Goal: Task Accomplishment & Management: Manage account settings

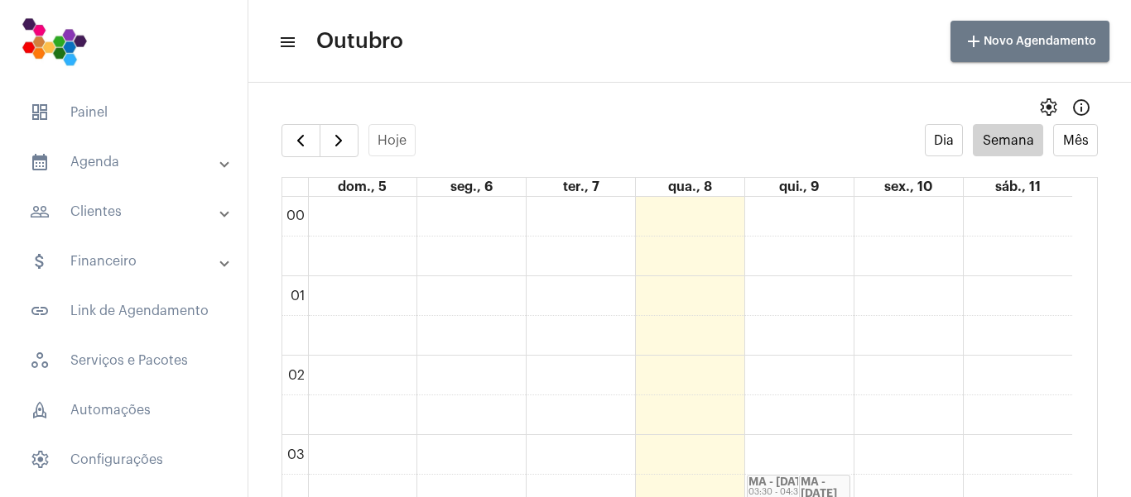
scroll to position [478, 0]
click at [110, 201] on mat-expansion-panel-header "people_outline Clientes" at bounding box center [129, 212] width 238 height 40
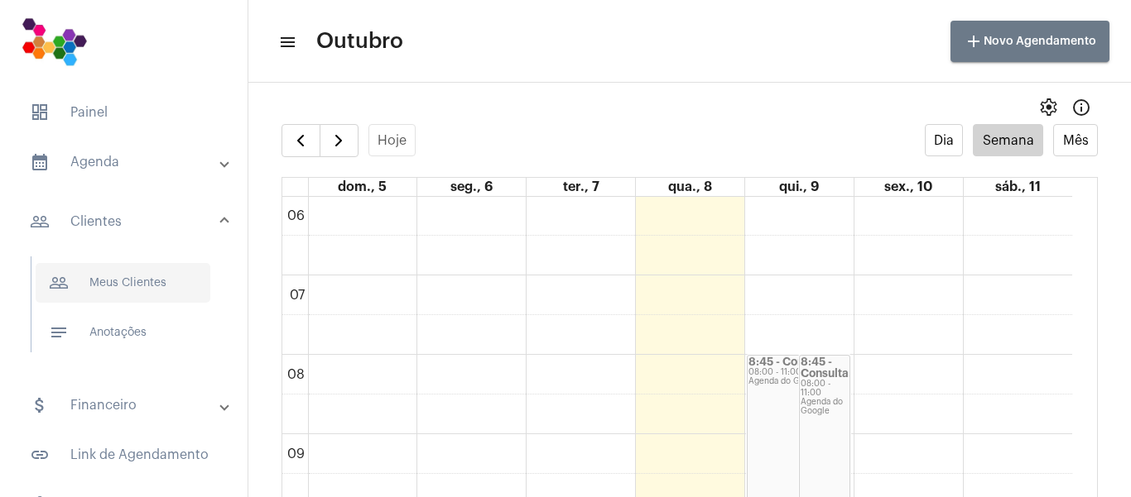
click at [156, 283] on span "people_outline Meus Clientes" at bounding box center [123, 283] width 175 height 40
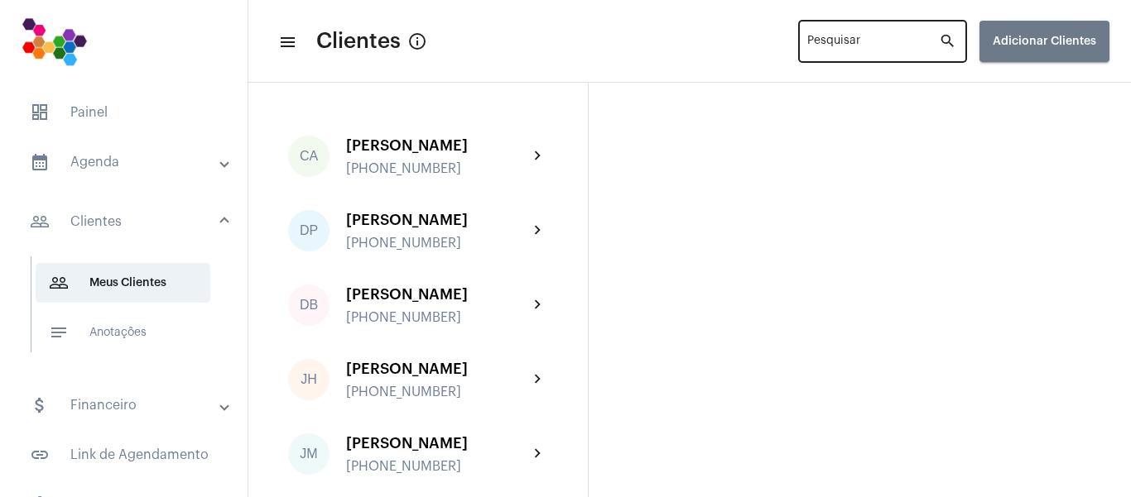
click at [873, 46] on input "Pesquisar" at bounding box center [873, 44] width 132 height 13
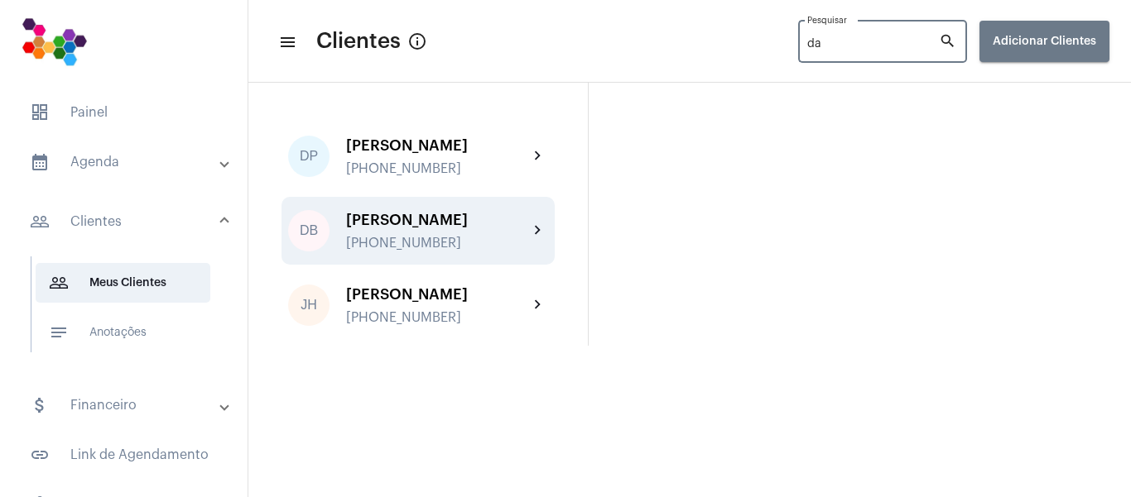
type input "da"
click at [453, 206] on div "DB [PERSON_NAME] [PHONE_NUMBER] chevron_right" at bounding box center [417, 231] width 273 height 68
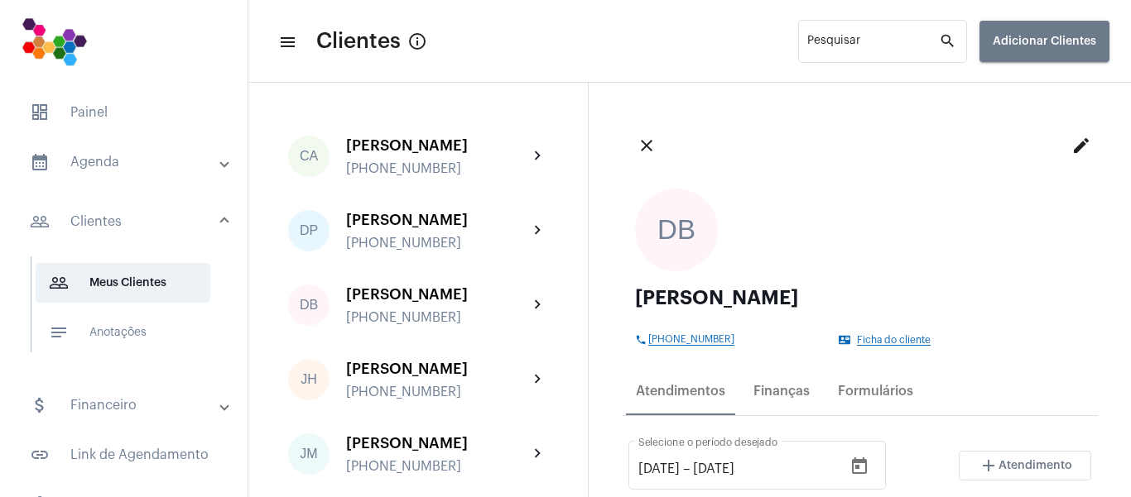
click at [1071, 142] on mat-icon "edit" at bounding box center [1081, 146] width 20 height 20
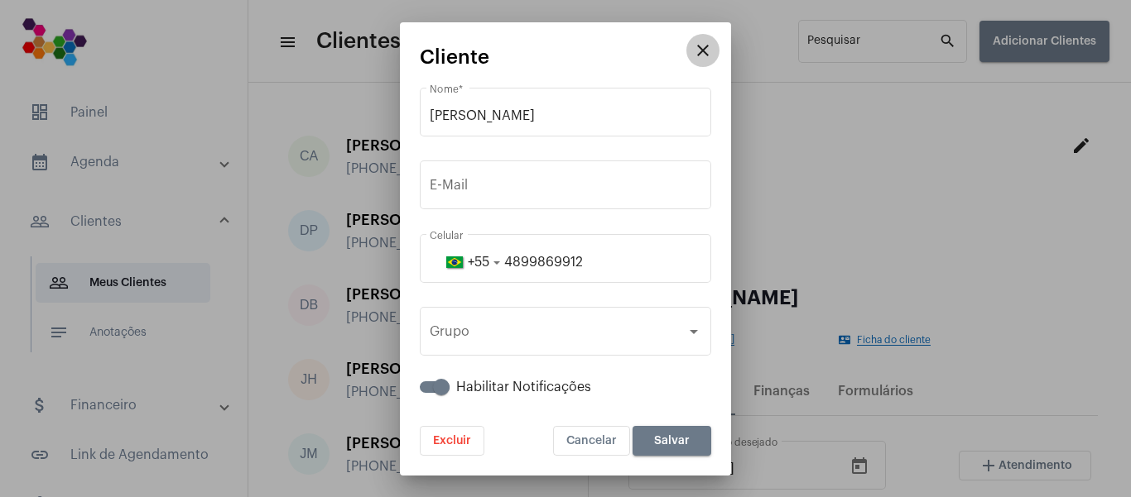
click at [699, 46] on mat-icon "close" at bounding box center [703, 51] width 20 height 20
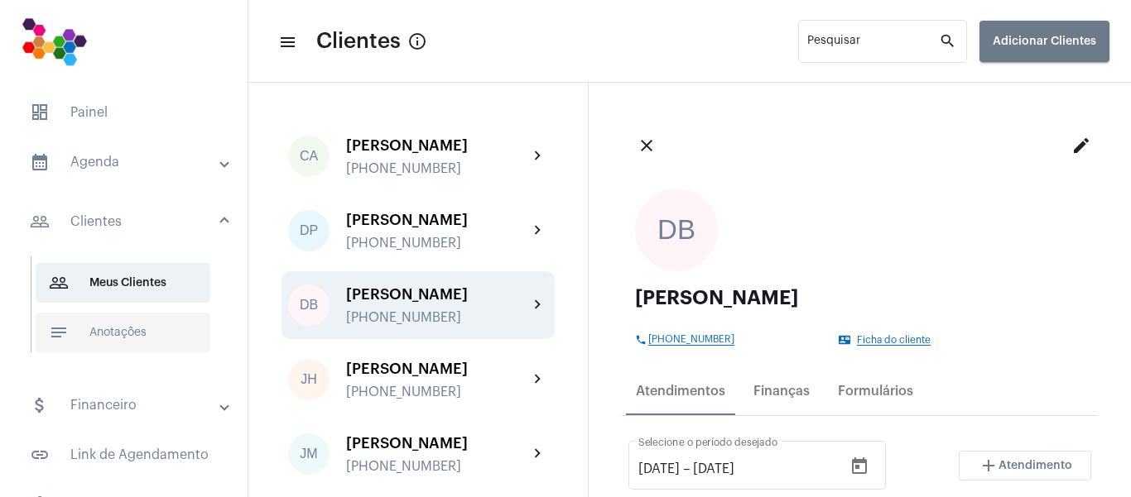
click at [79, 336] on span "notes Anotações" at bounding box center [123, 333] width 175 height 40
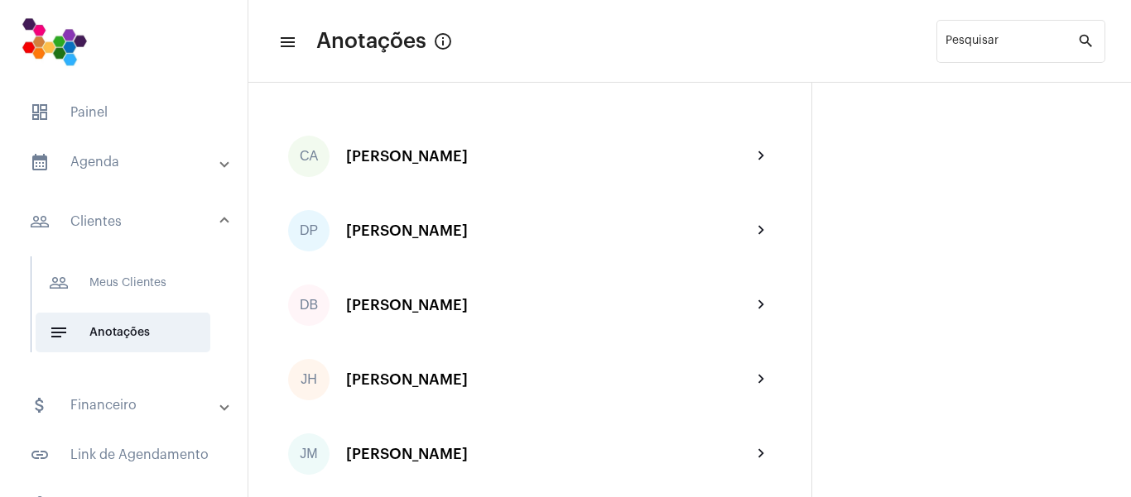
click at [360, 317] on div "DB [PERSON_NAME] chevron_right" at bounding box center [529, 306] width 497 height 68
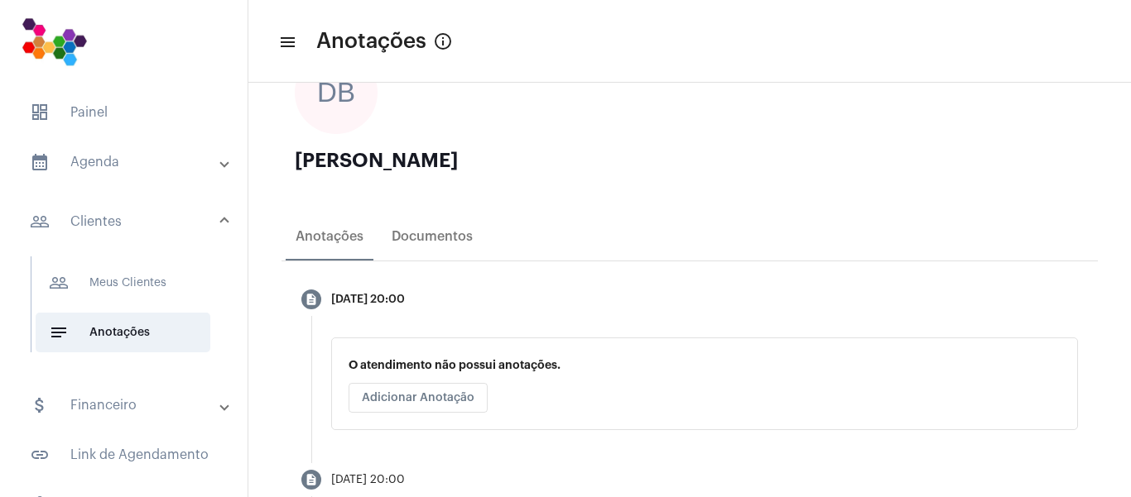
scroll to position [248, 0]
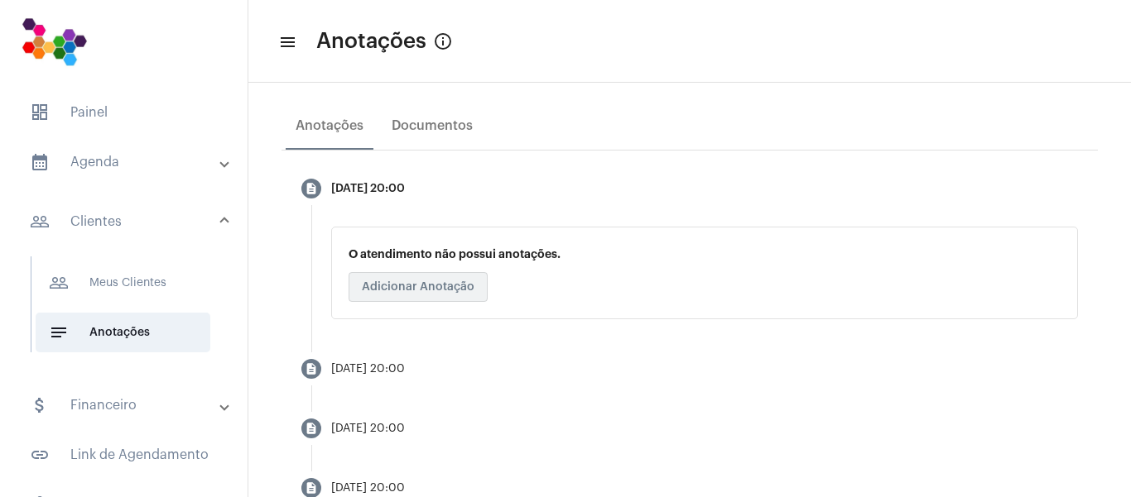
click at [416, 289] on span "Adicionar Anotação" at bounding box center [418, 287] width 113 height 12
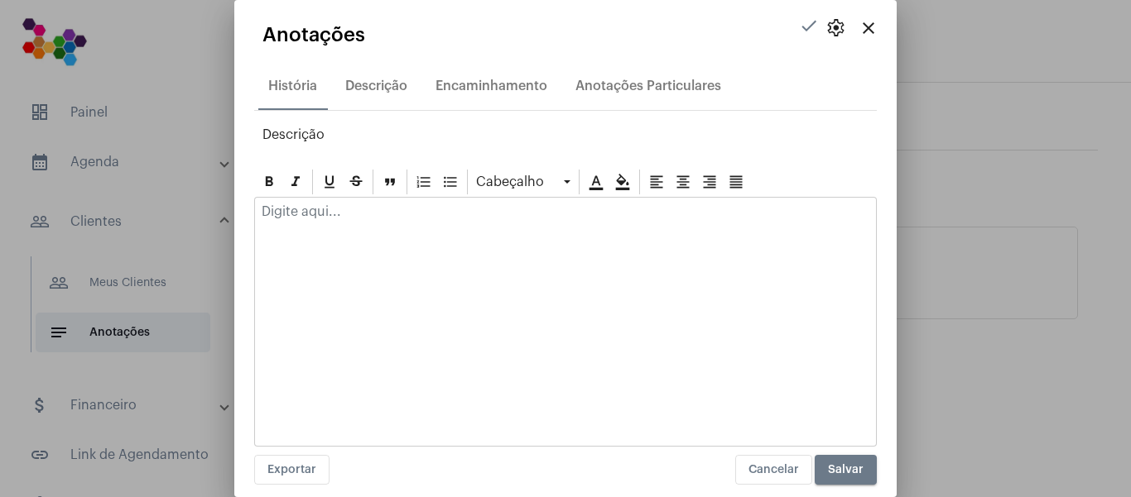
click at [425, 223] on div at bounding box center [565, 216] width 621 height 36
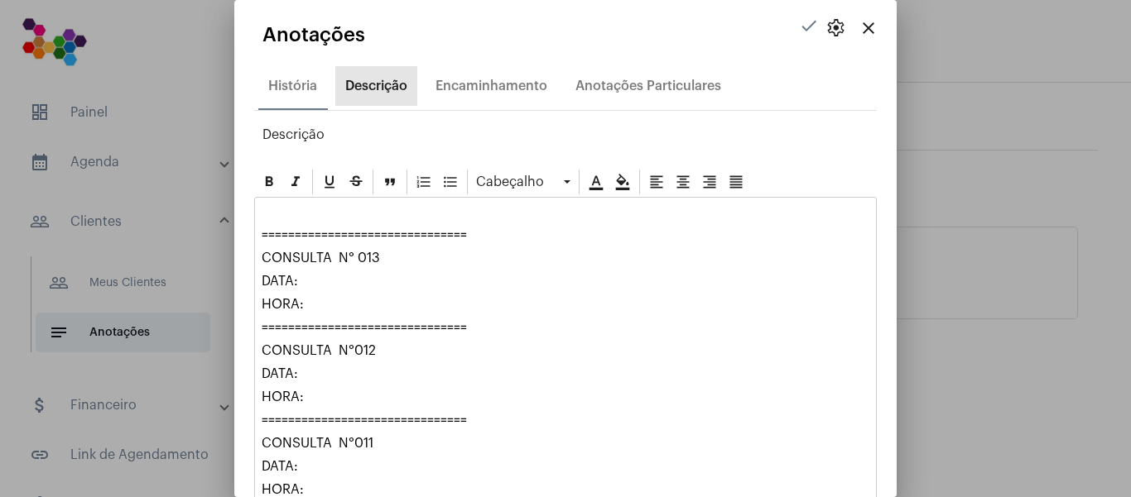
click at [363, 89] on div "Descrição" at bounding box center [376, 86] width 62 height 15
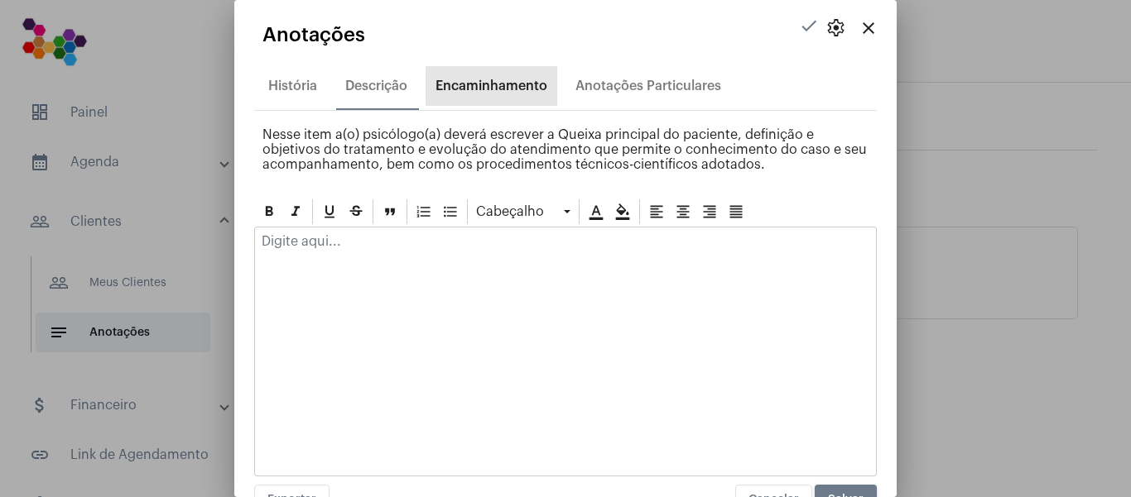
click at [494, 86] on div "Encaminhamento" at bounding box center [491, 86] width 112 height 15
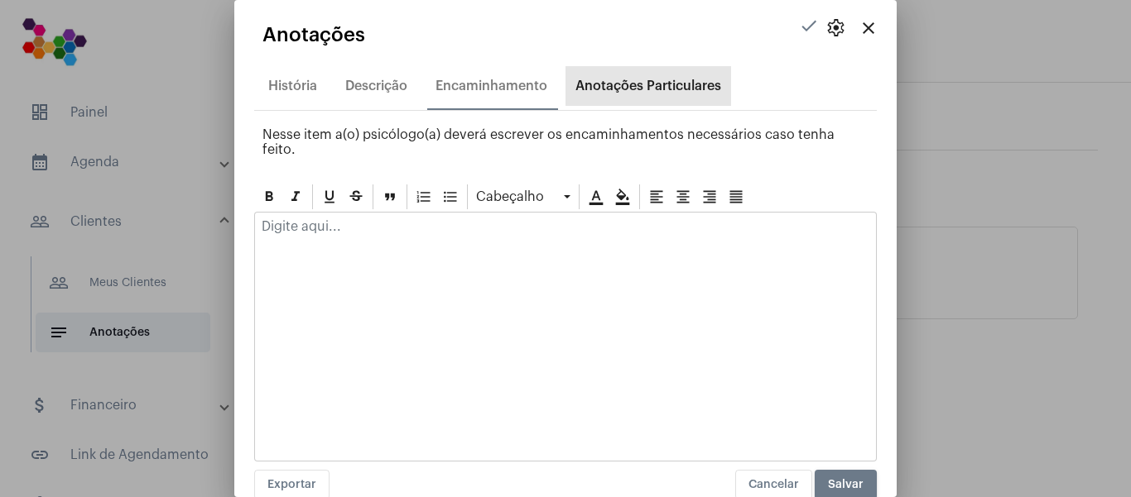
click at [622, 93] on div "Anotações Particulares" at bounding box center [648, 86] width 146 height 15
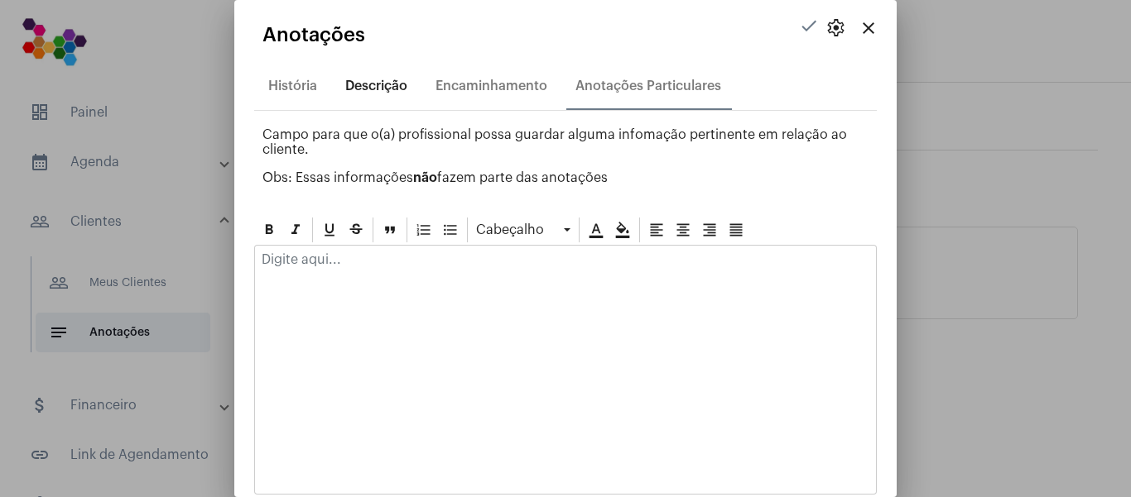
click at [387, 84] on div "Descrição" at bounding box center [376, 86] width 62 height 15
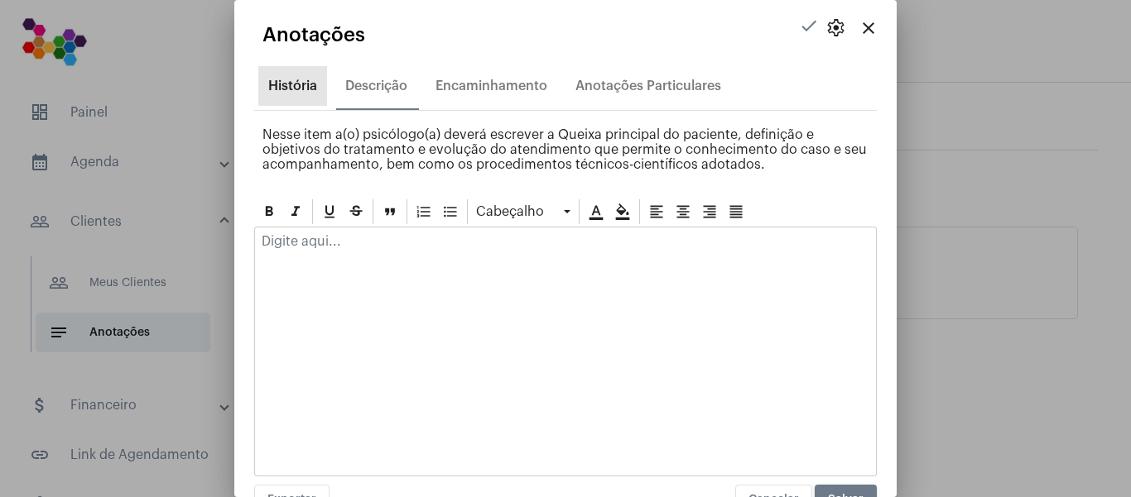
click at [310, 89] on div "História" at bounding box center [292, 86] width 49 height 15
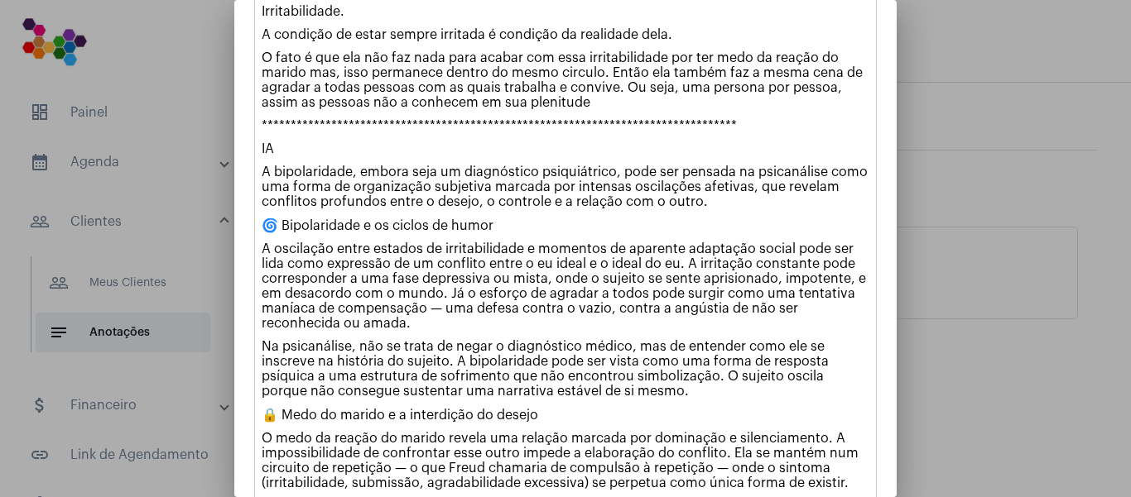
scroll to position [1821, 0]
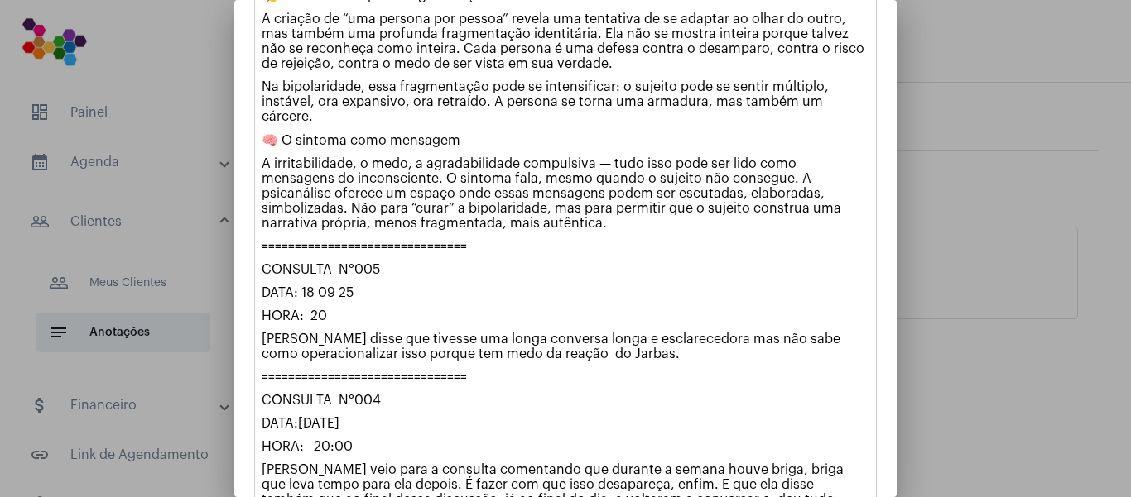
drag, startPoint x: 1125, startPoint y: 196, endPoint x: 1130, endPoint y: 294, distance: 97.8
click at [1130, 294] on html "dashboard Painel calendar_month_outlined Agenda calendar_month_outlined Calendá…" at bounding box center [565, 248] width 1131 height 497
click at [684, 251] on p "===============================" at bounding box center [566, 246] width 608 height 15
drag, startPoint x: 1127, startPoint y: 239, endPoint x: 1118, endPoint y: 386, distance: 146.8
click at [1118, 386] on div at bounding box center [565, 248] width 1131 height 497
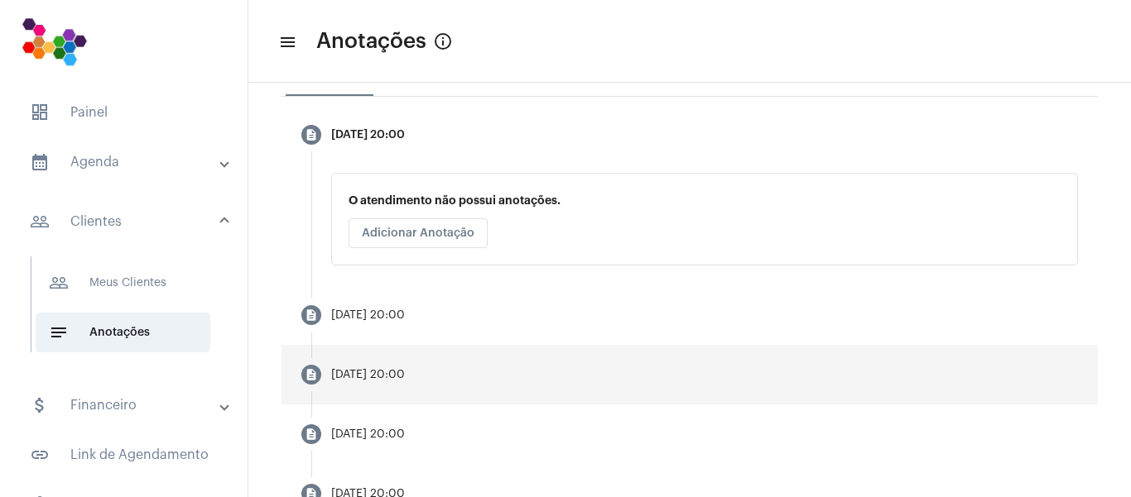
scroll to position [331, 0]
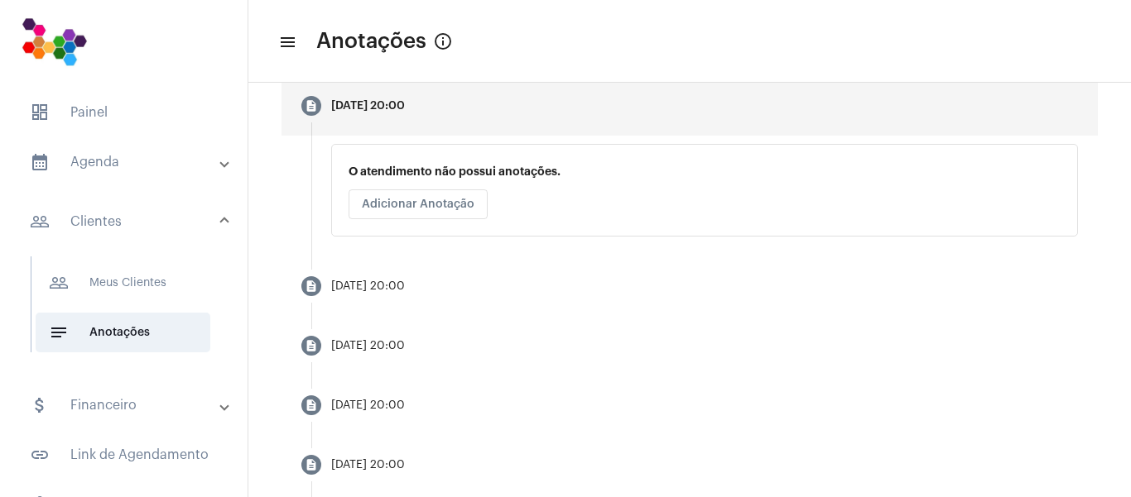
click at [353, 103] on div "[DATE] 20:00" at bounding box center [368, 106] width 74 height 12
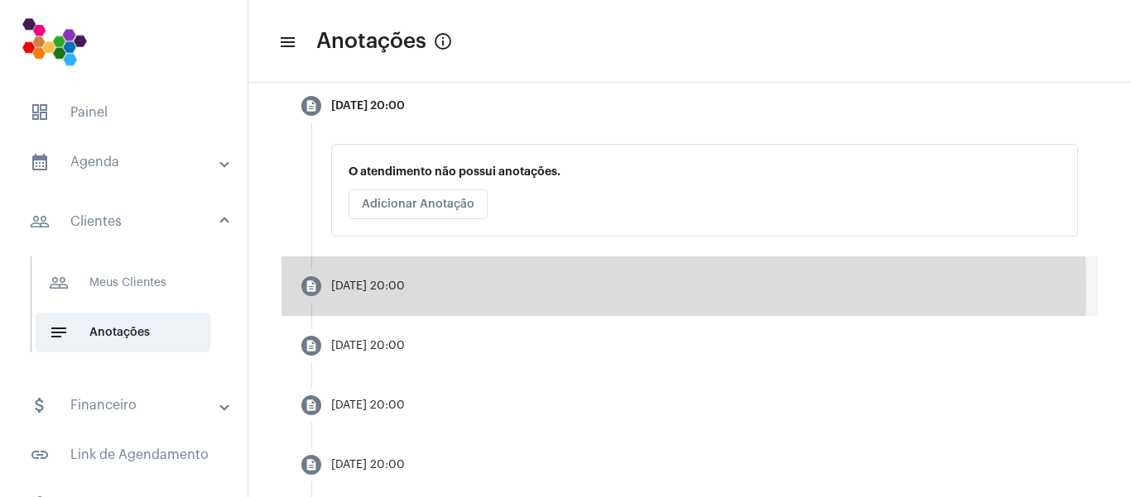
click at [353, 293] on div "[DATE] 20:00" at bounding box center [368, 287] width 74 height 12
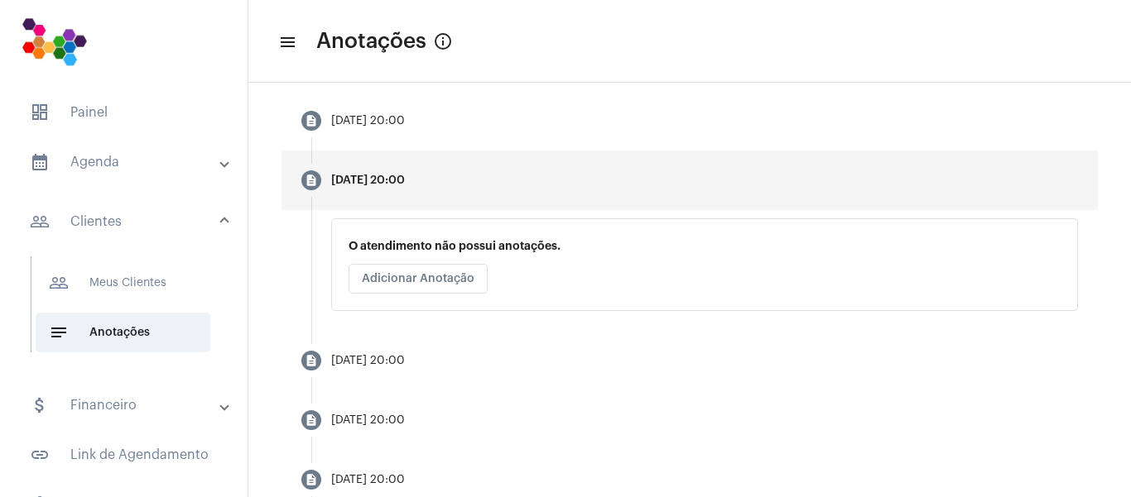
scroll to position [248, 0]
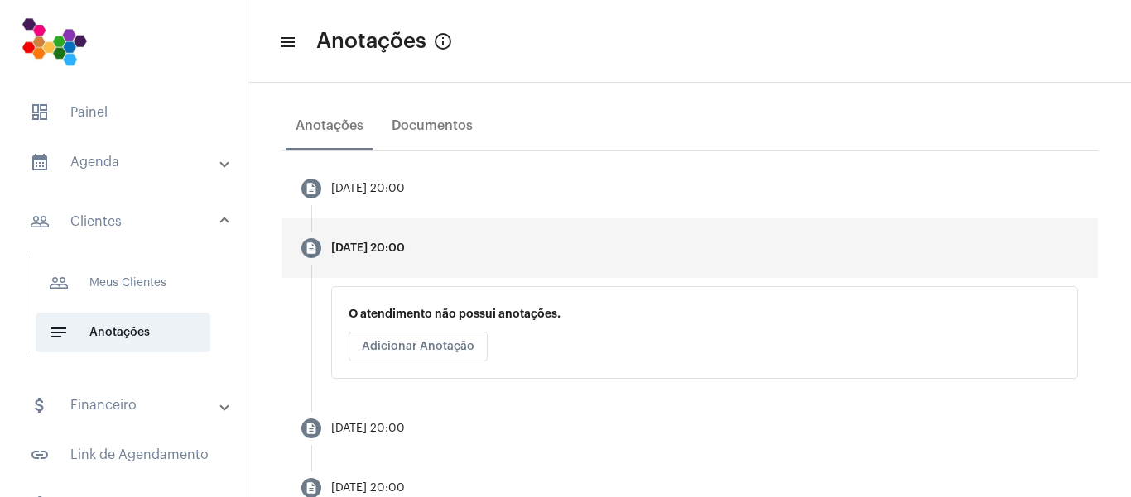
click at [584, 330] on div "O atendimento não possui anotações. Adicionar Anotação" at bounding box center [704, 332] width 747 height 93
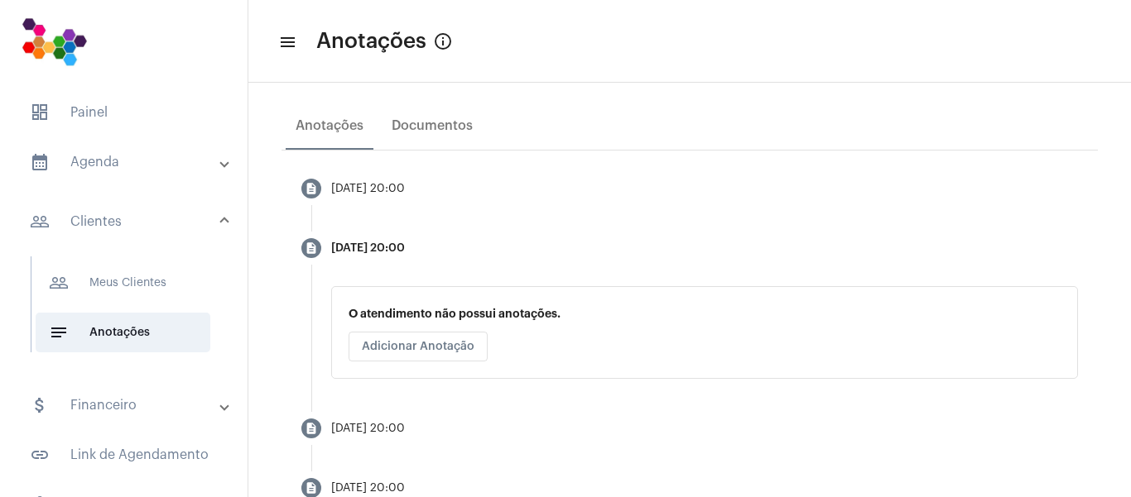
click at [458, 306] on div "O atendimento não possui anotações. Adicionar Anotação" at bounding box center [704, 332] width 747 height 93
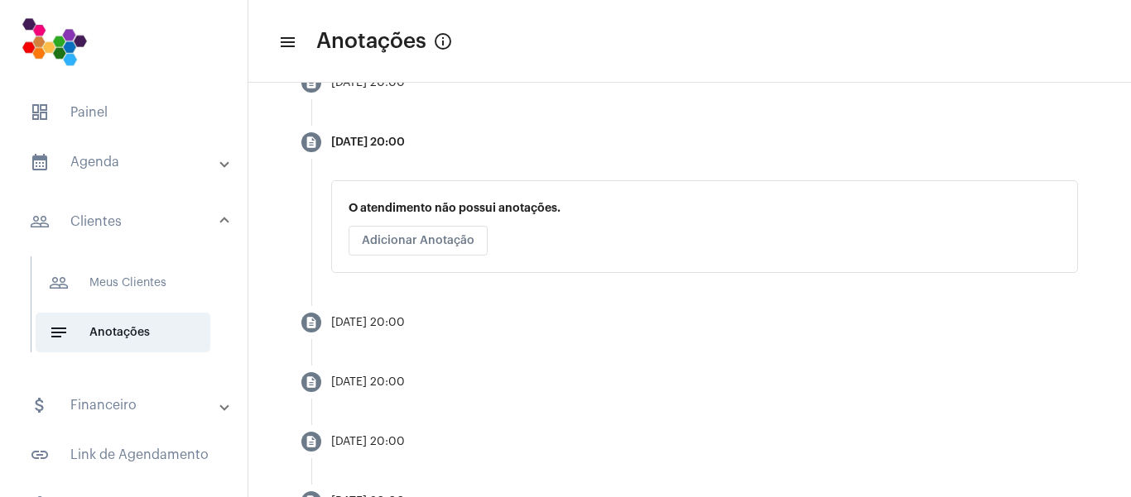
scroll to position [0, 0]
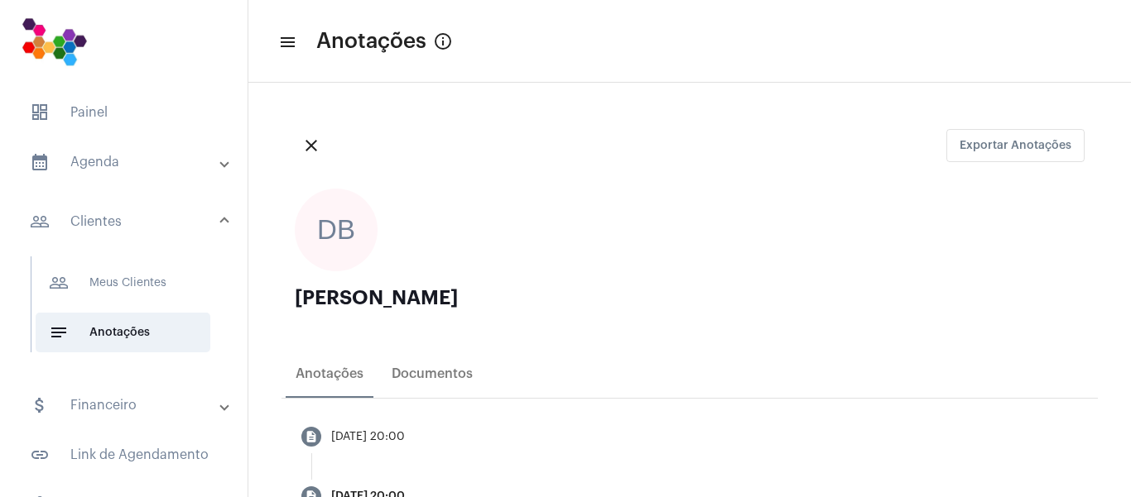
click at [1009, 144] on span "Exportar Anotações" at bounding box center [1015, 146] width 112 height 12
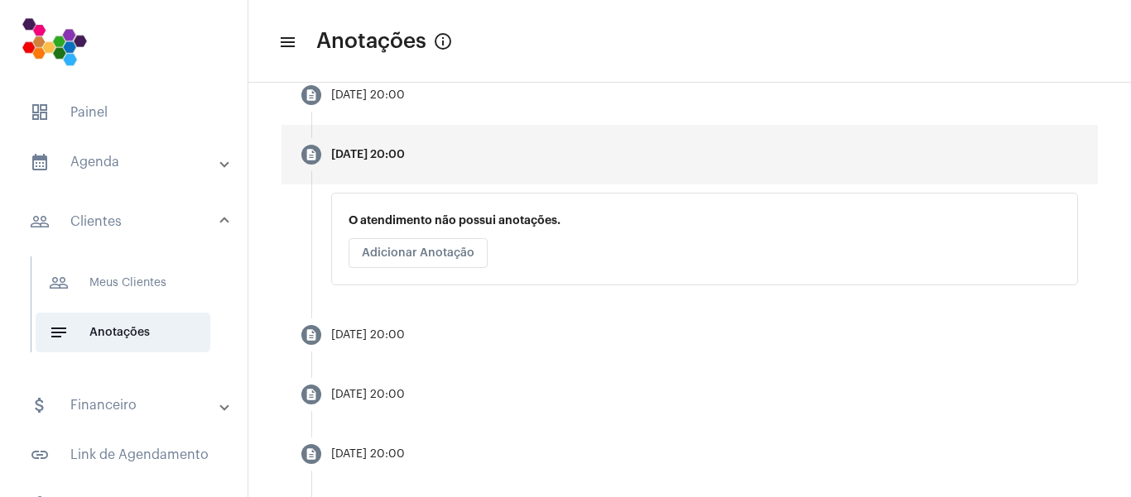
scroll to position [248, 0]
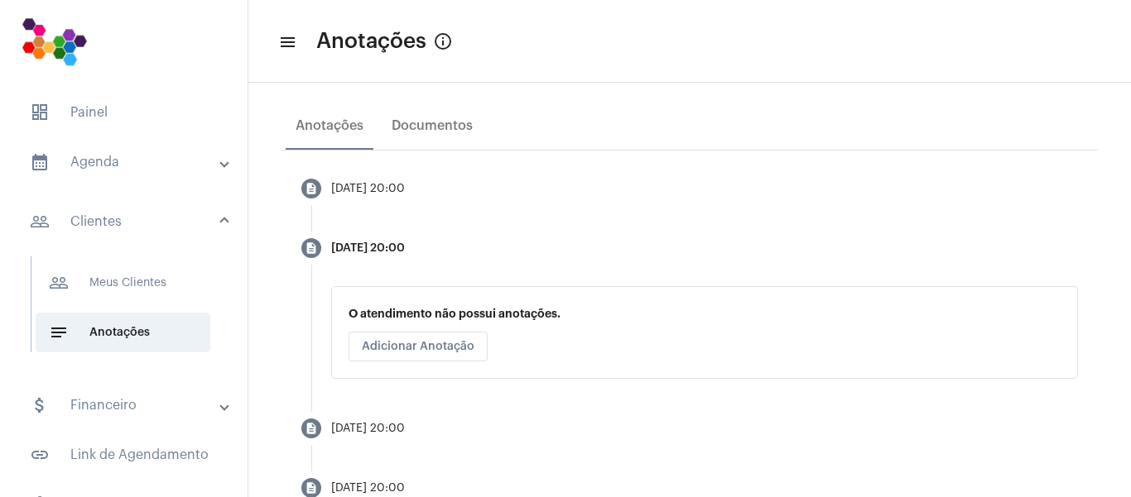
click at [489, 312] on p "O atendimento não possui anotações." at bounding box center [704, 314] width 712 height 12
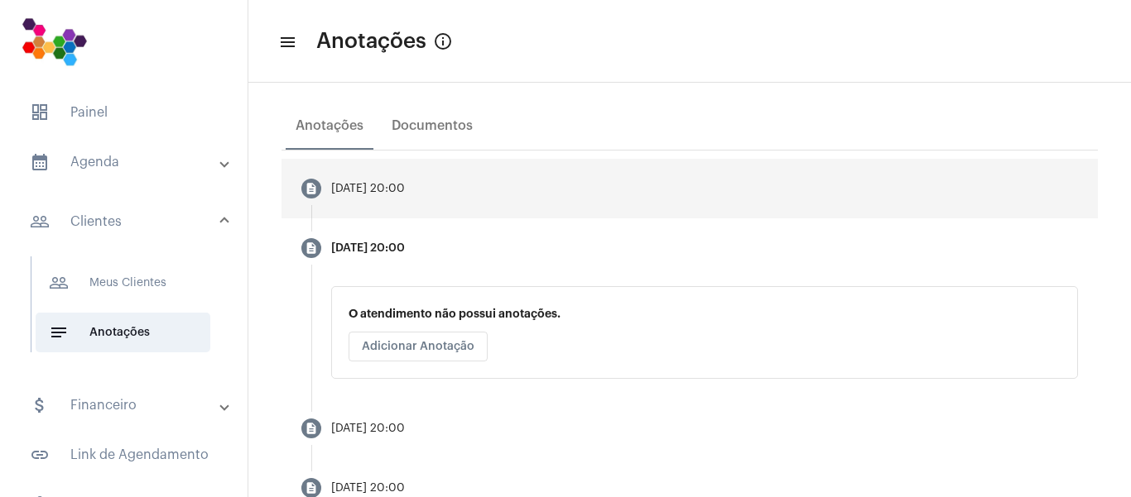
click at [404, 198] on mat-step-header "description [DATE] 20:00" at bounding box center [689, 189] width 816 height 60
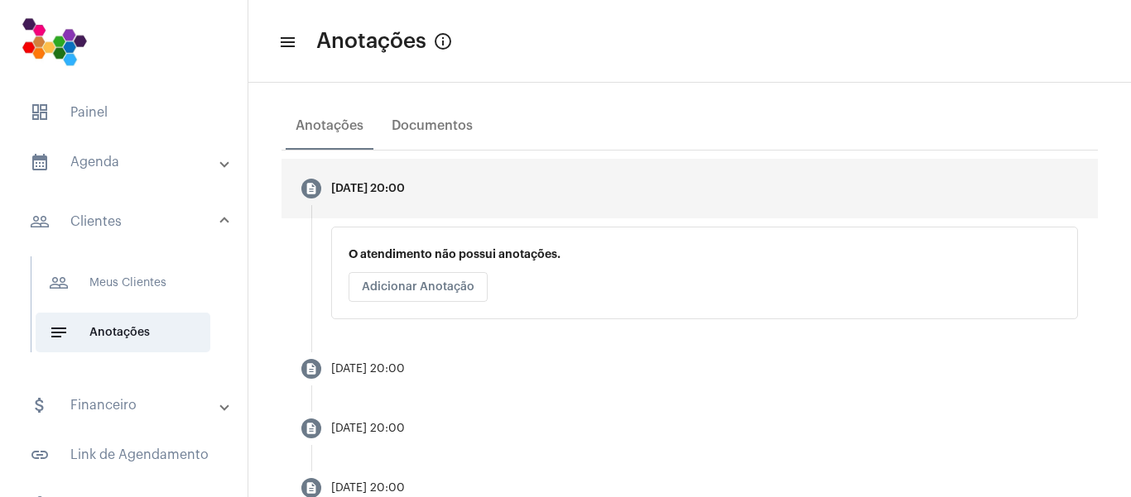
click at [404, 188] on div "[DATE] 20:00" at bounding box center [368, 189] width 74 height 12
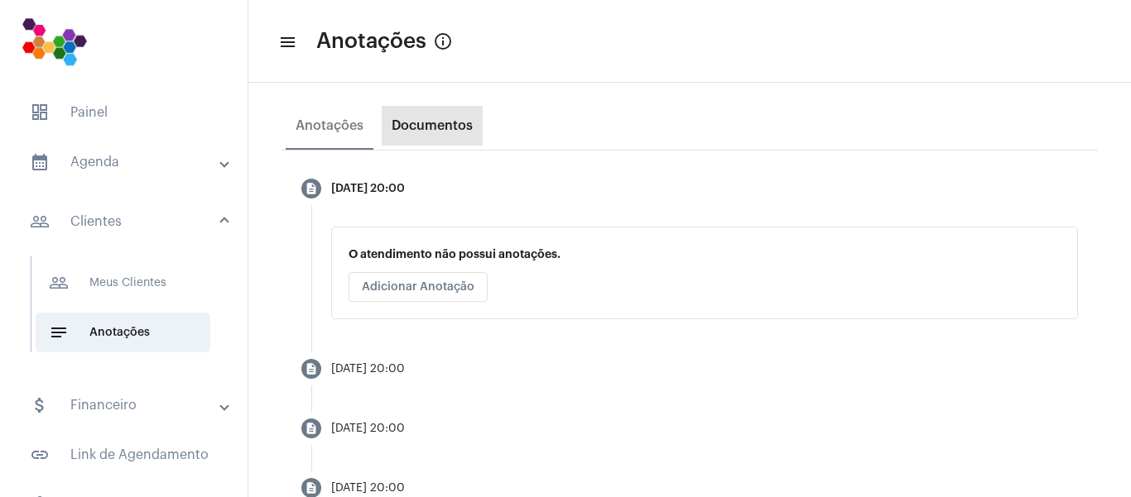
click at [411, 128] on div "Documentos" at bounding box center [432, 125] width 81 height 15
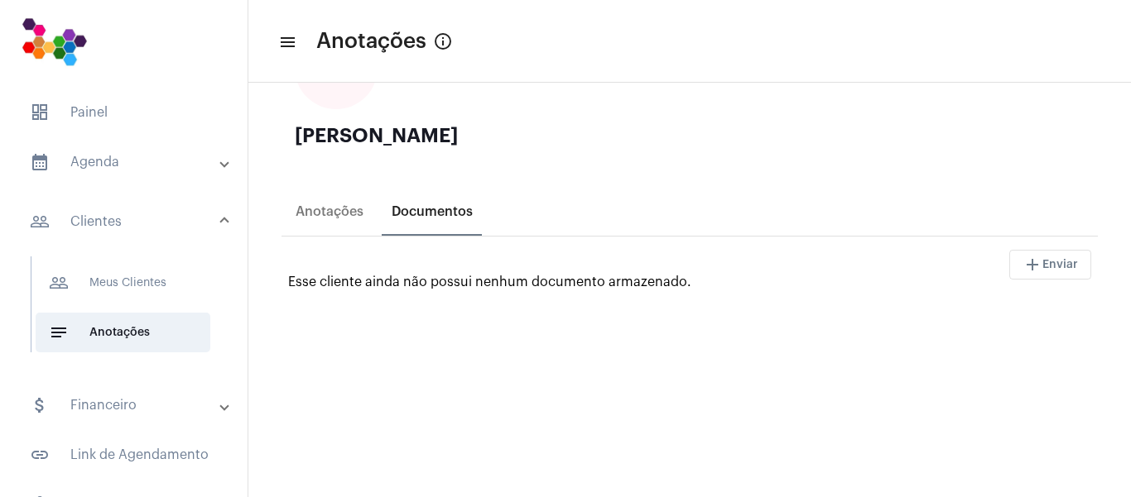
scroll to position [0, 0]
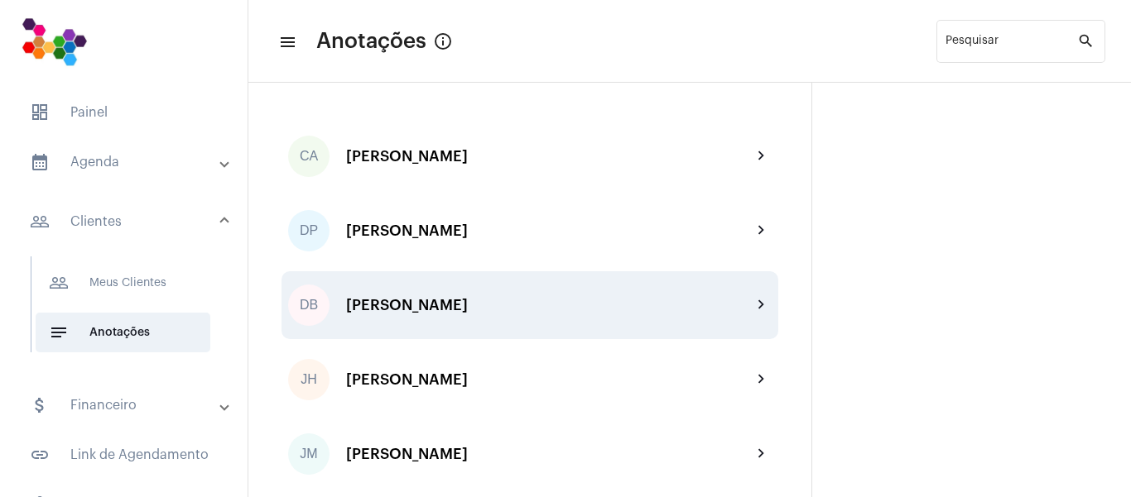
click at [400, 308] on div "[PERSON_NAME]" at bounding box center [549, 305] width 406 height 17
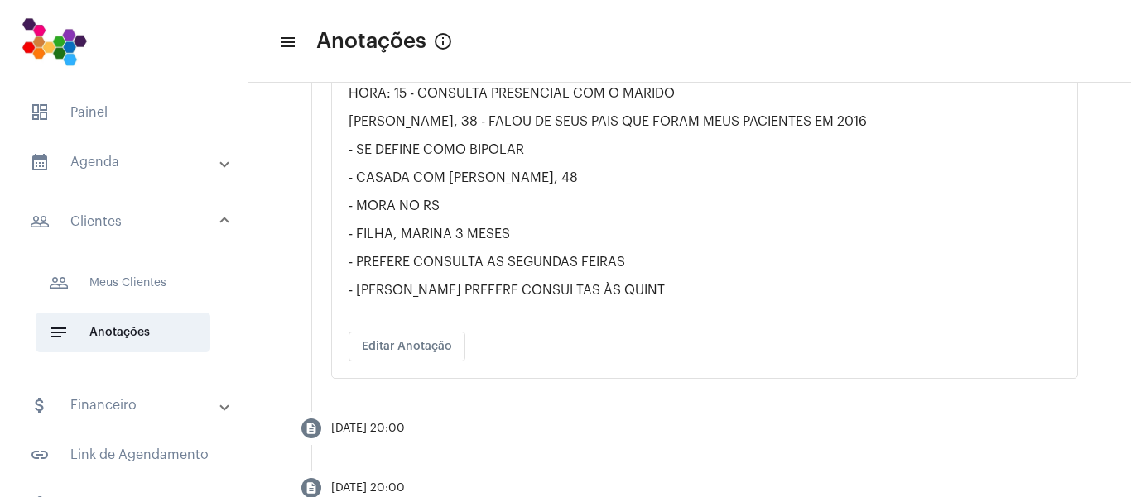
scroll to position [3413, 0]
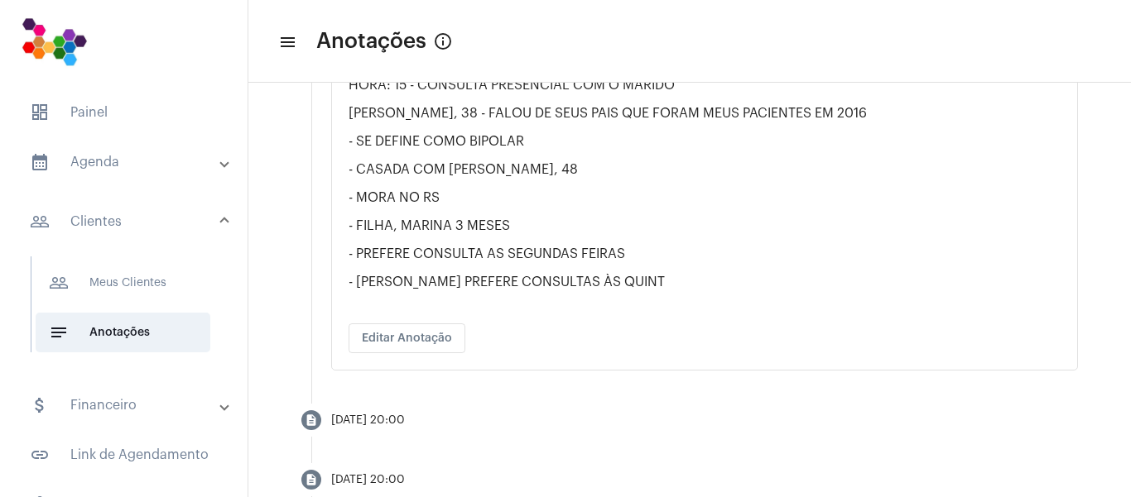
drag, startPoint x: 350, startPoint y: 184, endPoint x: 632, endPoint y: 272, distance: 295.6
copy div "Loremips =============================== DOLORSIT A° 771 CONS: ADIP: ==========…"
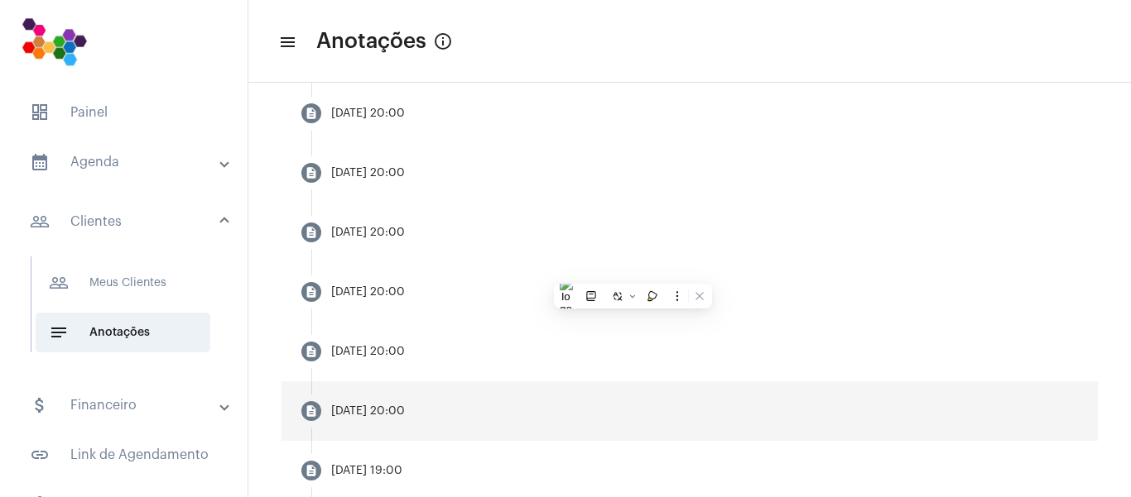
scroll to position [3744, 0]
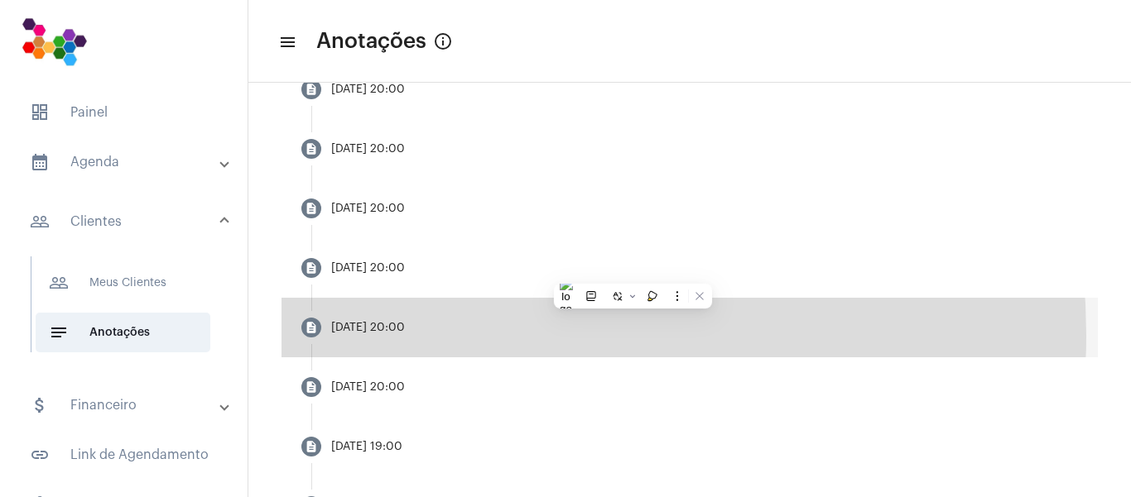
click at [469, 329] on mat-step-header "description [DATE] 20:00" at bounding box center [689, 328] width 816 height 60
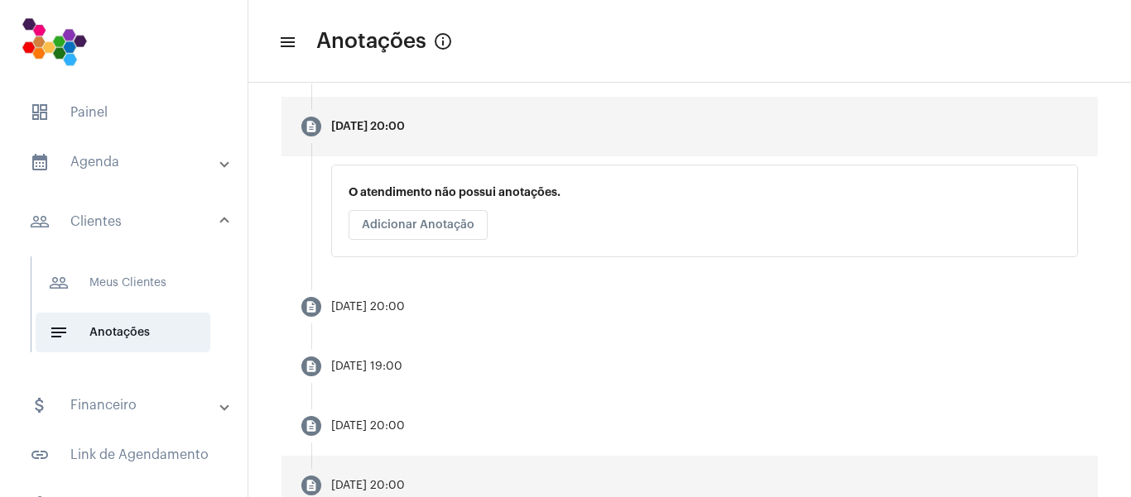
scroll to position [593, 0]
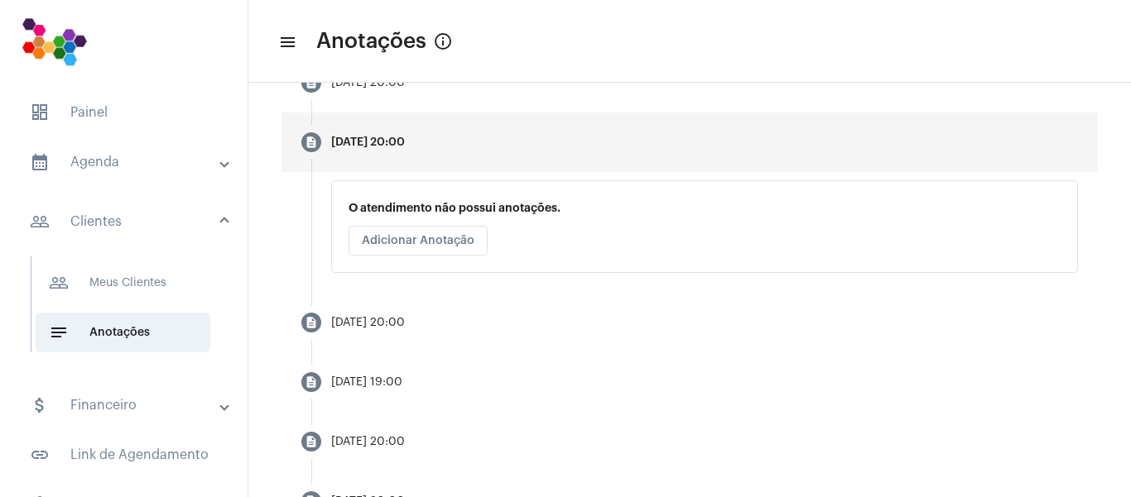
click at [466, 240] on span "Adicionar Anotação" at bounding box center [418, 241] width 113 height 12
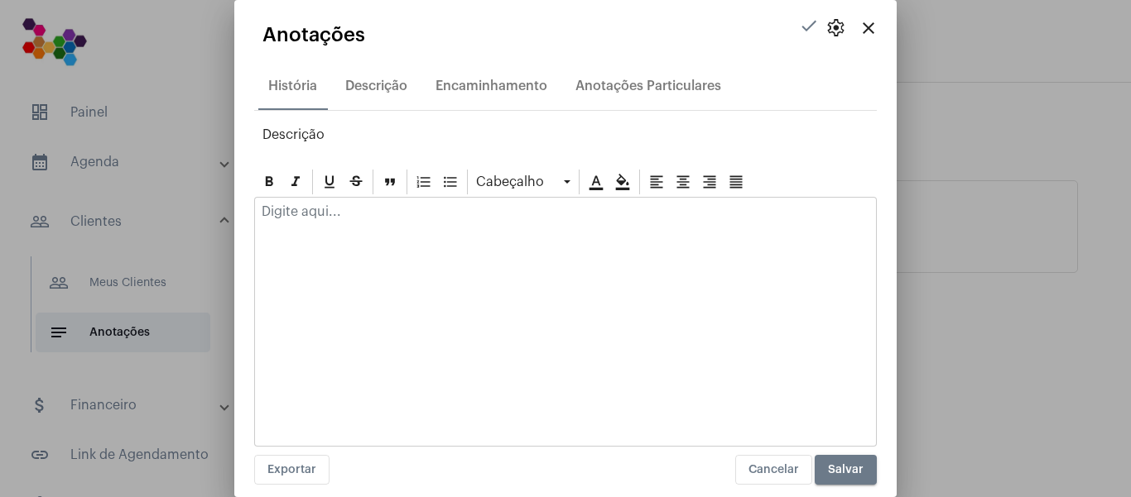
click at [446, 233] on div at bounding box center [565, 216] width 621 height 36
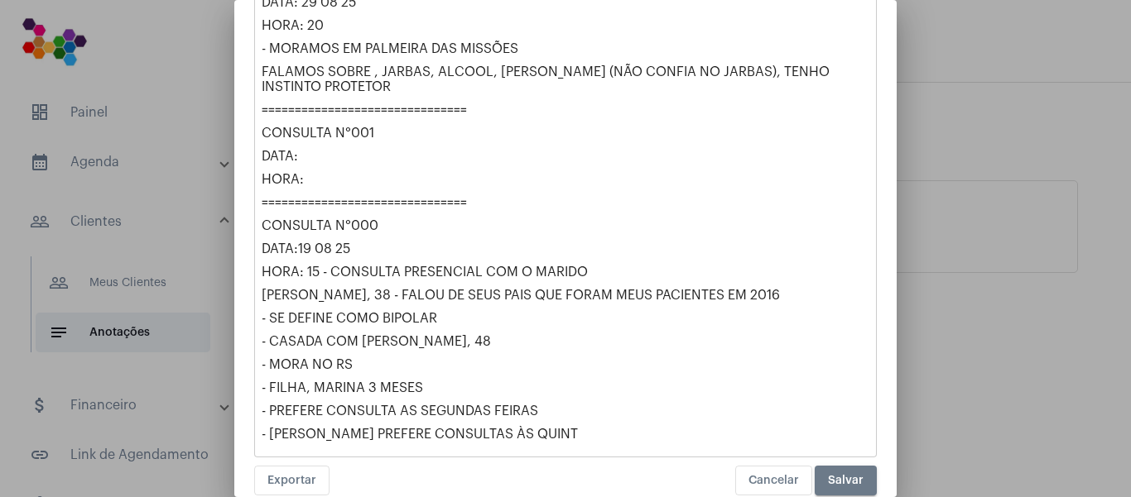
scroll to position [2681, 0]
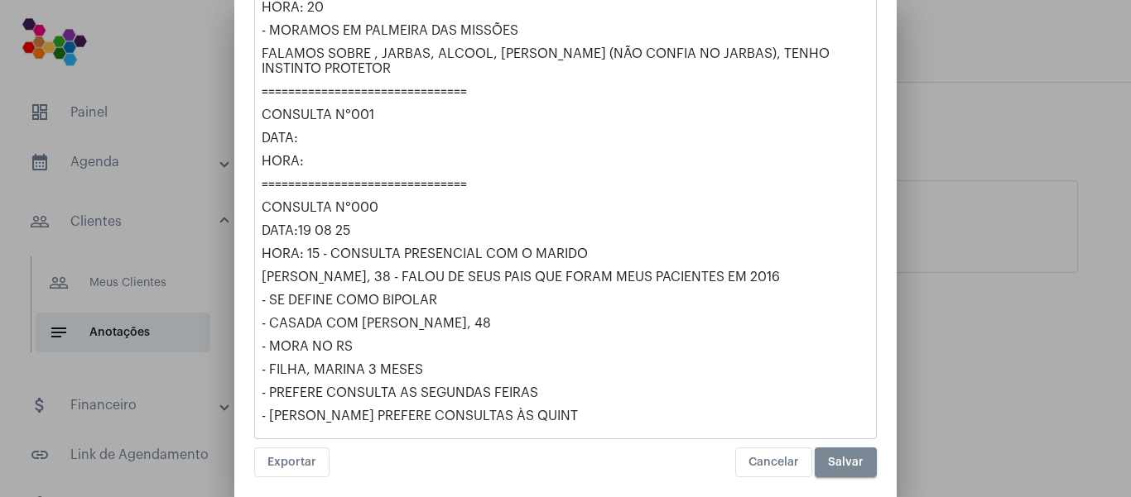
click at [828, 457] on span "Salvar" at bounding box center [846, 463] width 36 height 12
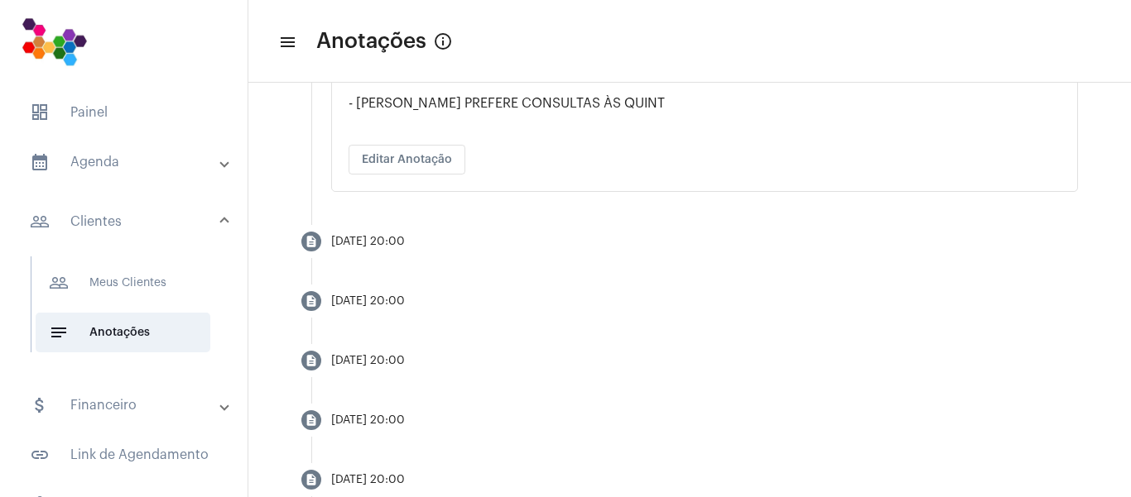
scroll to position [3735, 0]
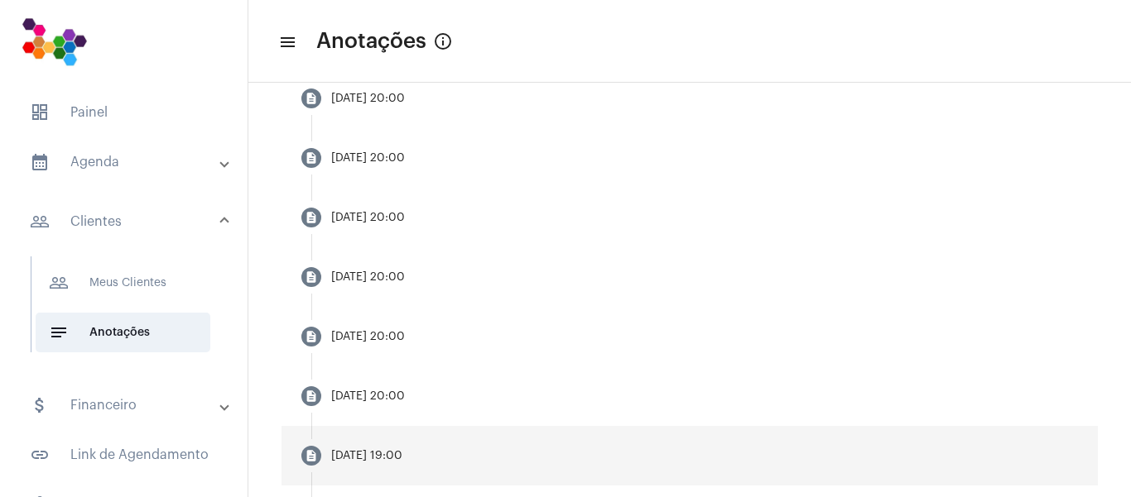
drag, startPoint x: 348, startPoint y: 345, endPoint x: 802, endPoint y: 473, distance: 471.2
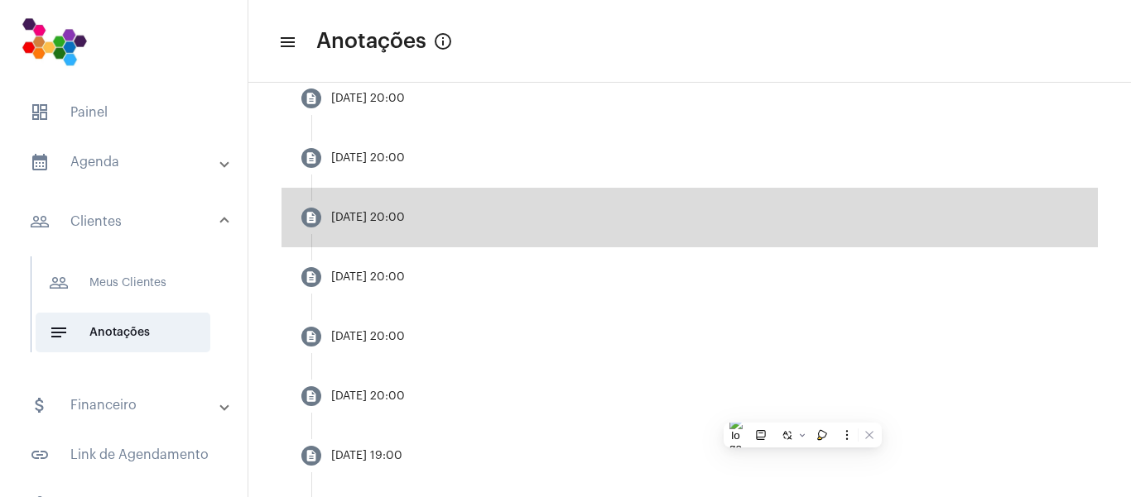
click at [796, 188] on mat-step-header "description [DATE] 20:00" at bounding box center [689, 218] width 816 height 60
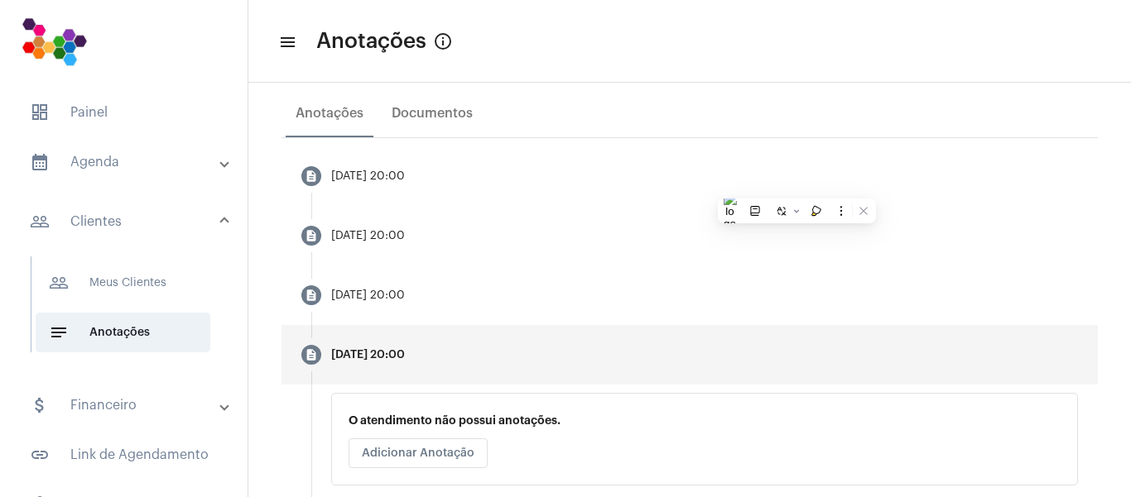
scroll to position [262, 0]
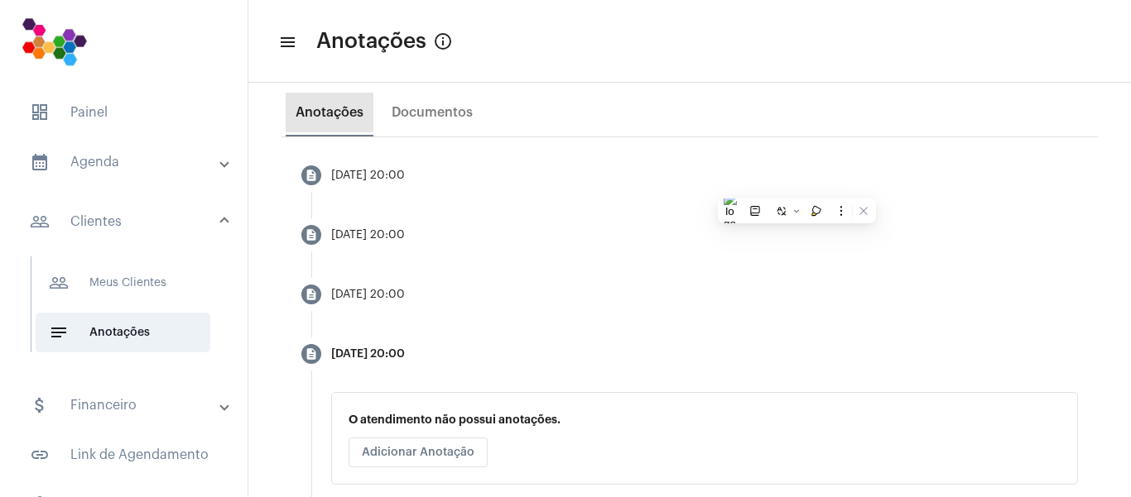
click at [298, 112] on div "Anotações" at bounding box center [330, 112] width 68 height 15
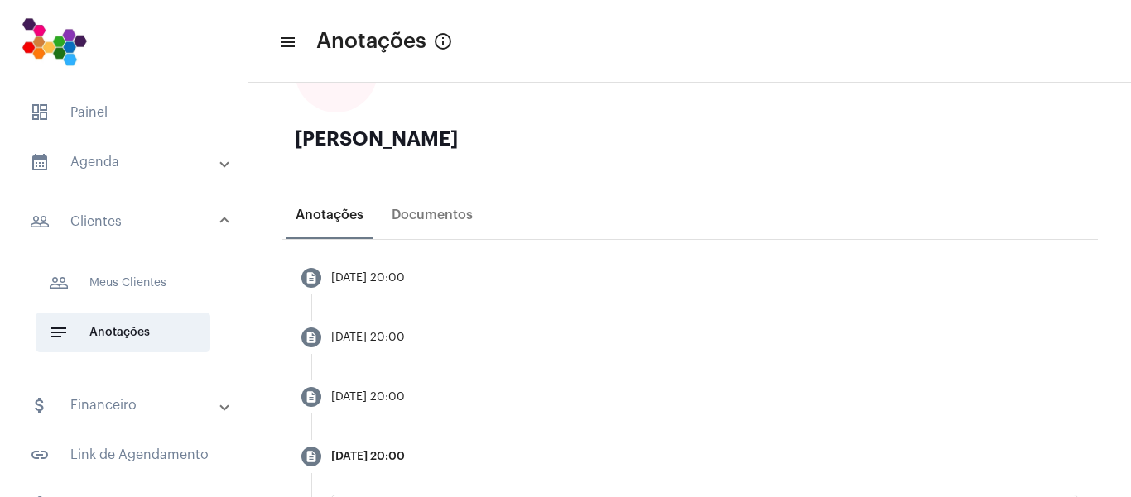
scroll to position [427, 0]
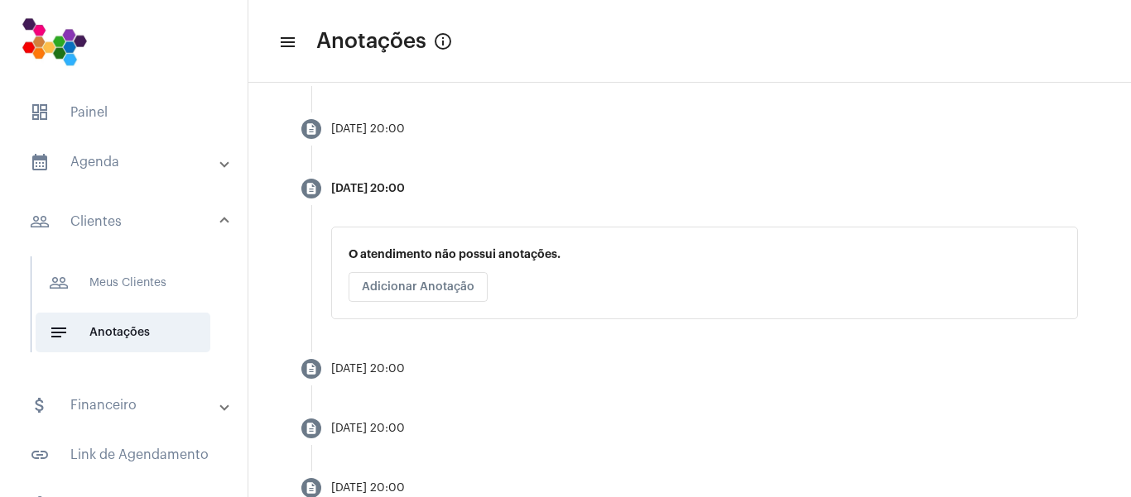
drag, startPoint x: 1041, startPoint y: 272, endPoint x: 961, endPoint y: 272, distance: 80.3
click at [1040, 272] on div "O atendimento não possui anotações. Adicionar Anotação" at bounding box center [704, 273] width 747 height 93
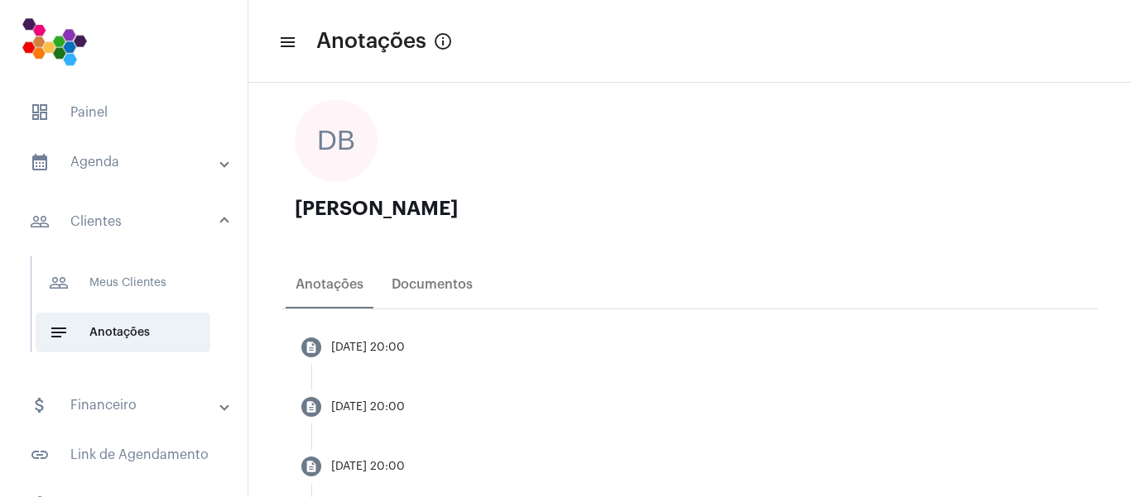
scroll to position [0, 0]
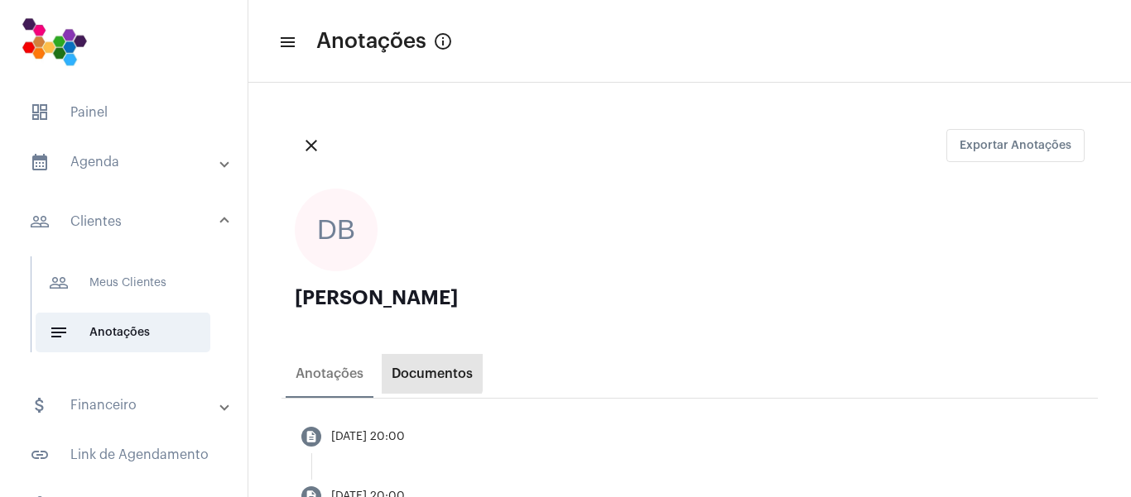
click at [419, 371] on div "Documentos" at bounding box center [432, 374] width 81 height 15
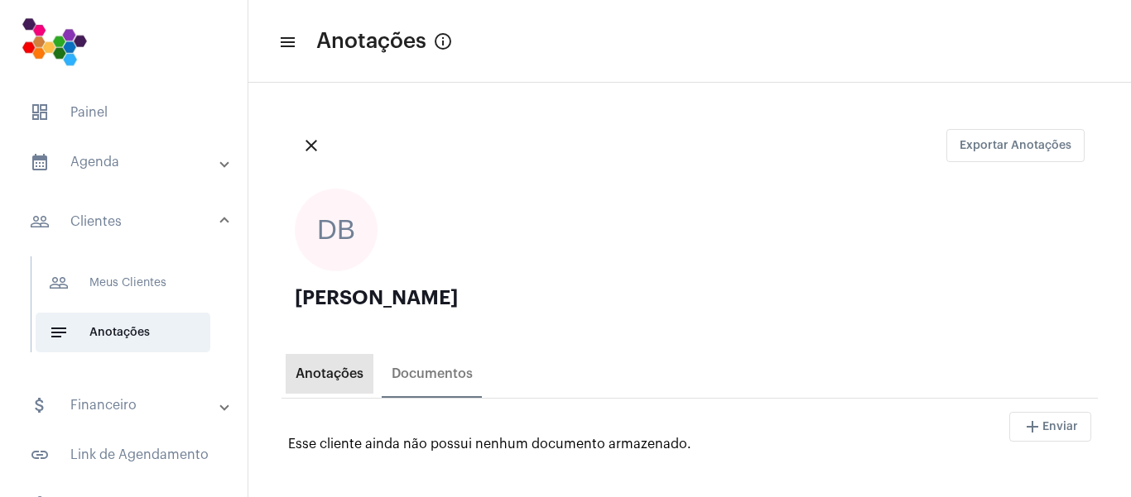
click at [335, 374] on div "Anotações" at bounding box center [330, 374] width 68 height 15
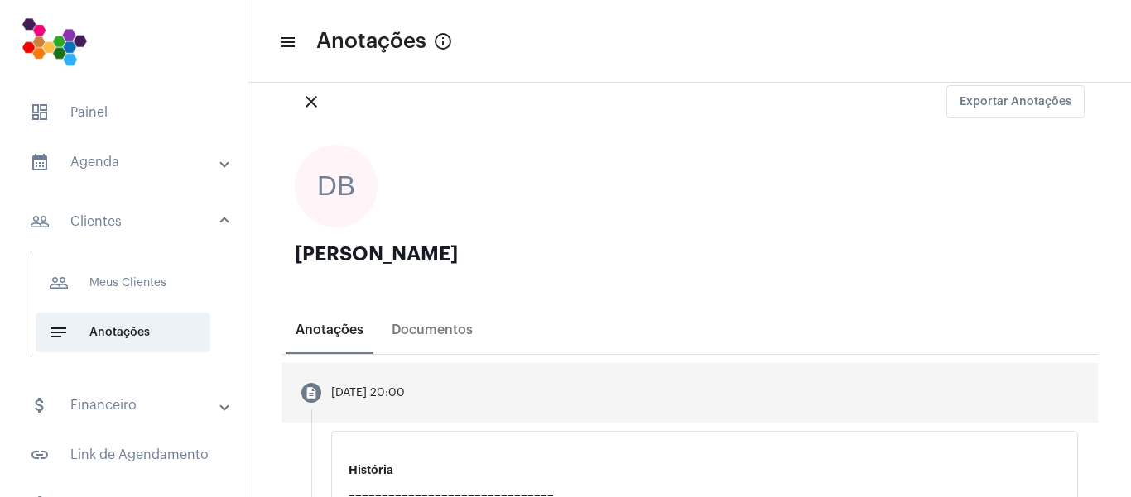
scroll to position [83, 0]
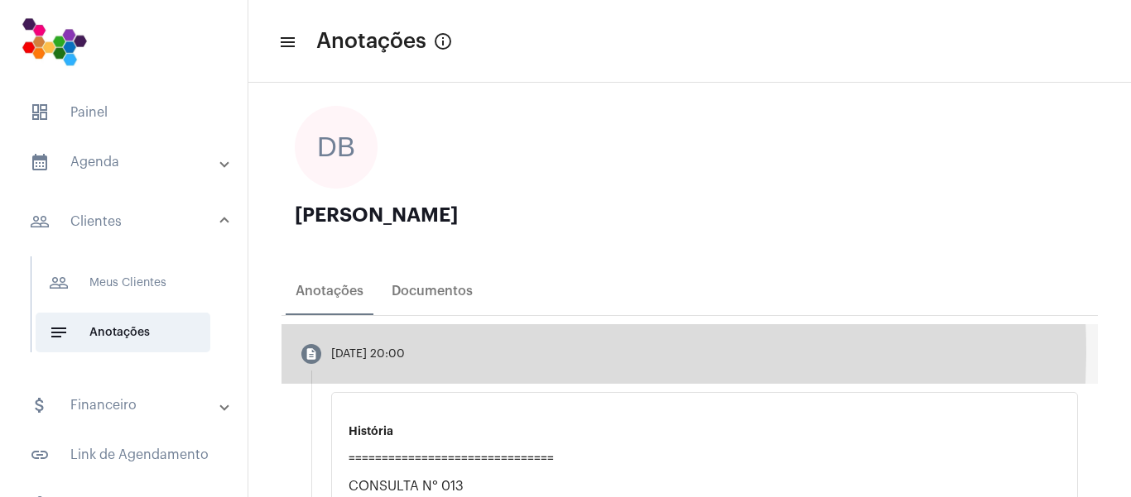
click at [458, 353] on mat-step-header "description [DATE] 20:00" at bounding box center [689, 354] width 816 height 60
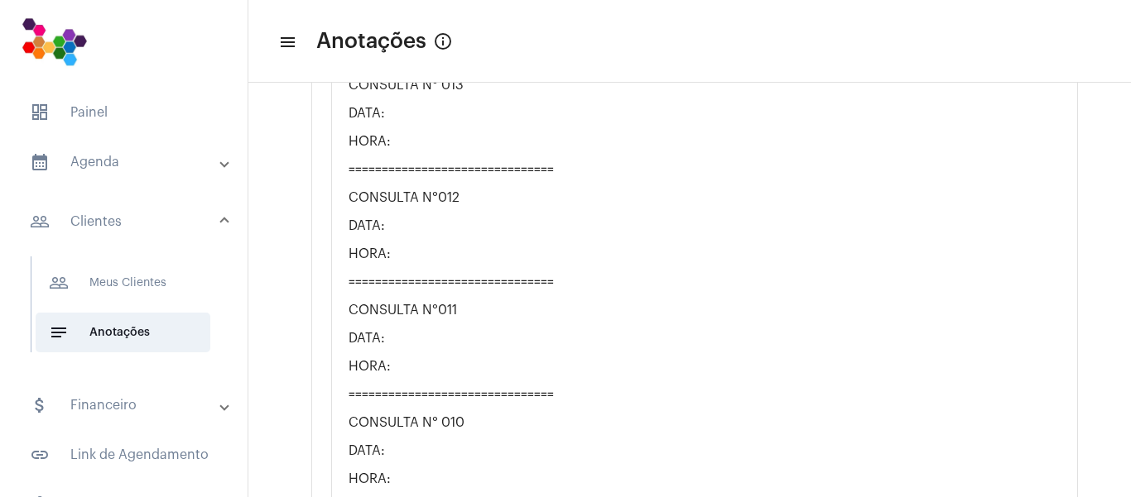
scroll to position [166, 0]
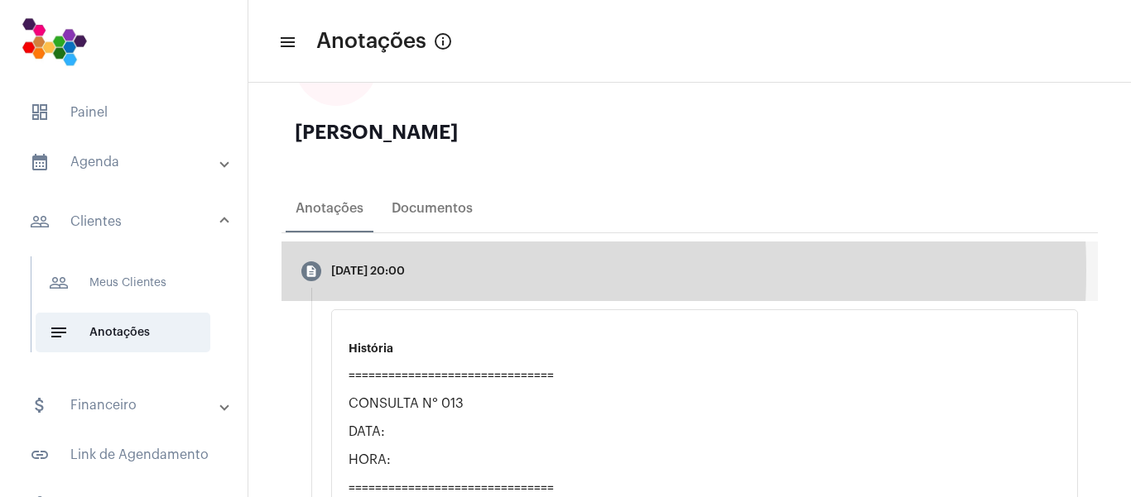
drag, startPoint x: 476, startPoint y: 278, endPoint x: 432, endPoint y: 271, distance: 44.5
click at [405, 271] on div "[DATE] 20:00" at bounding box center [368, 272] width 74 height 12
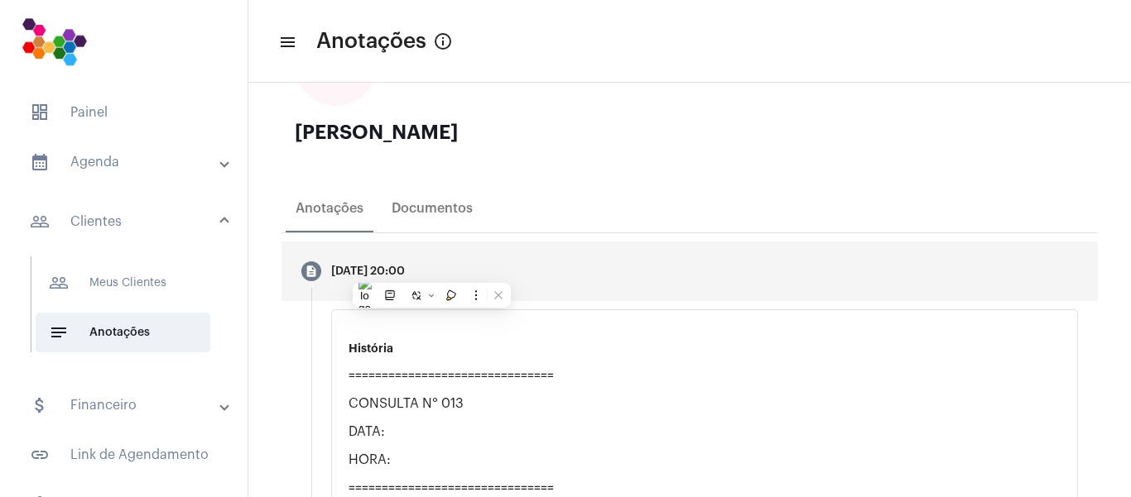
click at [656, 285] on mat-step-header "description [DATE] 20:00" at bounding box center [689, 272] width 816 height 60
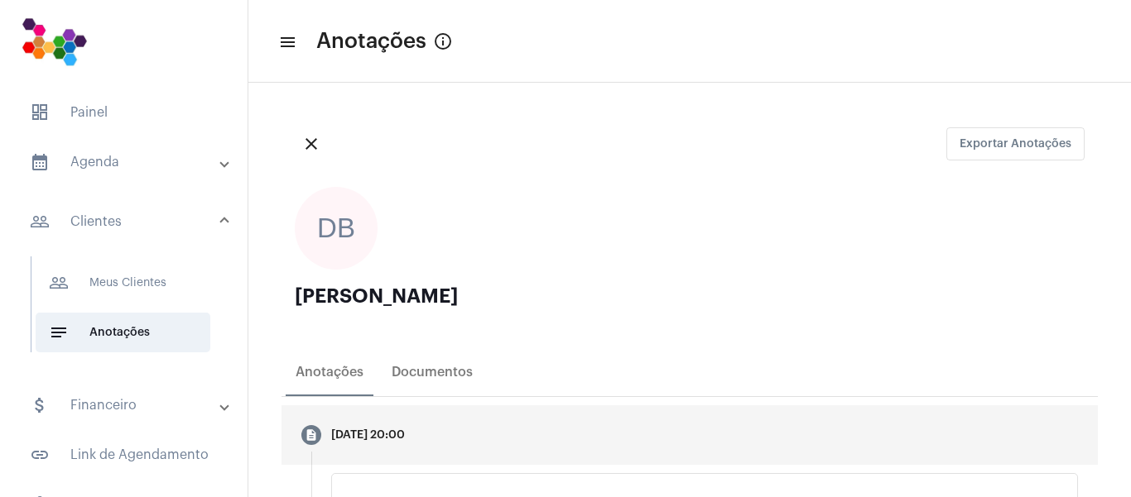
scroll to position [0, 0]
click at [312, 149] on mat-icon "close" at bounding box center [311, 146] width 20 height 20
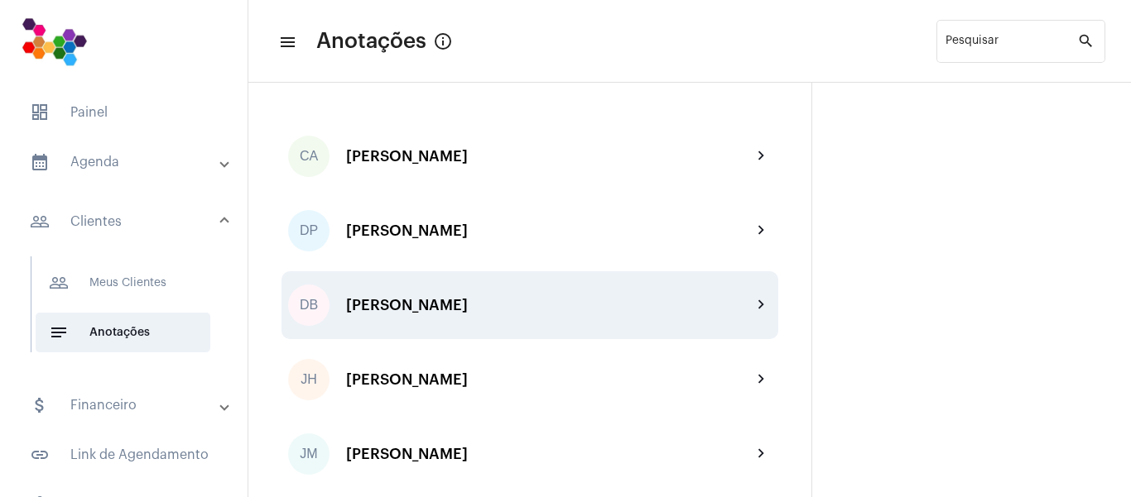
click at [380, 297] on div "[PERSON_NAME]" at bounding box center [549, 305] width 406 height 17
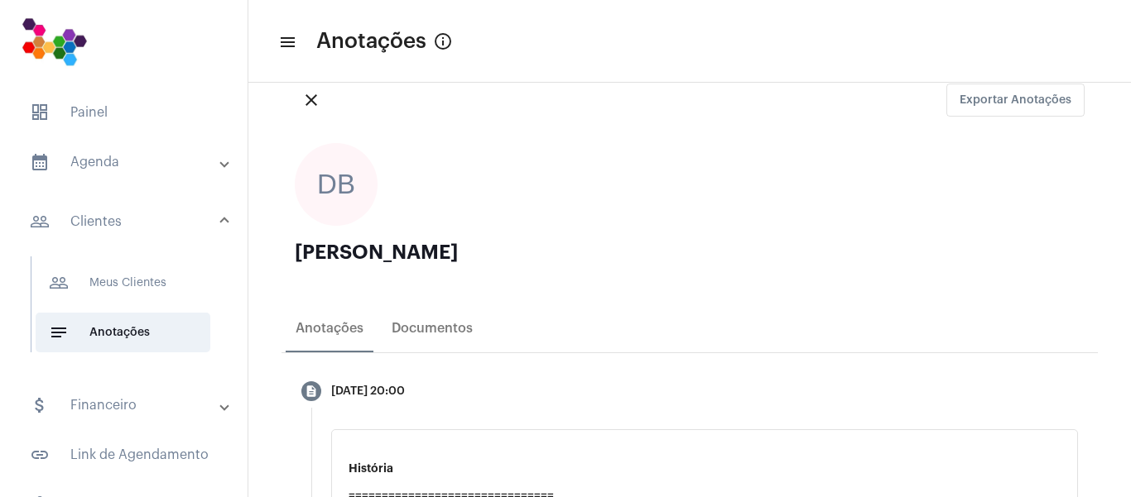
scroll to position [83, 0]
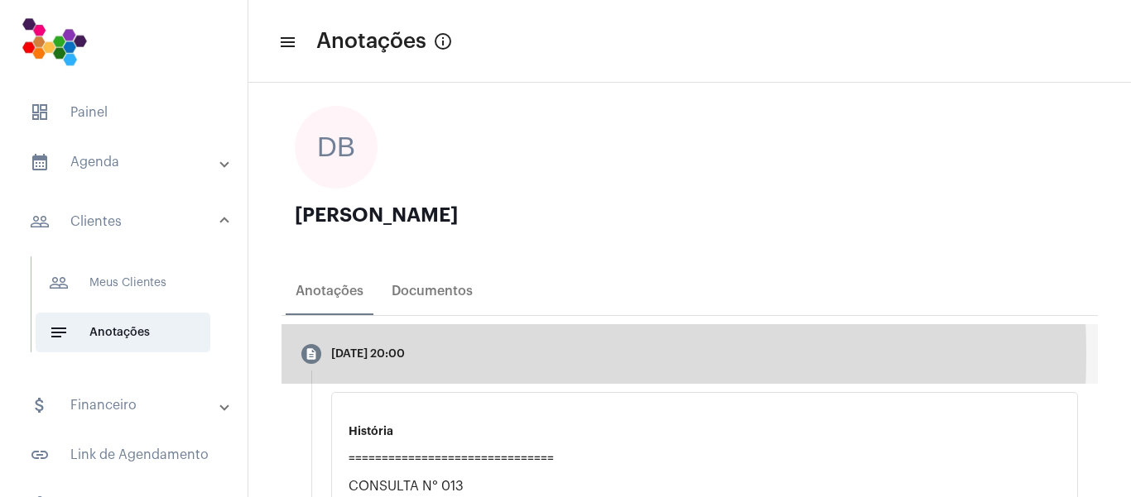
click at [348, 355] on div "[DATE] 20:00" at bounding box center [368, 354] width 74 height 12
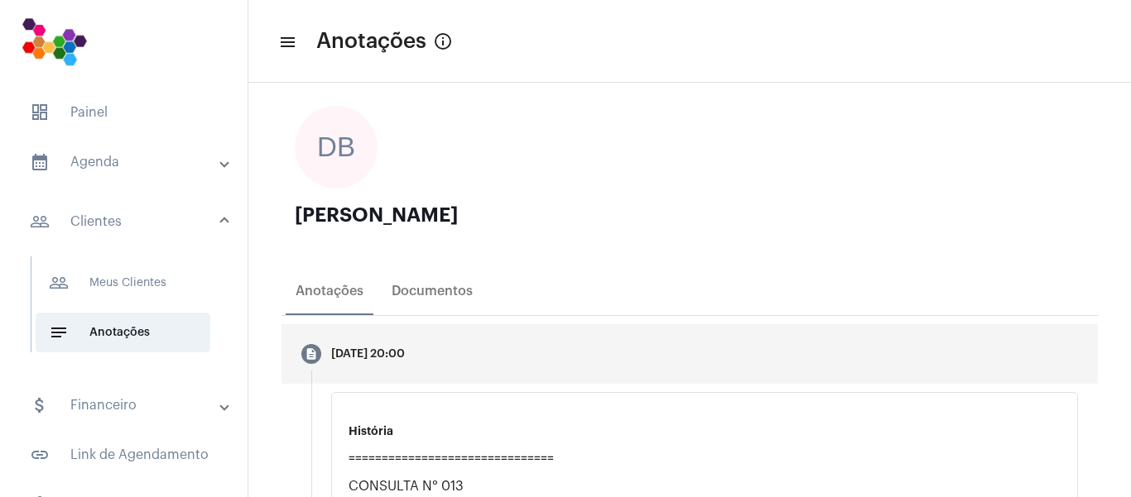
drag, startPoint x: 344, startPoint y: 355, endPoint x: 363, endPoint y: 363, distance: 20.8
click at [363, 363] on mat-step-header "description [DATE] 20:00" at bounding box center [689, 354] width 816 height 60
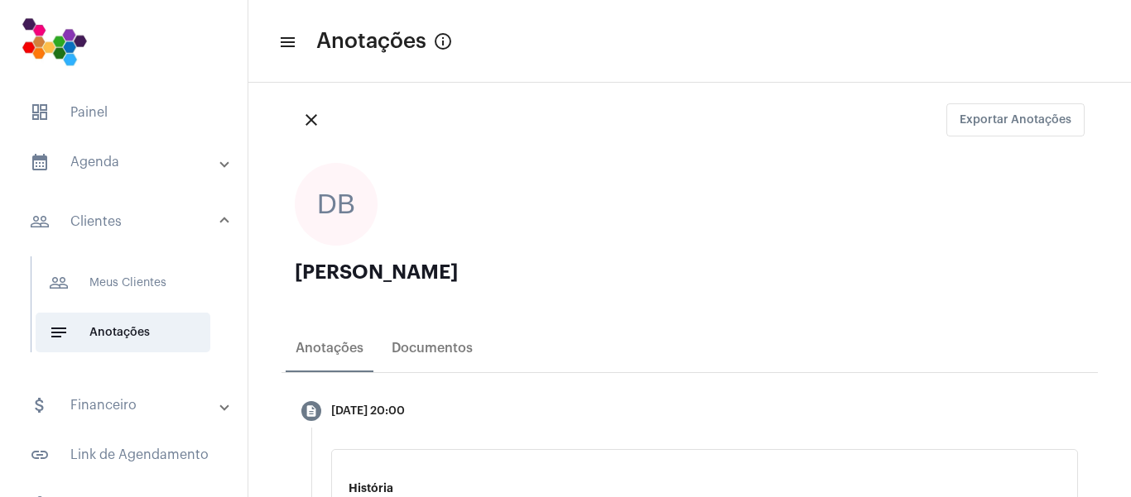
scroll to position [0, 0]
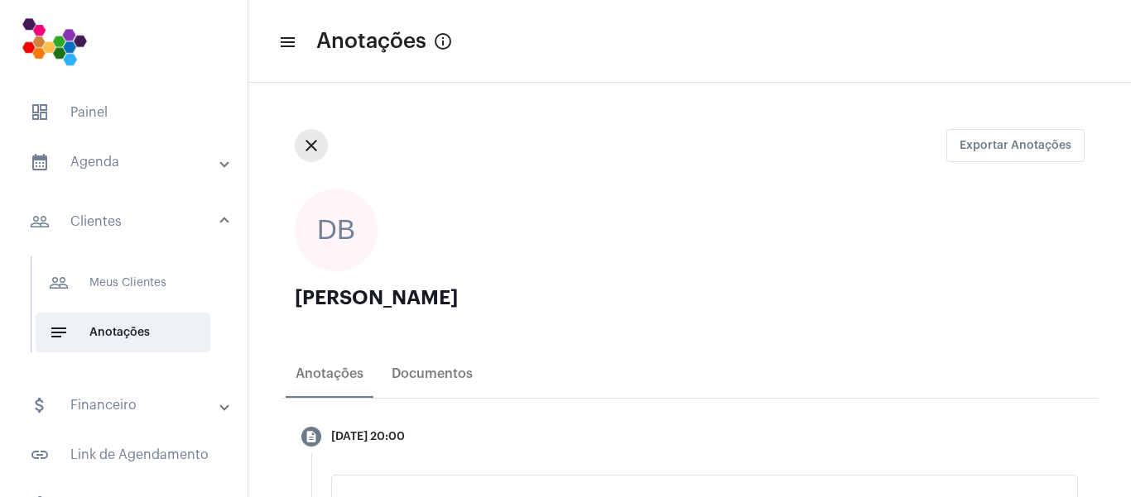
click at [309, 152] on mat-icon "close" at bounding box center [311, 146] width 20 height 20
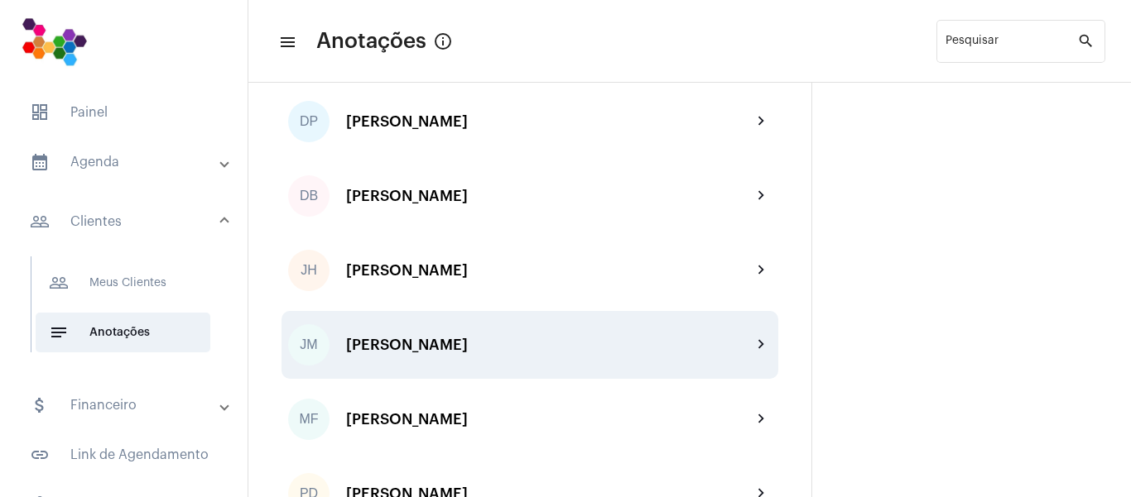
scroll to position [83, 0]
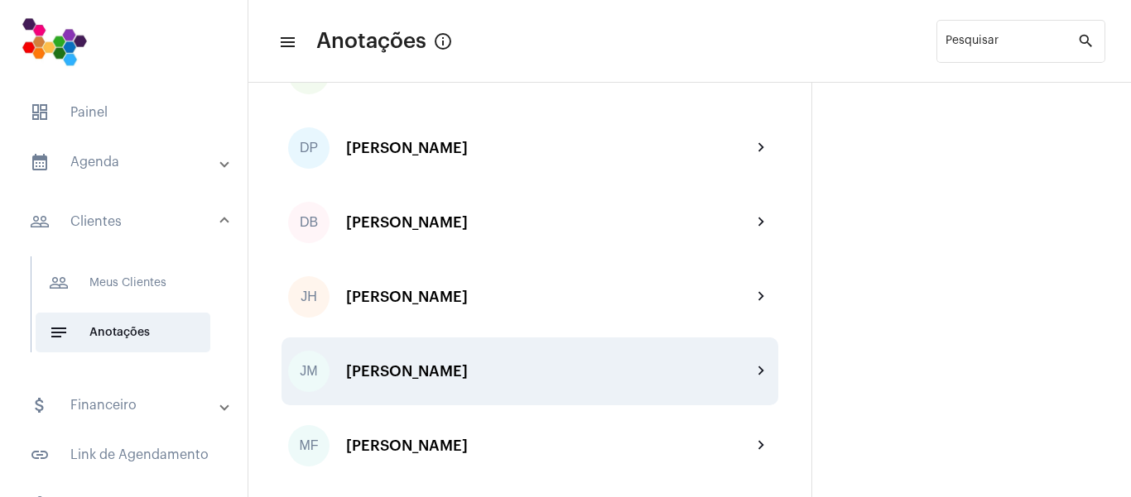
click at [499, 358] on div "[PERSON_NAME] chevron_right" at bounding box center [529, 372] width 497 height 68
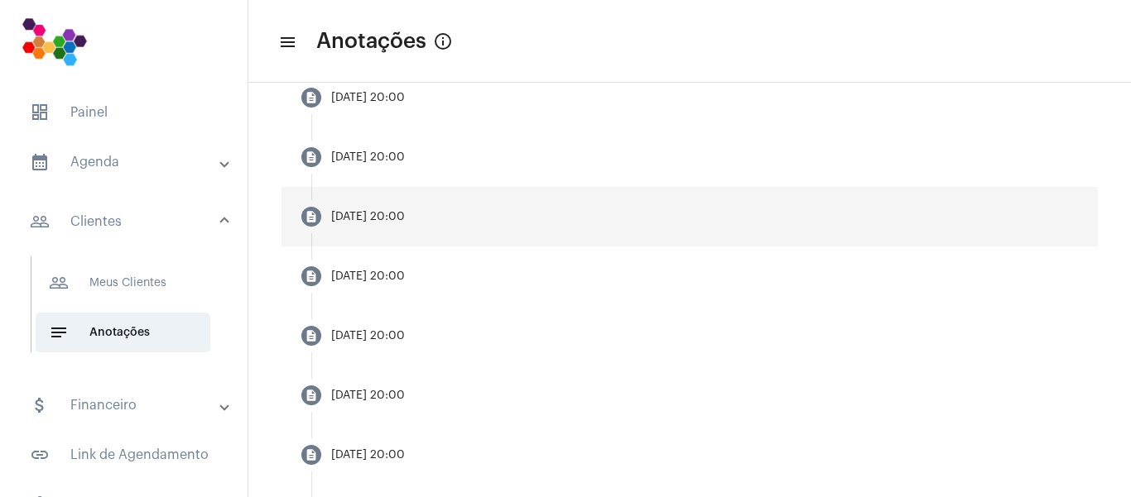
scroll to position [556, 0]
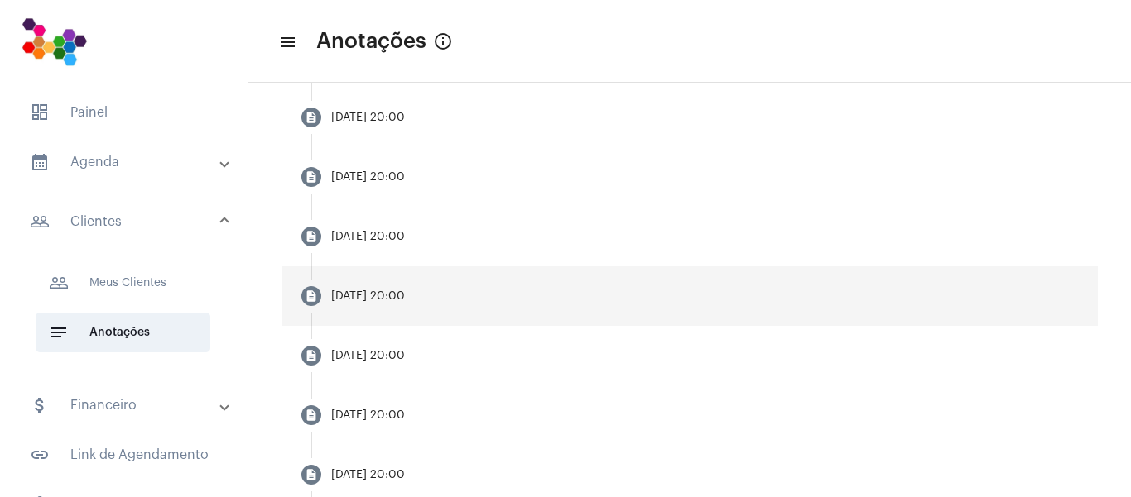
click at [356, 230] on mat-stepper "description [DATE] 20:00 O atendimento não possui anotações. Adicionar Anotação…" at bounding box center [689, 236] width 816 height 776
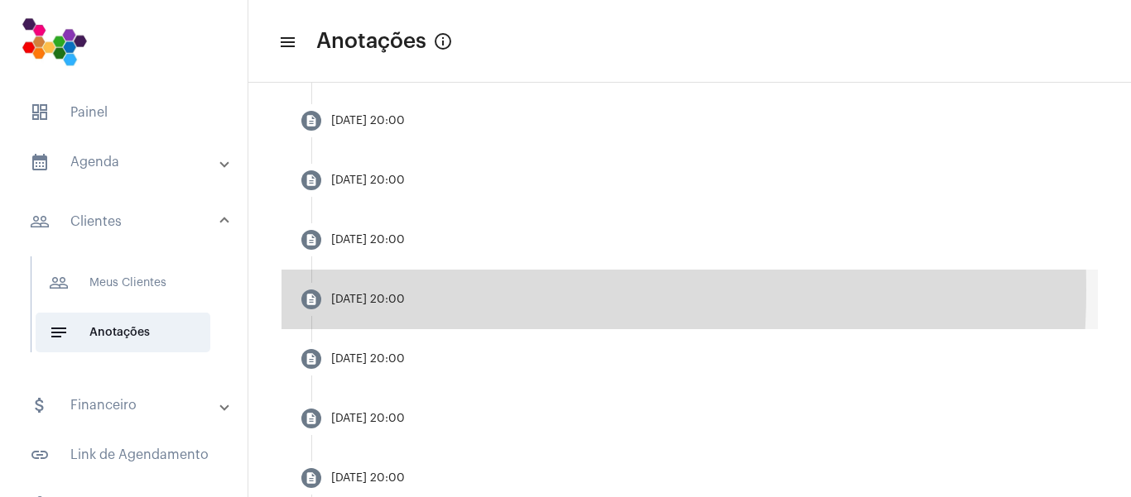
click at [358, 295] on mat-step-header "description [DATE] 20:00" at bounding box center [689, 300] width 816 height 60
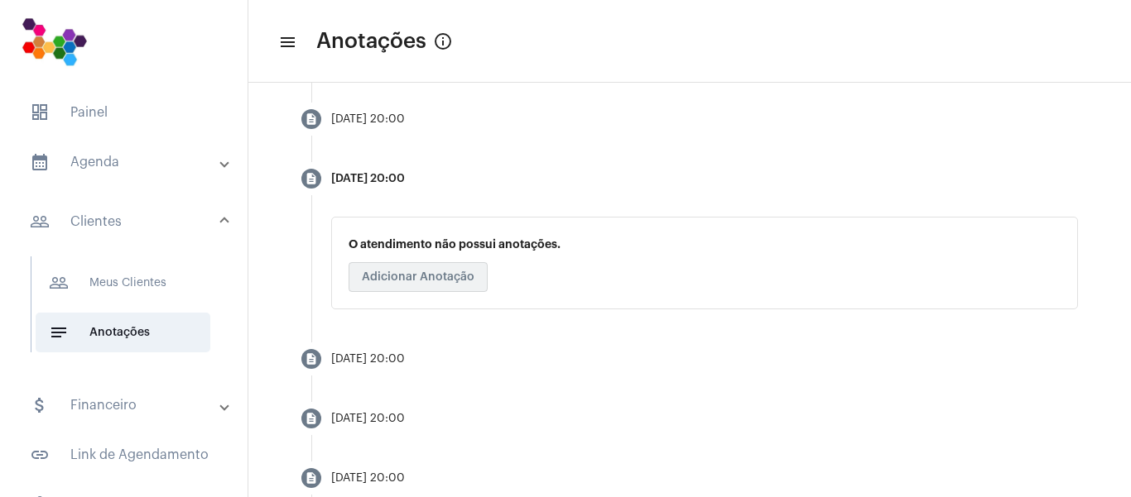
click at [423, 292] on button "Adicionar Anotação" at bounding box center [417, 277] width 139 height 30
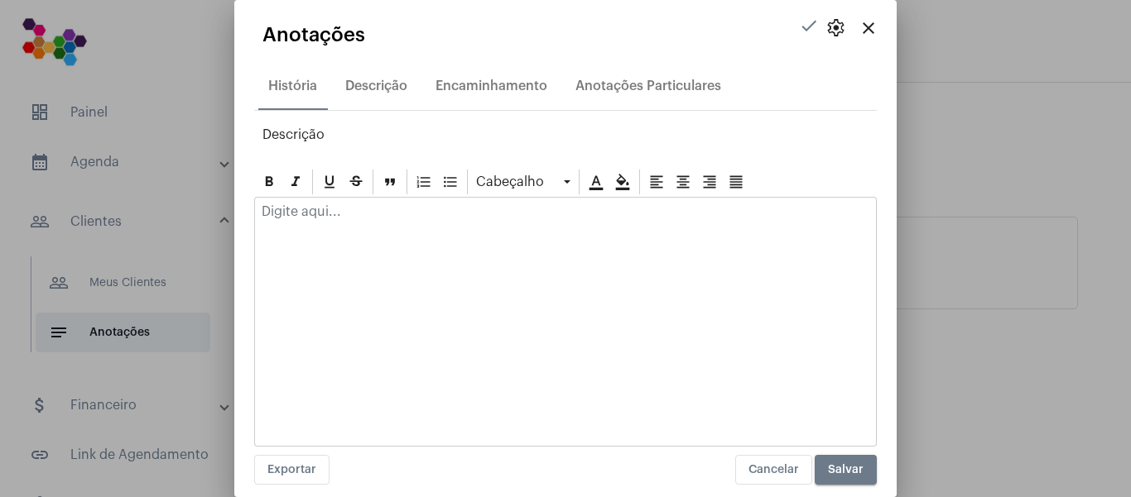
click at [380, 256] on div at bounding box center [565, 322] width 622 height 250
click at [322, 216] on p at bounding box center [566, 211] width 608 height 15
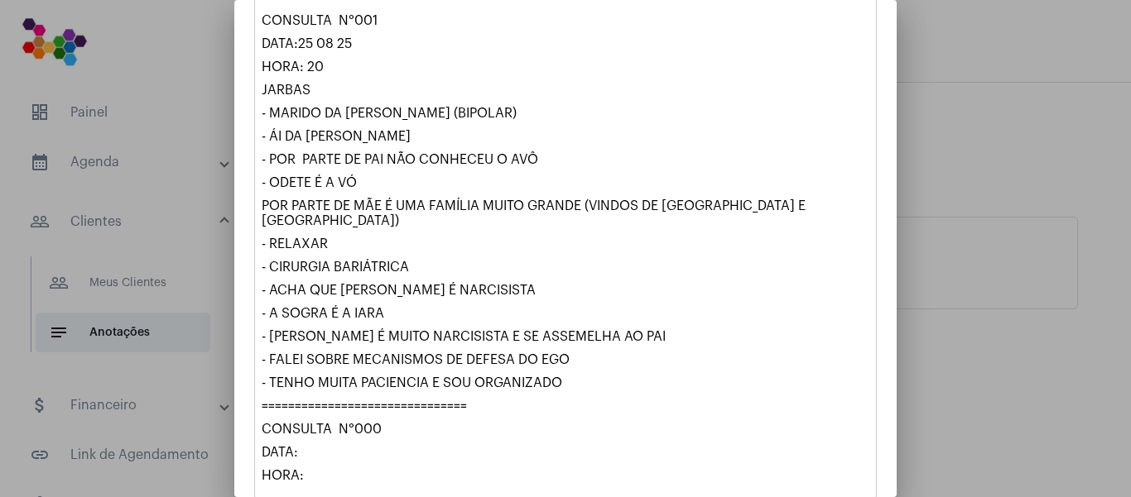
scroll to position [2537, 0]
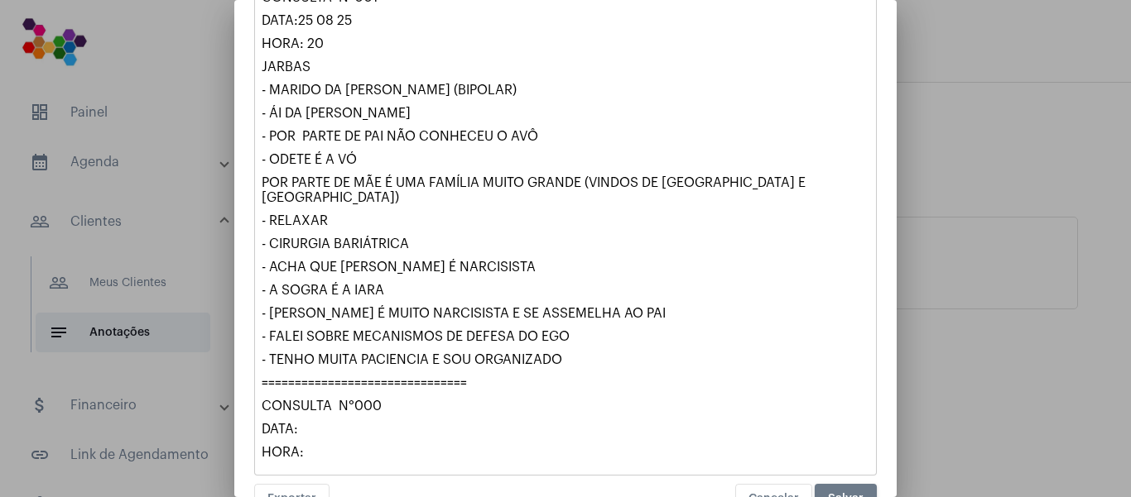
click at [843, 493] on span "Salvar" at bounding box center [846, 499] width 36 height 12
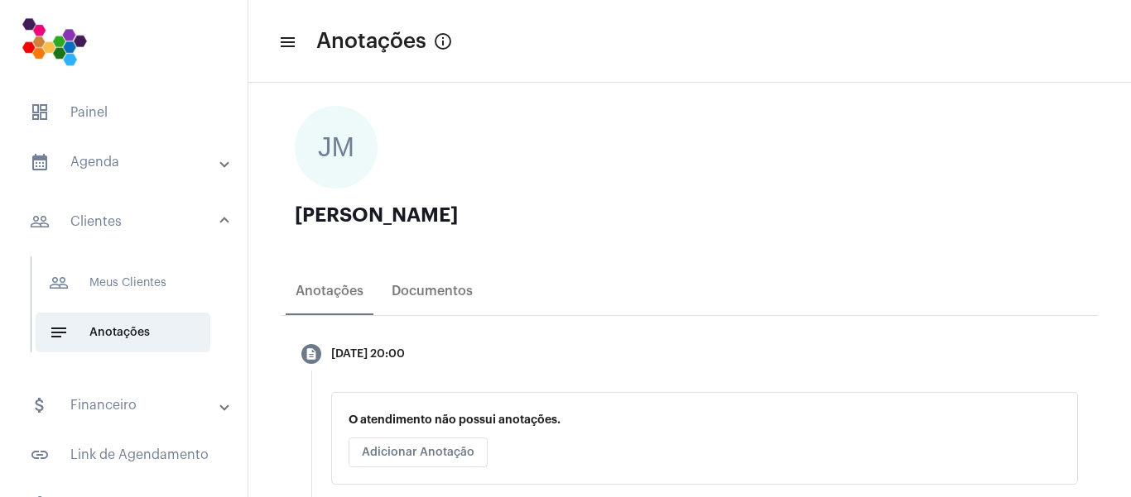
scroll to position [414, 0]
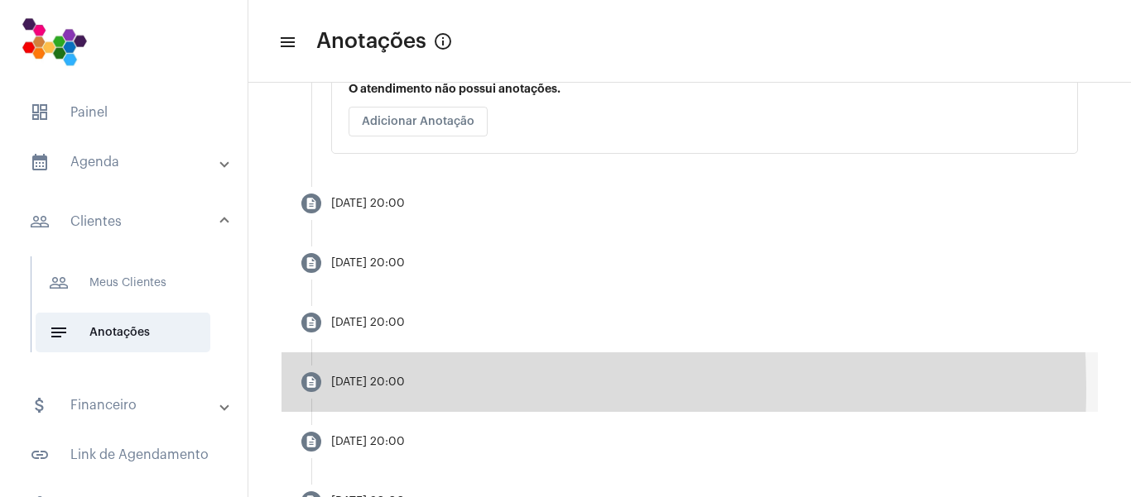
click at [399, 389] on div "[DATE] 20:00" at bounding box center [368, 383] width 74 height 12
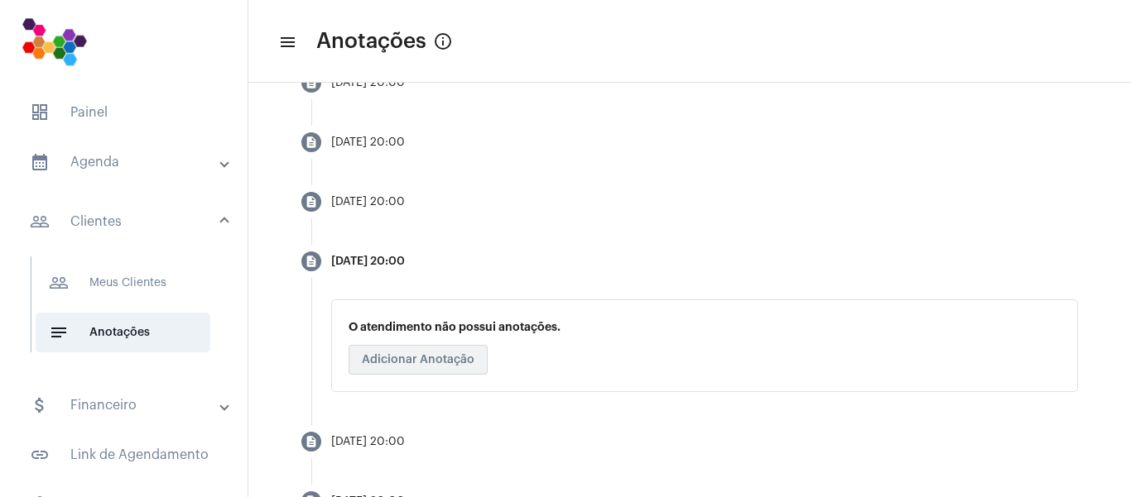
click at [430, 365] on span "Adicionar Anotação" at bounding box center [418, 360] width 113 height 12
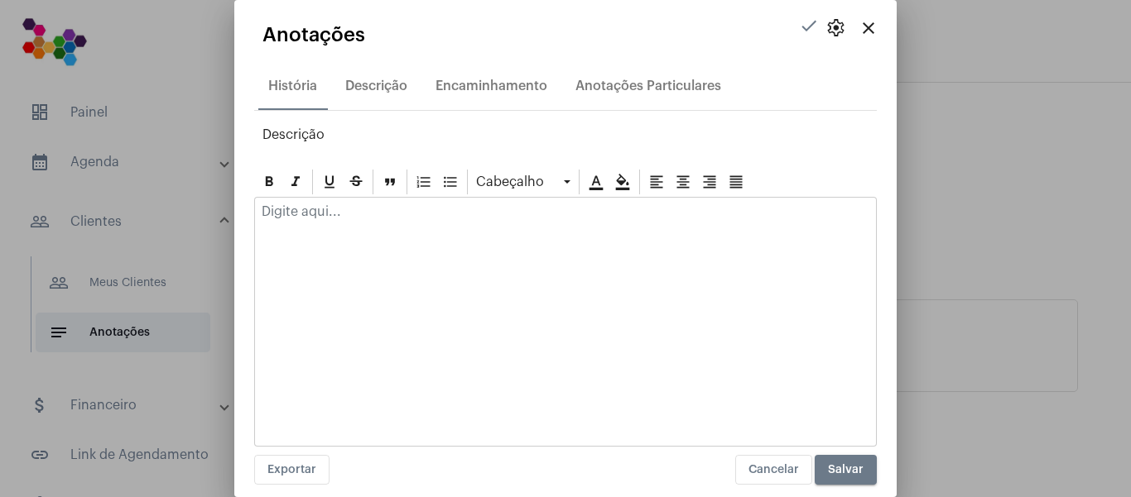
click at [369, 216] on p at bounding box center [566, 211] width 608 height 15
click at [263, 213] on p "MARCOU FONAUDIÓLOGA" at bounding box center [566, 211] width 608 height 15
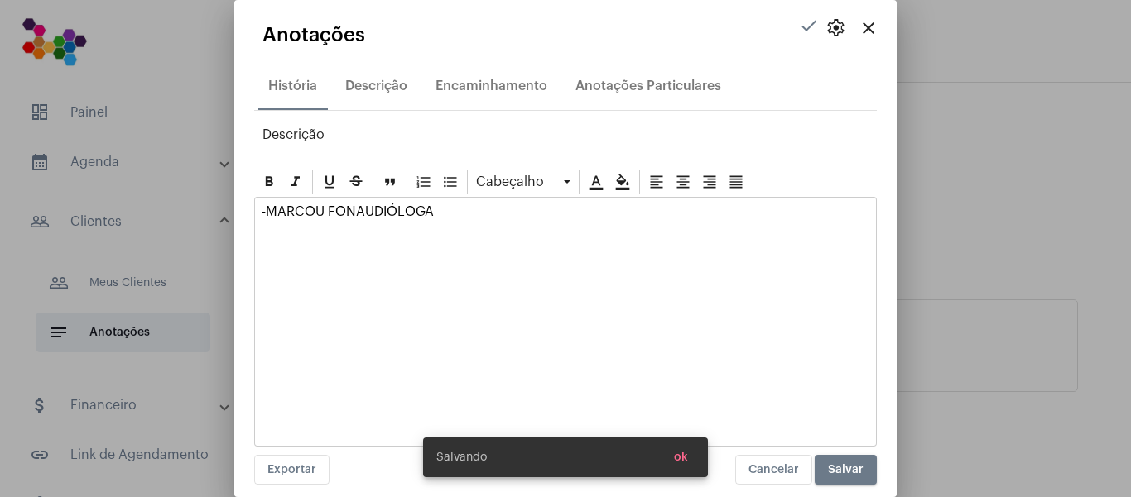
click at [267, 219] on div "-MARCOU FONAUDIÓLOGA" at bounding box center [565, 216] width 621 height 36
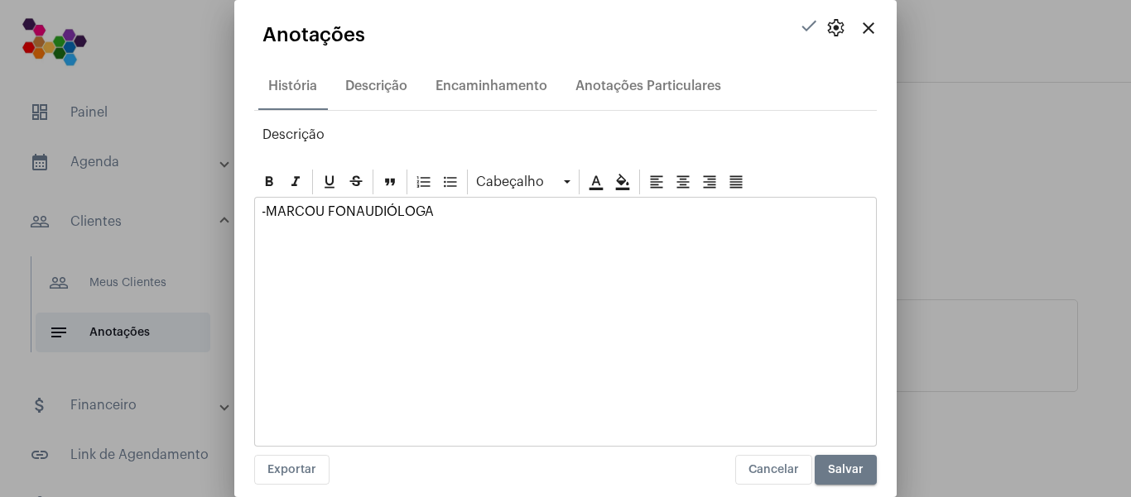
click at [269, 213] on p "-MARCOU FONAUDIÓLOGA" at bounding box center [566, 211] width 608 height 15
click at [446, 184] on icon at bounding box center [450, 182] width 17 height 17
click at [476, 232] on p "MARCOU FONAUDIÓLOGA" at bounding box center [582, 225] width 574 height 15
click at [455, 182] on icon at bounding box center [450, 182] width 12 height 11
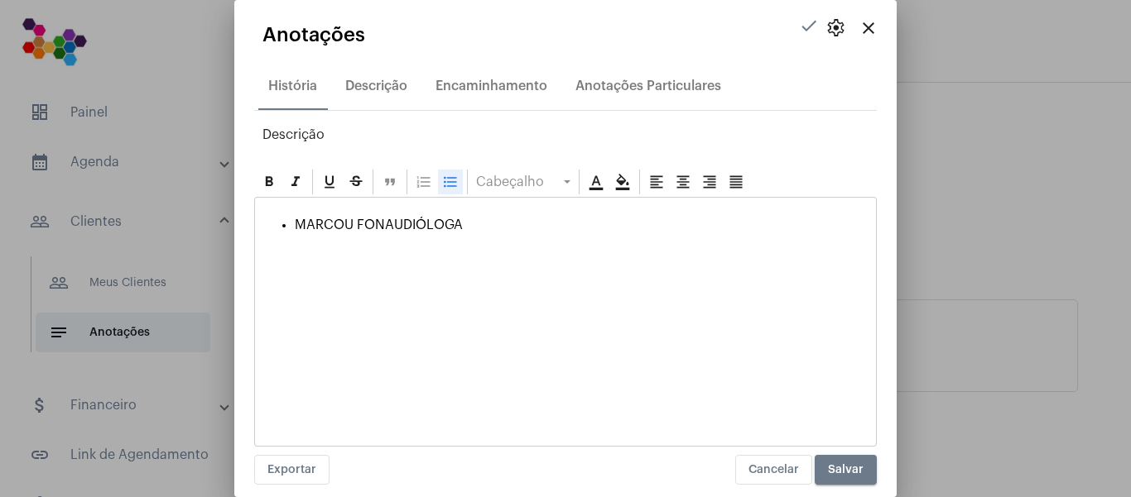
drag, startPoint x: 489, startPoint y: 224, endPoint x: 556, endPoint y: 411, distance: 198.7
click at [556, 411] on div "MARCOU FONAUDIÓLOGA" at bounding box center [565, 322] width 622 height 250
click at [449, 183] on icon at bounding box center [450, 182] width 17 height 17
drag, startPoint x: 464, startPoint y: 229, endPoint x: 311, endPoint y: 10, distance: 267.5
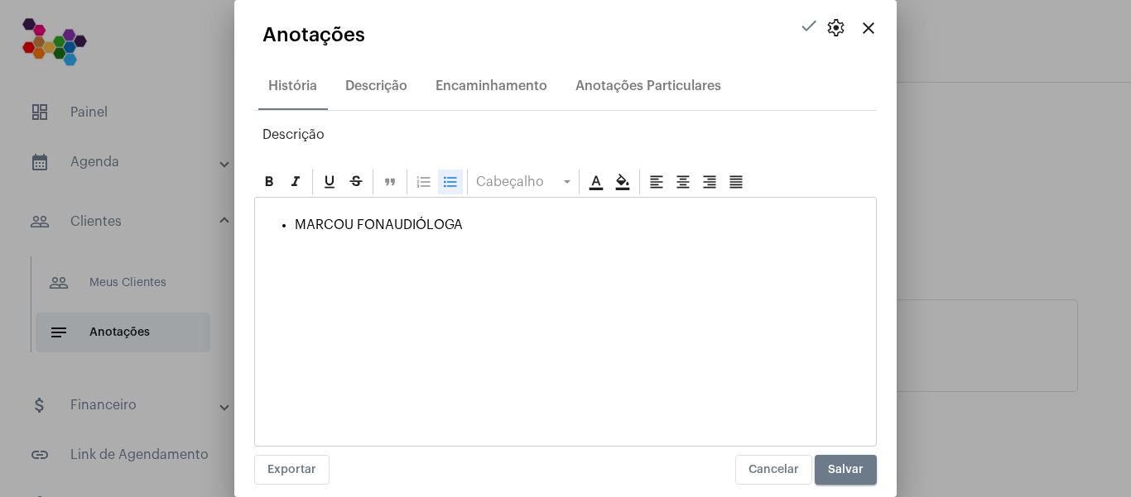
click at [207, 208] on div "close settings check Anotações História Descrição Encaminhamento Anotações Part…" at bounding box center [565, 248] width 1131 height 497
click at [687, 350] on div "MARCOU FONAUDIÓLOGA" at bounding box center [565, 322] width 622 height 250
click at [299, 225] on p "MARCOU FONAUDIÓLOGA" at bounding box center [582, 233] width 574 height 30
click at [493, 213] on p "MARCOU FONAUDIÓLOGA" at bounding box center [566, 219] width 608 height 30
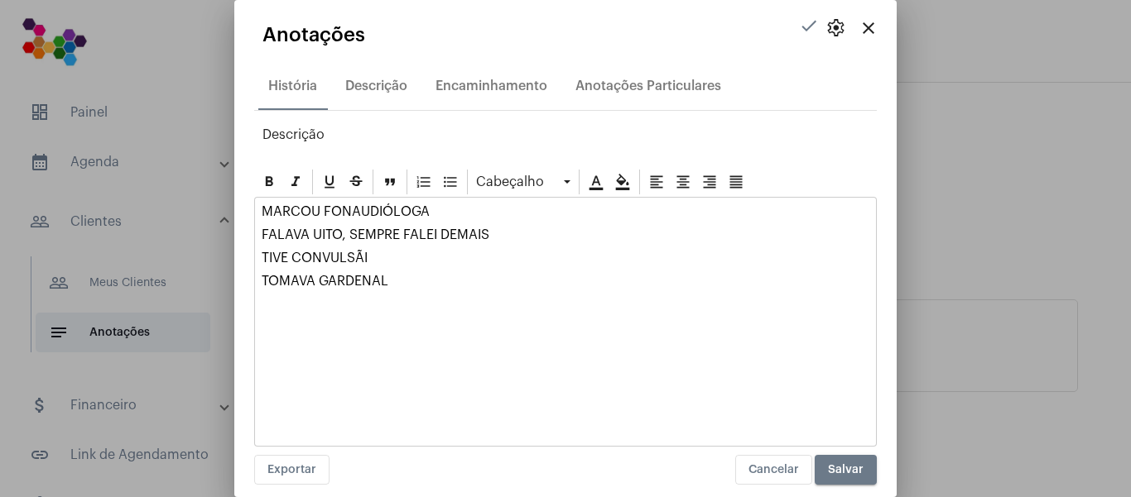
click at [306, 282] on p "TOMAVA GARDENAL" at bounding box center [566, 289] width 608 height 30
click at [437, 289] on p "TOMEI GARDENAL" at bounding box center [566, 289] width 608 height 30
click at [434, 281] on p "TOMEI GARDENAL" at bounding box center [566, 289] width 608 height 30
click at [646, 291] on p "TOMEI GARDENAL ATÉ OS 13 ANOS" at bounding box center [566, 289] width 608 height 30
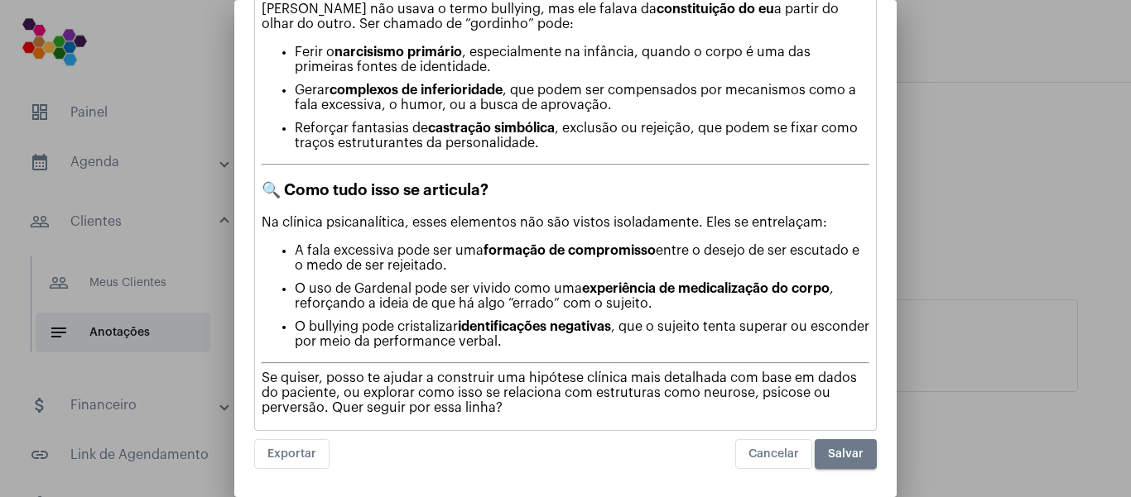
scroll to position [895, 0]
drag, startPoint x: 549, startPoint y: 413, endPoint x: 260, endPoint y: 374, distance: 291.5
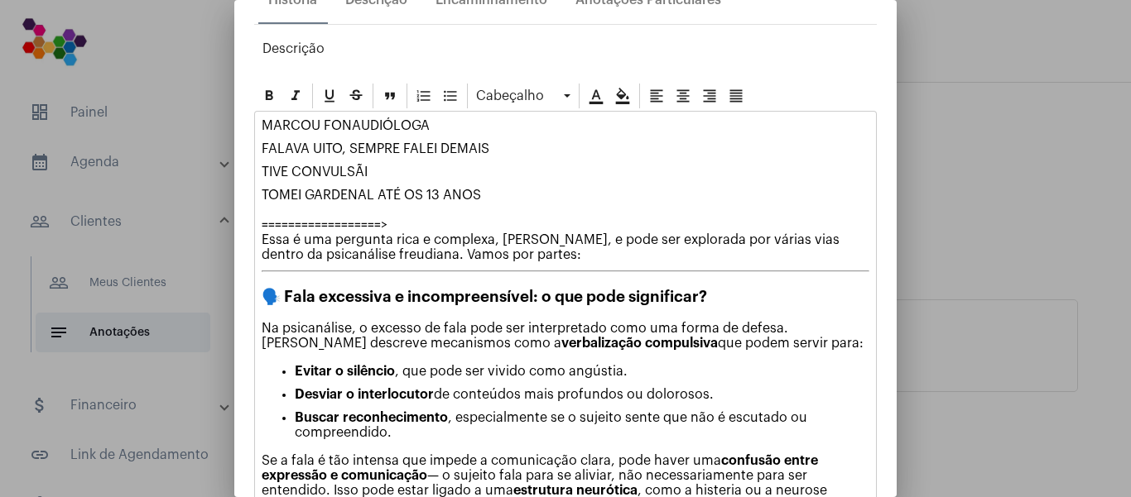
scroll to position [37, 0]
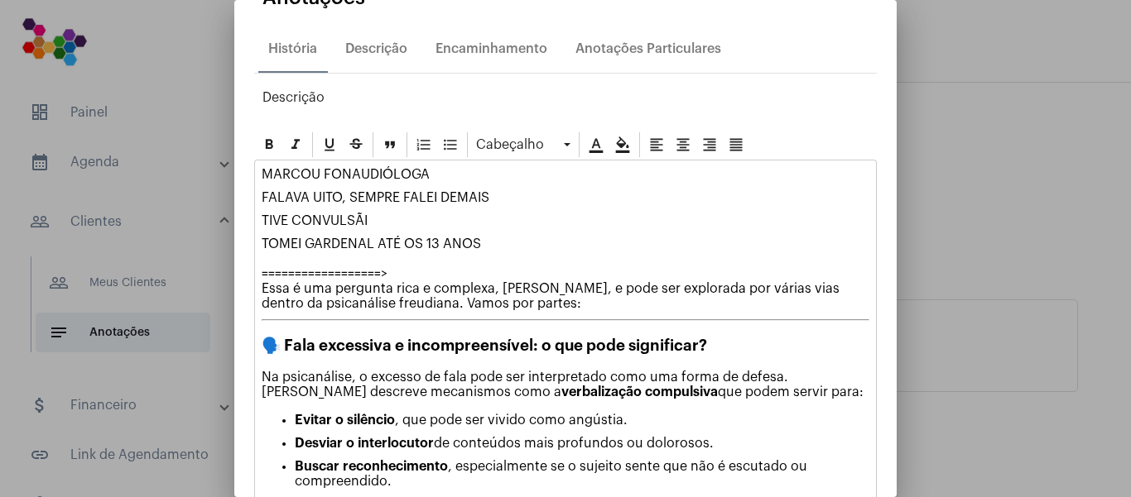
click at [368, 221] on p "TIVE CONVULSÃI" at bounding box center [566, 221] width 608 height 15
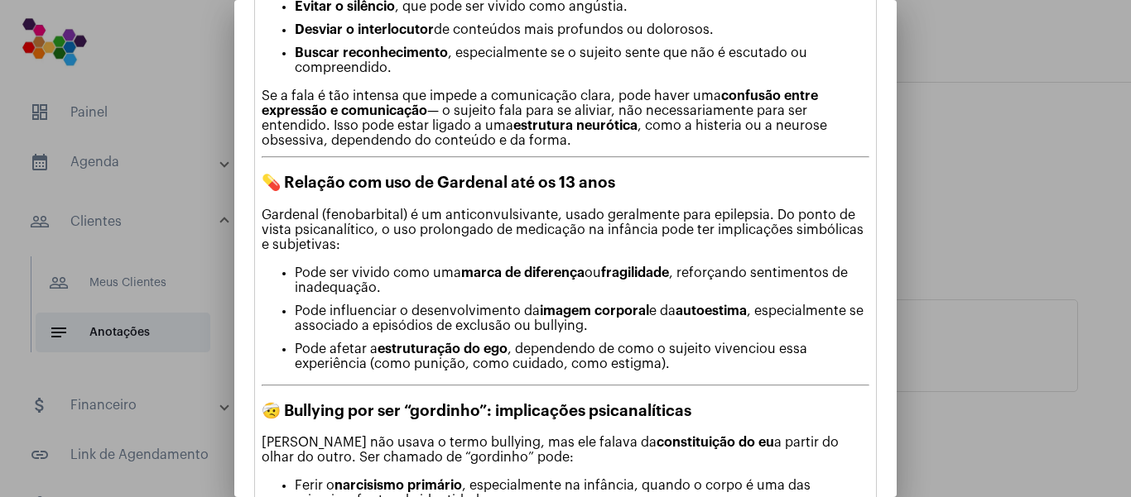
scroll to position [865, 0]
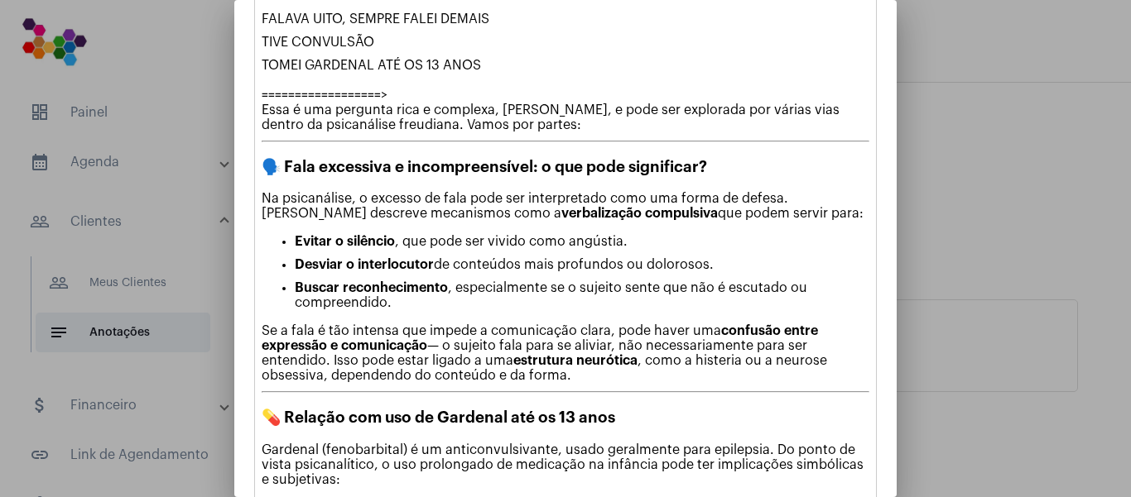
scroll to position [0, 0]
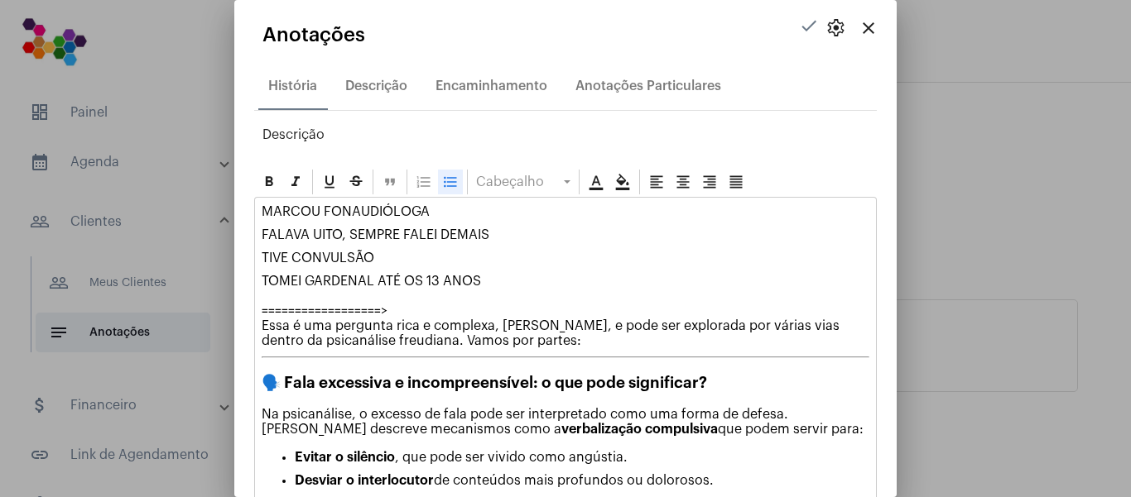
click at [507, 275] on p "TOMEI GARDENAL ATÉ OS 13 ANOS ==================> Essa é uma pergunta rica e co…" at bounding box center [566, 311] width 608 height 74
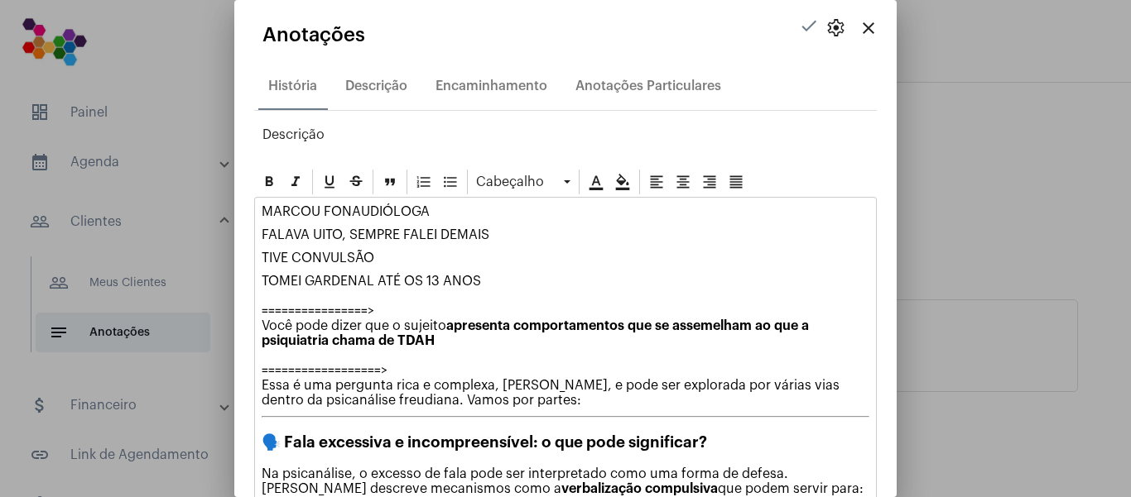
drag, startPoint x: 393, startPoint y: 322, endPoint x: 262, endPoint y: 333, distance: 131.2
click at [262, 333] on p "TOMEI GARDENAL ATÉ OS 13 ANOS ================> Você pode dizer que o sujeito a…" at bounding box center [566, 341] width 608 height 134
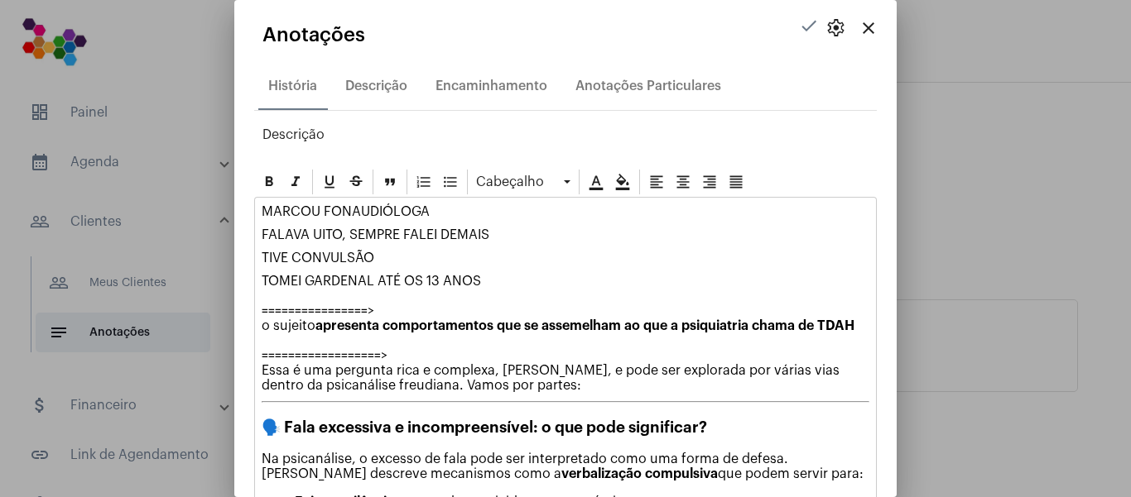
click at [267, 329] on p "TOMEI GARDENAL ATÉ OS 13 ANOS ================> o sujeito apresenta comportamen…" at bounding box center [566, 333] width 608 height 119
click at [1064, 141] on div at bounding box center [565, 248] width 1131 height 497
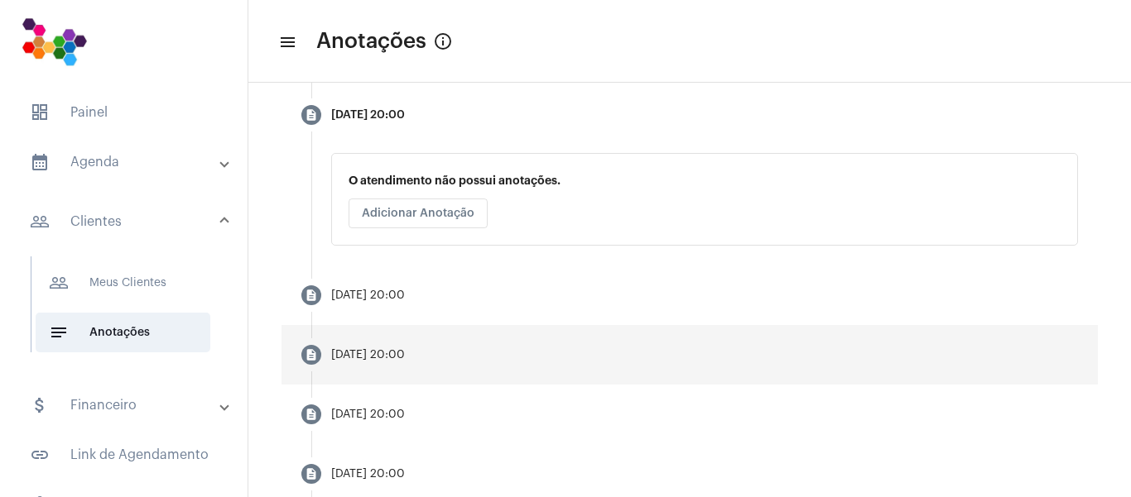
scroll to position [579, 0]
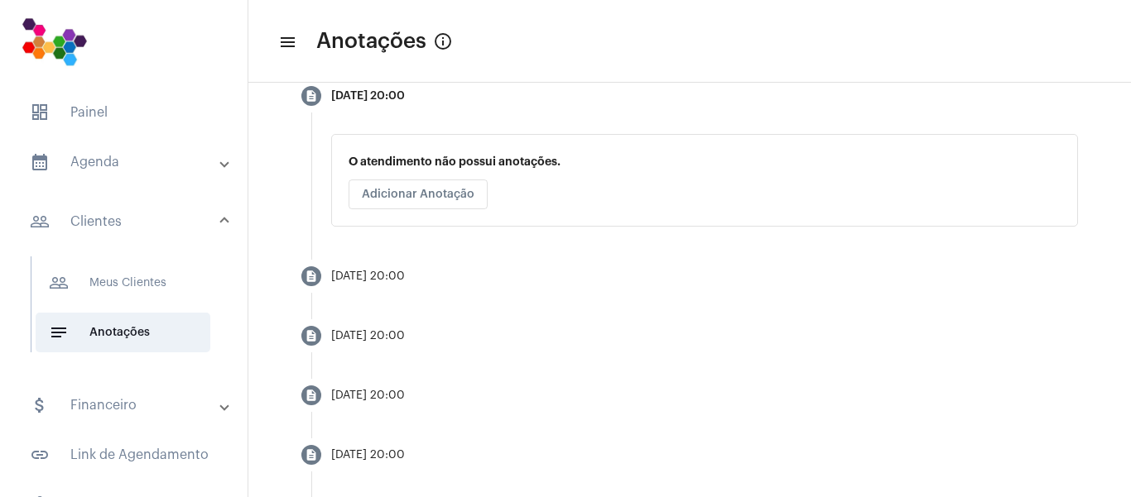
click at [622, 198] on div "O atendimento não possui anotações. Adicionar Anotação" at bounding box center [704, 180] width 747 height 93
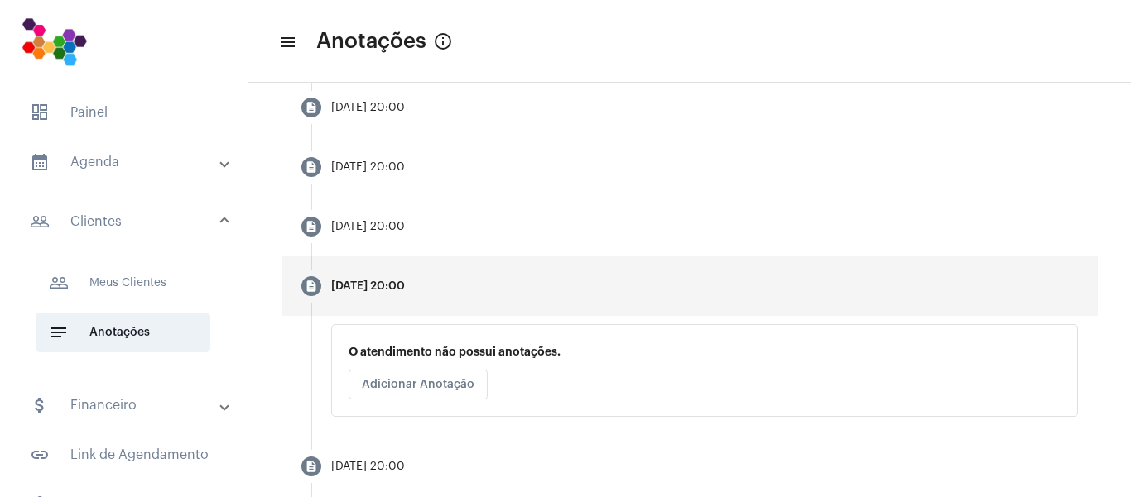
scroll to position [391, 0]
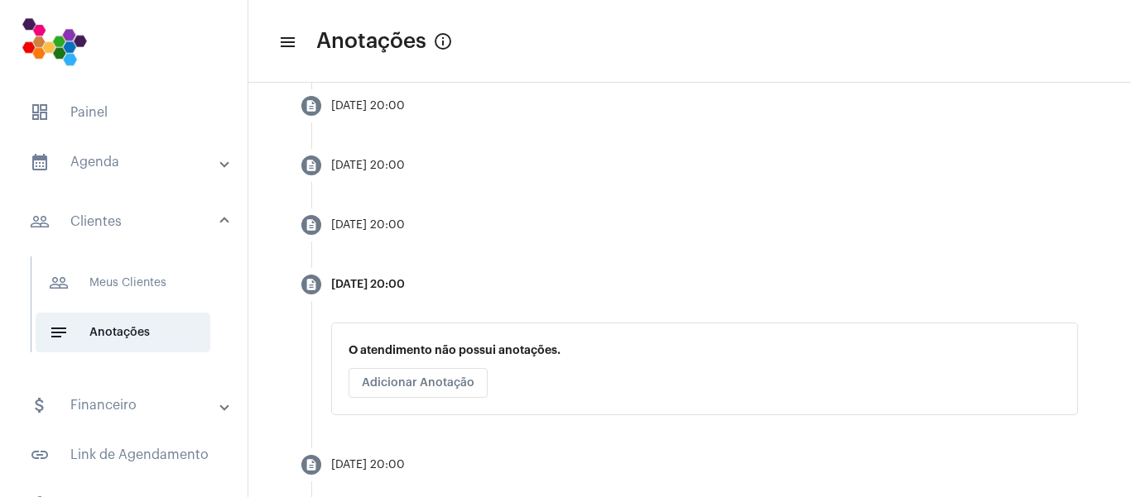
click at [566, 357] on p "O atendimento não possui anotações." at bounding box center [704, 350] width 712 height 12
click at [459, 376] on button "Adicionar Anotação" at bounding box center [417, 383] width 139 height 30
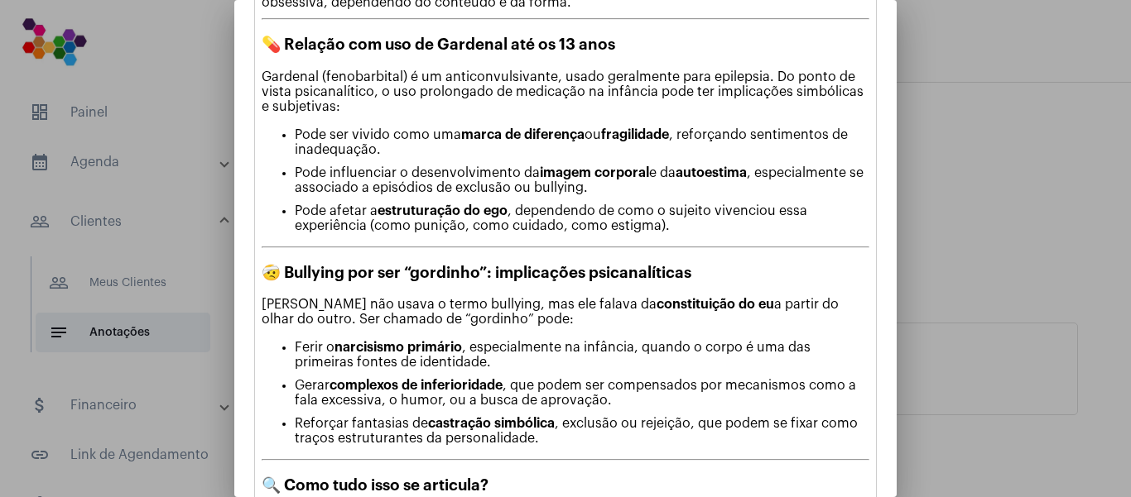
scroll to position [925, 0]
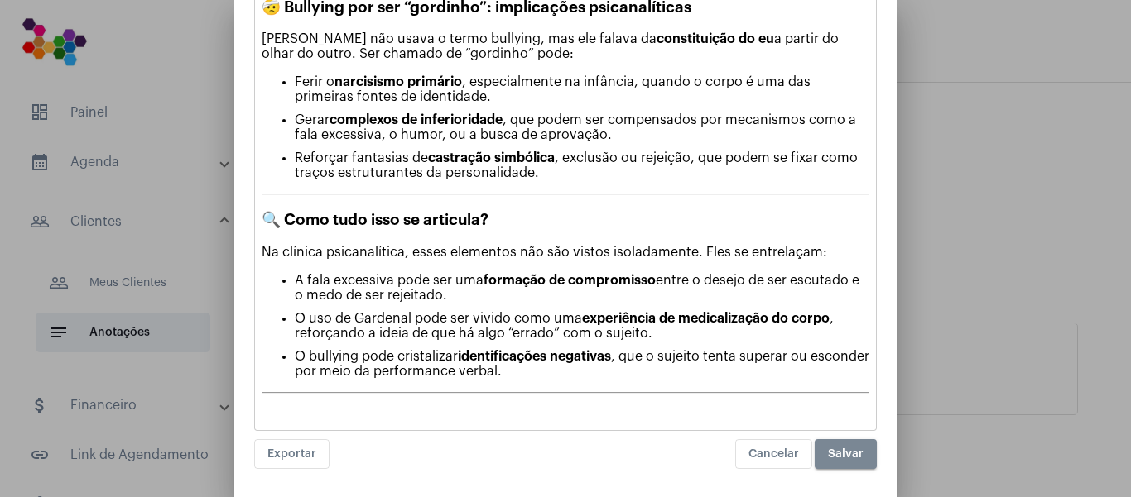
click at [828, 455] on span "Salvar" at bounding box center [846, 455] width 36 height 12
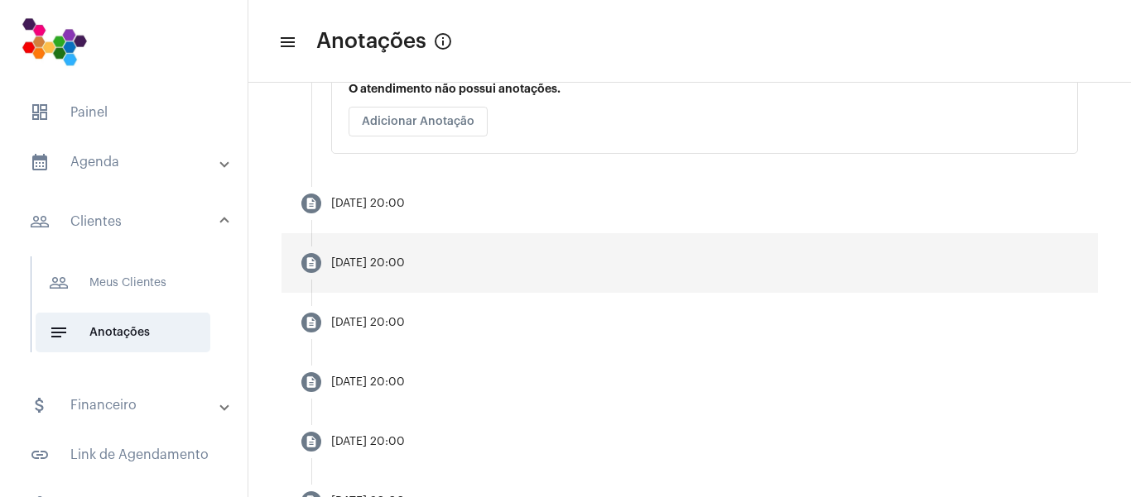
scroll to position [497, 0]
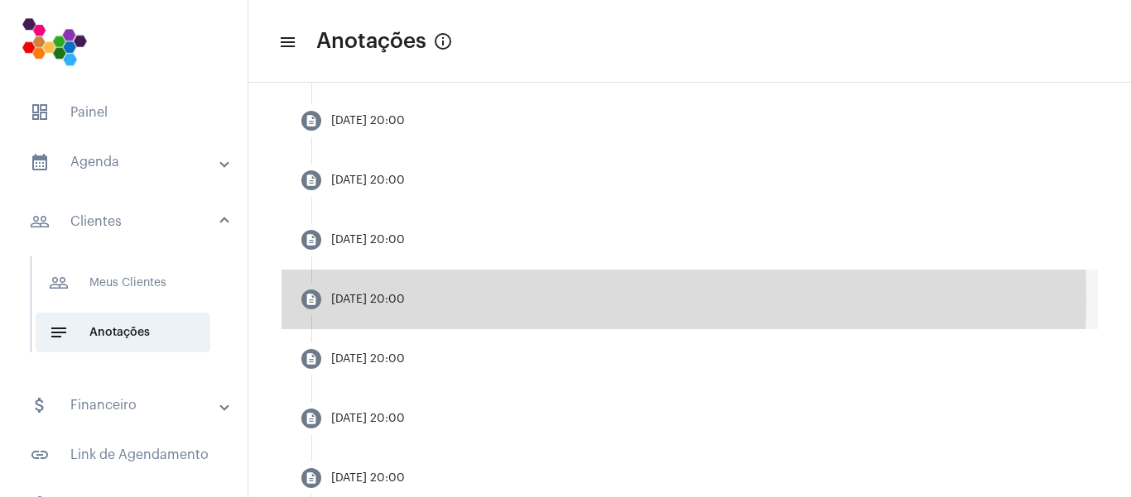
click at [354, 301] on div "[DATE] 20:00" at bounding box center [368, 300] width 74 height 12
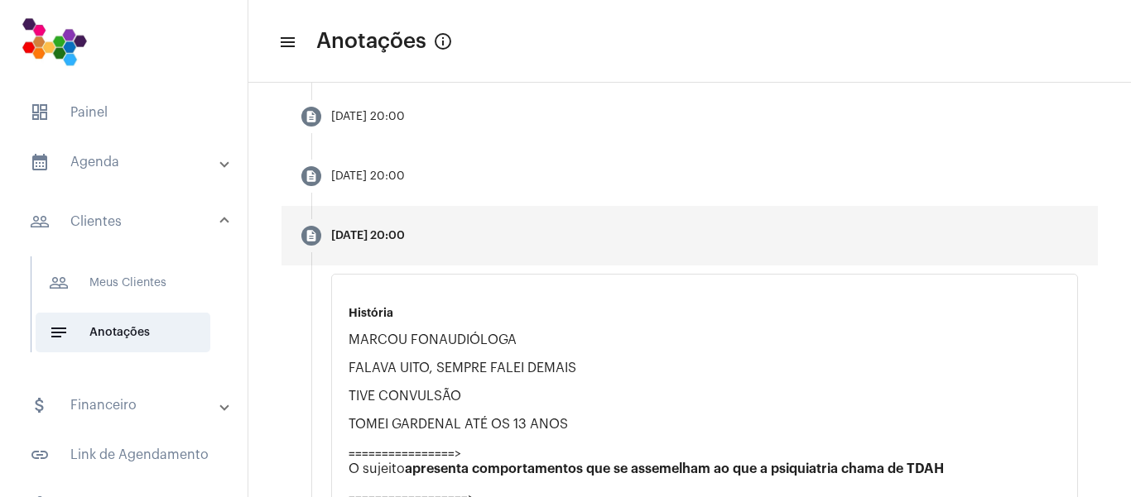
scroll to position [414, 0]
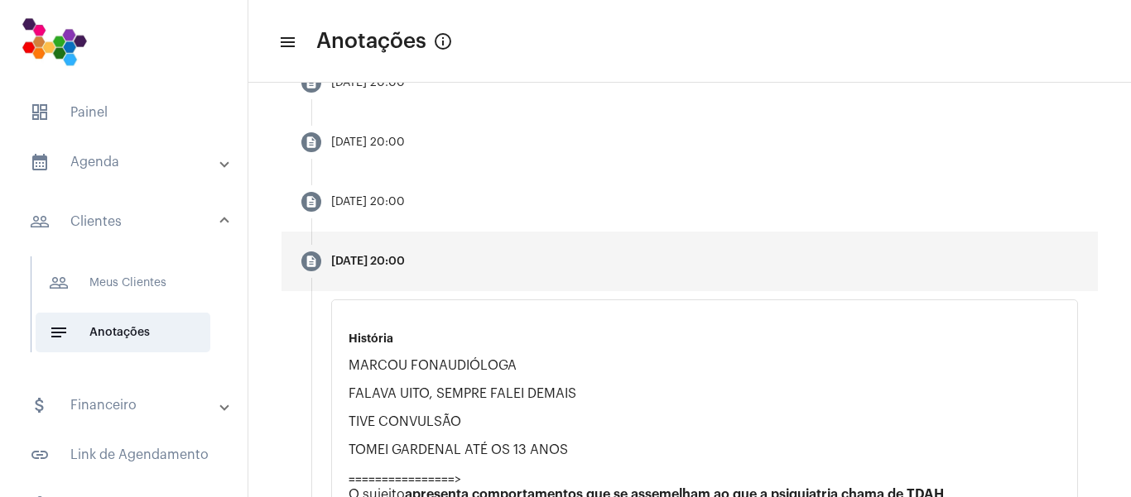
click at [526, 253] on mat-step-header "description [DATE] 20:00" at bounding box center [689, 262] width 816 height 60
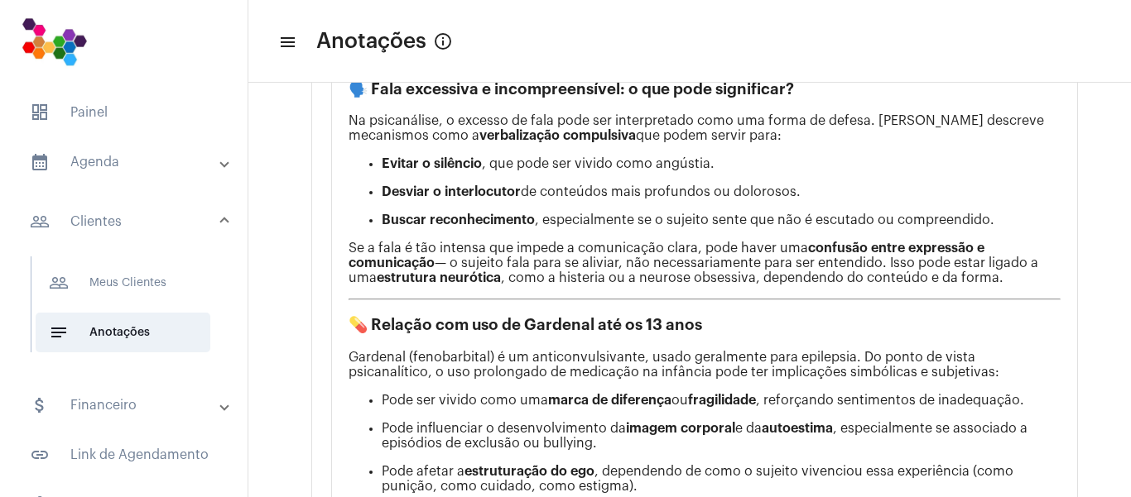
scroll to position [911, 0]
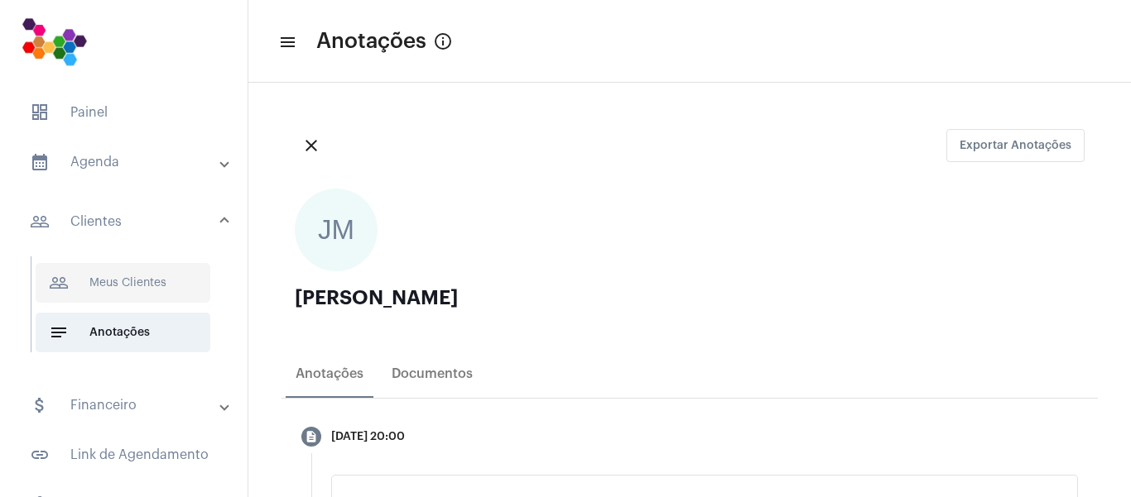
click at [116, 276] on span "people_outline Meus Clientes" at bounding box center [123, 283] width 175 height 40
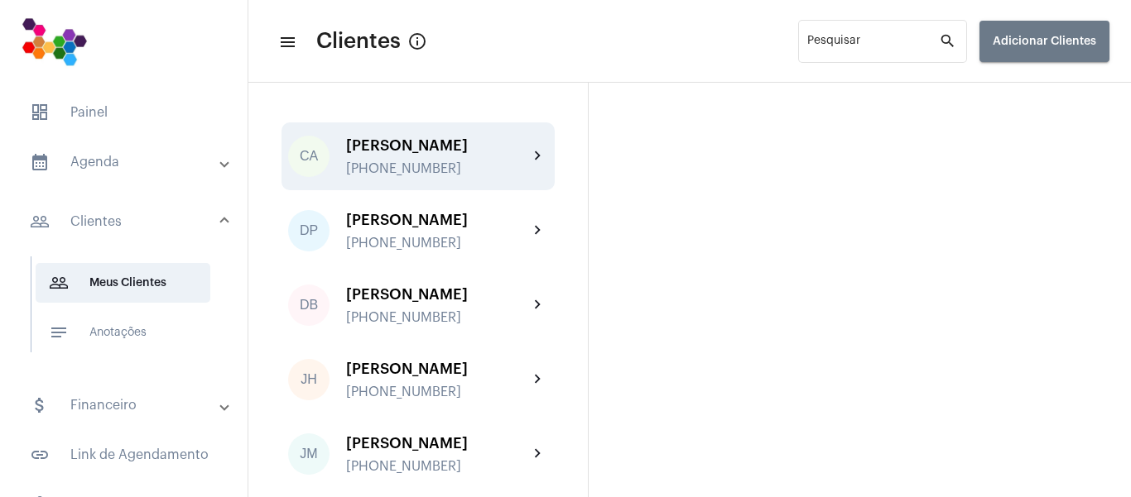
click at [449, 159] on div "[PERSON_NAME] [PHONE_NUMBER]" at bounding box center [437, 156] width 182 height 39
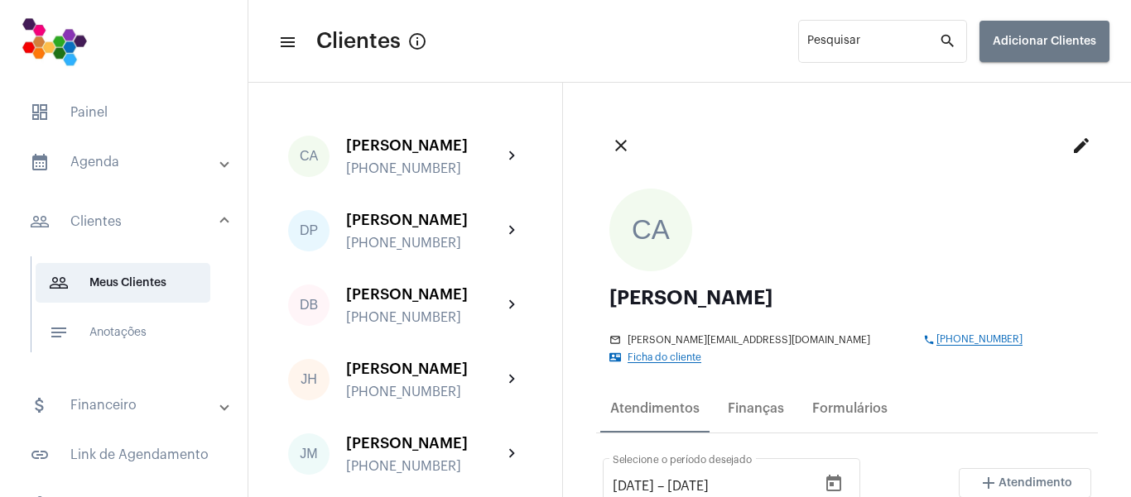
click at [1071, 149] on mat-icon "edit" at bounding box center [1081, 146] width 20 height 20
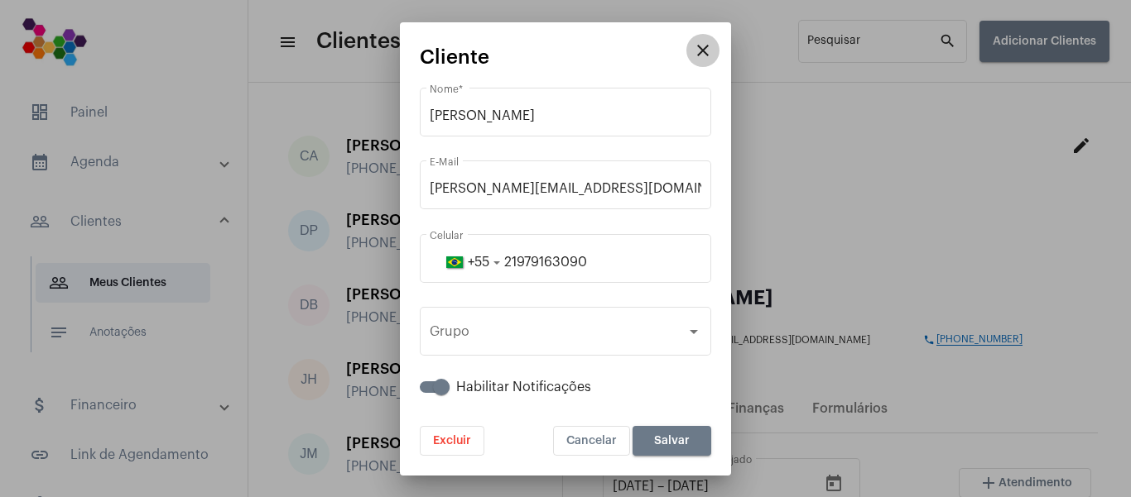
click at [703, 53] on mat-icon "close" at bounding box center [703, 51] width 20 height 20
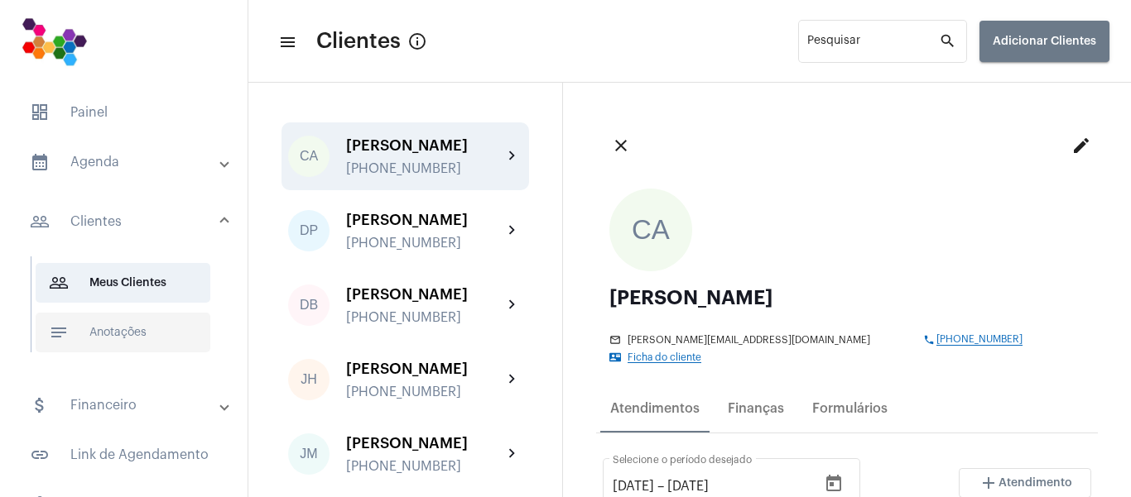
click at [123, 341] on span "notes Anotações" at bounding box center [123, 333] width 175 height 40
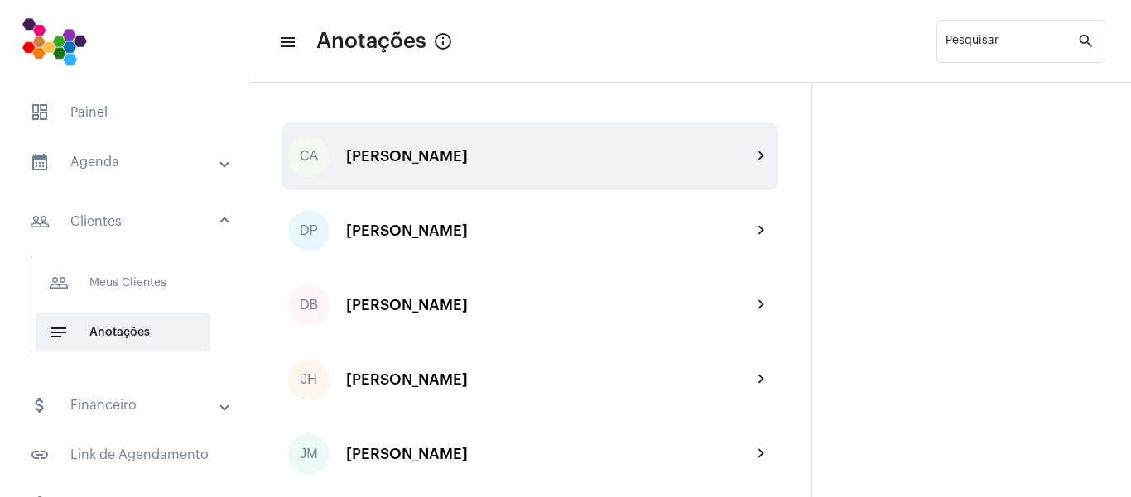
click at [403, 159] on div "[PERSON_NAME]" at bounding box center [549, 156] width 406 height 17
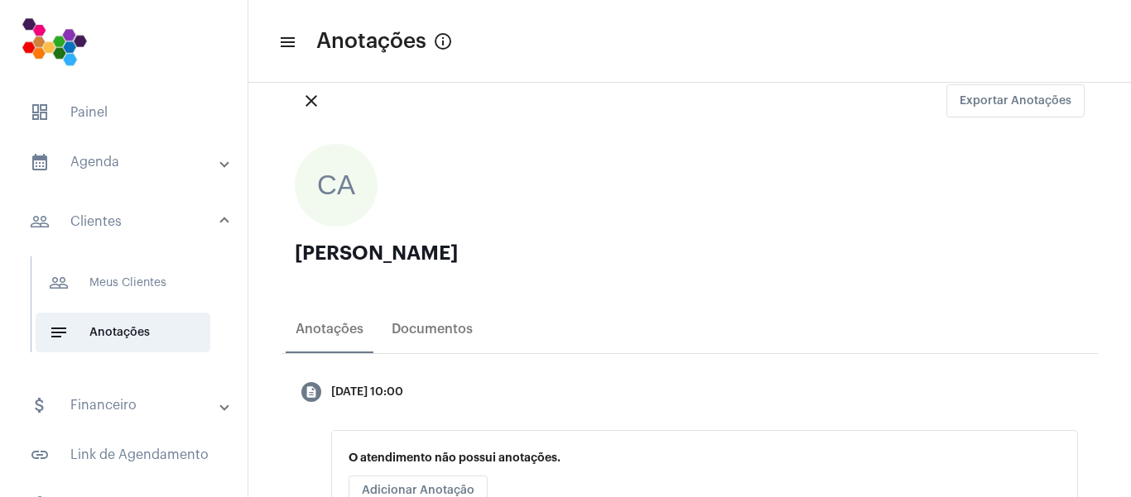
scroll to position [83, 0]
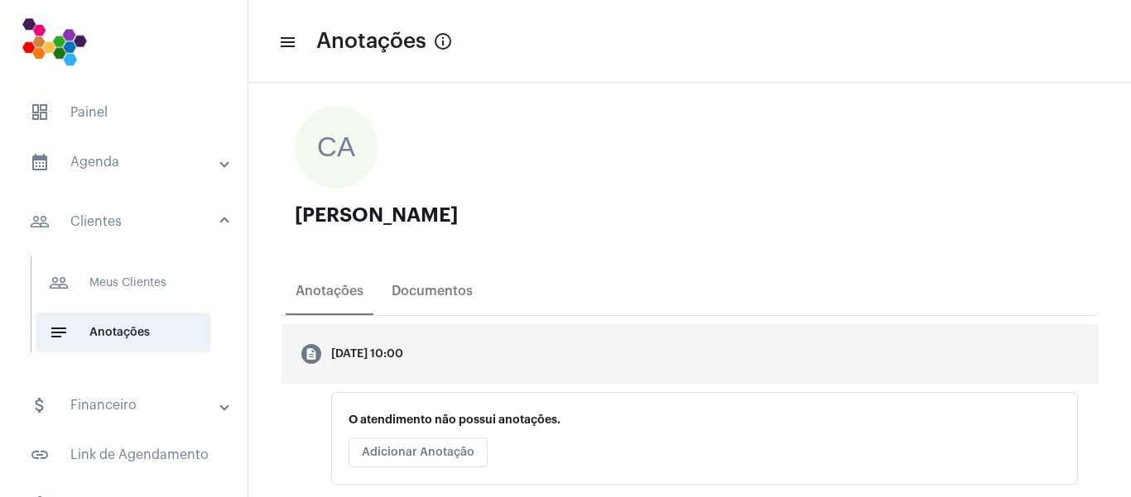
click at [403, 348] on div "[DATE] 10:00" at bounding box center [367, 354] width 72 height 12
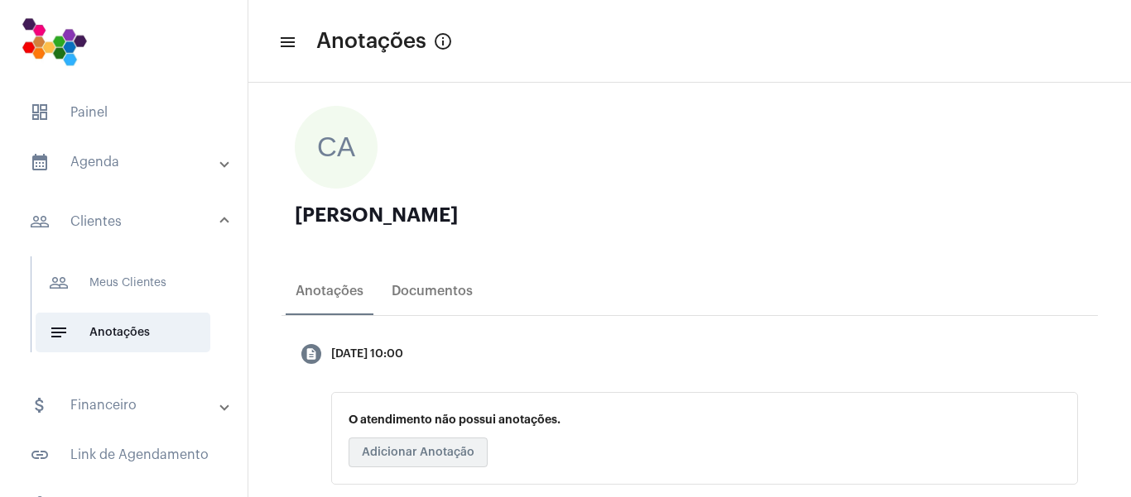
click at [437, 458] on span "Adicionar Anotação" at bounding box center [418, 453] width 113 height 12
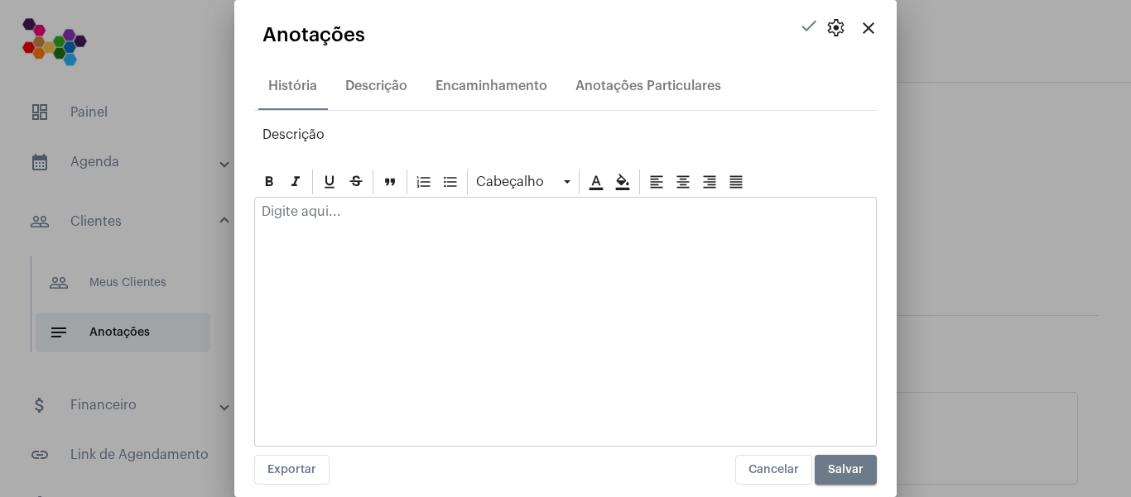
drag, startPoint x: 372, startPoint y: 278, endPoint x: 363, endPoint y: 272, distance: 10.8
click at [363, 272] on div at bounding box center [565, 322] width 622 height 250
click at [377, 214] on p at bounding box center [566, 211] width 608 height 15
click at [594, 217] on p "[PERSON_NAME]" at bounding box center [566, 219] width 608 height 30
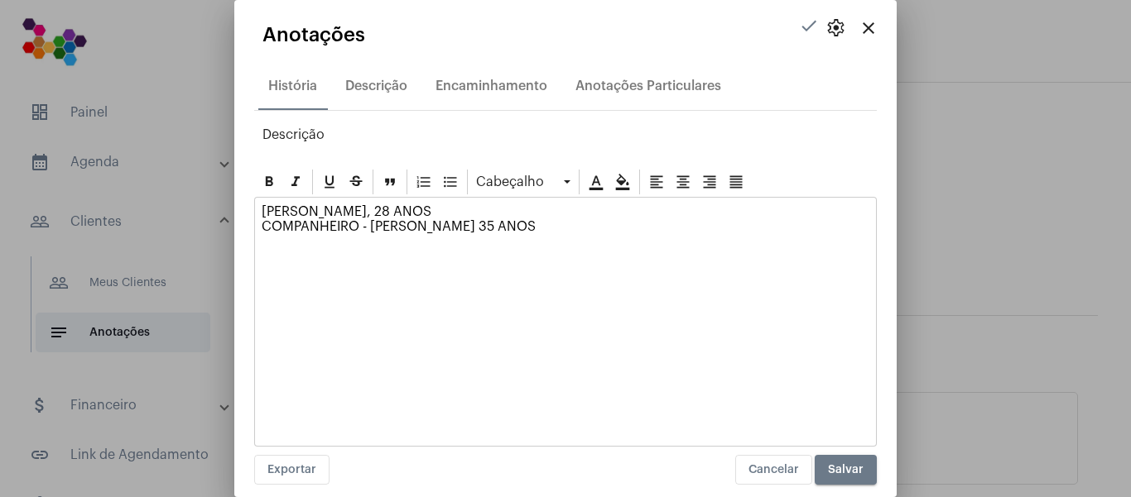
click at [541, 238] on p "[PERSON_NAME], 28 ANOS COMPANHEIRO - [PERSON_NAME] 35 ANOS" at bounding box center [566, 226] width 608 height 45
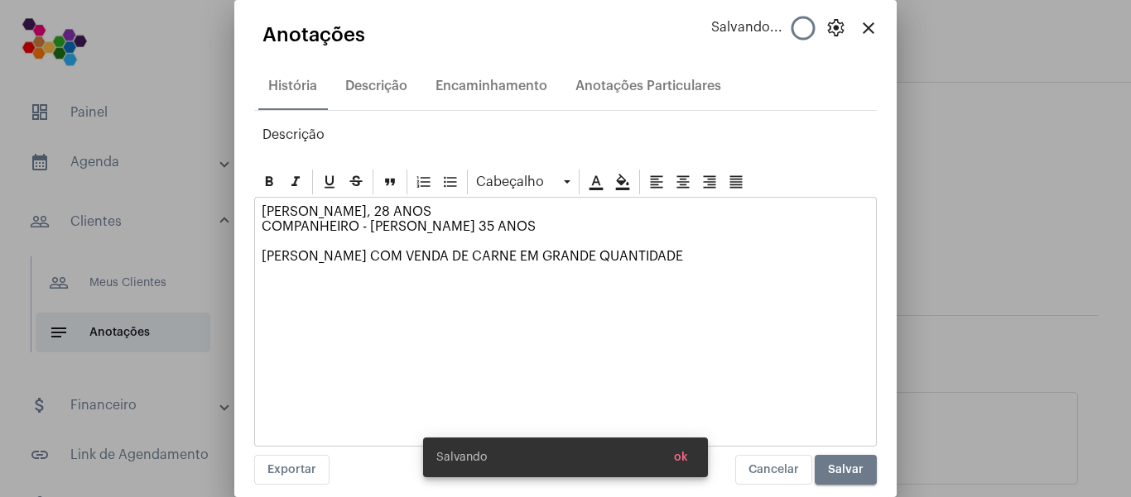
click at [447, 214] on p "[PERSON_NAME], 28 ANOS COMPANHEIRO - [PERSON_NAME] 35 ANOS [PERSON_NAME] COM VE…" at bounding box center [566, 234] width 608 height 60
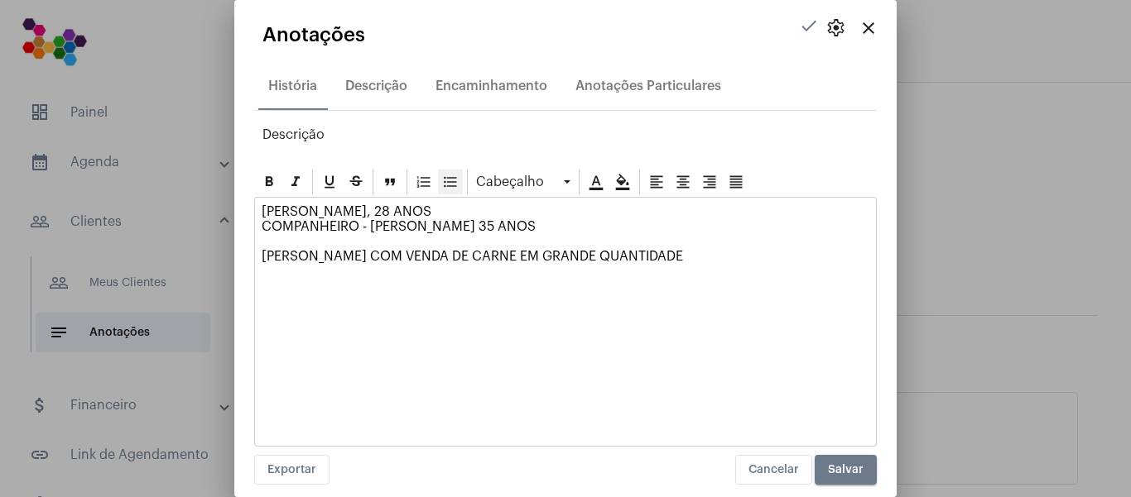
click at [454, 177] on icon at bounding box center [450, 182] width 17 height 17
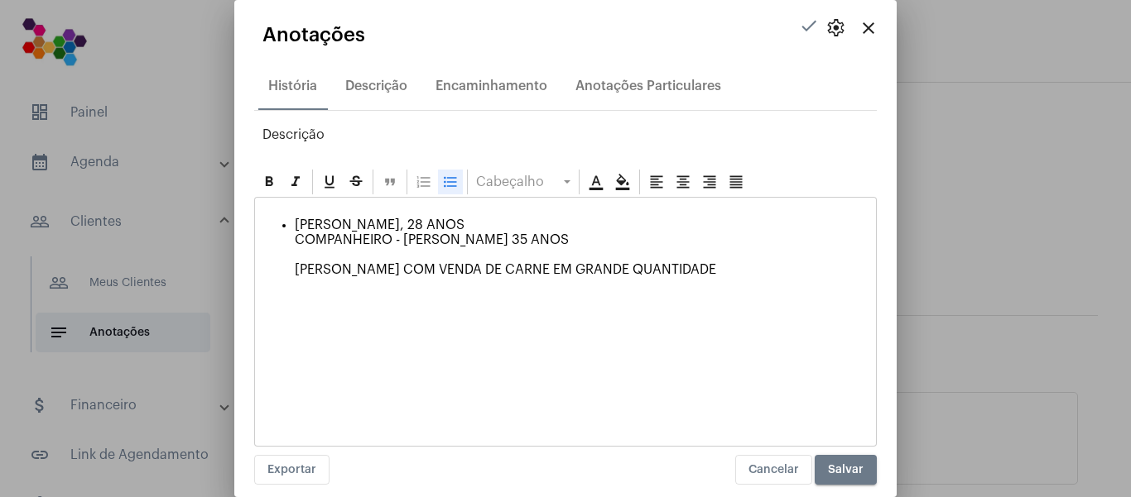
click at [495, 262] on p "[PERSON_NAME], 28 ANOS COMPANHEIRO - [PERSON_NAME] 35 ANOS [PERSON_NAME] COM VE…" at bounding box center [582, 248] width 574 height 60
click at [567, 239] on p "[PERSON_NAME], 28 ANOS COMPANHEIRO - [PERSON_NAME] 35 ANOS [PERSON_NAME] COM VE…" at bounding box center [582, 248] width 574 height 60
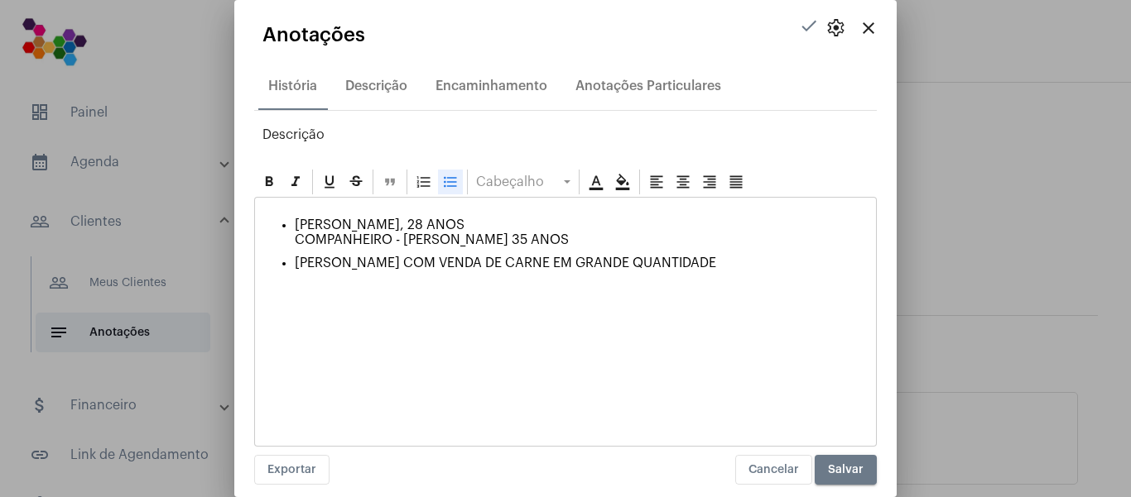
click at [753, 260] on p "[PERSON_NAME] COM VENDA DE CARNE EM GRANDE QUANTIDADE" at bounding box center [582, 263] width 574 height 15
click at [353, 281] on div "[PERSON_NAME], 28 ANOS COMPANHEIRO - [PERSON_NAME] 35 ANOS [PERSON_NAME] COM VE…" at bounding box center [565, 244] width 621 height 93
click at [734, 261] on p "[PERSON_NAME] COM VENDA DE CARNE EM GRANDE QUANTIDADE." at bounding box center [582, 263] width 574 height 15
click at [568, 229] on p "[PERSON_NAME], 28 ANOS COMPANHEIRO - [PERSON_NAME] 35 ANOS" at bounding box center [582, 233] width 574 height 30
click at [530, 239] on p "[PERSON_NAME], 28 ANOS COMPANHEIRO - [PERSON_NAME] 35 ANOS" at bounding box center [582, 233] width 574 height 30
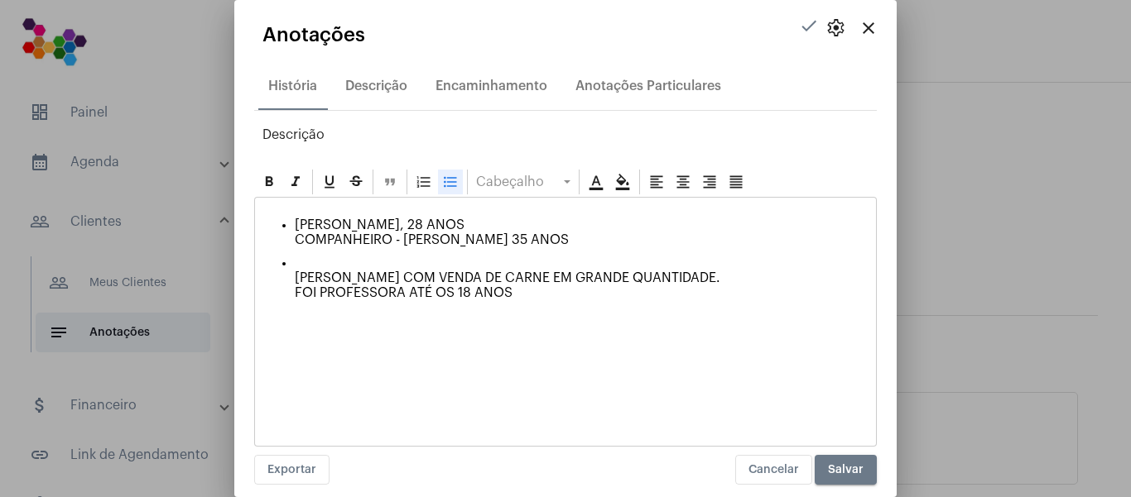
click at [304, 263] on p "[PERSON_NAME] COM VENDA DE CARNE EM GRANDE QUANTIDADE. FOI PROFESSORA ATÉ OS 18…" at bounding box center [582, 286] width 574 height 60
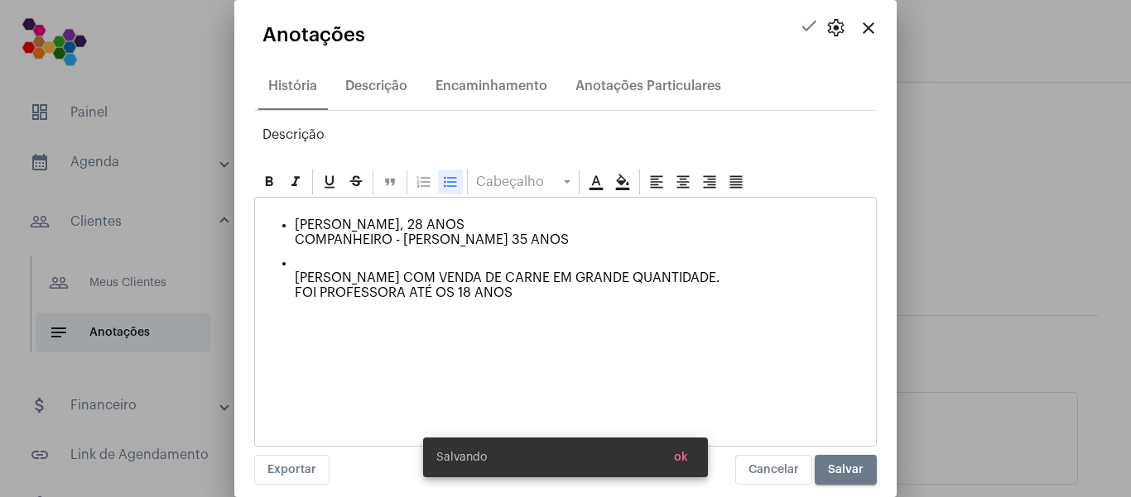
drag, startPoint x: 301, startPoint y: 225, endPoint x: 341, endPoint y: 290, distance: 75.8
click at [341, 290] on ul "[PERSON_NAME], 28 ANOS COMPANHEIRO - [PERSON_NAME] 35 ANOS [PERSON_NAME] COM VE…" at bounding box center [566, 267] width 608 height 98
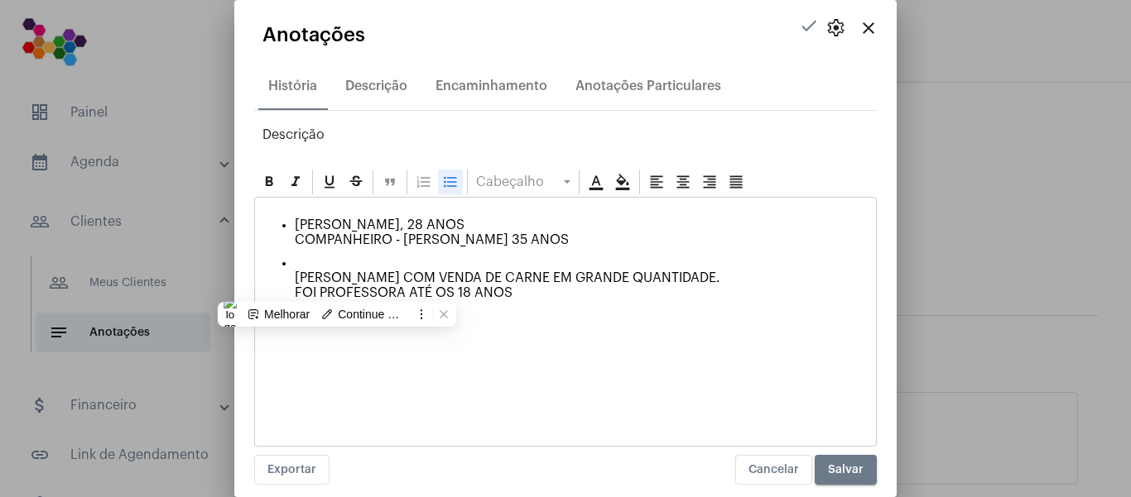
click at [457, 180] on icon at bounding box center [450, 182] width 17 height 17
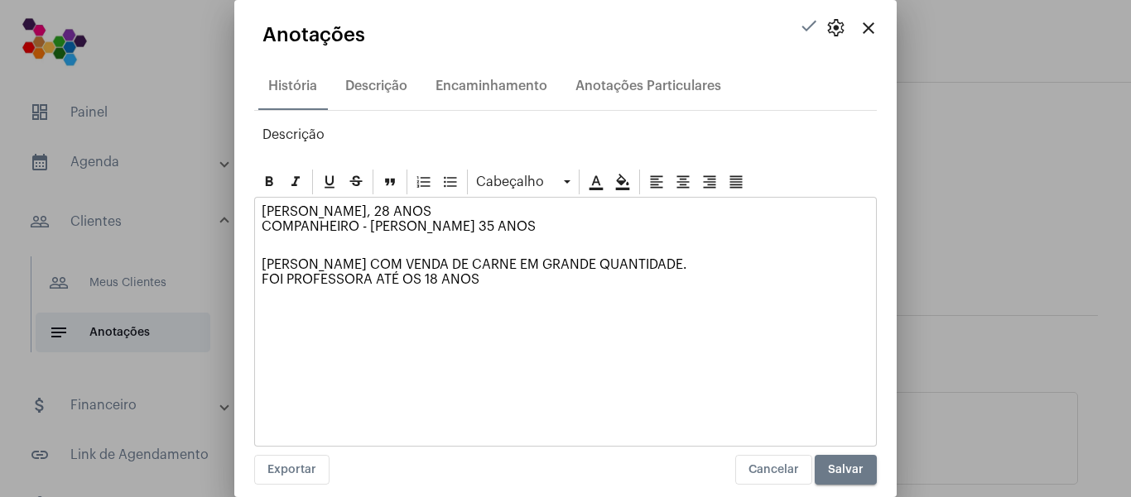
click at [401, 265] on p "[PERSON_NAME] COM VENDA DE CARNE EM GRANDE QUANTIDADE. FOI PROFESSORA ATÉ OS 18…" at bounding box center [566, 273] width 608 height 60
click at [335, 244] on p "[PERSON_NAME] COM VENDA DE CARNE EM GRANDE QUANTIDADE. FOI PROFESSORA ATÉ OS 18…" at bounding box center [566, 273] width 608 height 60
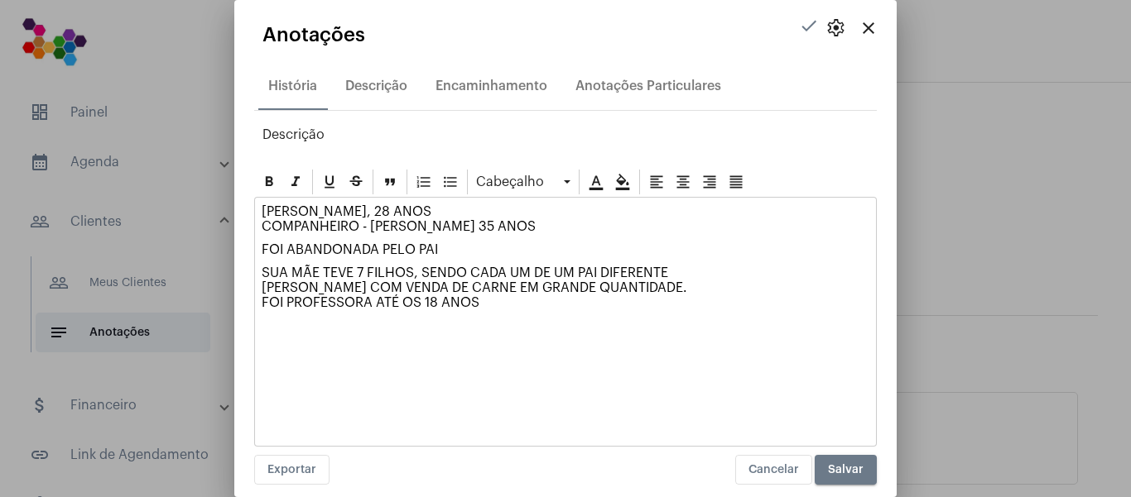
click at [504, 310] on p "SUA MÃE TEVE 7 FILHOS, SENDO CADA UM DE UM PAI DIFERENTE [PERSON_NAME] COM VEND…" at bounding box center [566, 296] width 608 height 60
click at [502, 303] on p "SUA MÃE TEVE 7 FILHOS, SENDO CADA UM DE UM PAI DIFERENTE [PERSON_NAME] COM VEND…" at bounding box center [566, 296] width 608 height 60
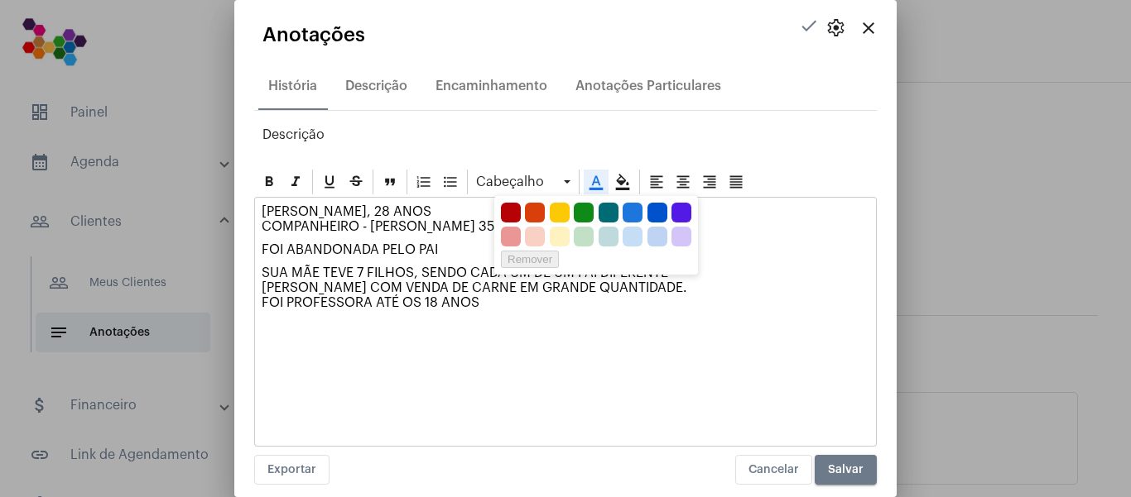
click at [596, 182] on icon at bounding box center [596, 183] width 14 height 15
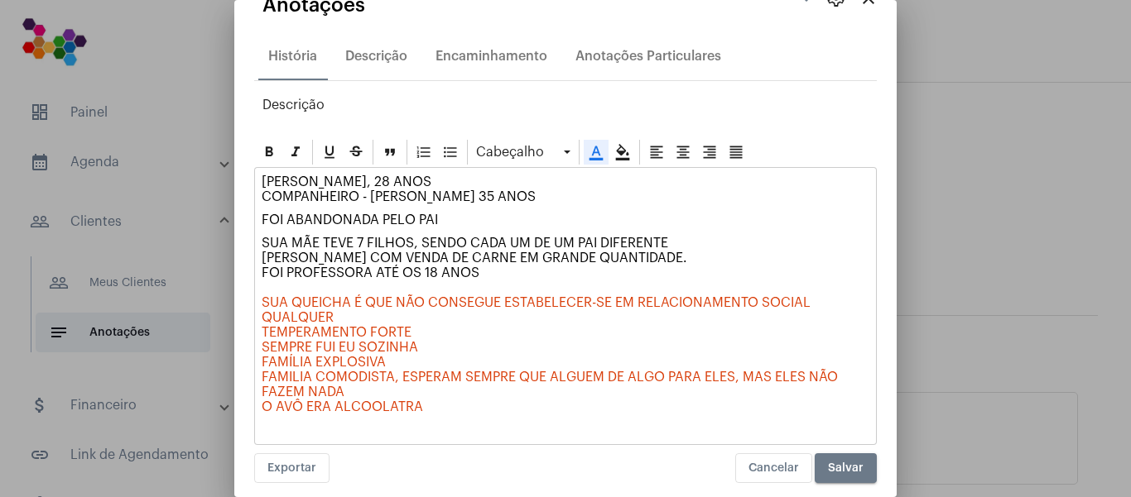
scroll to position [44, 0]
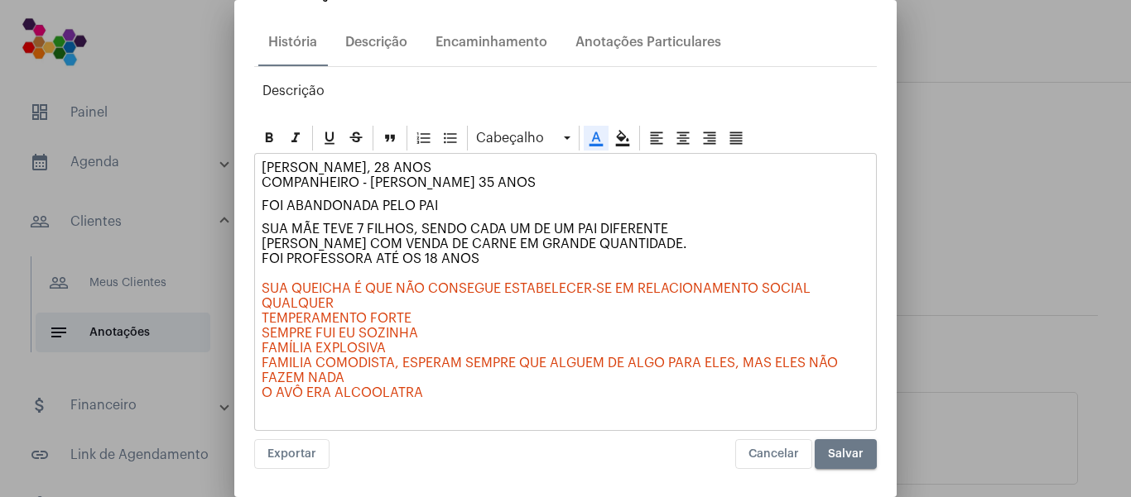
click at [331, 289] on span "SUA QUEICHA É QUE NÃO CONSEGUE ESTABELECER-SE EM RELACIONAMENTO SOCIAL QUALQUER…" at bounding box center [551, 341] width 579 height 118
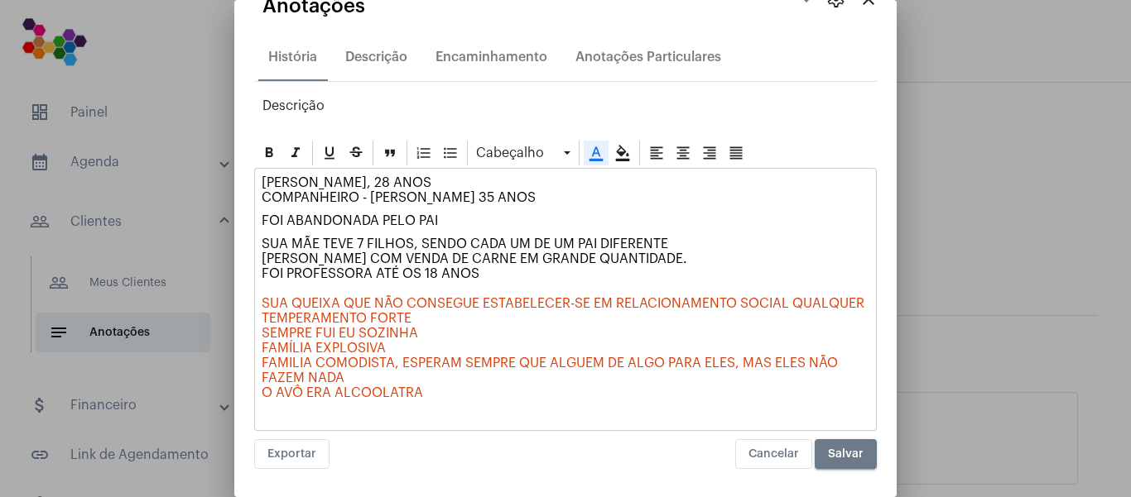
drag, startPoint x: 265, startPoint y: 287, endPoint x: 784, endPoint y: 296, distance: 519.1
click at [784, 296] on p "SUA MÃE TEVE 7 FILHOS, SENDO CADA UM DE UM PAI DIFERENTE [PERSON_NAME] COM VEND…" at bounding box center [566, 326] width 608 height 179
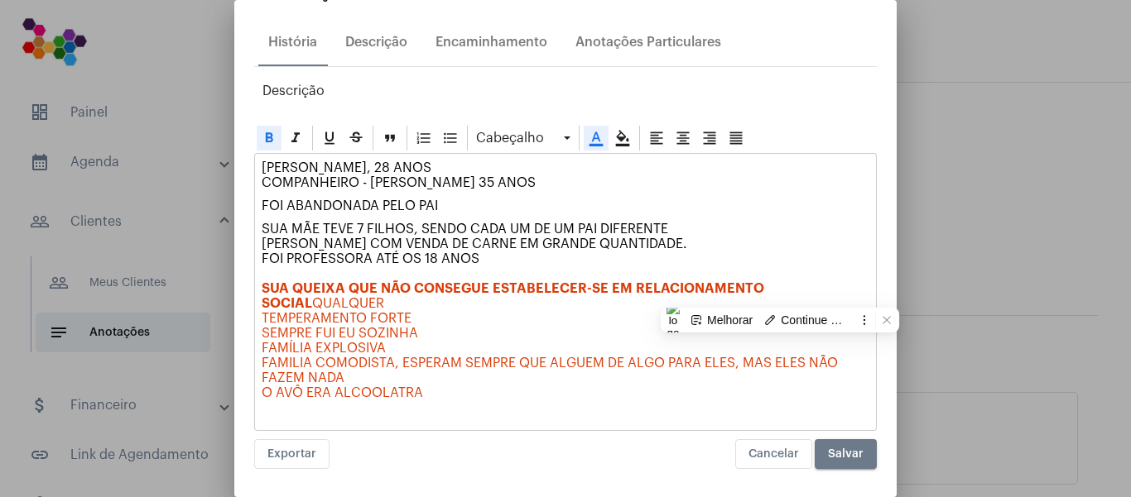
click at [268, 139] on icon at bounding box center [269, 138] width 17 height 17
click at [509, 379] on p "SUA MÃE TEVE 7 FILHOS, SENDO CADA UM DE UM PAI DIFERENTE [PERSON_NAME] COM VEND…" at bounding box center [566, 319] width 608 height 194
click at [828, 449] on span "Salvar" at bounding box center [846, 455] width 36 height 12
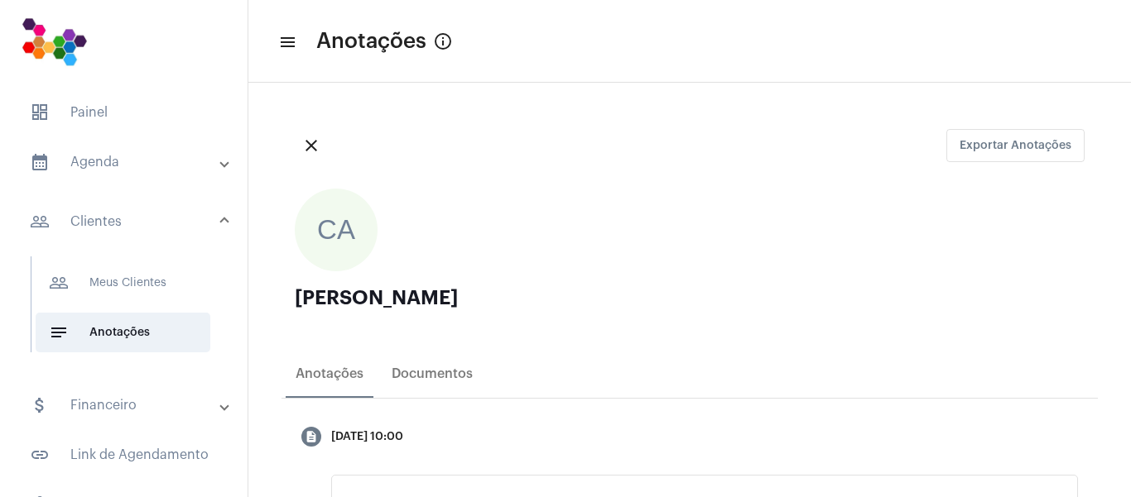
click at [85, 163] on mat-panel-title "calendar_month_outlined Agenda" at bounding box center [125, 162] width 191 height 20
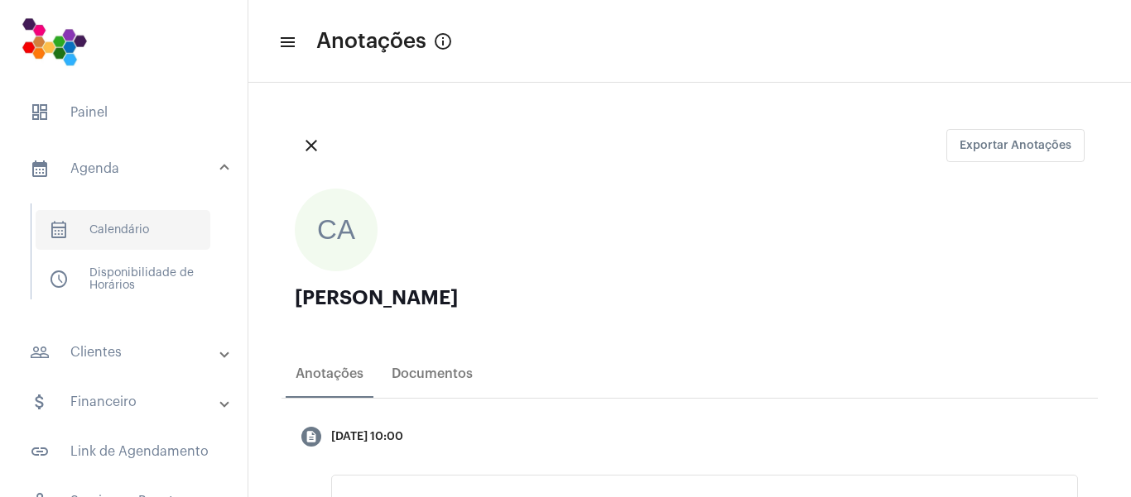
click at [121, 231] on span "calendar_month_outlined Calendário" at bounding box center [123, 230] width 175 height 40
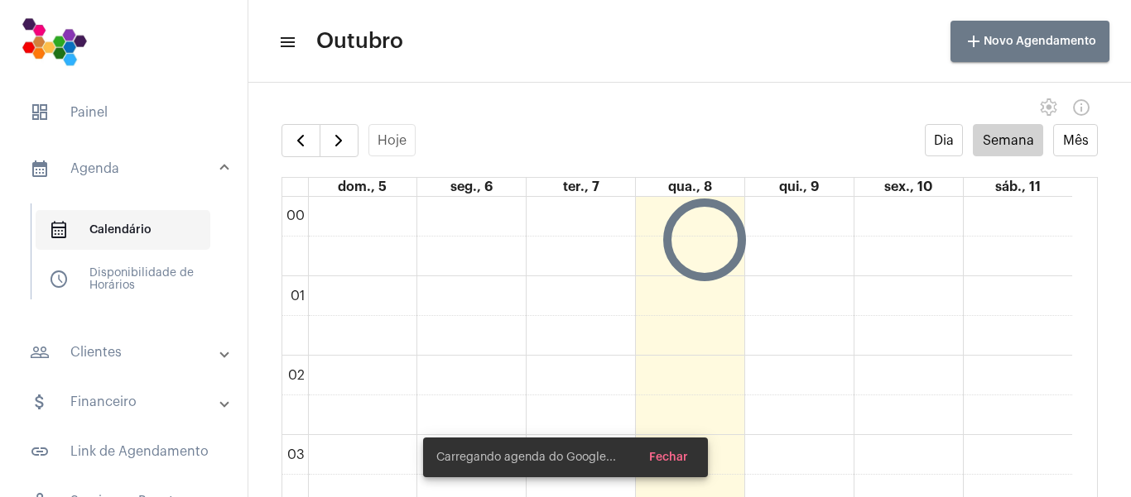
scroll to position [478, 0]
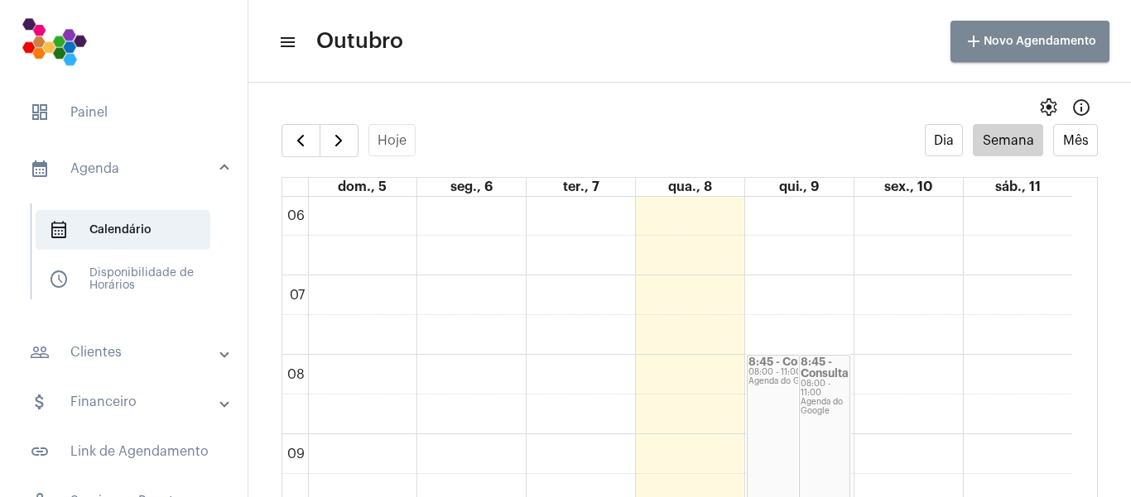
click at [1040, 46] on span "add Novo Agendamento" at bounding box center [1030, 42] width 132 height 12
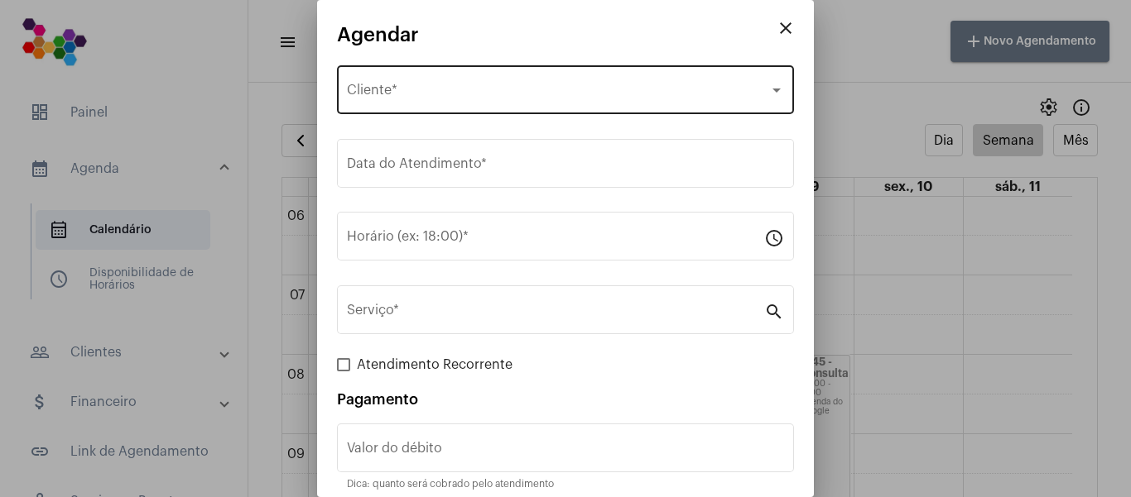
click at [497, 99] on div "Selecione o Cliente" at bounding box center [558, 93] width 422 height 15
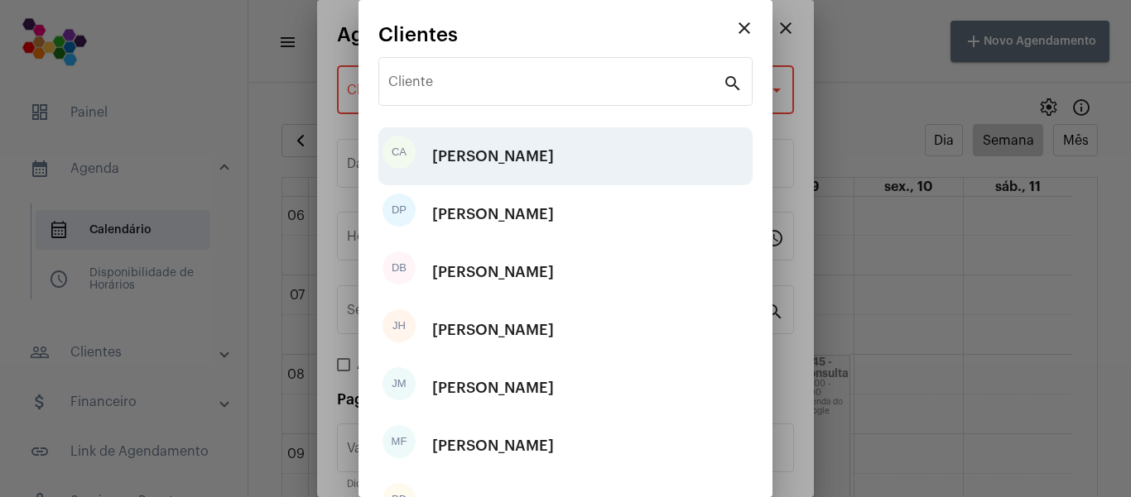
click at [500, 149] on div "[PERSON_NAME]" at bounding box center [493, 157] width 122 height 50
type input "R$"
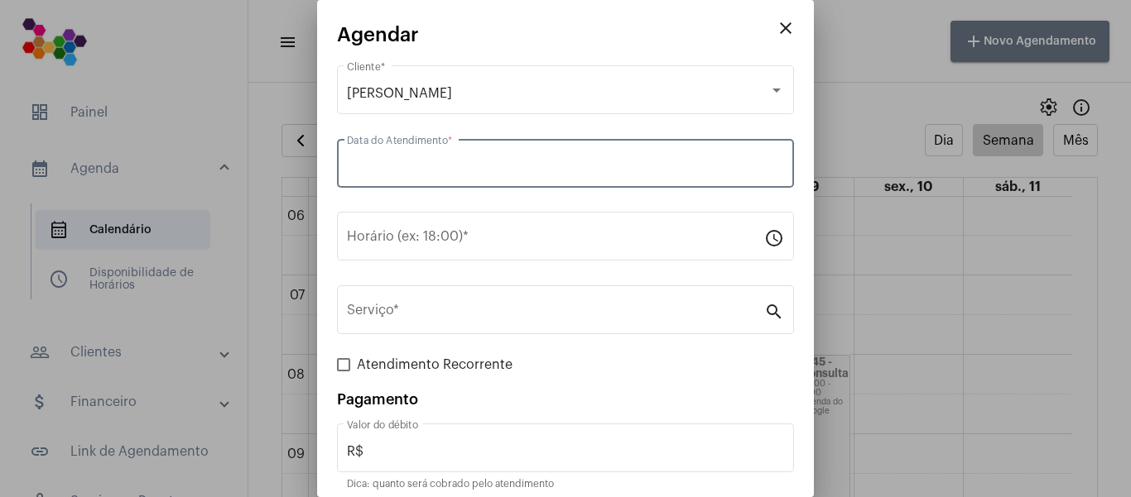
click at [498, 168] on input "Data do Atendimento *" at bounding box center [565, 167] width 437 height 15
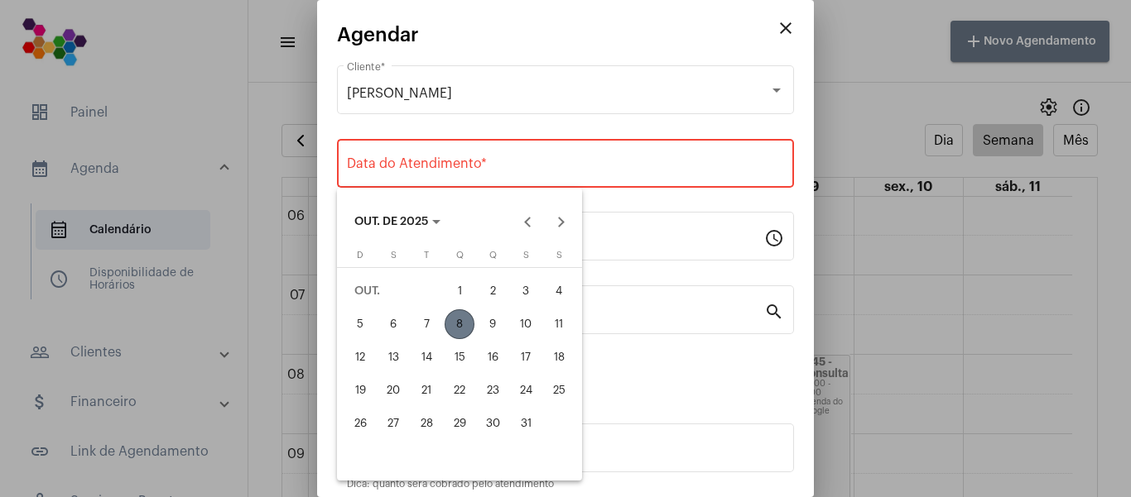
click at [527, 363] on div "17" at bounding box center [526, 358] width 30 height 30
type input "[DATE]"
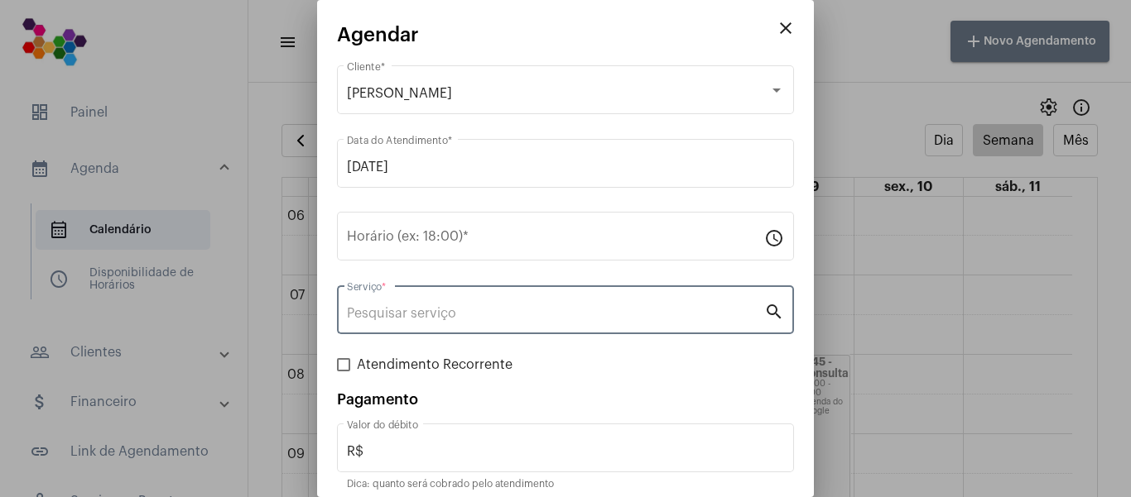
click at [463, 317] on input "Serviço *" at bounding box center [555, 313] width 417 height 15
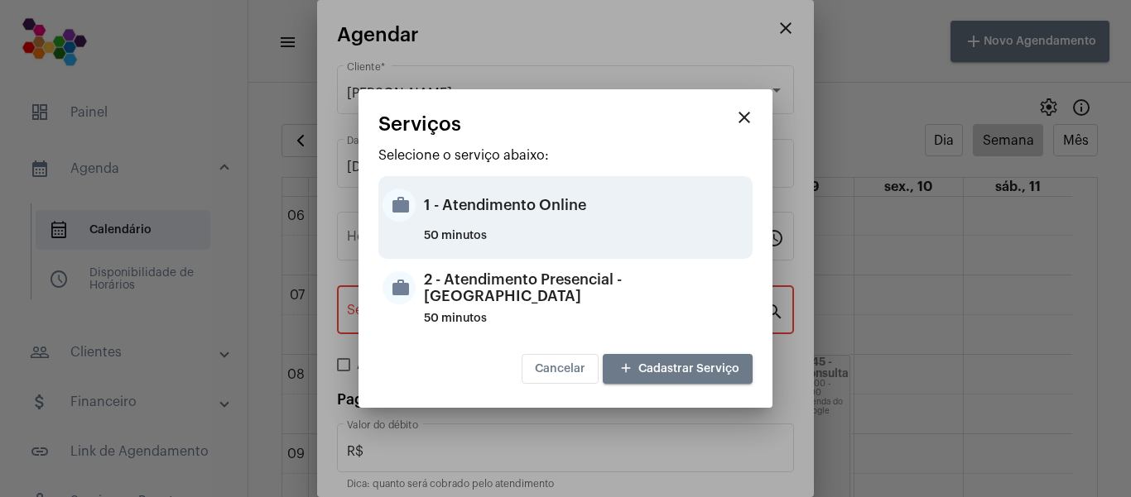
click at [502, 206] on div "1 - Atendimento Online" at bounding box center [586, 205] width 324 height 50
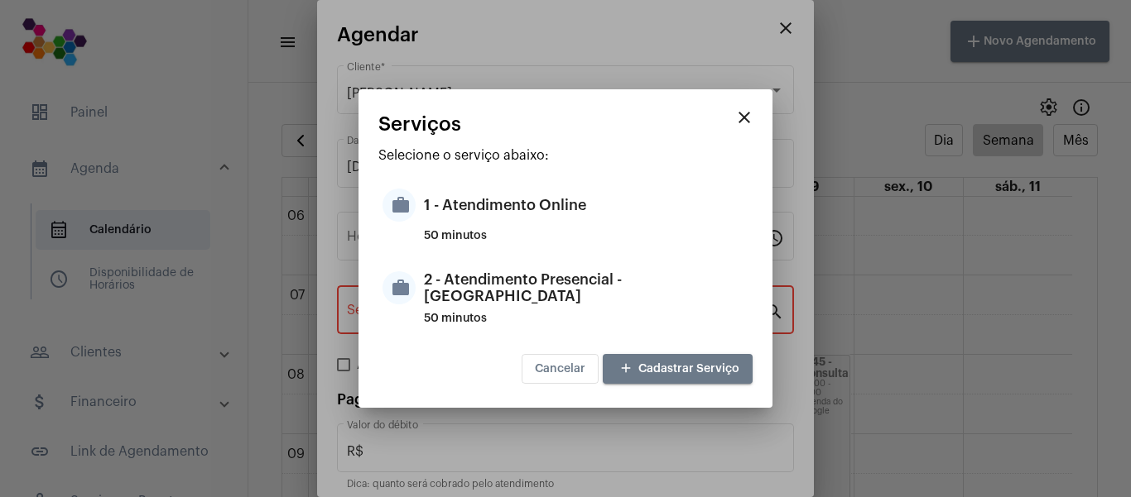
type input "1 - Atendimento Online"
type input "R$ 0"
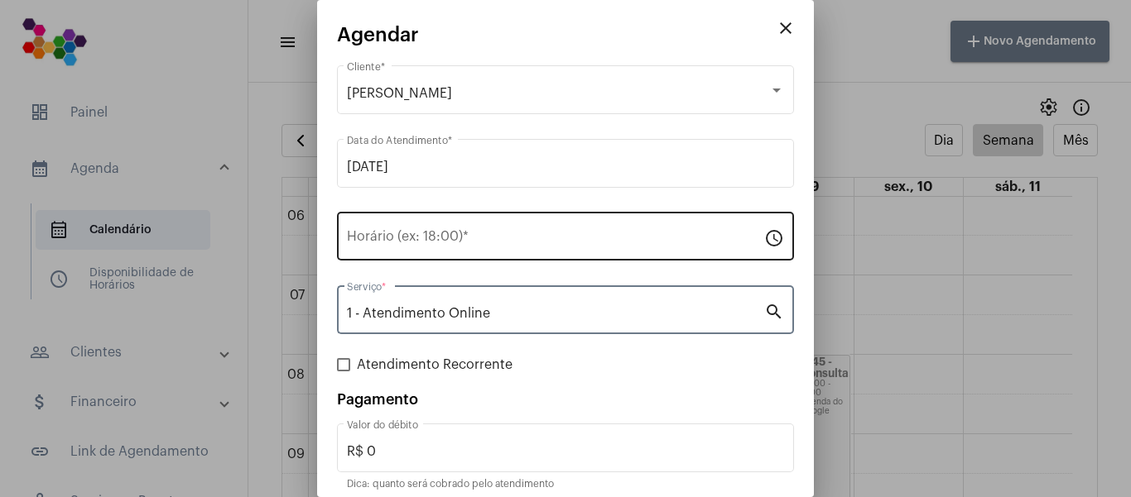
click at [497, 238] on input "Horário (ex: 18:00) *" at bounding box center [555, 240] width 417 height 15
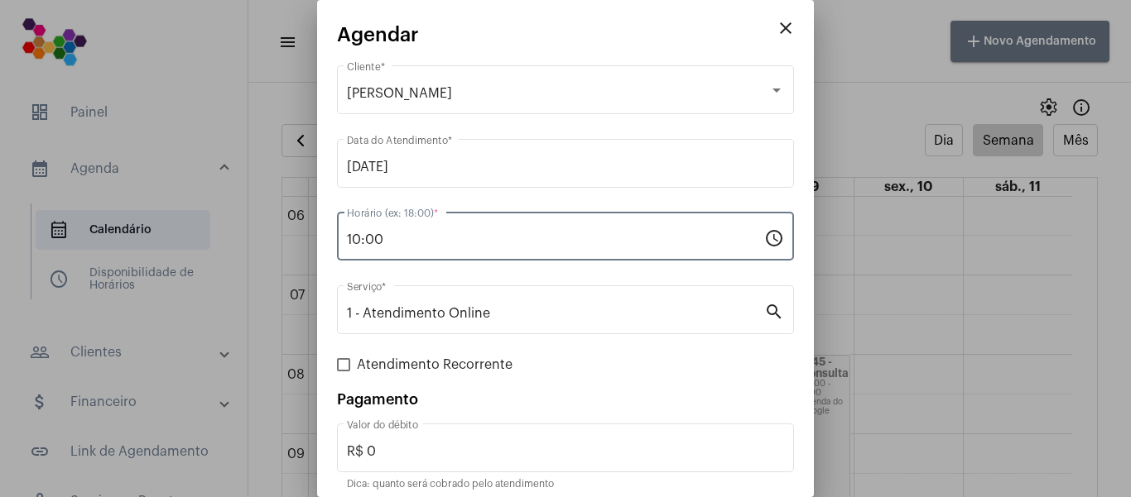
type input "10:00"
click at [345, 368] on span at bounding box center [343, 364] width 13 height 13
click at [344, 372] on input "Atendimento Recorrente" at bounding box center [343, 372] width 1 height 1
checkbox input "true"
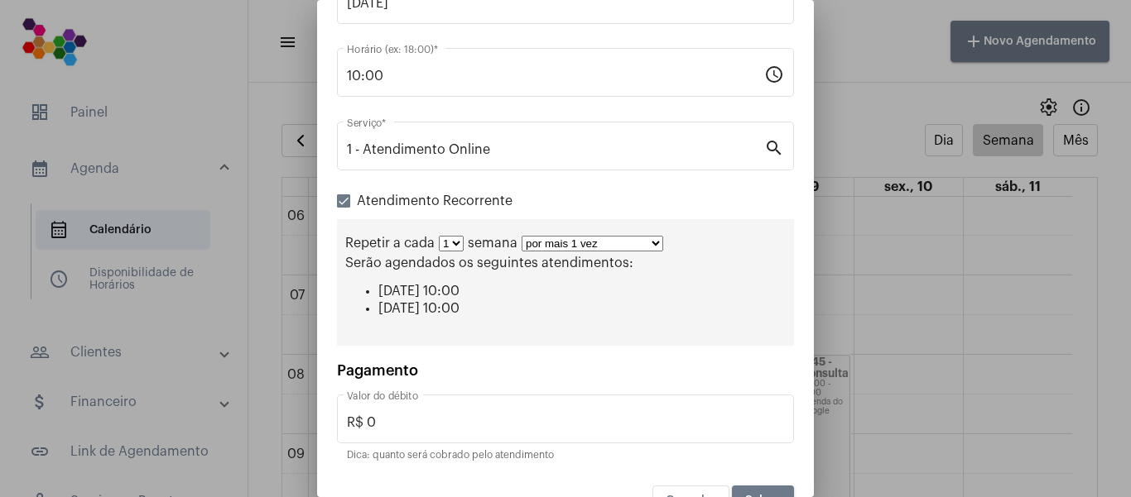
scroll to position [166, 0]
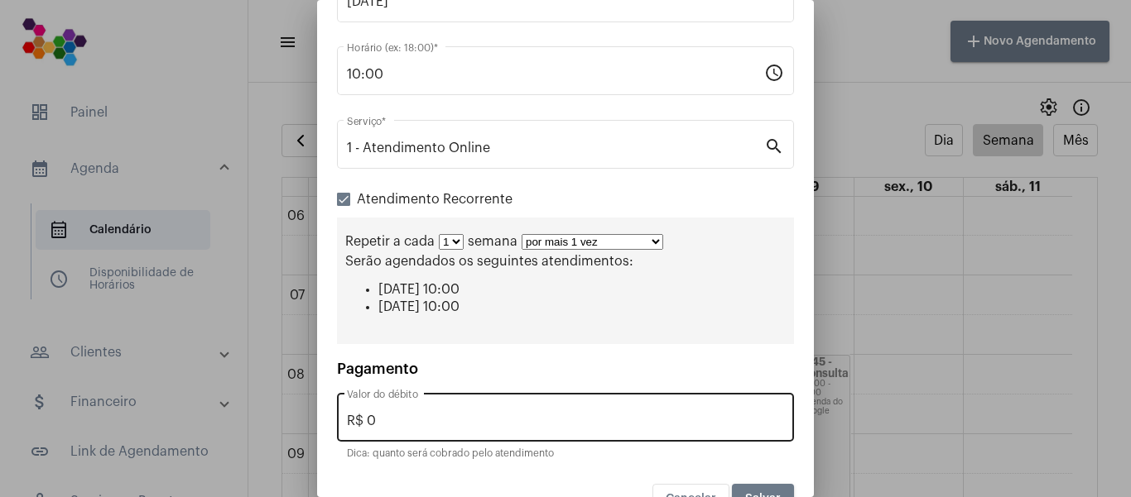
click at [466, 422] on input "R$ 0" at bounding box center [565, 421] width 437 height 15
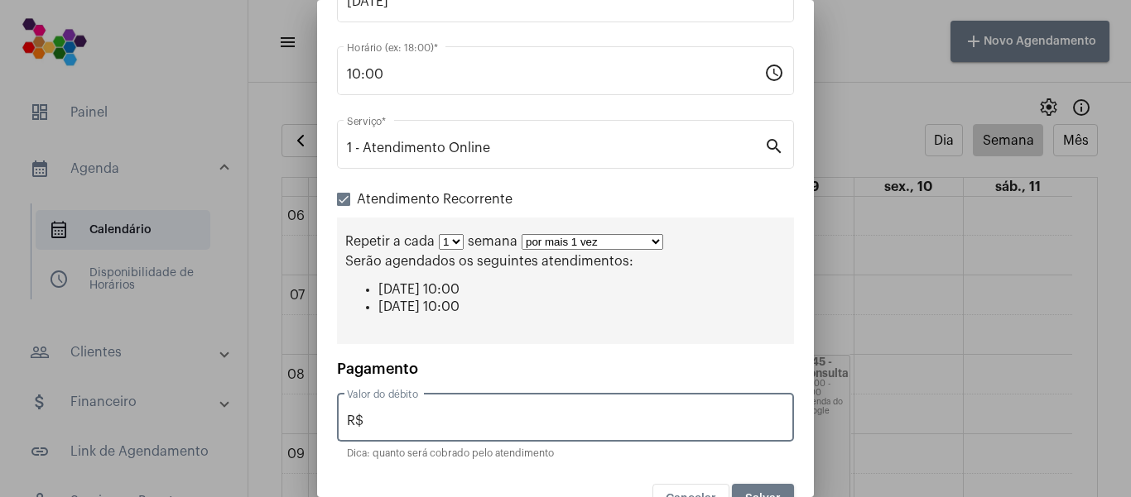
type input "R$"
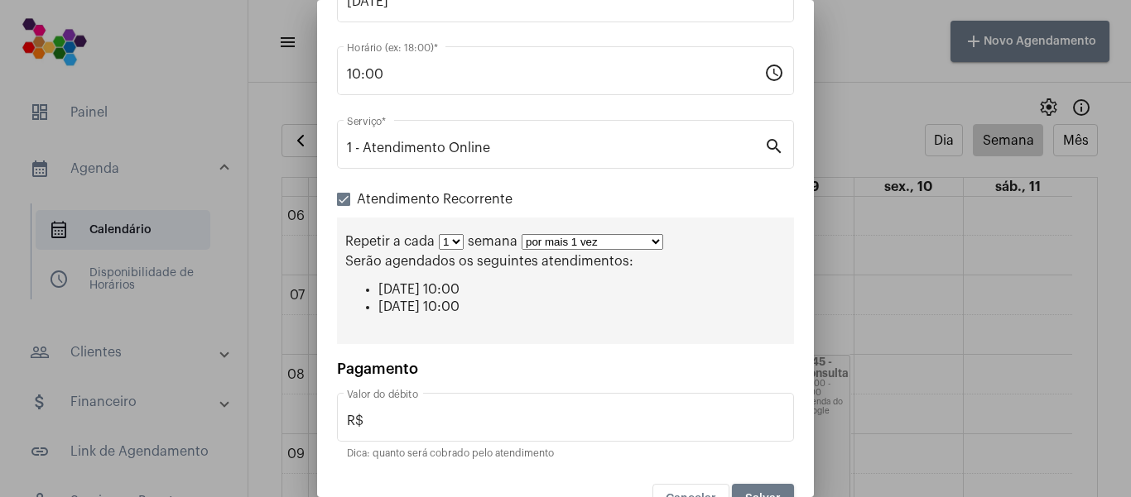
click at [645, 240] on select "por mais 1 vez por mais 2 vezes por mais 3 vezes por mais 4 vezes por mais 5 ve…" at bounding box center [592, 242] width 142 height 16
select select "10: 0"
click at [521, 234] on select "por mais 1 vez por mais 2 vezes por mais 3 vezes por mais 4 vezes por mais 5 ve…" at bounding box center [592, 242] width 142 height 16
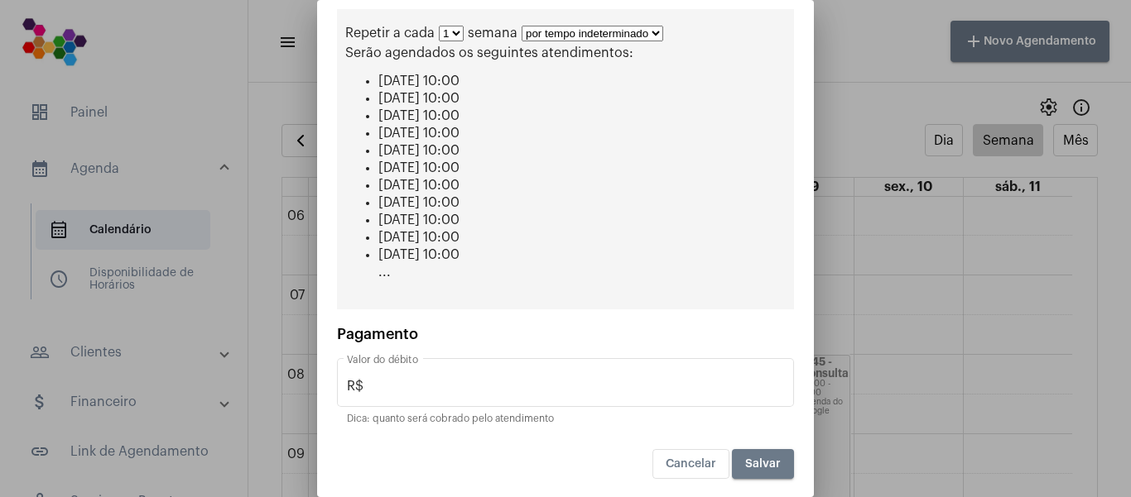
scroll to position [377, 0]
click at [745, 460] on span "Salvar" at bounding box center [763, 463] width 36 height 12
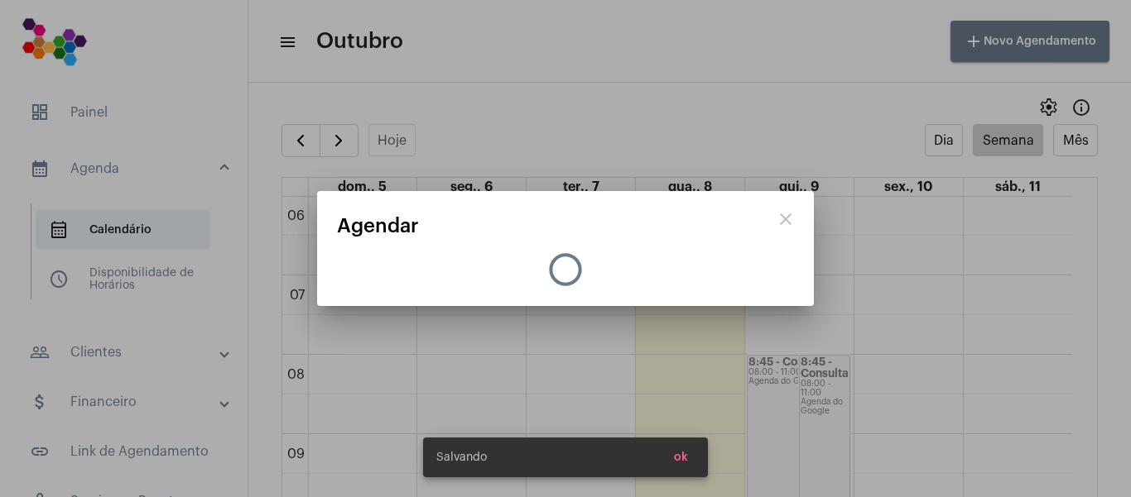
scroll to position [0, 0]
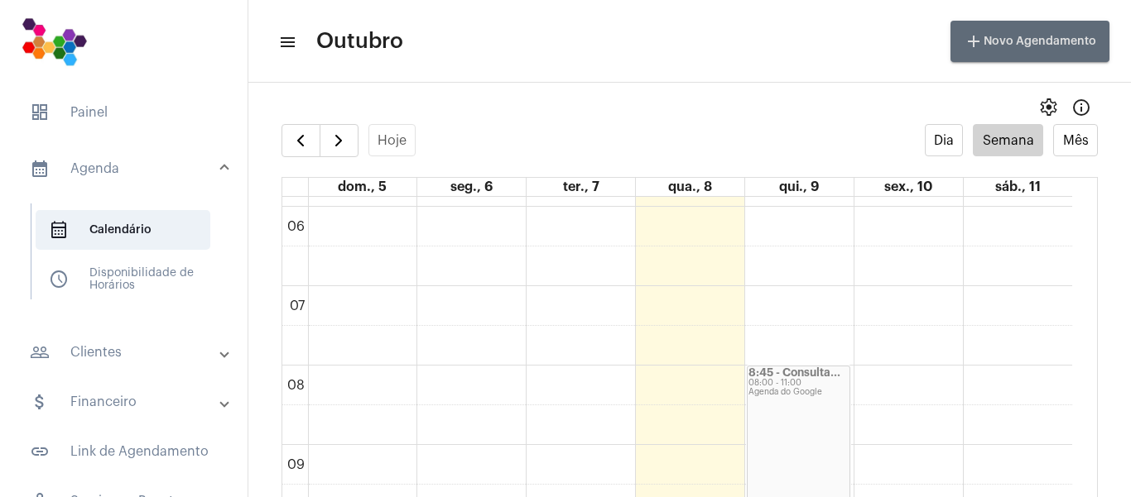
scroll to position [497, 0]
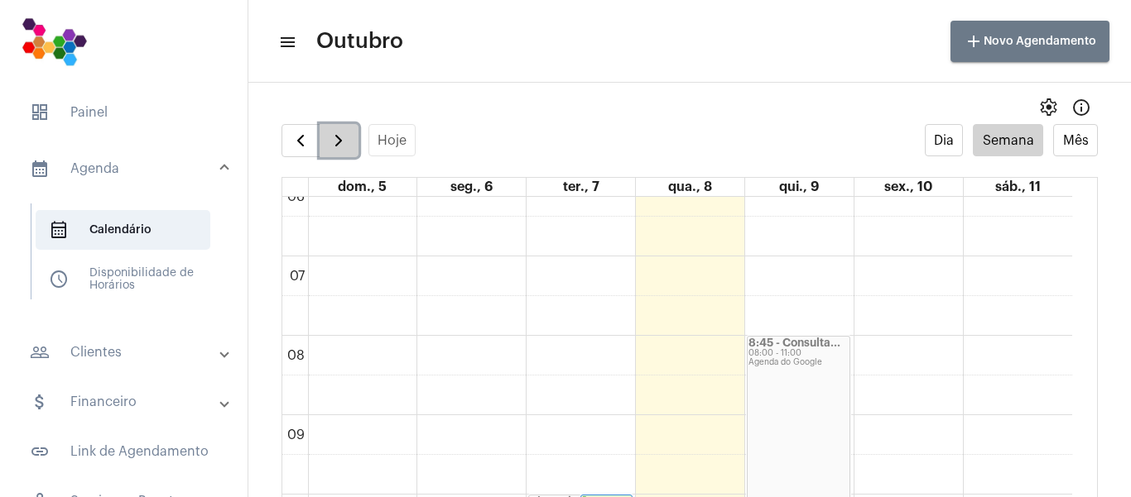
click at [344, 140] on span "button" at bounding box center [339, 141] width 20 height 20
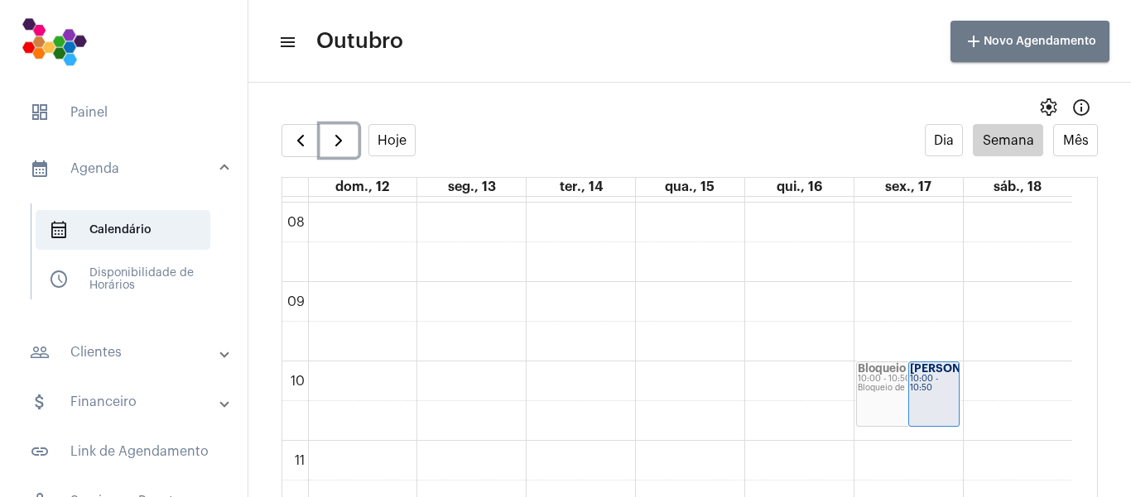
scroll to position [726, 0]
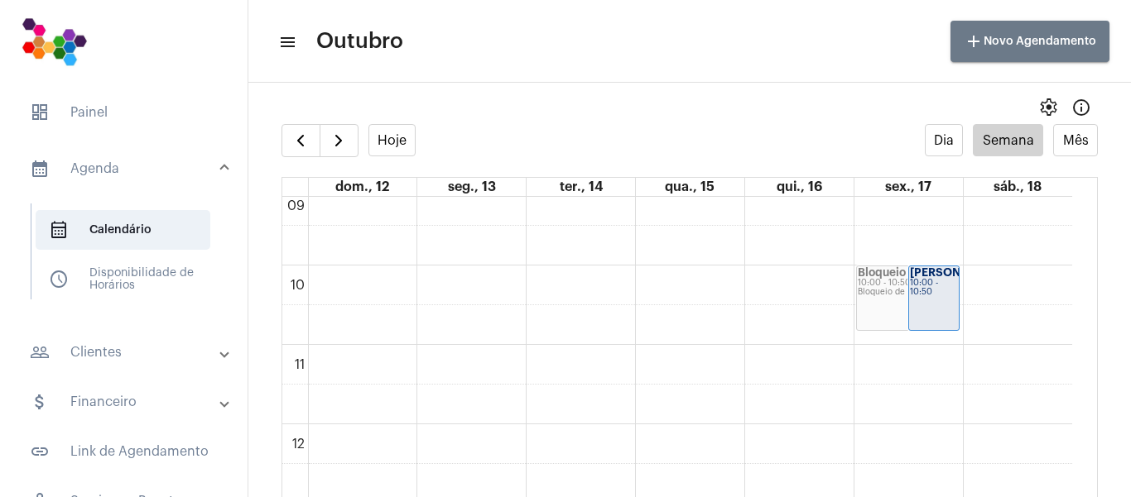
click at [103, 365] on mat-expansion-panel-header "people_outline Clientes" at bounding box center [129, 353] width 238 height 40
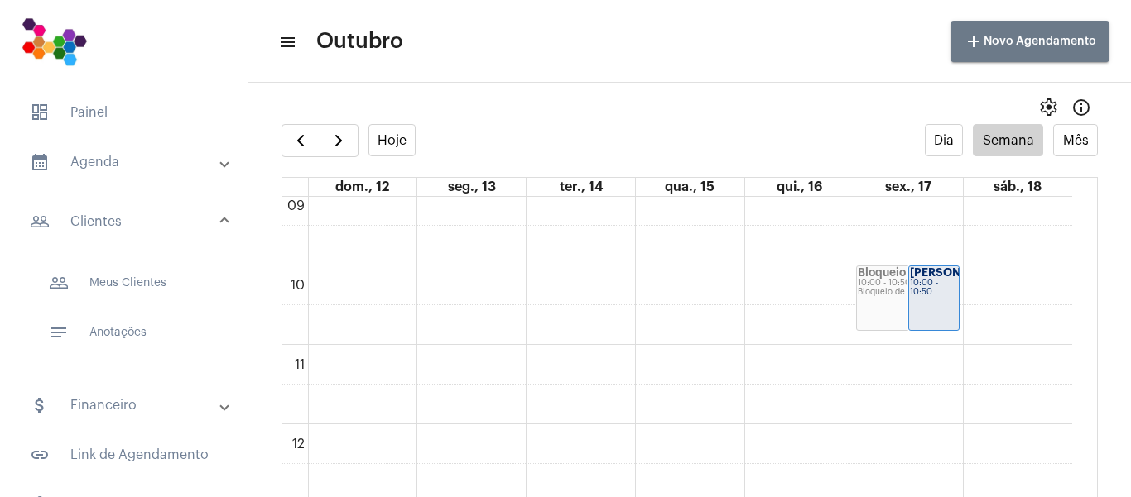
click at [110, 223] on mat-panel-title "people_outline Clientes" at bounding box center [125, 222] width 191 height 20
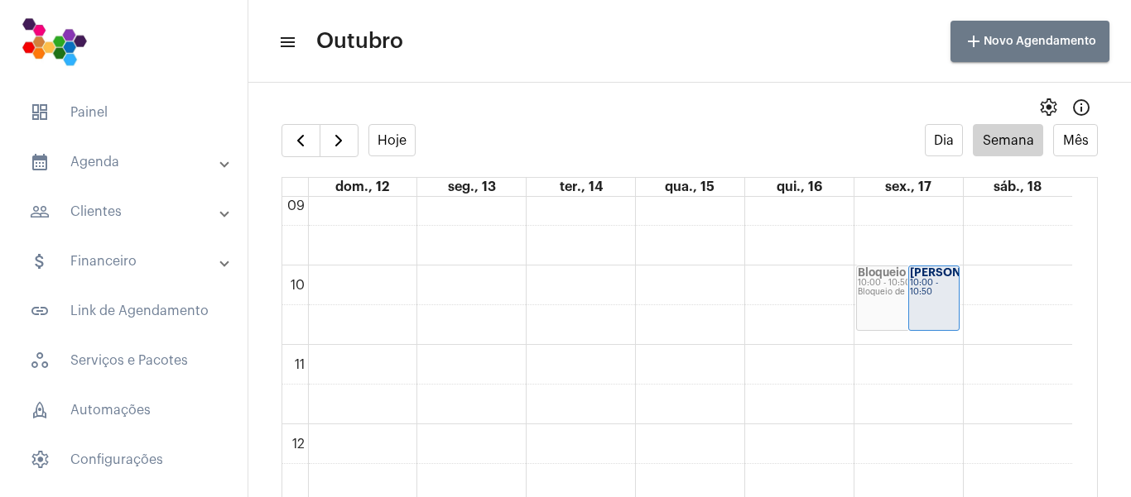
click at [110, 223] on mat-expansion-panel-header "people_outline Clientes" at bounding box center [129, 212] width 238 height 40
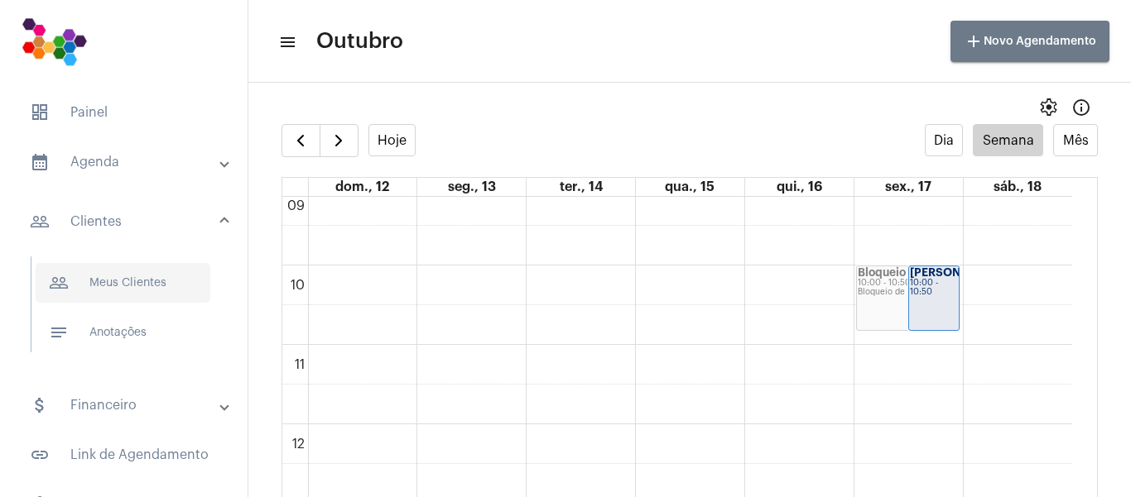
click at [125, 283] on span "people_outline Meus Clientes" at bounding box center [123, 283] width 175 height 40
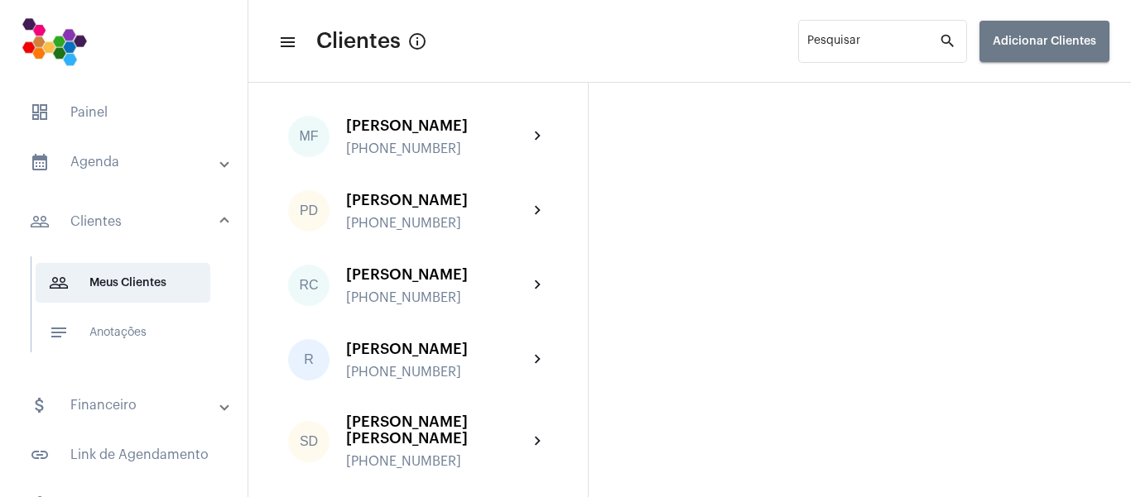
scroll to position [394, 0]
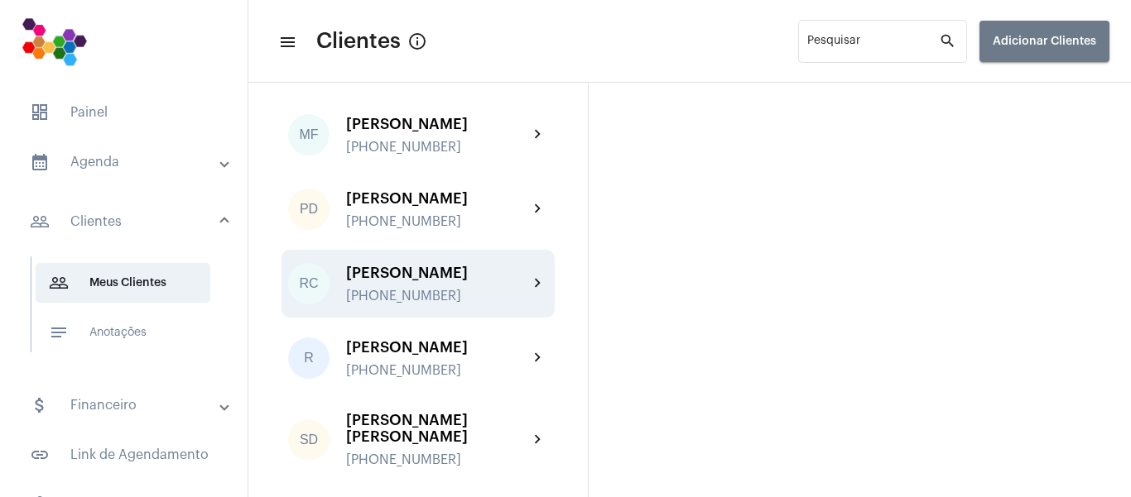
click at [530, 294] on mat-icon "chevron_right" at bounding box center [538, 284] width 20 height 20
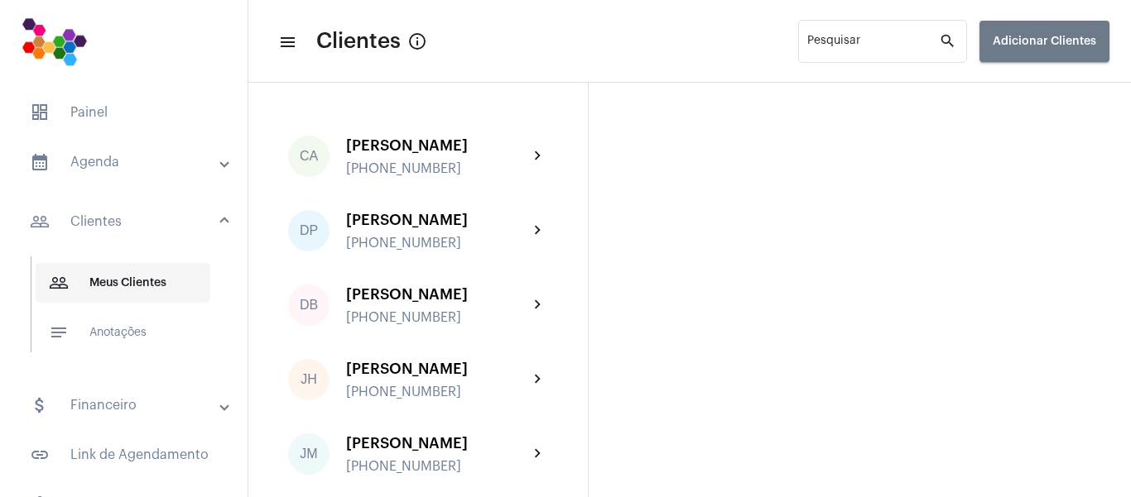
click at [151, 276] on span "people_outline Meus Clientes" at bounding box center [123, 283] width 175 height 40
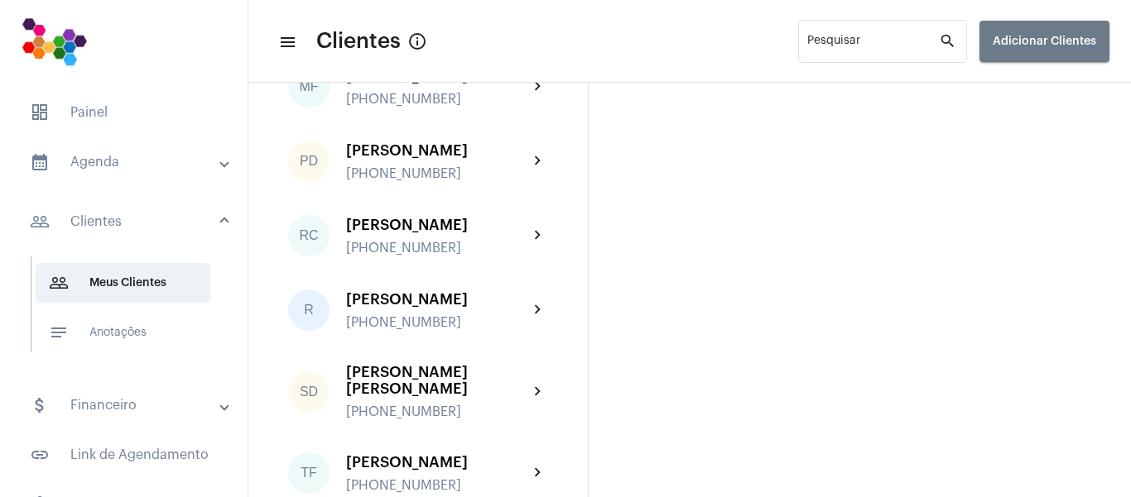
scroll to position [456, 0]
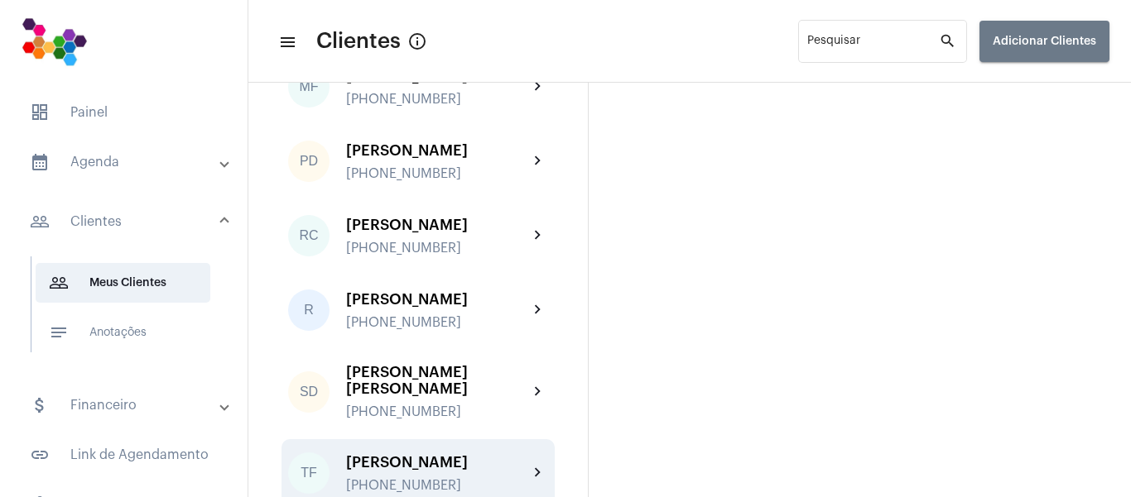
click at [431, 460] on div "[PERSON_NAME]" at bounding box center [437, 462] width 182 height 17
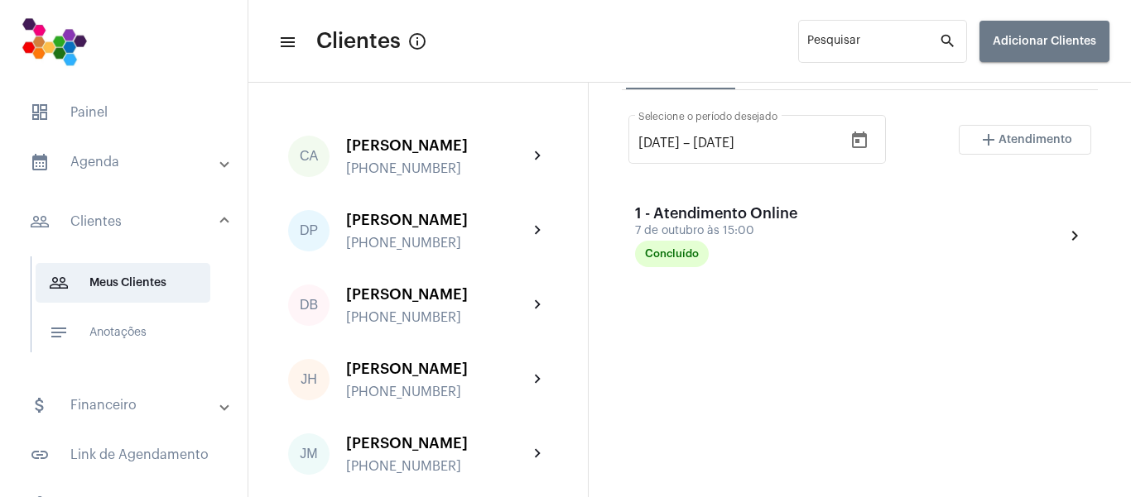
scroll to position [331, 0]
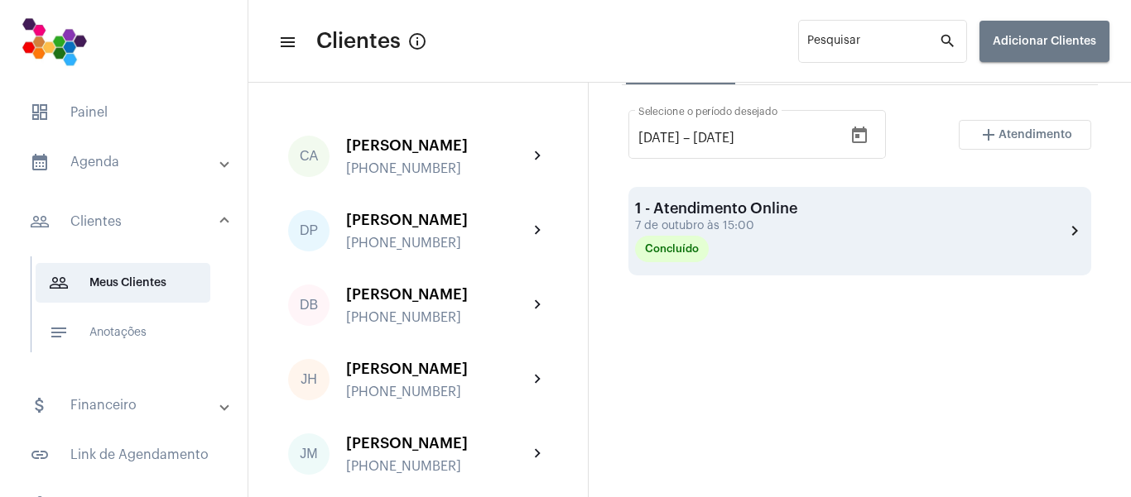
click at [824, 262] on div "1 - Atendimento Online [DATE] 15:00 Concluído chevron_right" at bounding box center [859, 231] width 449 height 62
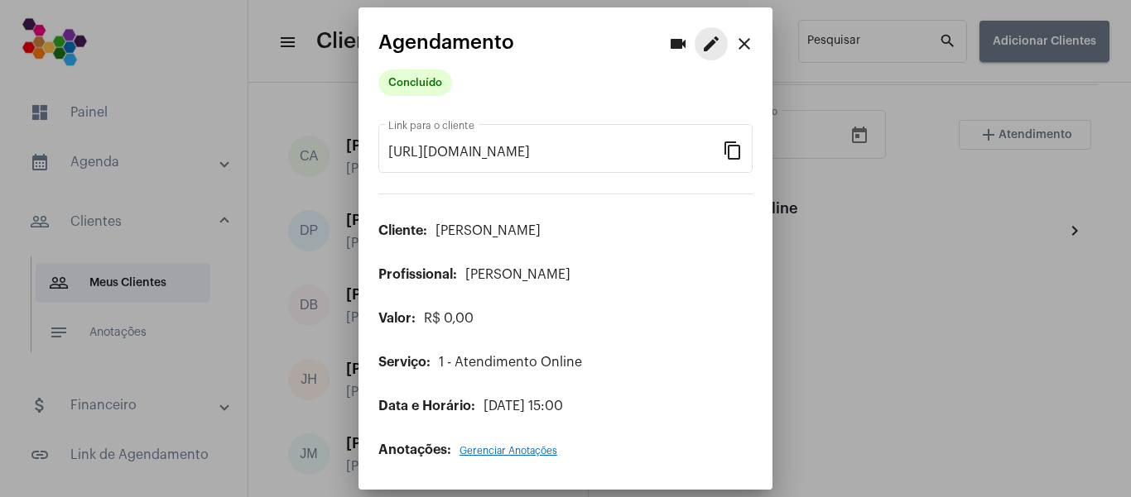
click at [709, 44] on mat-icon "edit" at bounding box center [711, 44] width 20 height 20
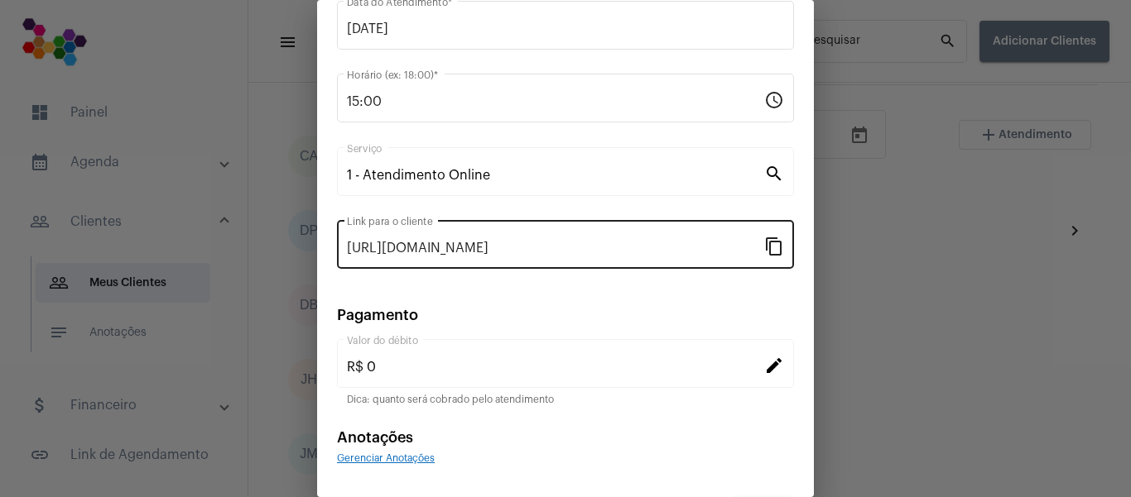
scroll to position [166, 0]
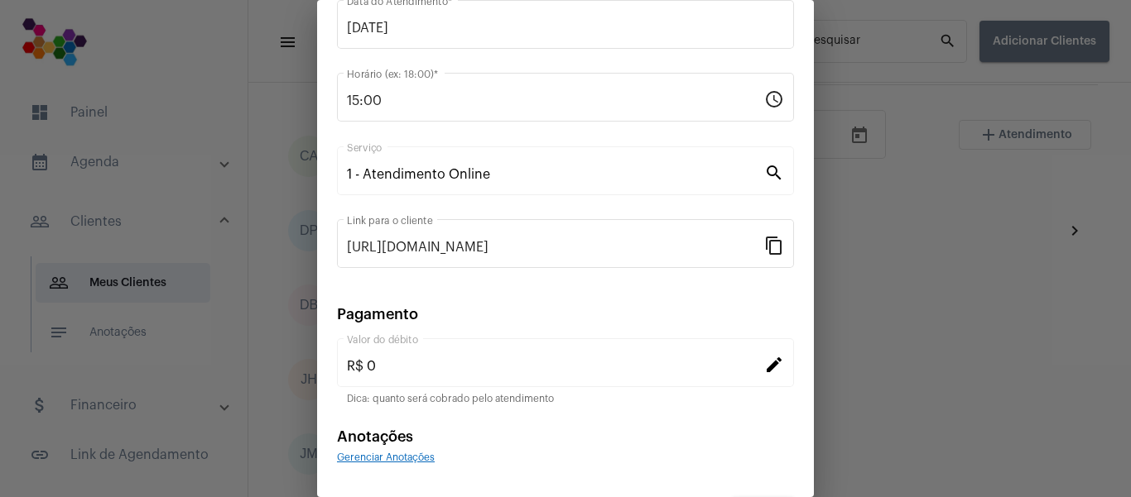
click at [764, 362] on mat-icon "edit" at bounding box center [774, 364] width 20 height 20
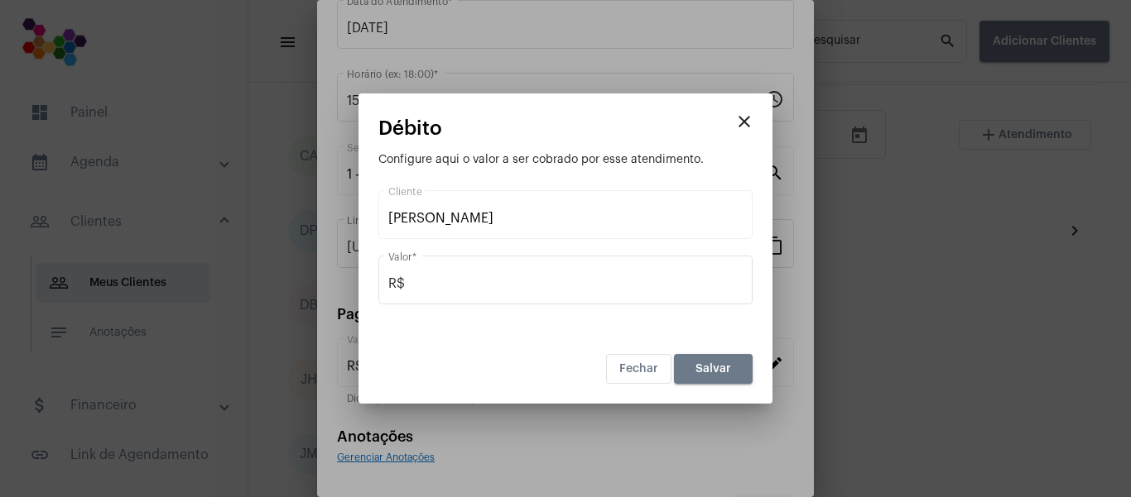
click at [746, 118] on mat-icon "close" at bounding box center [744, 122] width 20 height 20
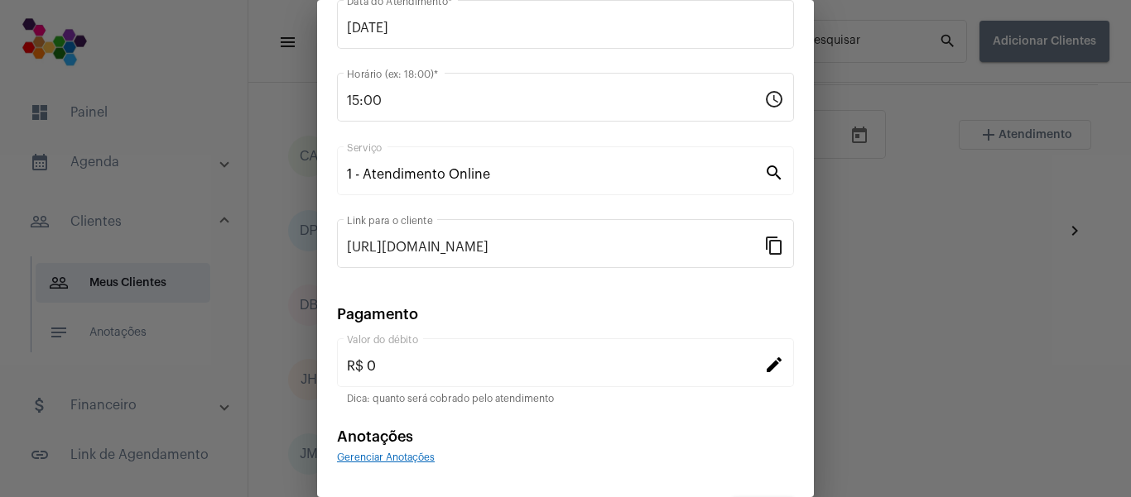
scroll to position [215, 0]
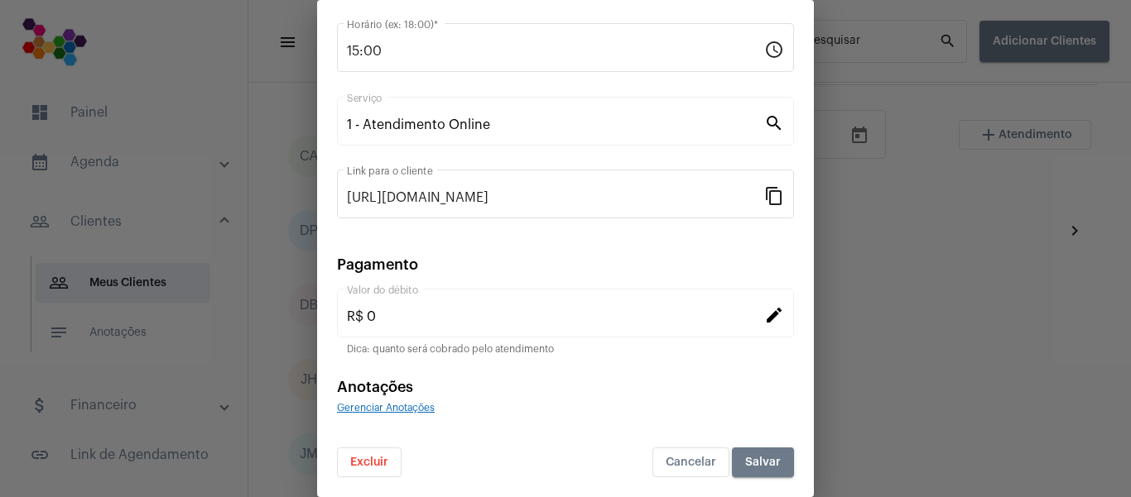
click at [435, 406] on span "Gerenciar Anotações" at bounding box center [386, 408] width 98 height 10
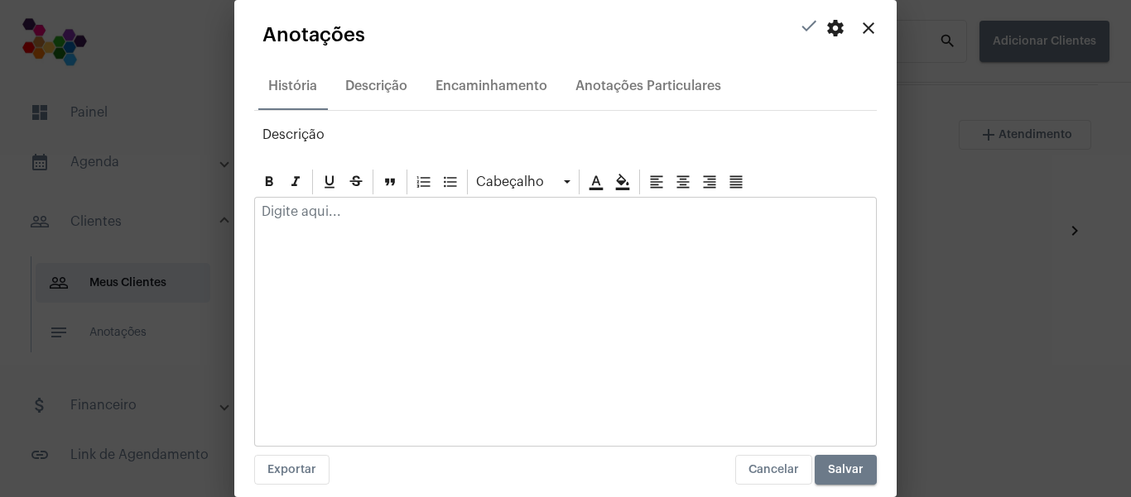
click at [375, 223] on div at bounding box center [565, 216] width 621 height 36
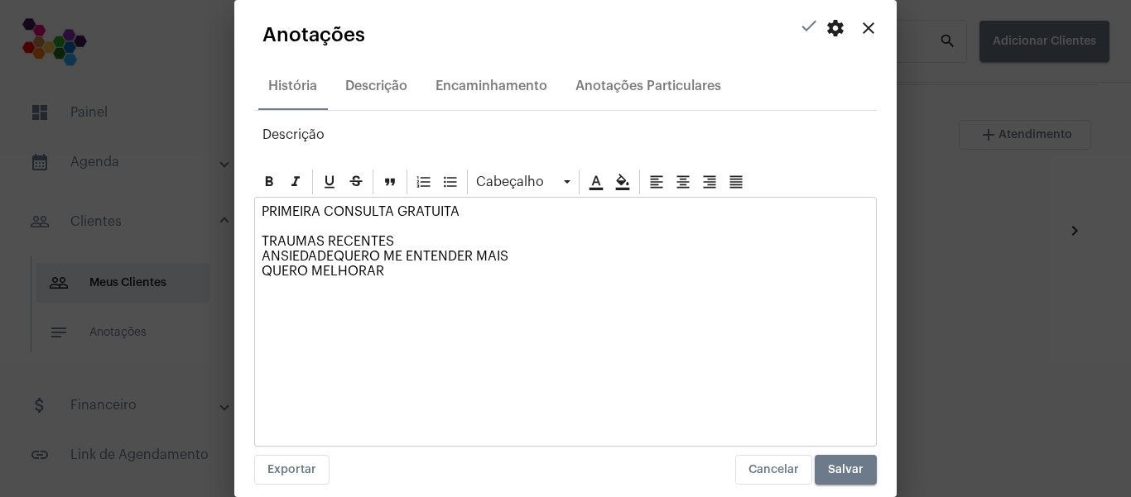
click at [266, 209] on p "PRIMEIRA CONSULTA GRATUITA TRAUMAS RECENTES ANSIEDADEQUERO ME ENTENDER MAIS QUE…" at bounding box center [566, 241] width 608 height 74
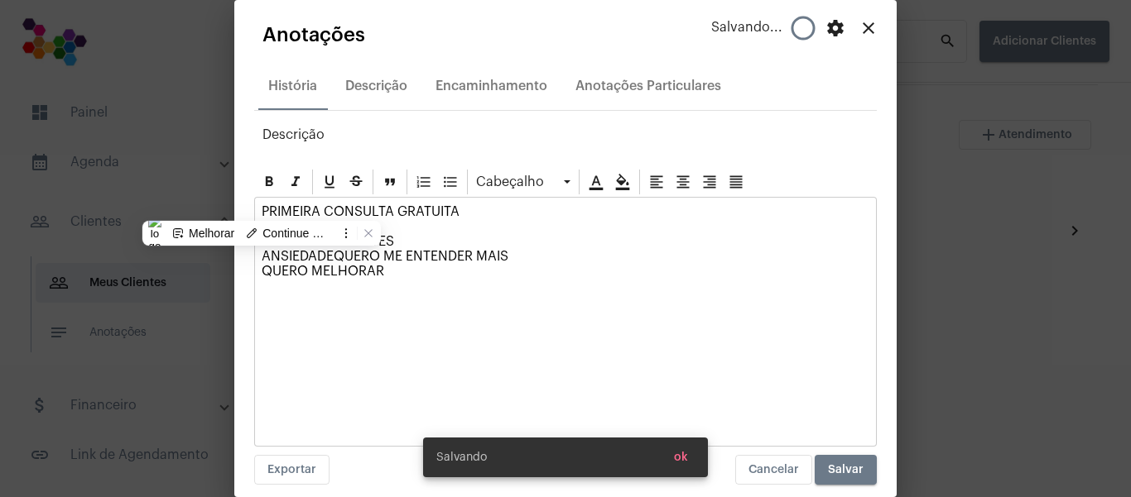
click at [265, 209] on p "PRIMEIRA CONSULTA GRATUITA TRAUMAS RECENTES ANSIEDADEQUERO ME ENTENDER MAIS QUE…" at bounding box center [566, 241] width 608 height 74
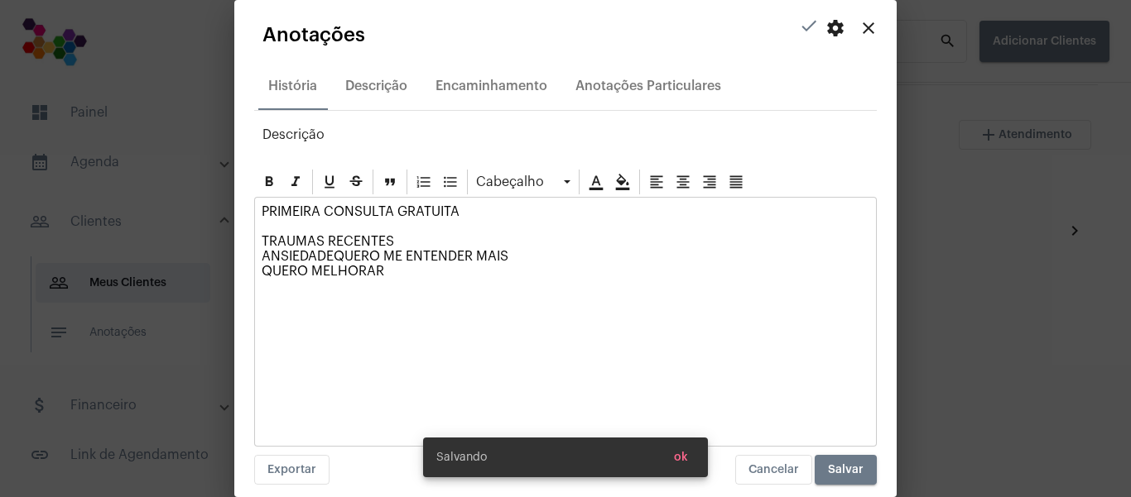
click at [261, 209] on div "PRIMEIRA CONSULTA GRATUITA TRAUMAS RECENTES ANSIEDADEQUERO ME ENTENDER MAIS QUE…" at bounding box center [565, 246] width 621 height 96
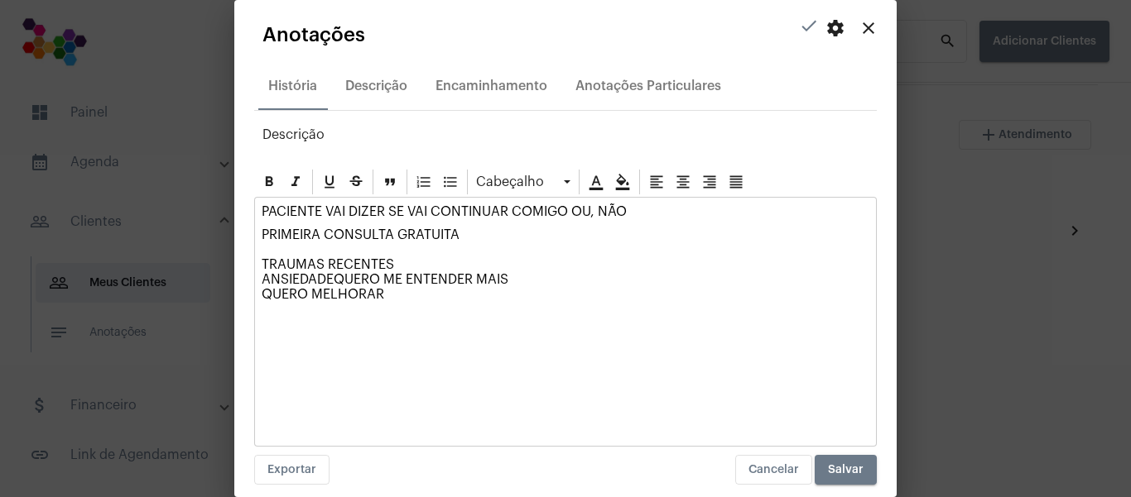
drag, startPoint x: 264, startPoint y: 219, endPoint x: 628, endPoint y: 210, distance: 364.3
click at [628, 210] on p "PACIENTE VAI DIZER SE VAI CONTINUAR COMIGO OU, NÃO" at bounding box center [566, 211] width 608 height 15
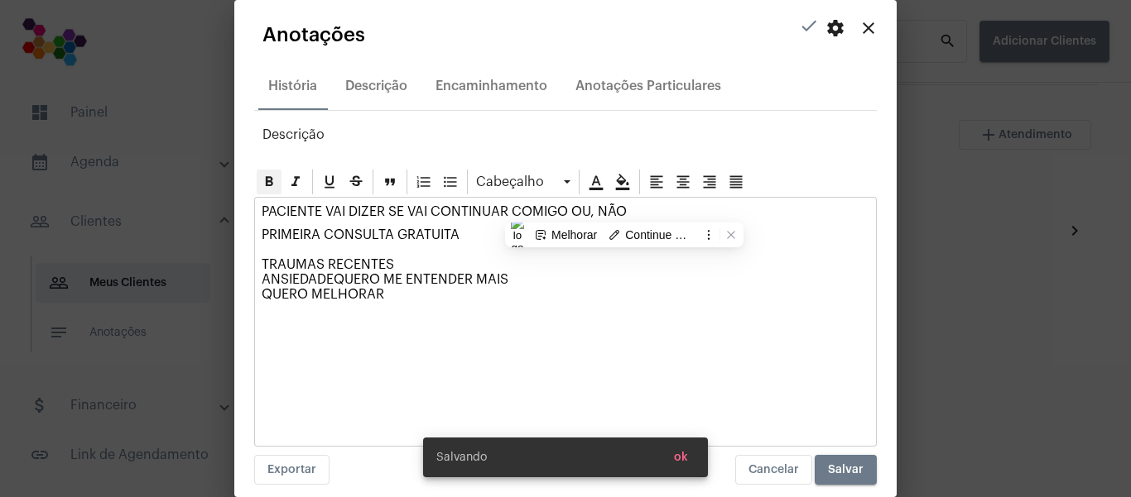
click at [276, 182] on icon at bounding box center [269, 182] width 17 height 17
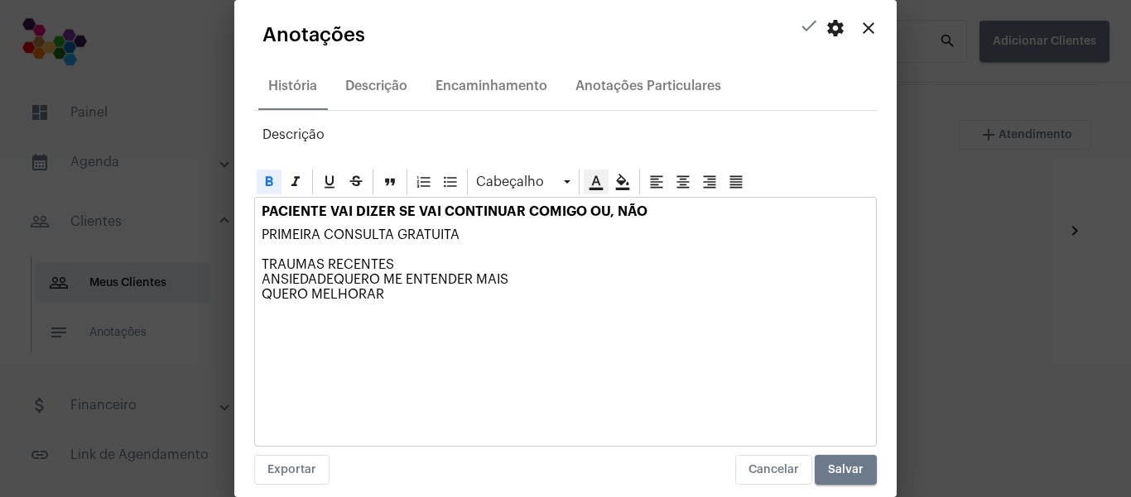
click at [600, 181] on icon at bounding box center [596, 182] width 17 height 17
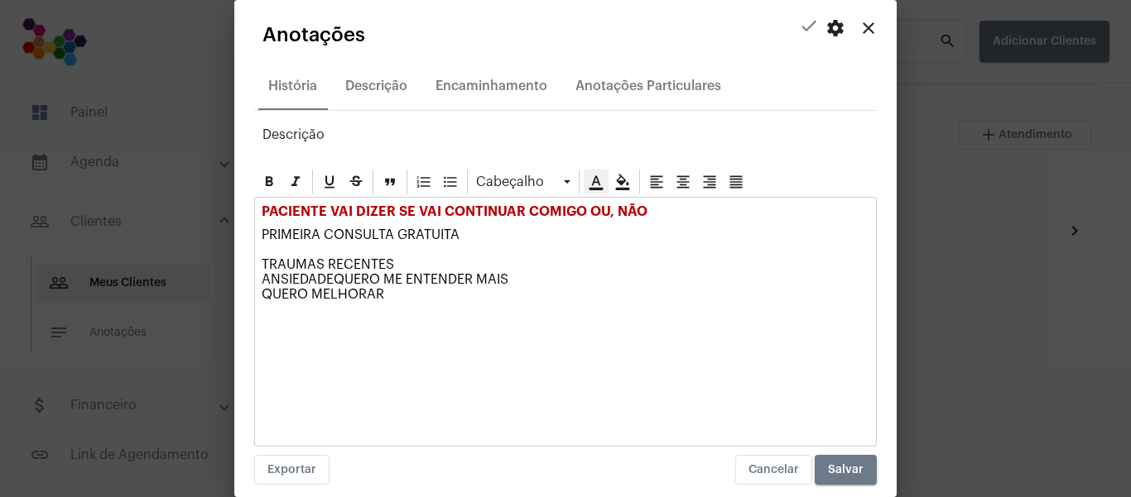
click at [512, 228] on p "PRIMEIRA CONSULTA GRATUITA TRAUMAS RECENTES ANSIEDADEQUERO ME ENTENDER MAIS QUE…" at bounding box center [566, 265] width 608 height 74
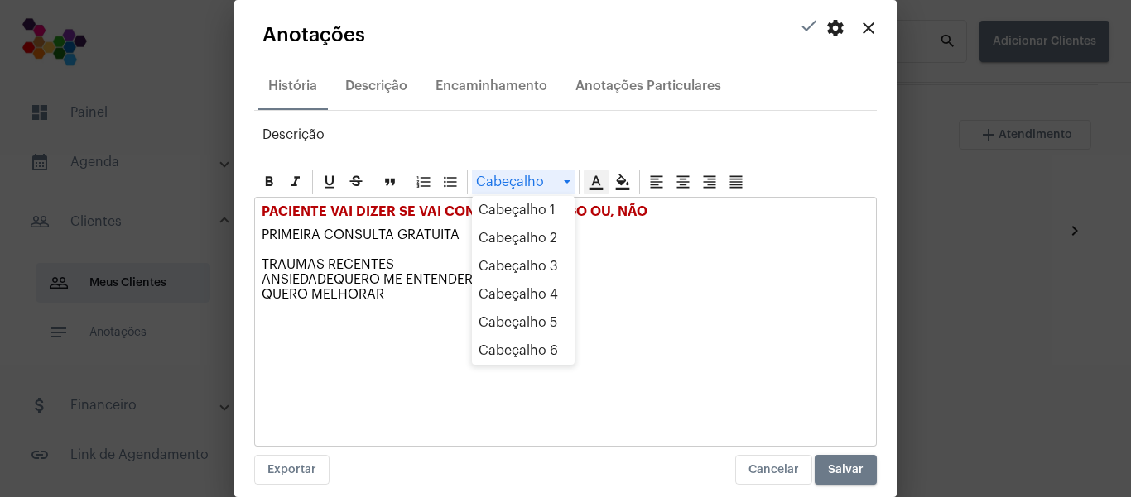
click at [570, 185] on div "Cabeçalho" at bounding box center [523, 182] width 103 height 25
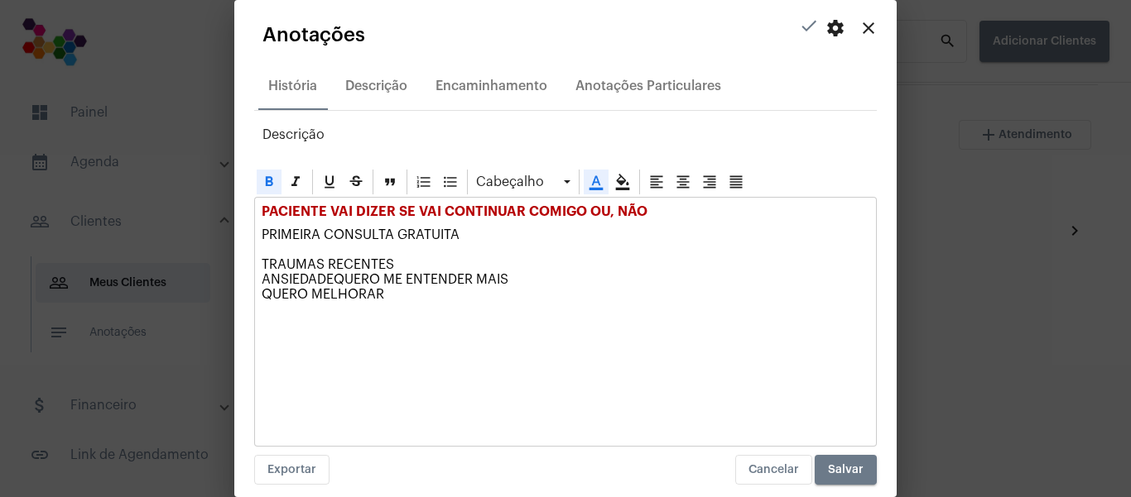
click at [401, 217] on span "PACIENTE VAI DIZER SE VAI CONTINUAR COMIGO OU, NÃO" at bounding box center [455, 211] width 386 height 13
drag, startPoint x: 264, startPoint y: 208, endPoint x: 639, endPoint y: 214, distance: 375.0
click at [639, 214] on span "PACIENTE VAI DIZER SE VAI CONTINUAR COMIGO OU, NÃO" at bounding box center [455, 211] width 386 height 13
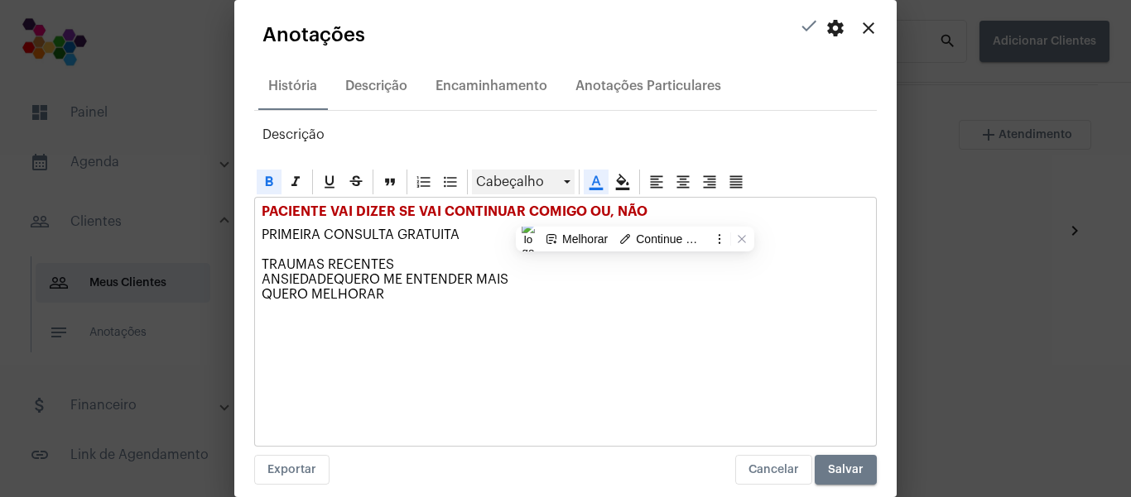
click at [563, 184] on div "Cabeçalho" at bounding box center [523, 182] width 103 height 25
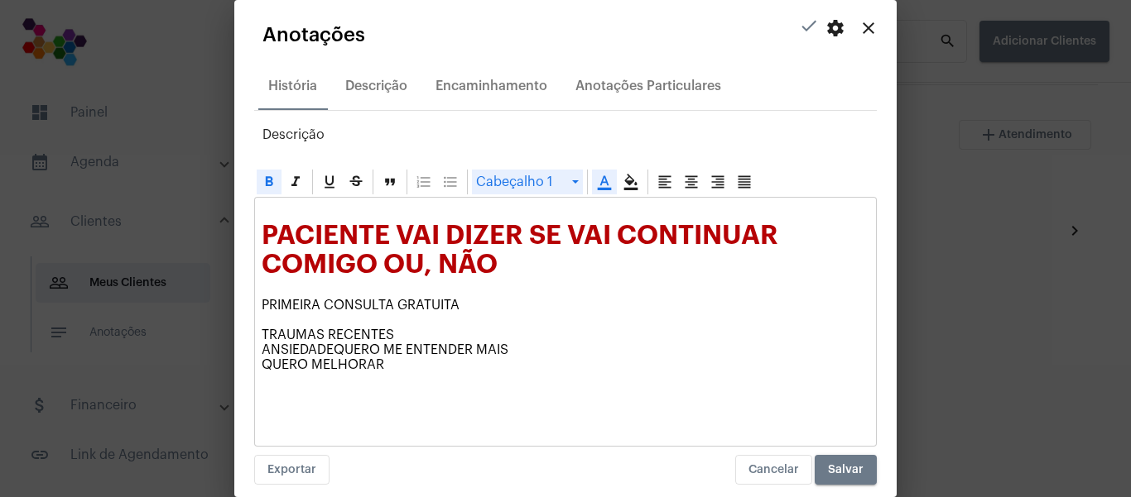
click at [567, 290] on div "PACIENTE VAI DIZER SE VAI CONTINUAR COMIGO OU, NÃO PRIMEIRA CONSULTA GRATUITA T…" at bounding box center [565, 293] width 621 height 190
click at [512, 234] on span "PACIENTE VAI DIZER SE VAI CONTINUAR COMIGO OU, NÃO" at bounding box center [523, 250] width 522 height 55
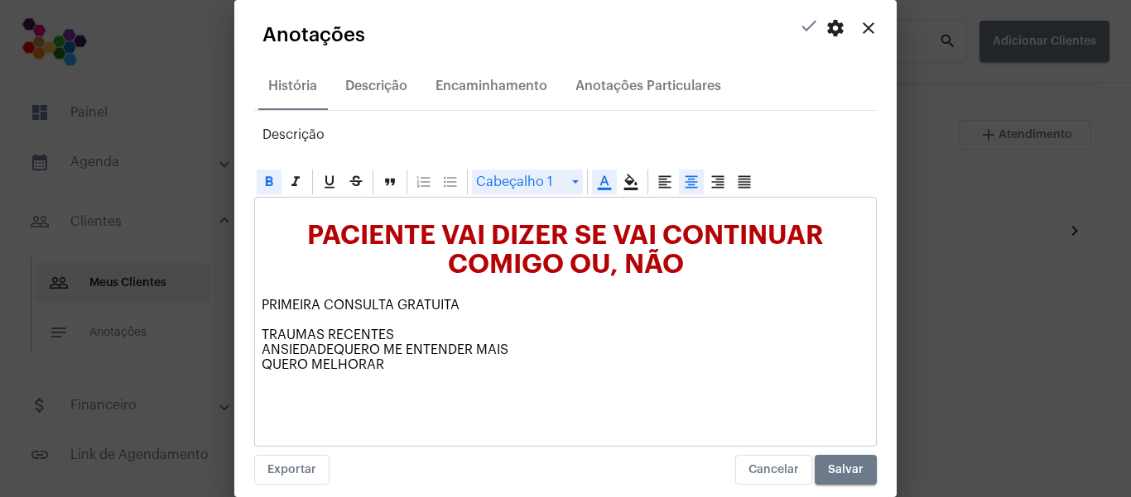
click at [701, 181] on div at bounding box center [691, 182] width 25 height 25
click at [385, 304] on p "PRIMEIRA CONSULTA GRATUITA TRAUMAS RECENTES ANSIEDADEQUERO ME ENTENDER MAIS QUE…" at bounding box center [566, 335] width 608 height 74
click at [381, 370] on p "PRIMEIRA CONSULTA GRATUITA TRAUMAS RECENTES ANSIEDADEQUERO ME ENTENDER MAIS QUE…" at bounding box center [566, 335] width 608 height 74
click at [436, 366] on p "PRIMEIRA CONSULTA GRATUITA TRAUMAS RECENTES ANSIEDADEQUERO ME ENTENDER MAIS QUE…" at bounding box center [566, 335] width 608 height 74
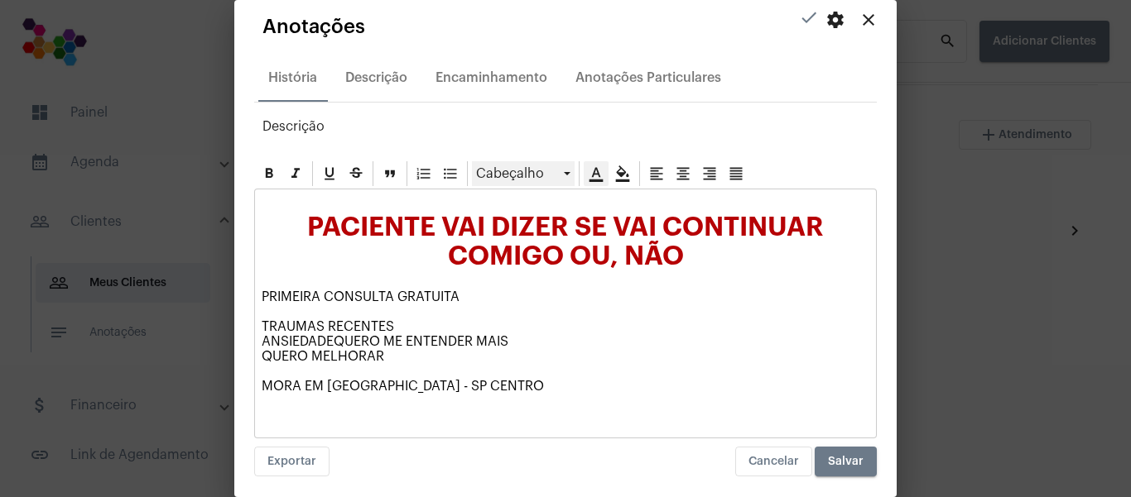
scroll to position [16, 0]
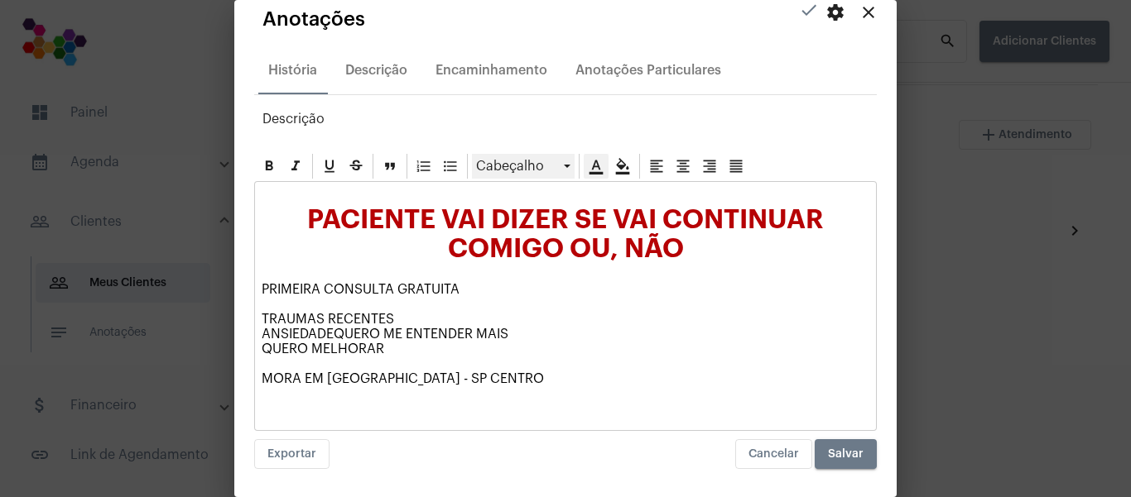
click at [828, 457] on span "Salvar" at bounding box center [846, 455] width 36 height 12
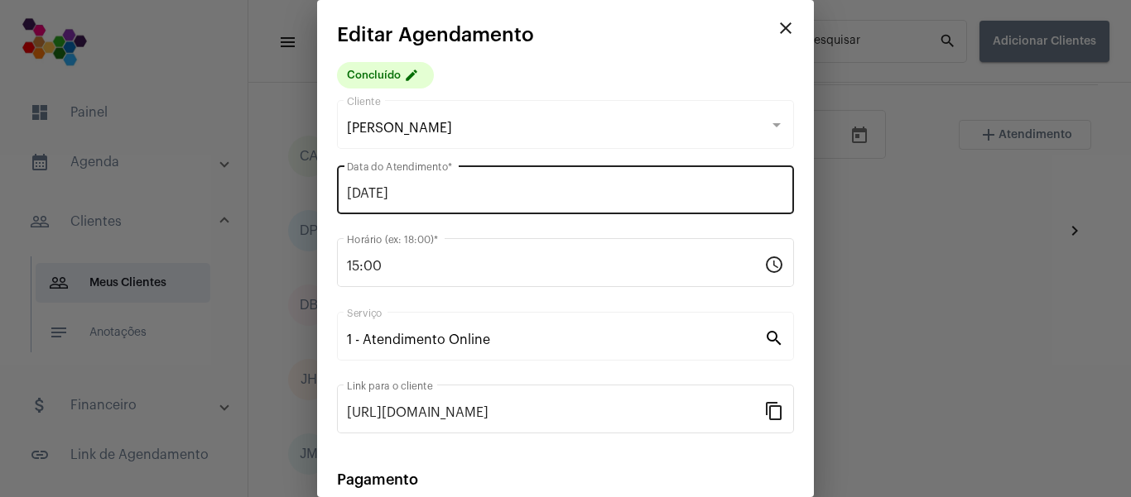
scroll to position [215, 0]
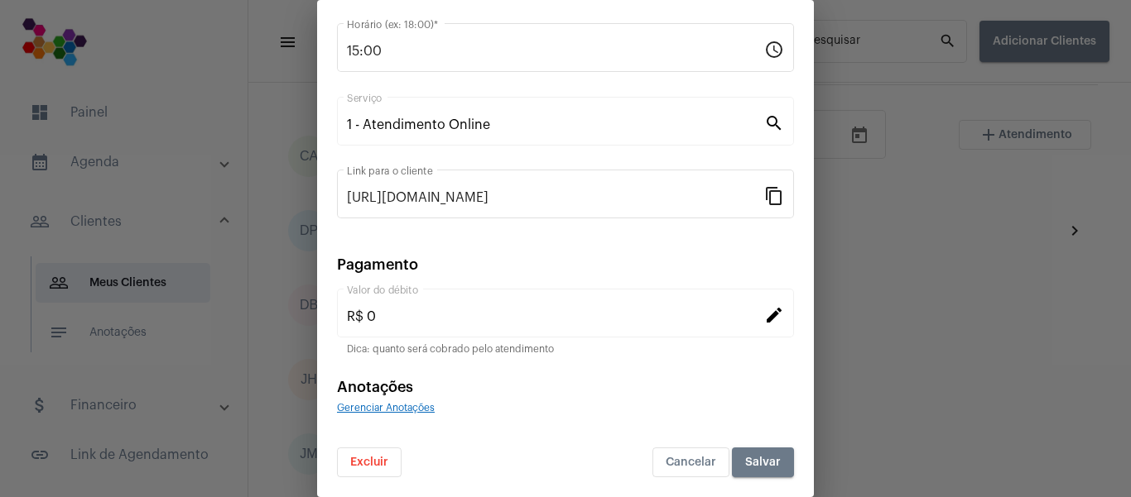
click at [745, 467] on span "Salvar" at bounding box center [763, 463] width 36 height 12
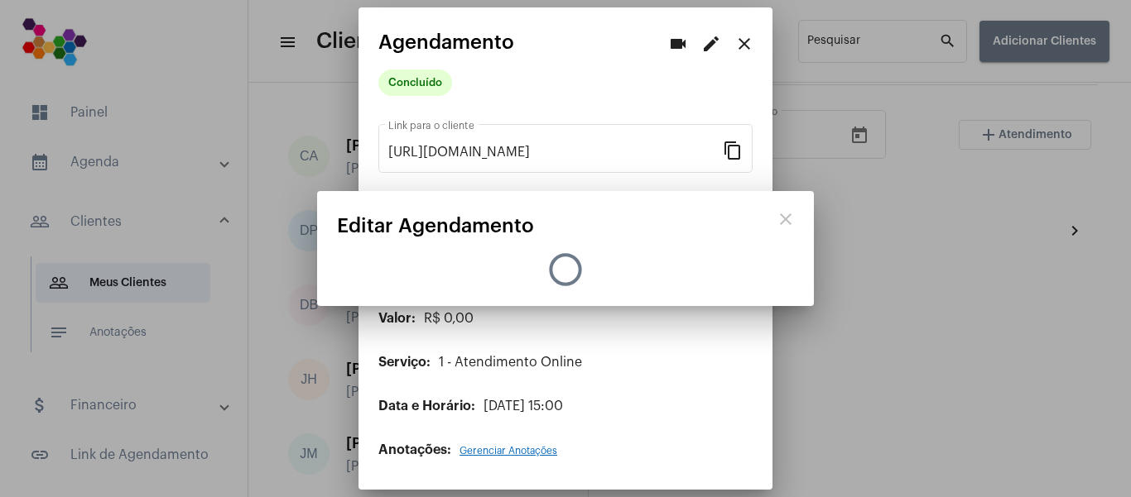
scroll to position [0, 0]
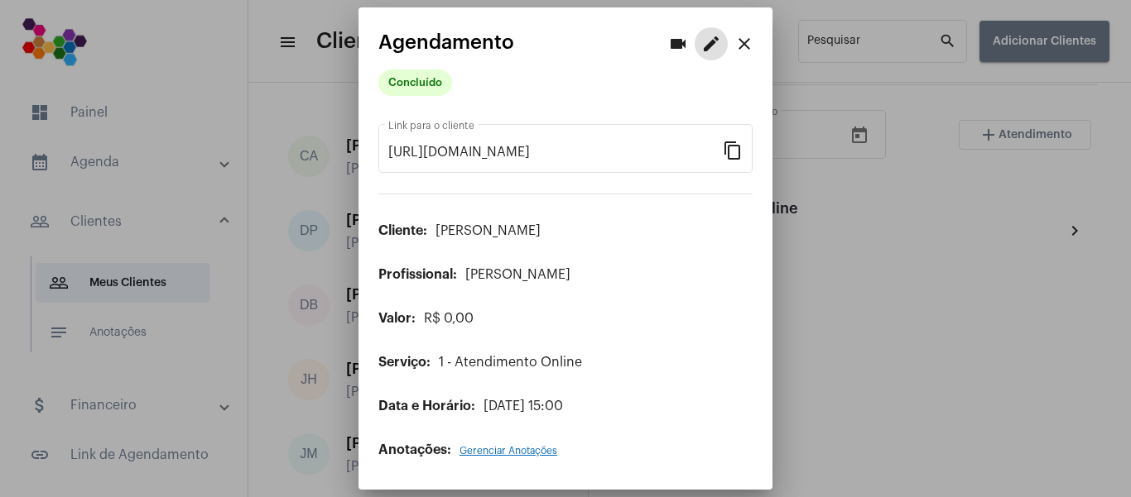
click at [740, 44] on mat-icon "close" at bounding box center [744, 44] width 20 height 20
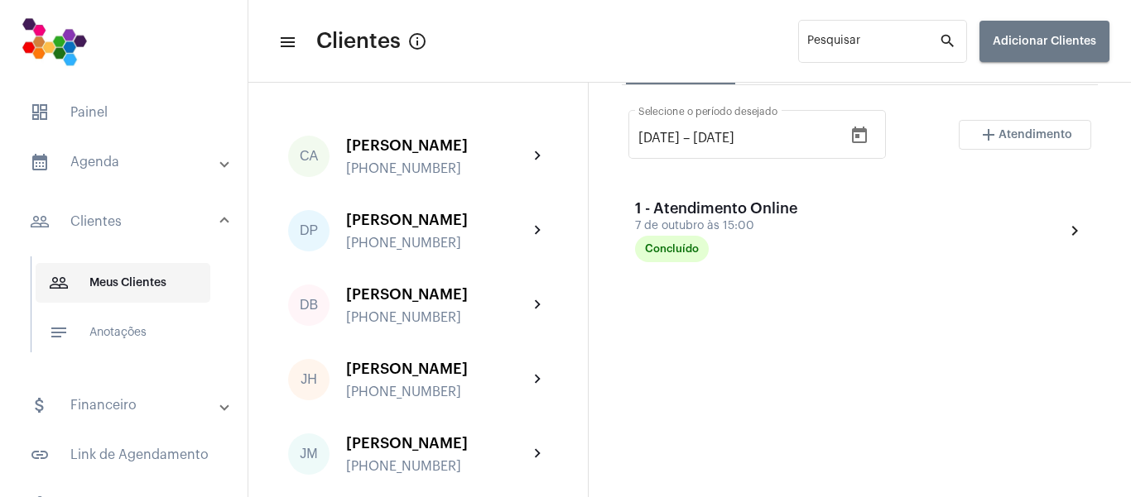
click at [119, 281] on span "people_outline Meus Clientes" at bounding box center [123, 283] width 175 height 40
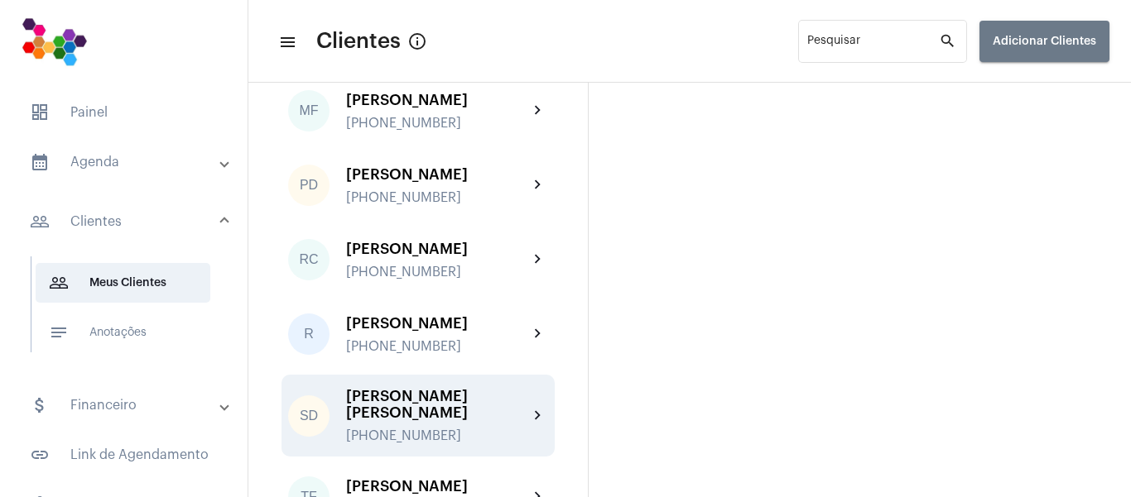
scroll to position [373, 0]
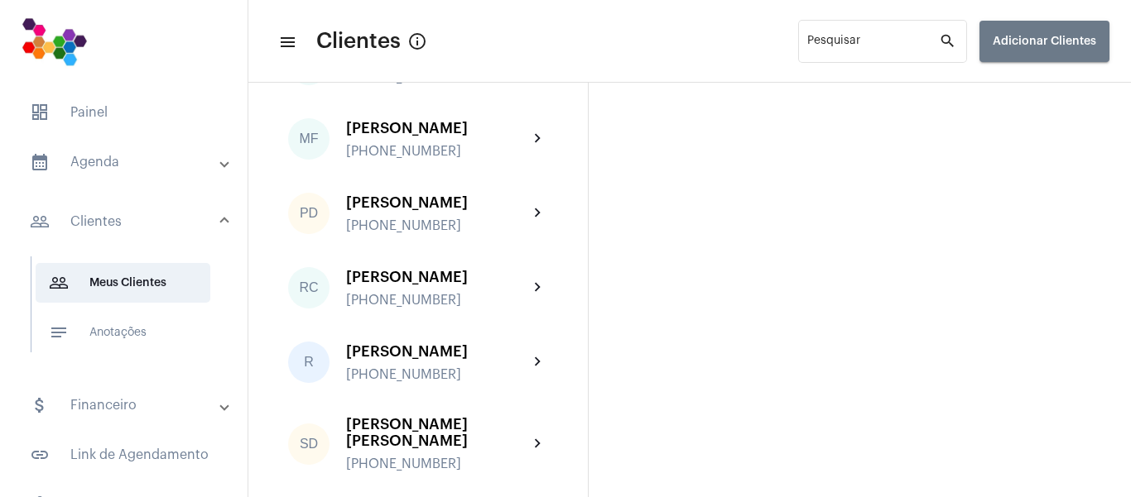
click at [449, 233] on div "[PHONE_NUMBER]" at bounding box center [437, 226] width 182 height 15
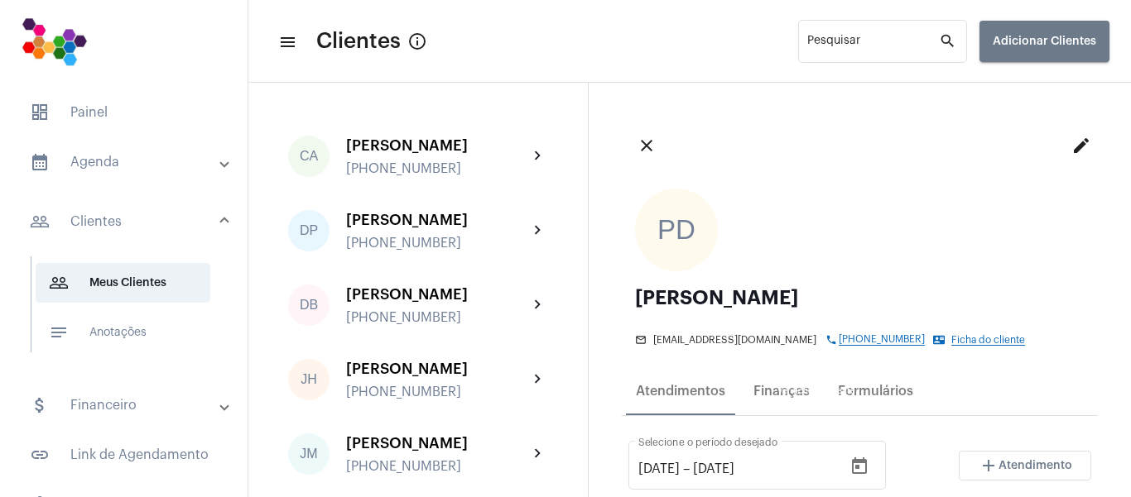
click at [951, 346] on span "Ficha do cliente" at bounding box center [988, 340] width 74 height 11
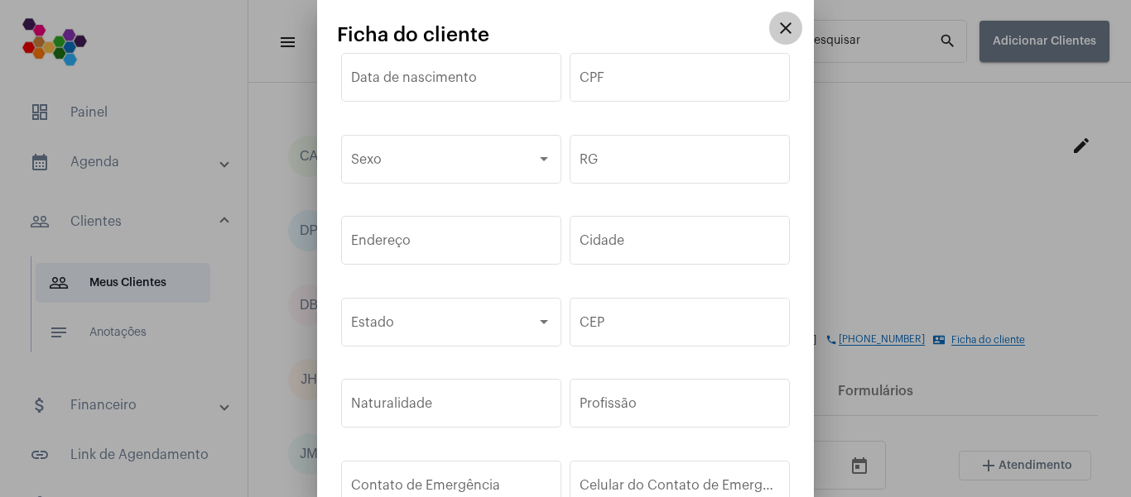
click at [776, 31] on mat-icon "close" at bounding box center [786, 28] width 20 height 20
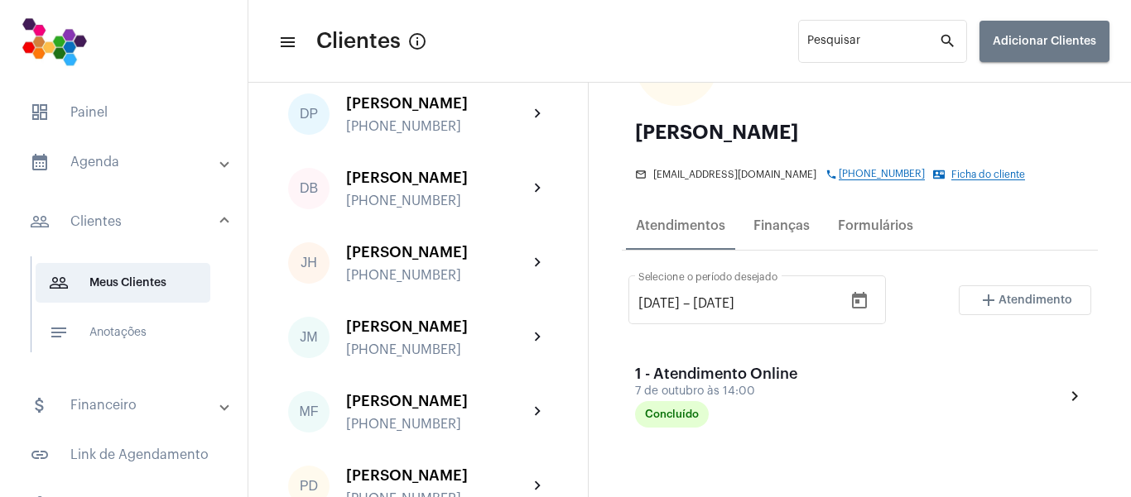
scroll to position [470, 0]
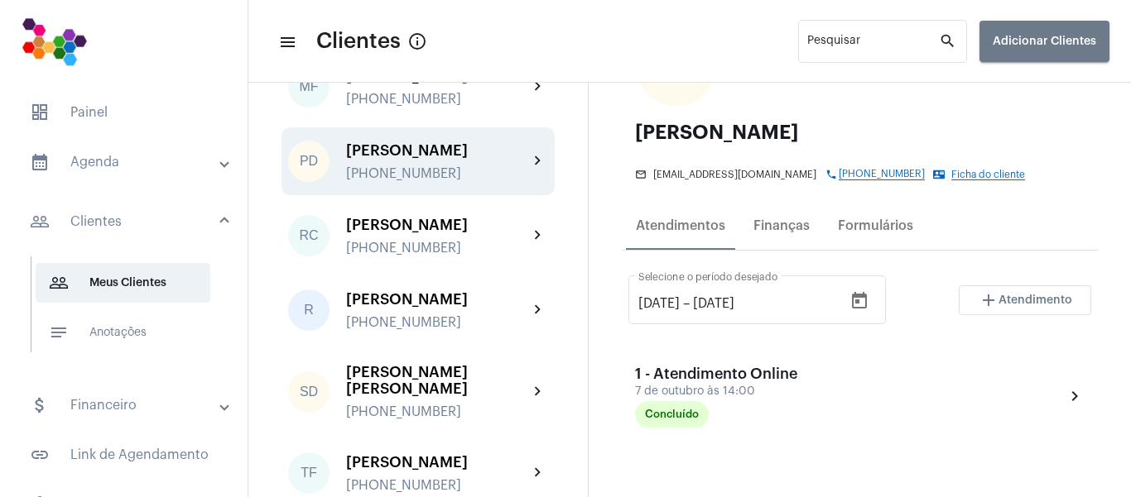
click at [384, 142] on div "[PERSON_NAME]" at bounding box center [437, 150] width 182 height 17
click at [114, 221] on mat-panel-title "people_outline Clientes" at bounding box center [125, 222] width 191 height 20
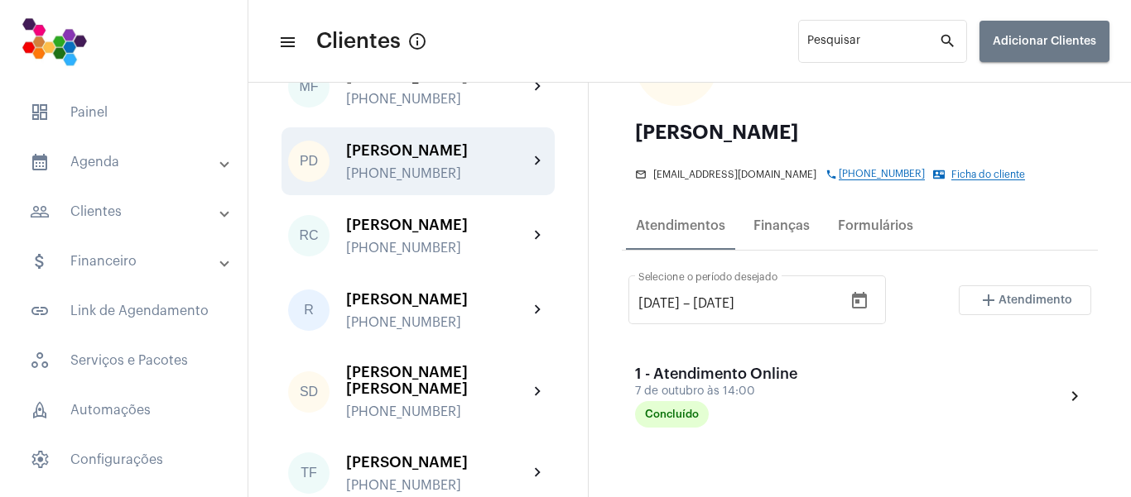
click at [104, 215] on mat-panel-title "people_outline Clientes" at bounding box center [125, 212] width 191 height 20
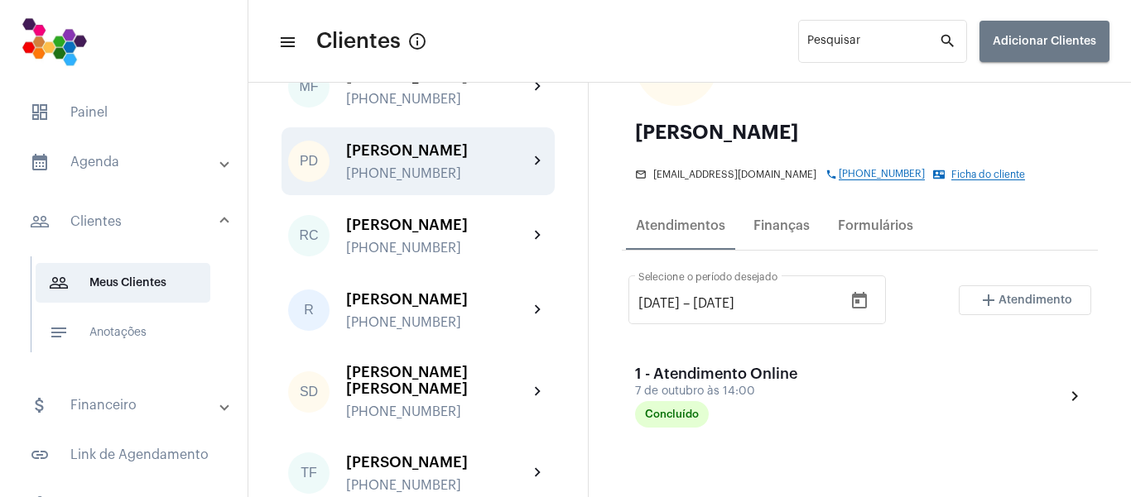
click at [450, 166] on div "[PHONE_NUMBER]" at bounding box center [437, 173] width 182 height 15
click at [636, 233] on div "Atendimentos" at bounding box center [680, 226] width 89 height 15
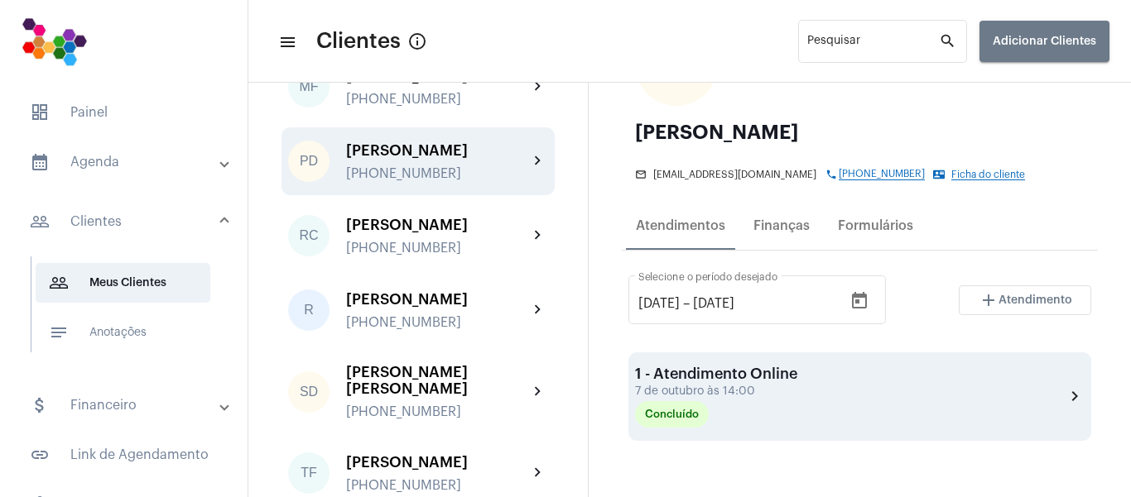
click at [959, 418] on div "1 - Atendimento Online [DATE] 14:00 Concluído chevron_right" at bounding box center [859, 397] width 449 height 62
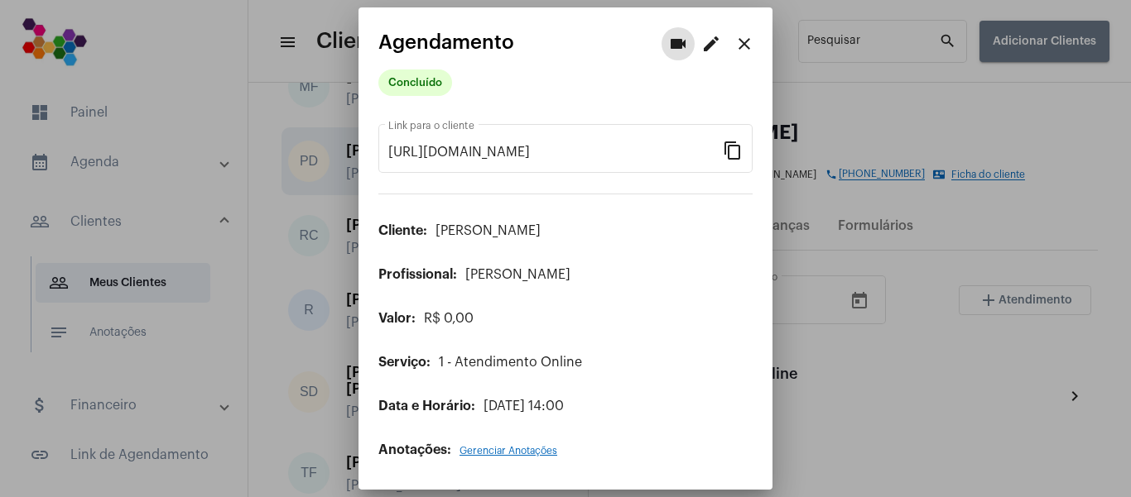
click at [748, 38] on mat-icon "close" at bounding box center [744, 44] width 20 height 20
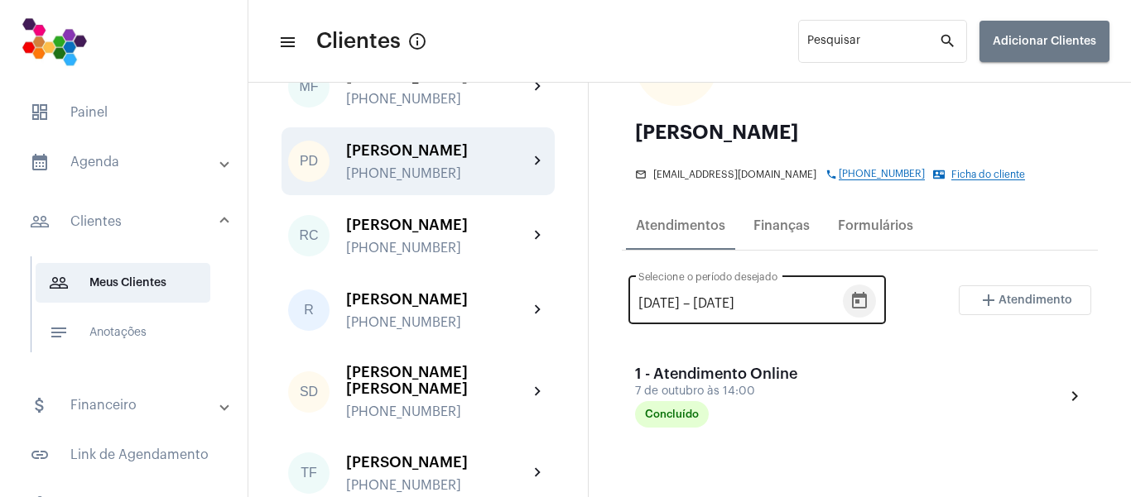
click at [862, 311] on icon "Open calendar" at bounding box center [859, 301] width 20 height 20
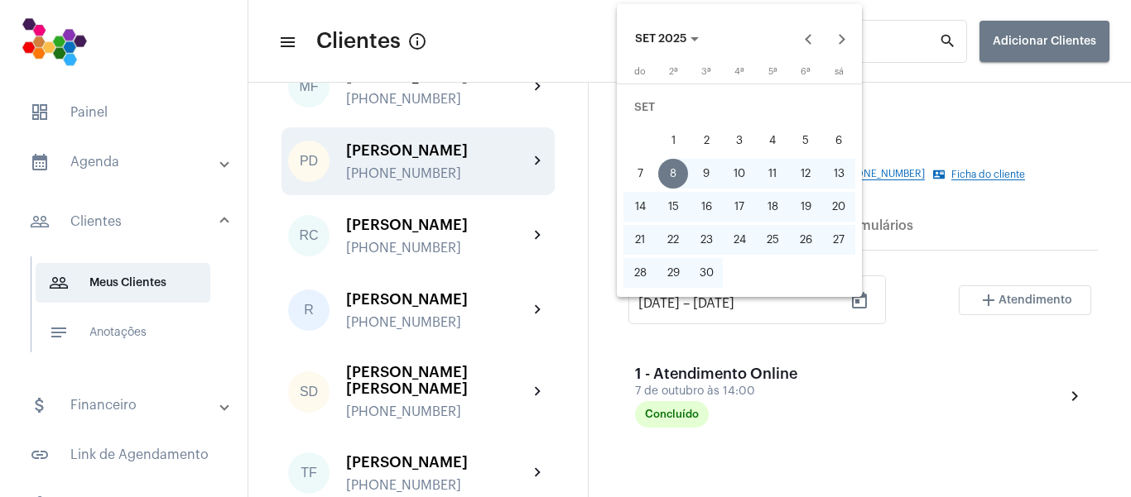
click at [674, 215] on div "15" at bounding box center [673, 207] width 30 height 30
type input "[DATE]"
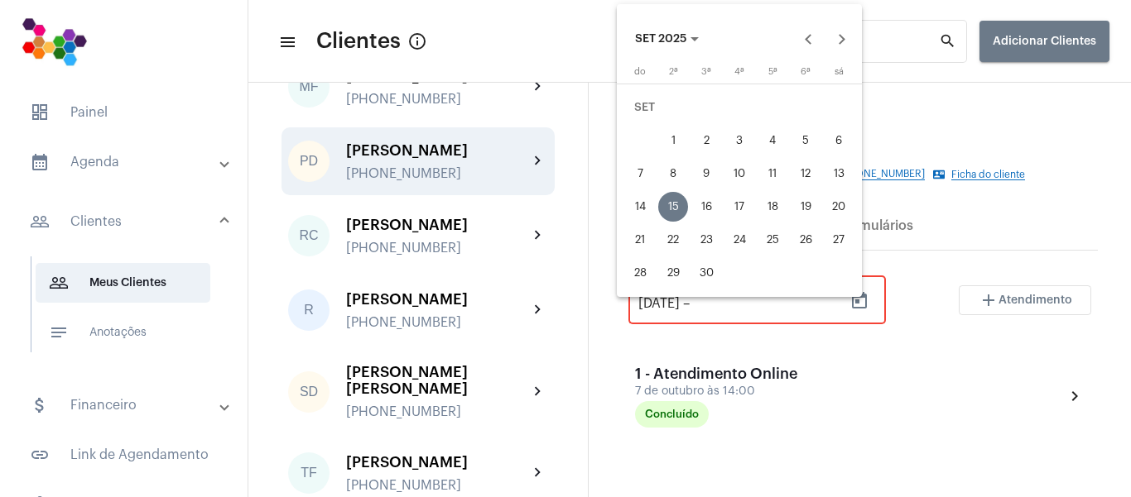
click at [567, 41] on div at bounding box center [565, 248] width 1131 height 497
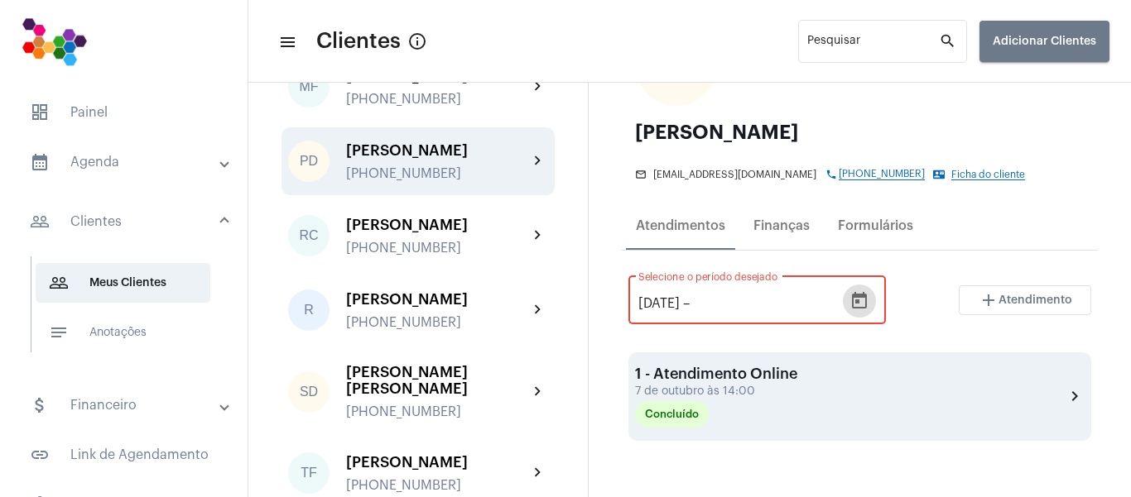
click at [894, 408] on div "1 - Atendimento Online [DATE] 14:00 Concluído chevron_right" at bounding box center [859, 397] width 449 height 62
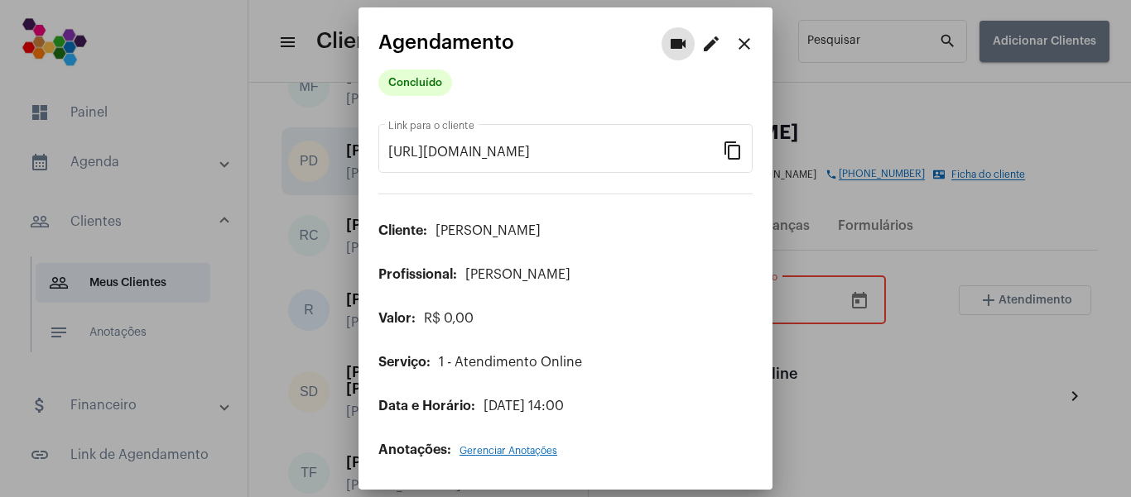
click at [744, 46] on mat-icon "close" at bounding box center [744, 44] width 20 height 20
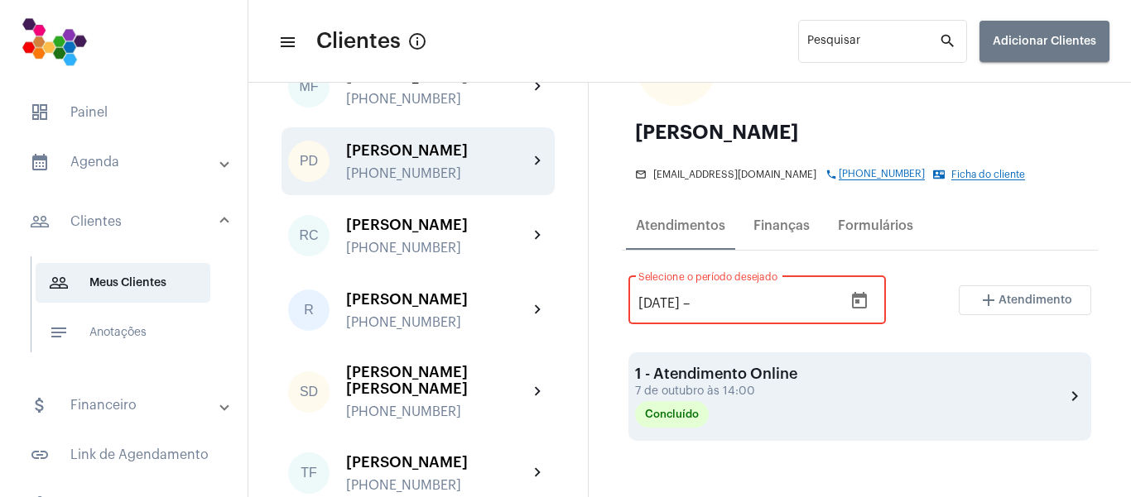
click at [968, 410] on div "1 - Atendimento Online [DATE] 14:00 Concluído chevron_right" at bounding box center [859, 397] width 449 height 62
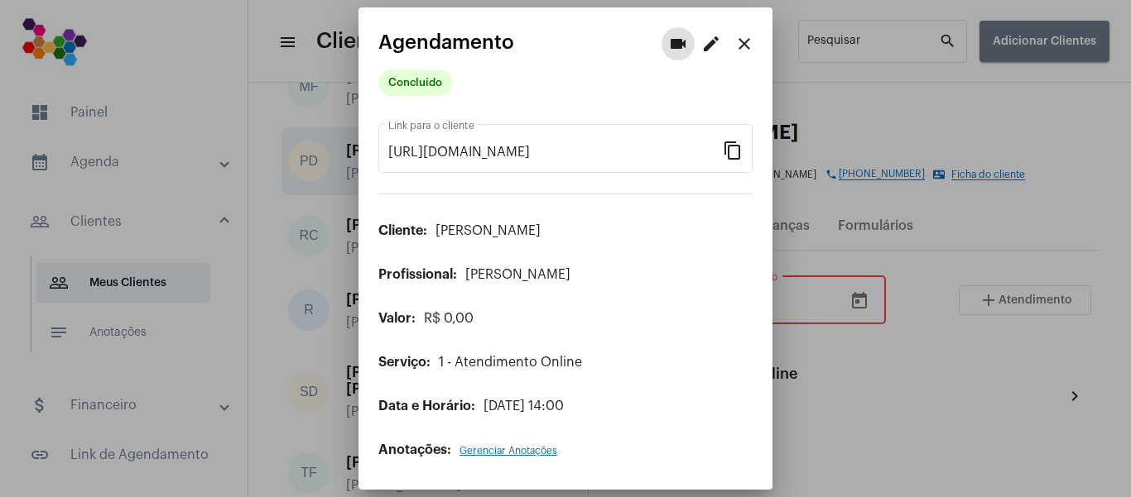
click at [739, 45] on mat-icon "close" at bounding box center [744, 44] width 20 height 20
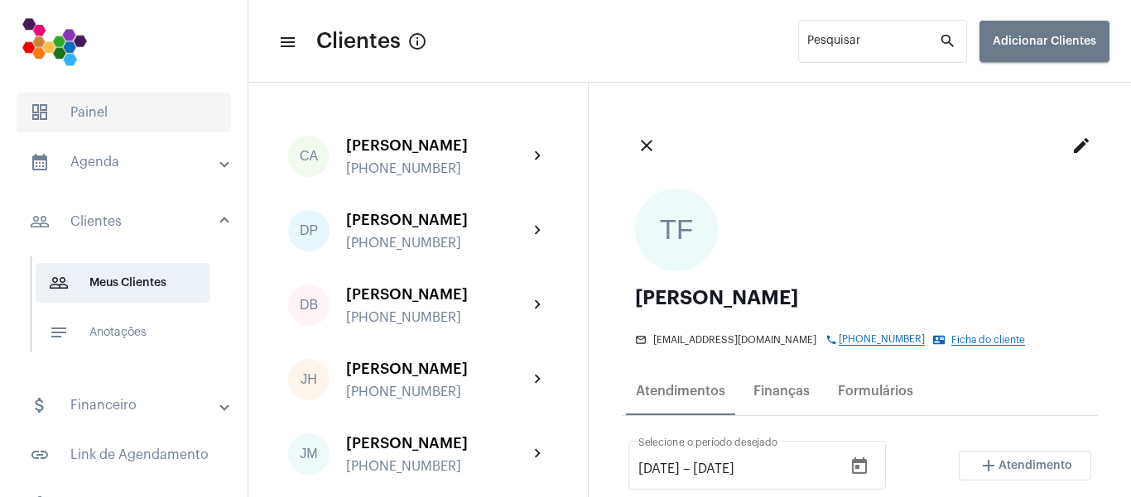
click at [89, 107] on span "dashboard Painel" at bounding box center [124, 113] width 214 height 40
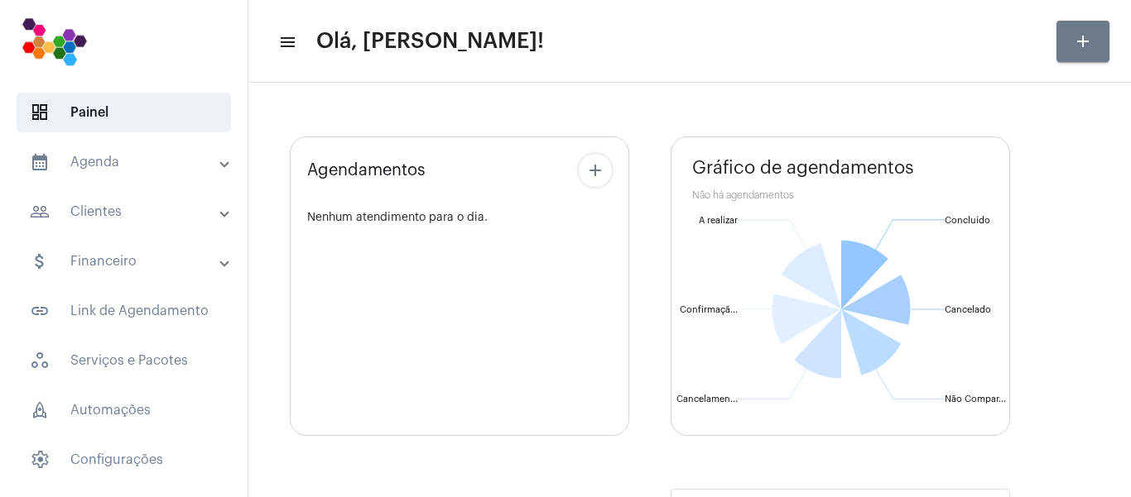
type input "[URL][DOMAIN_NAME]"
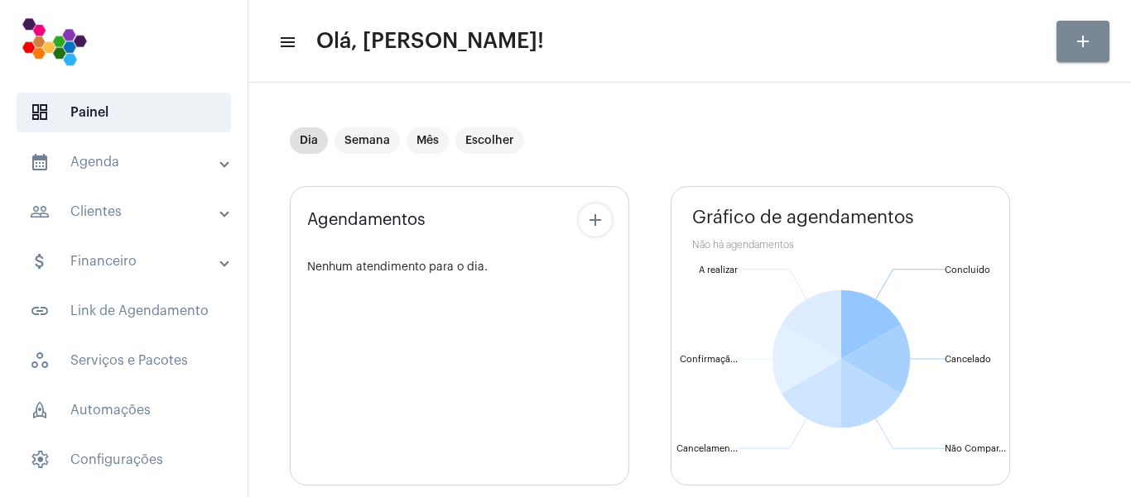
click at [1079, 45] on mat-icon "add" at bounding box center [1083, 41] width 20 height 20
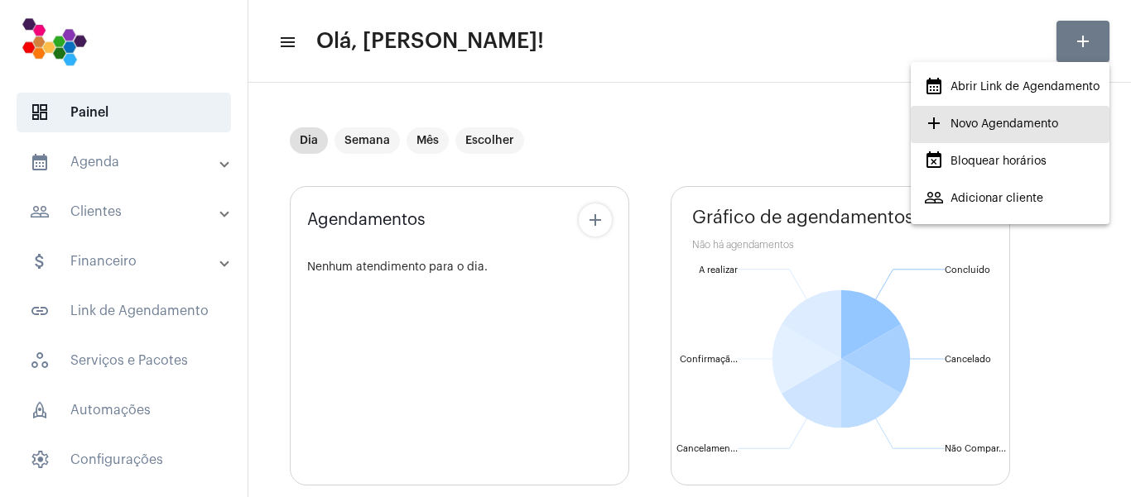
click at [1005, 123] on span "add Novo Agendamento" at bounding box center [991, 124] width 134 height 30
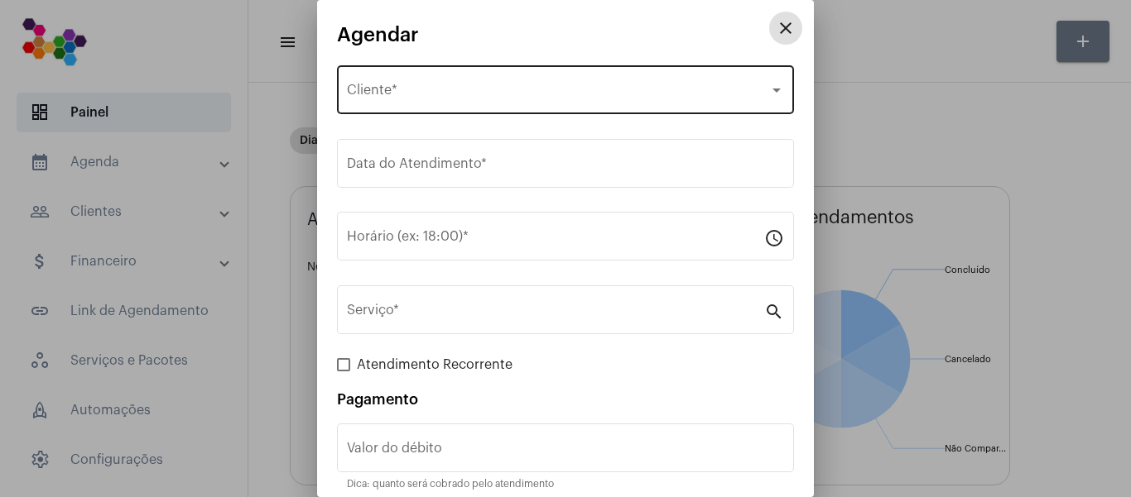
click at [469, 93] on div "Selecione o Cliente" at bounding box center [558, 93] width 422 height 15
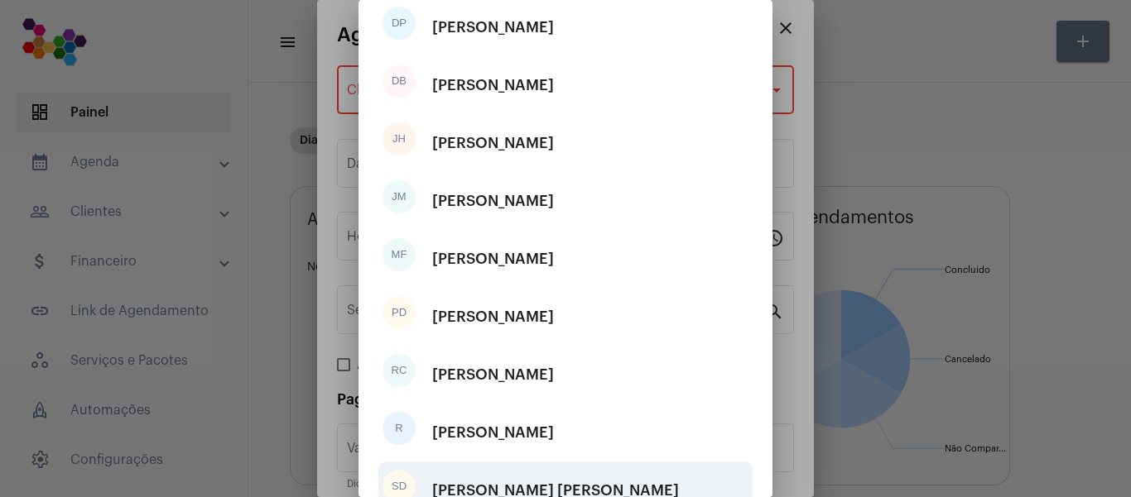
scroll to position [314, 0]
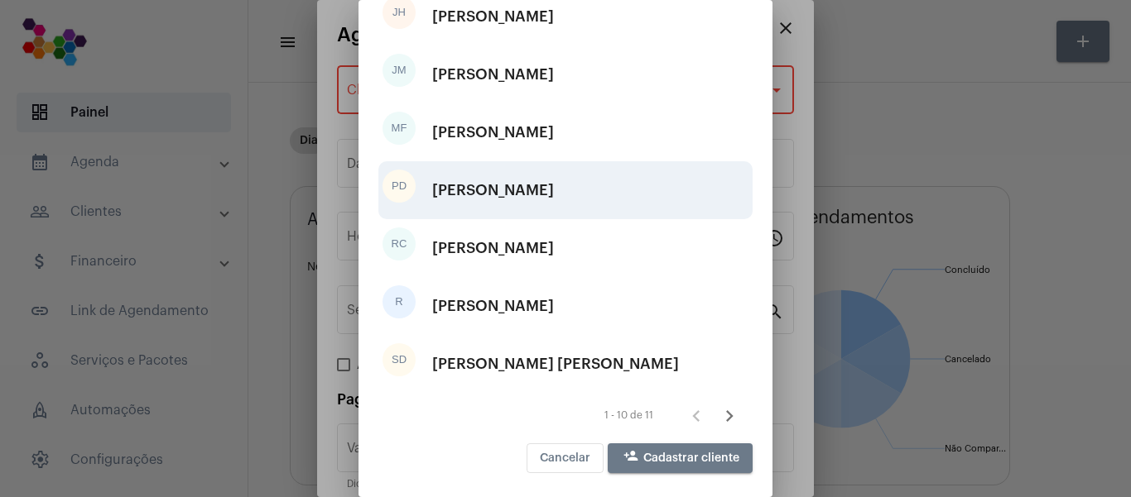
click at [512, 187] on div "[PERSON_NAME]" at bounding box center [493, 191] width 122 height 50
type input "R$"
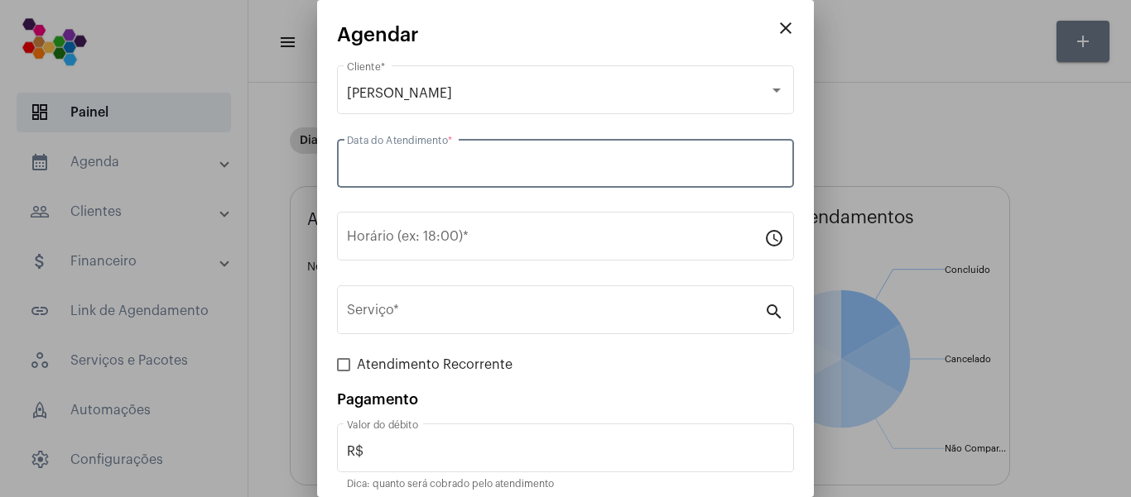
click at [518, 161] on input "Data do Atendimento *" at bounding box center [565, 167] width 437 height 15
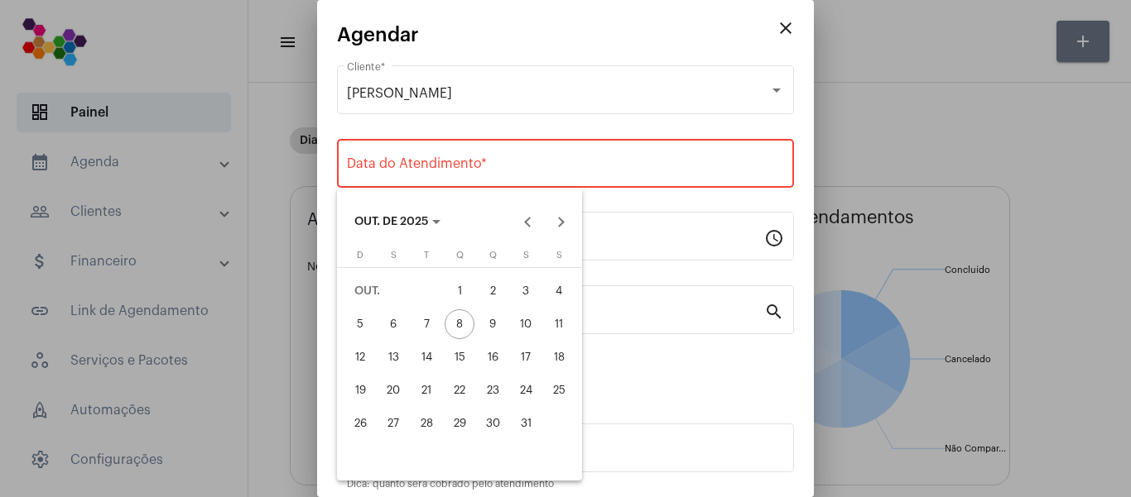
click at [396, 363] on div "13" at bounding box center [393, 358] width 30 height 30
type input "[DATE]"
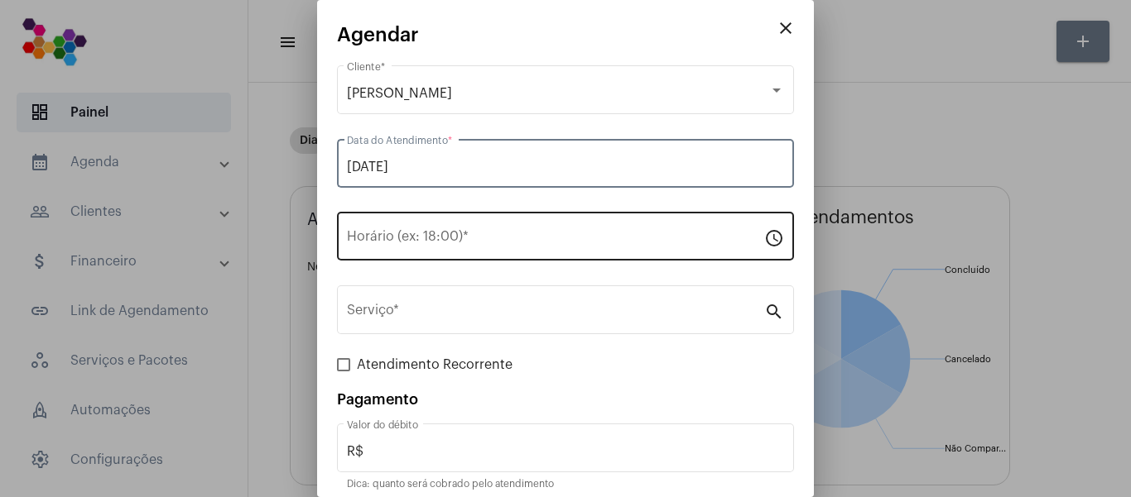
click at [428, 233] on input "Horário (ex: 18:00) *" at bounding box center [555, 240] width 417 height 15
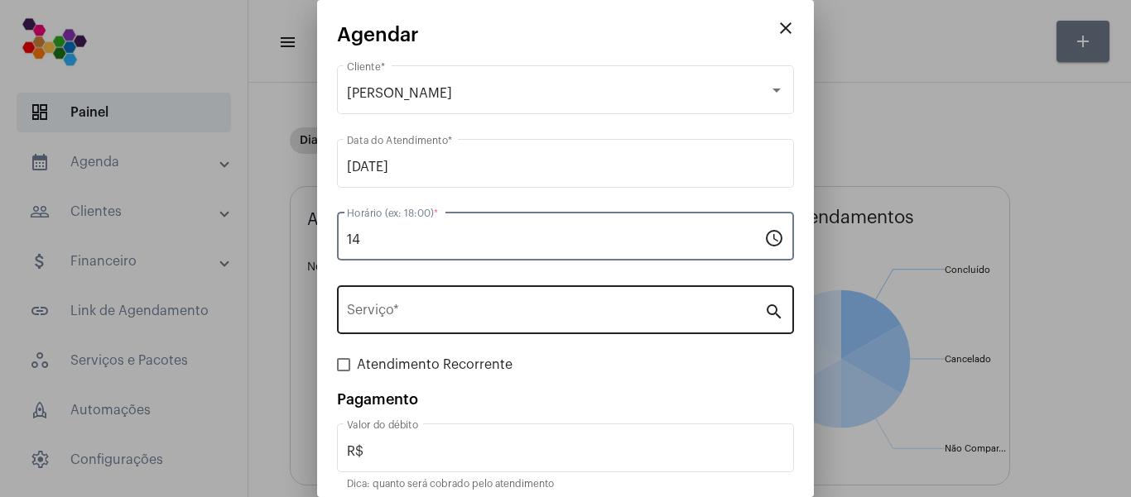
type input "14"
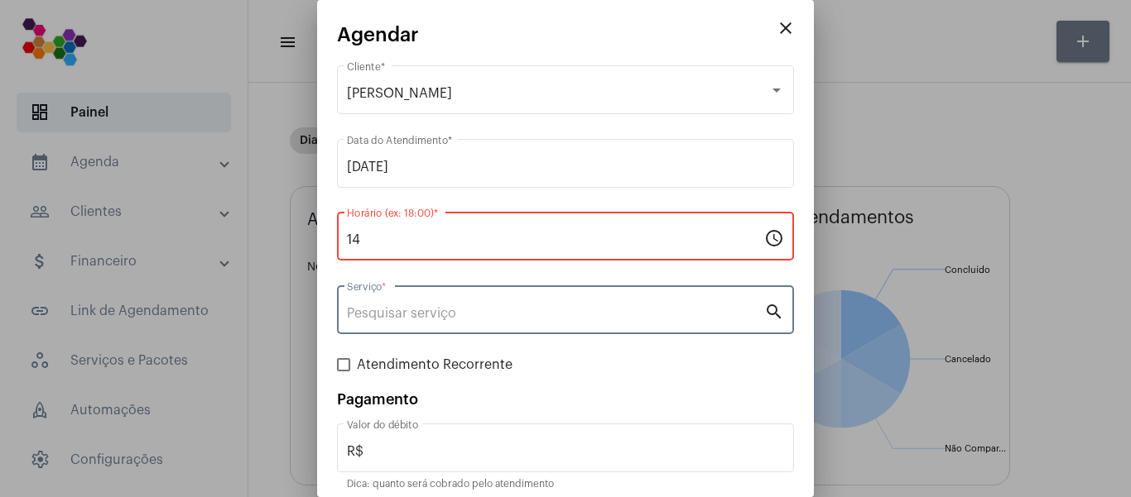
click at [451, 319] on input "Serviço *" at bounding box center [555, 313] width 417 height 15
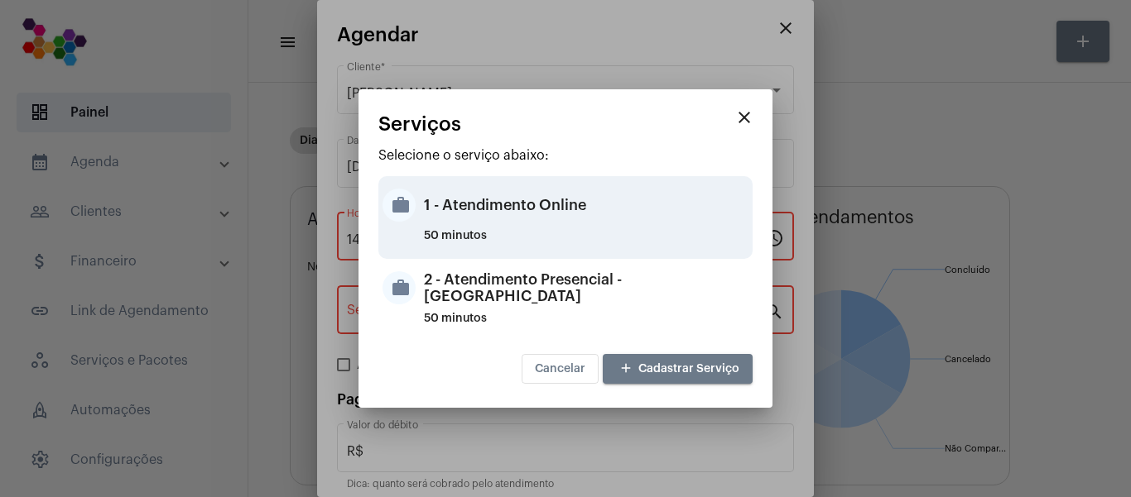
click at [497, 207] on div "1 - Atendimento Online" at bounding box center [586, 205] width 324 height 50
type input "1 - Atendimento Online"
type input "R$ 0"
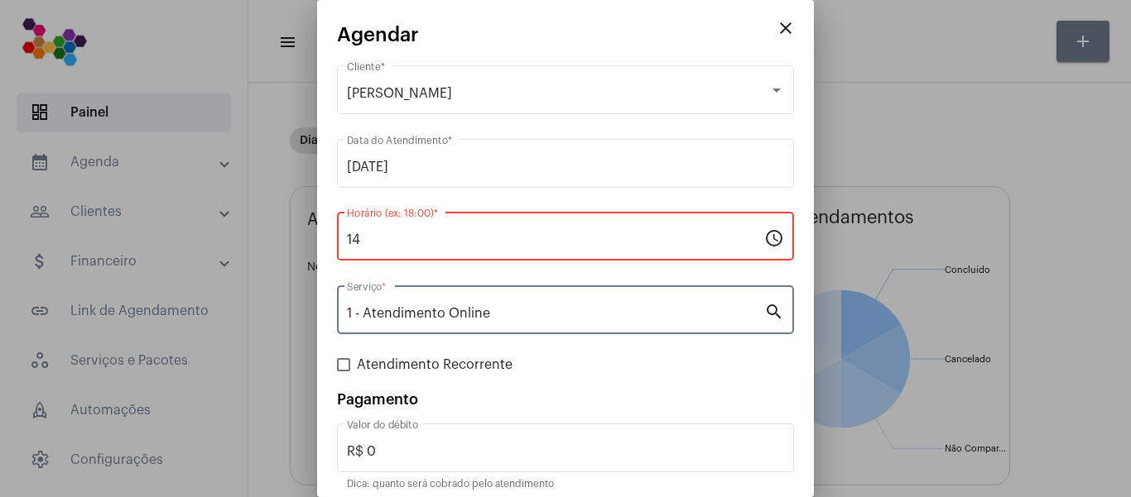
click at [390, 234] on input "14" at bounding box center [555, 240] width 417 height 15
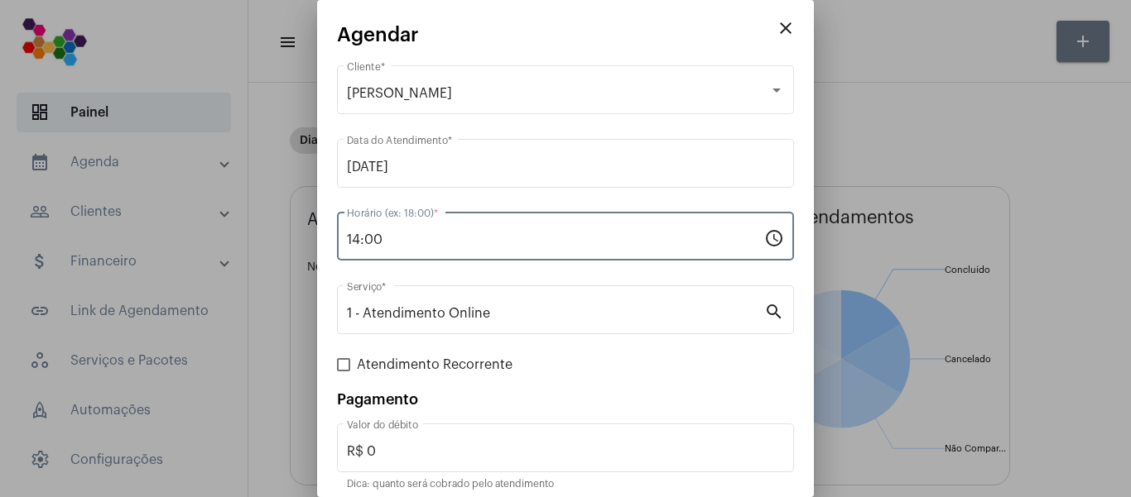
type input "14:00"
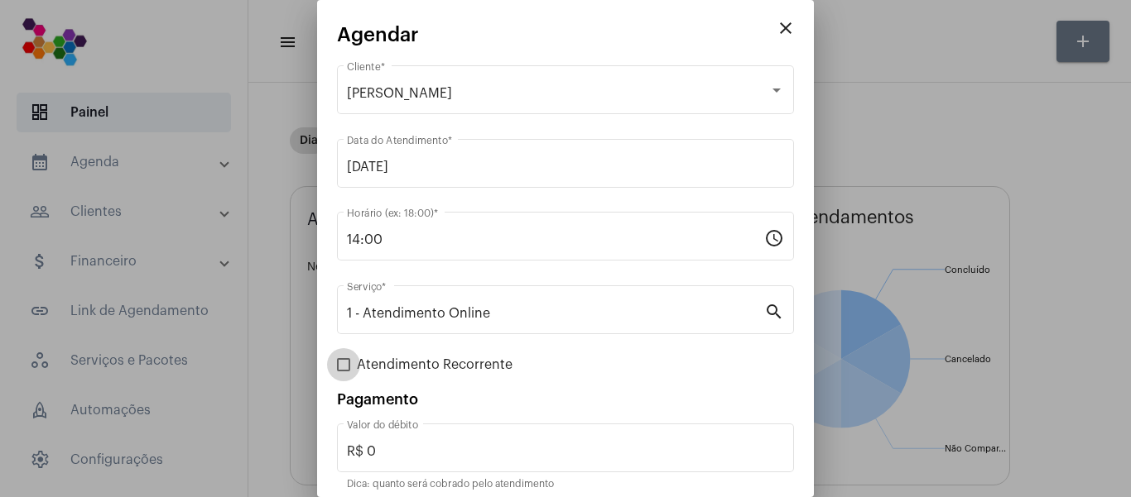
click at [341, 364] on span at bounding box center [343, 364] width 13 height 13
click at [343, 372] on input "Atendimento Recorrente" at bounding box center [343, 372] width 1 height 1
checkbox input "true"
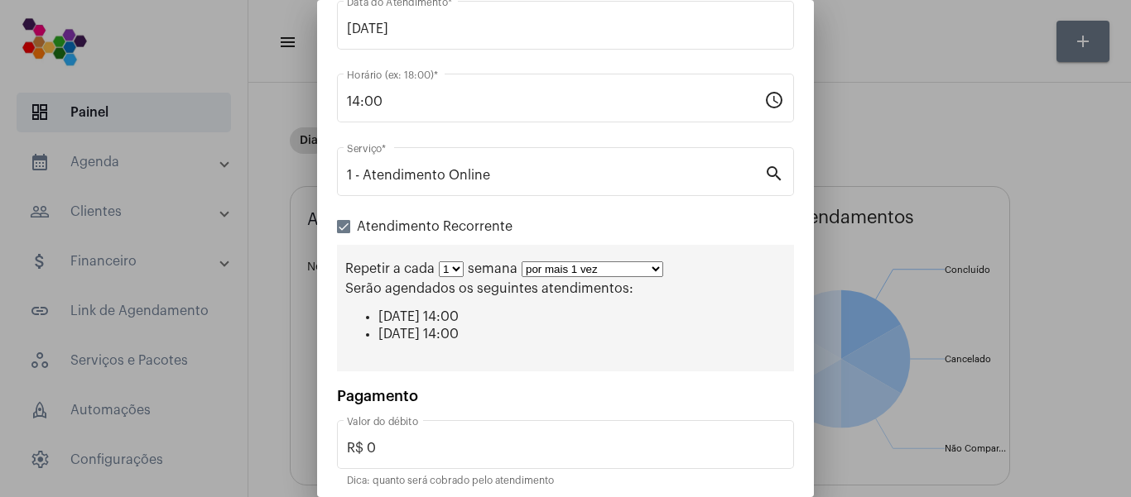
scroll to position [166, 0]
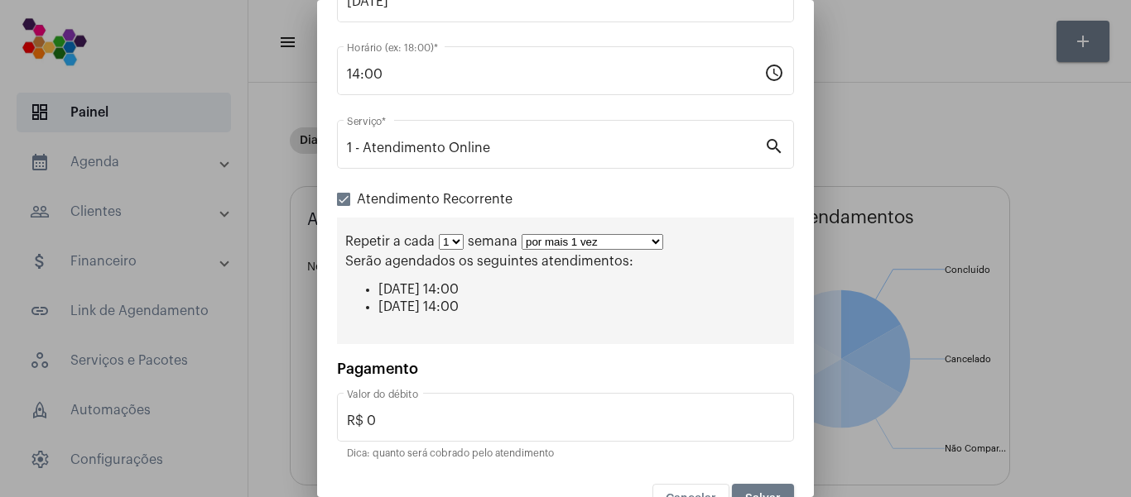
click at [637, 241] on select "por mais 1 vez por mais 2 vezes por mais 3 vezes por mais 4 vezes por mais 5 ve…" at bounding box center [592, 242] width 142 height 16
click at [736, 380] on div "Pagamento R$ 0 Valor do débito Dica: quanto será cobrado pelo atendimento" at bounding box center [565, 412] width 457 height 103
click at [458, 243] on select "1 2 3 4 5 6 7 8" at bounding box center [451, 242] width 25 height 16
click at [593, 246] on select "por mais 1 vez por mais 2 vezes por mais 3 vezes por mais 4 vezes por mais 5 ve…" at bounding box center [592, 242] width 142 height 16
select select "10: 0"
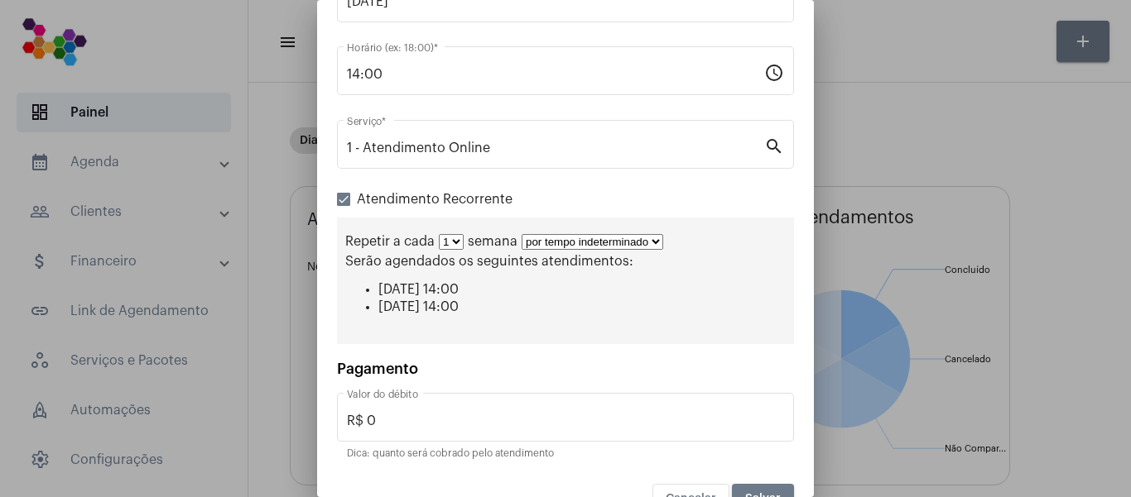
click at [521, 234] on select "por mais 1 vez por mais 2 vezes por mais 3 vezes por mais 4 vezes por mais 5 ve…" at bounding box center [592, 242] width 142 height 16
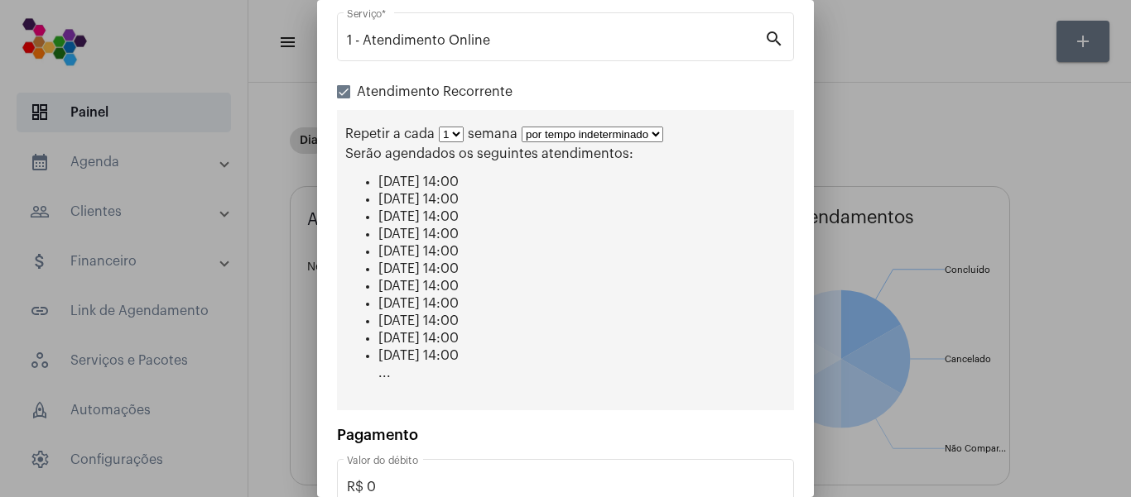
scroll to position [377, 0]
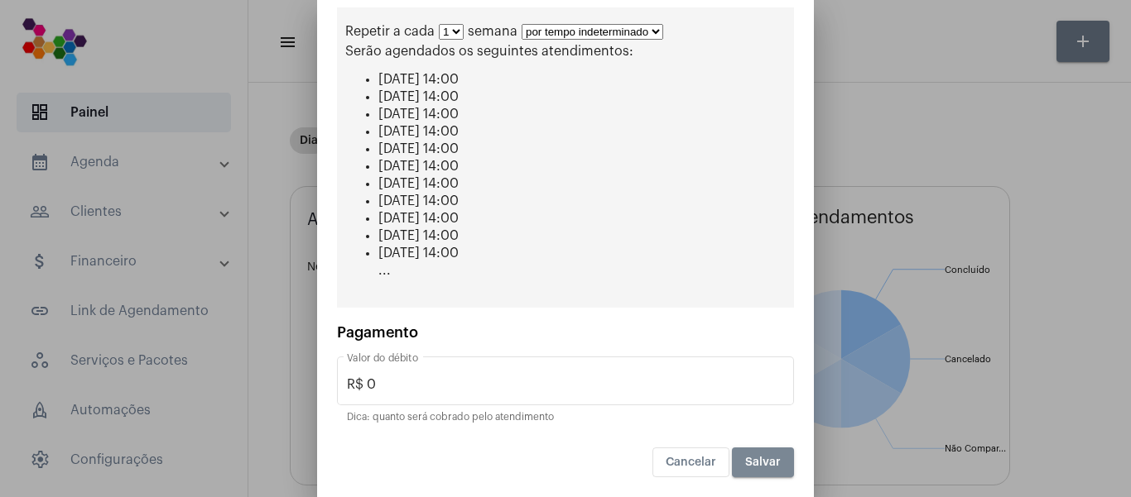
click at [745, 464] on span "Salvar" at bounding box center [763, 463] width 36 height 12
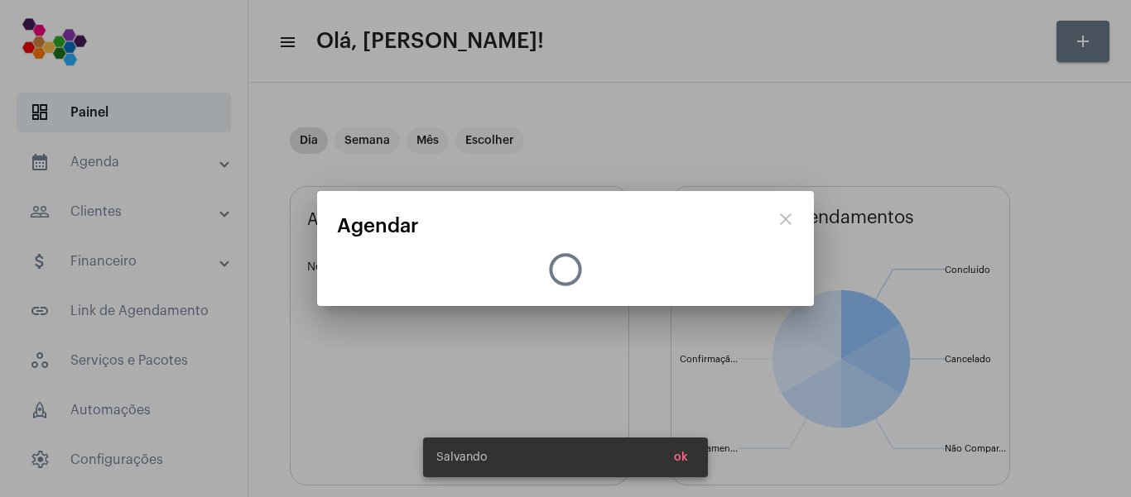
scroll to position [0, 0]
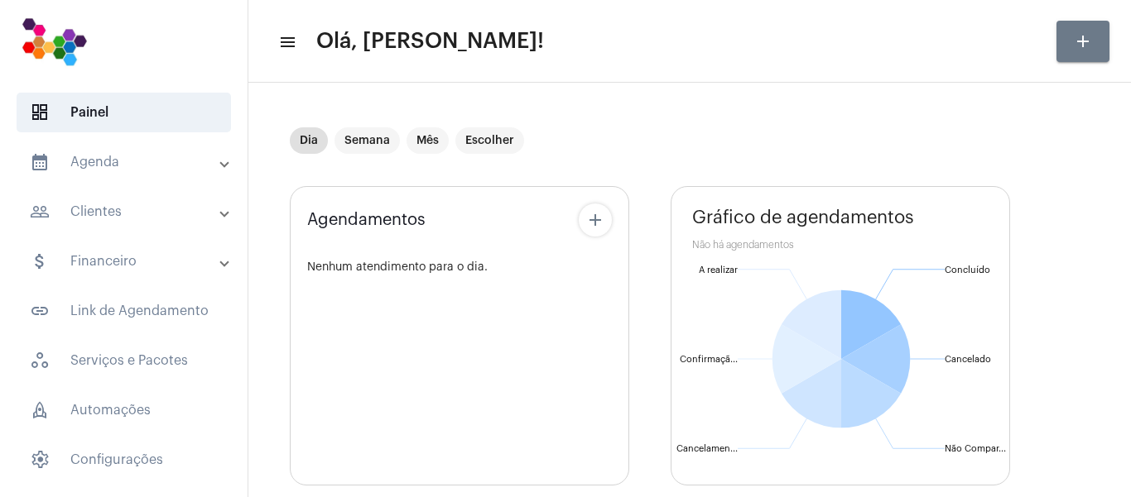
click at [112, 209] on mat-panel-title "people_outline Clientes" at bounding box center [125, 212] width 191 height 20
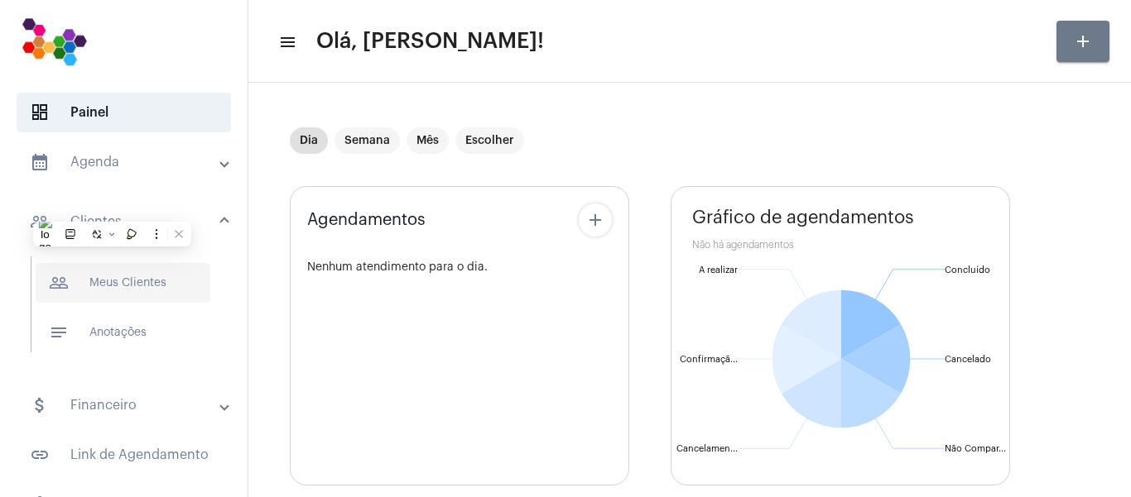
click at [147, 284] on span "people_outline Meus Clientes" at bounding box center [123, 283] width 175 height 40
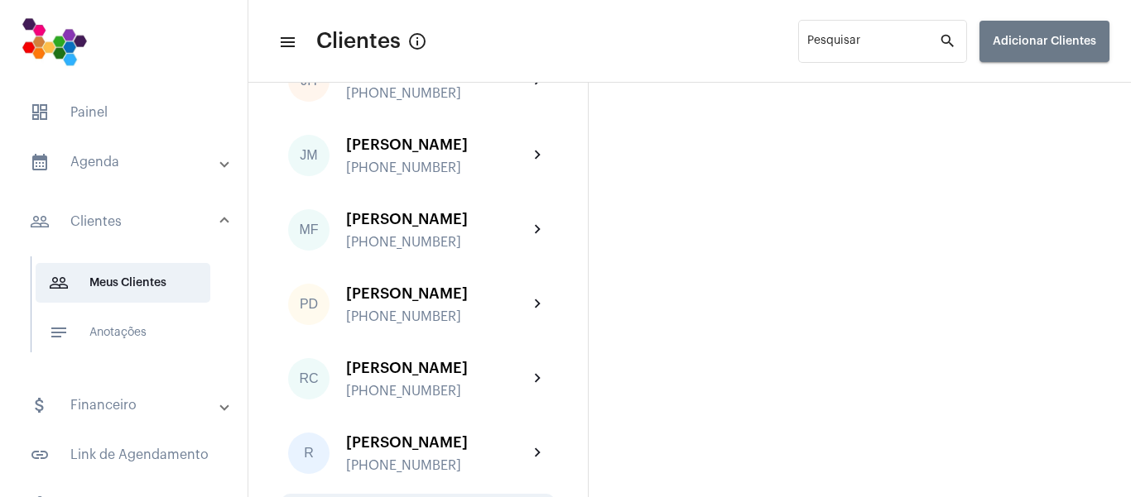
scroll to position [331, 0]
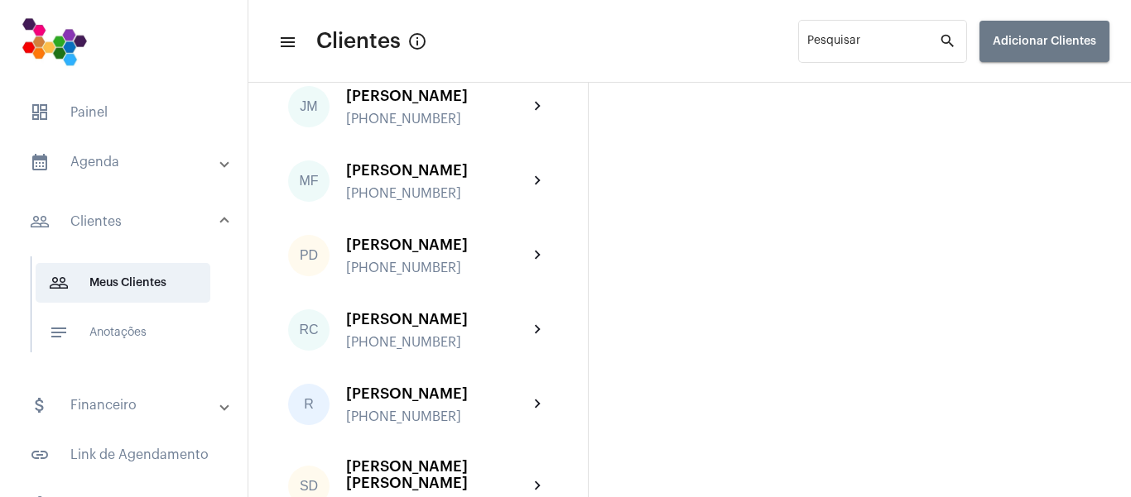
click at [430, 268] on div "[PERSON_NAME] [PHONE_NUMBER]" at bounding box center [437, 256] width 182 height 39
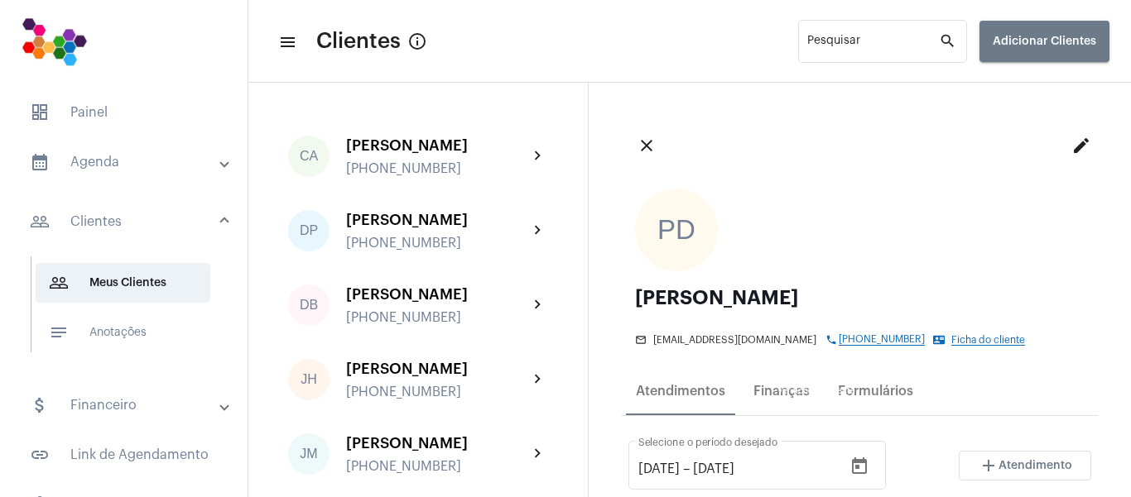
click at [951, 346] on span "Ficha do cliente" at bounding box center [988, 340] width 74 height 11
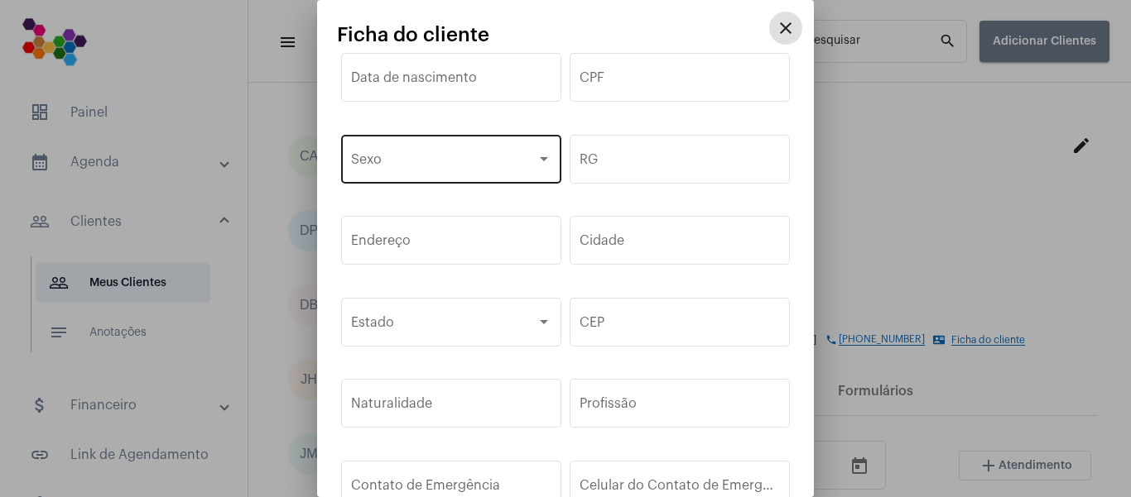
click at [486, 162] on span at bounding box center [443, 163] width 185 height 15
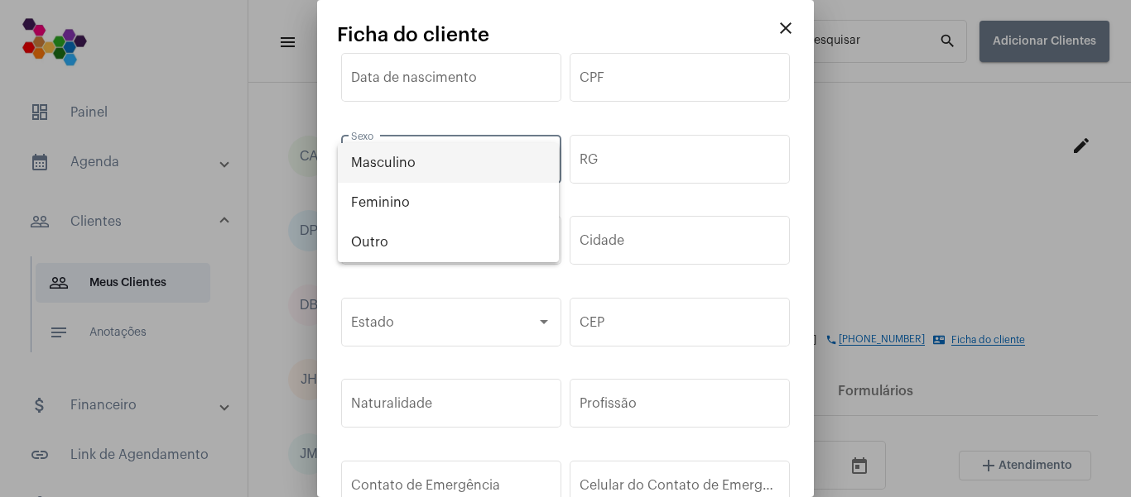
click at [486, 162] on span "Masculino" at bounding box center [448, 163] width 195 height 40
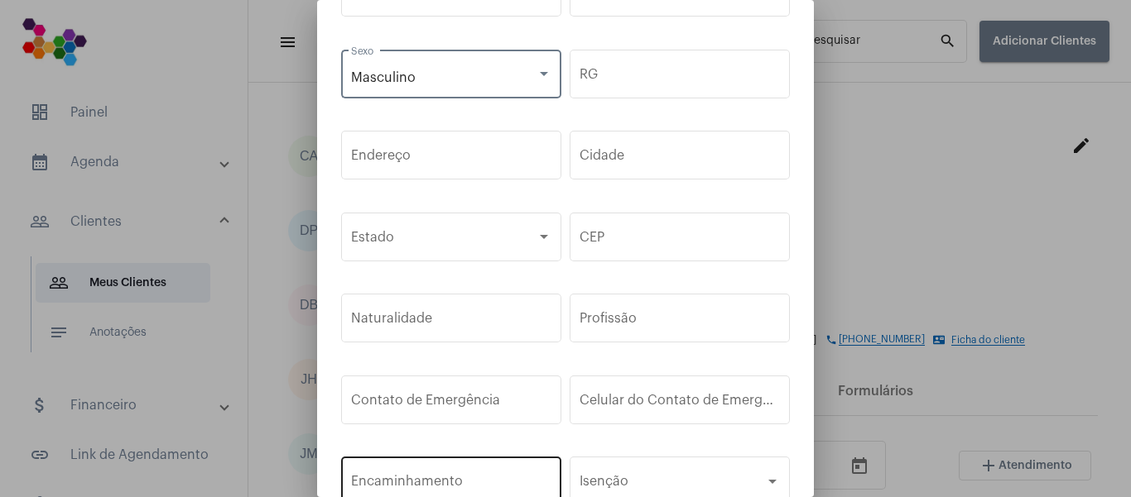
scroll to position [329, 0]
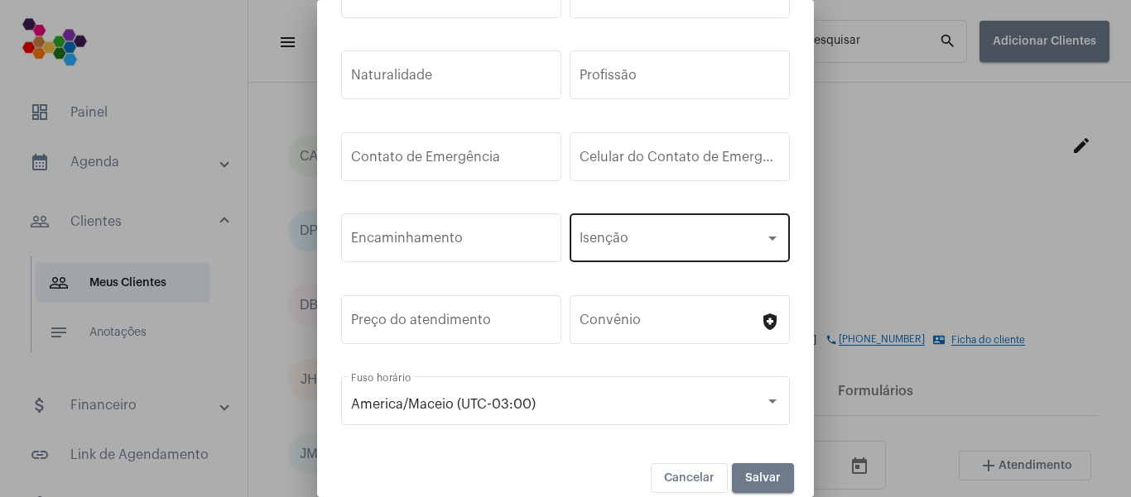
click at [634, 236] on span at bounding box center [671, 241] width 185 height 15
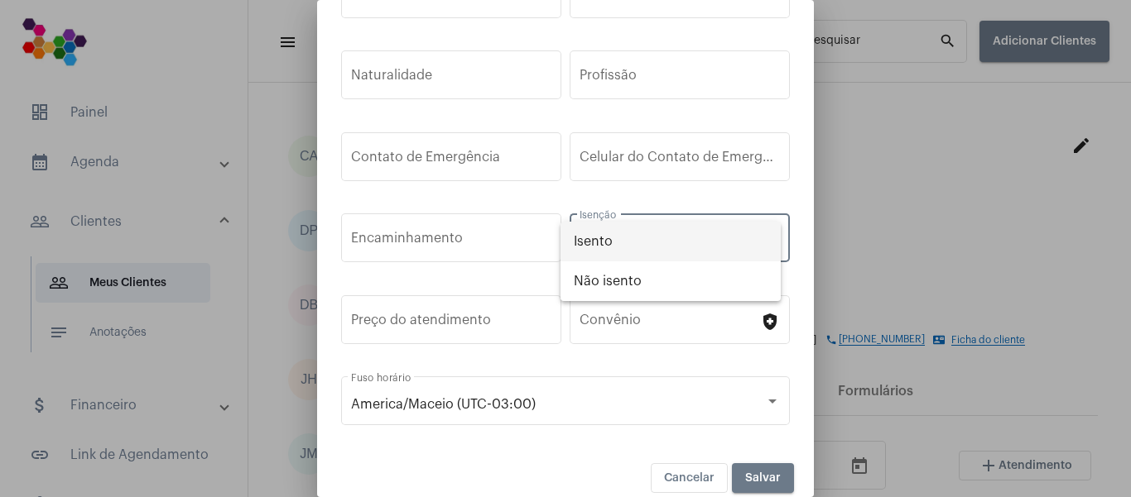
click at [594, 236] on span "Isento" at bounding box center [671, 242] width 195 height 40
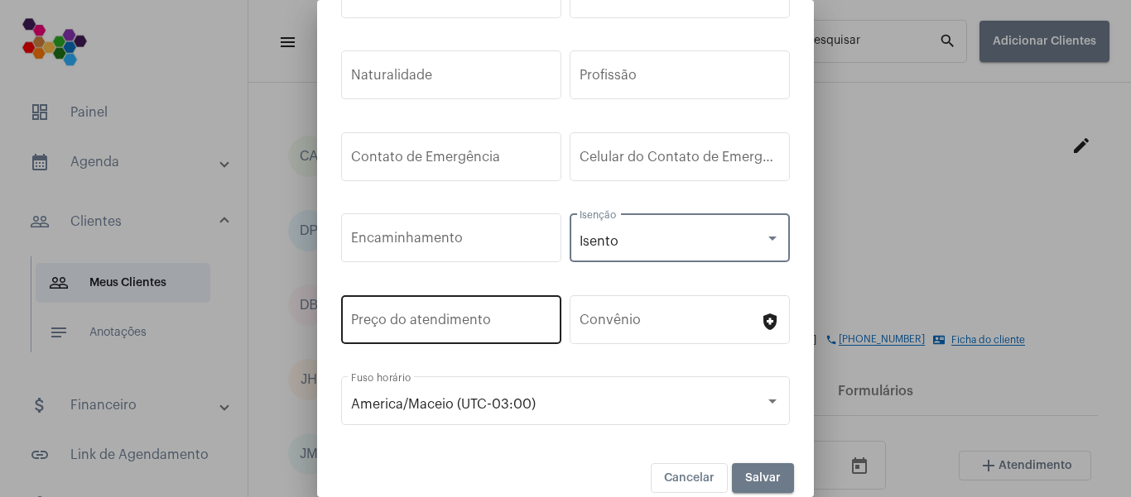
click at [489, 325] on input "Preço do atendimento" at bounding box center [451, 323] width 200 height 15
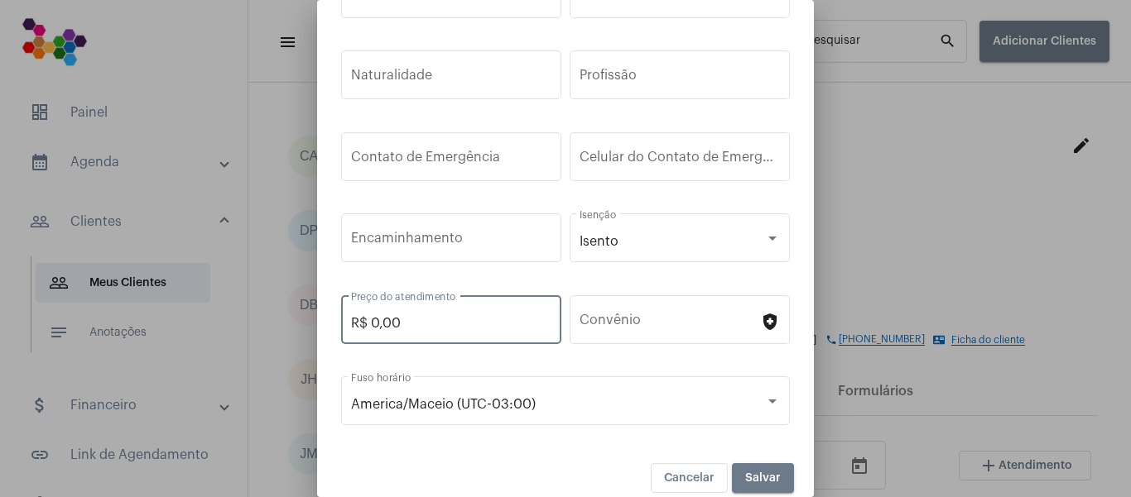
type input "R$ 0,00"
click at [577, 458] on mat-dialog-container "close Ficha do cliente Data de nascimento CPF Masculino Sexo RG Endereço Cidade…" at bounding box center [565, 248] width 497 height 497
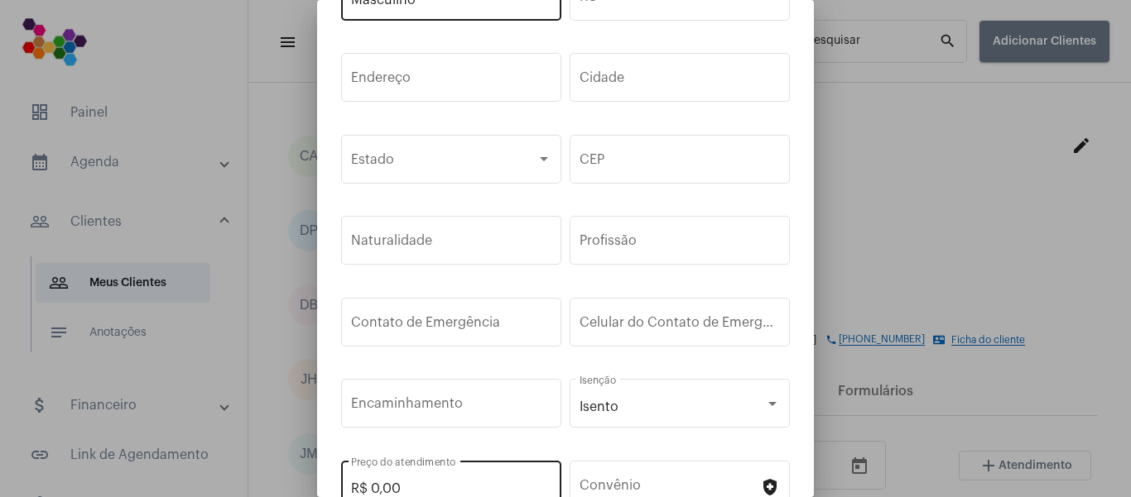
scroll to position [80, 0]
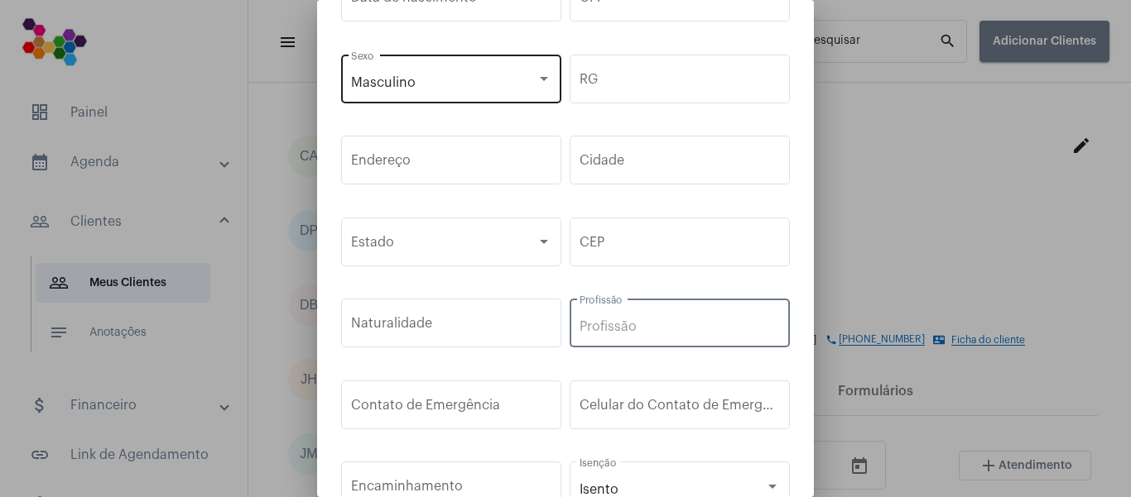
click at [656, 321] on input "Profissão" at bounding box center [679, 327] width 200 height 15
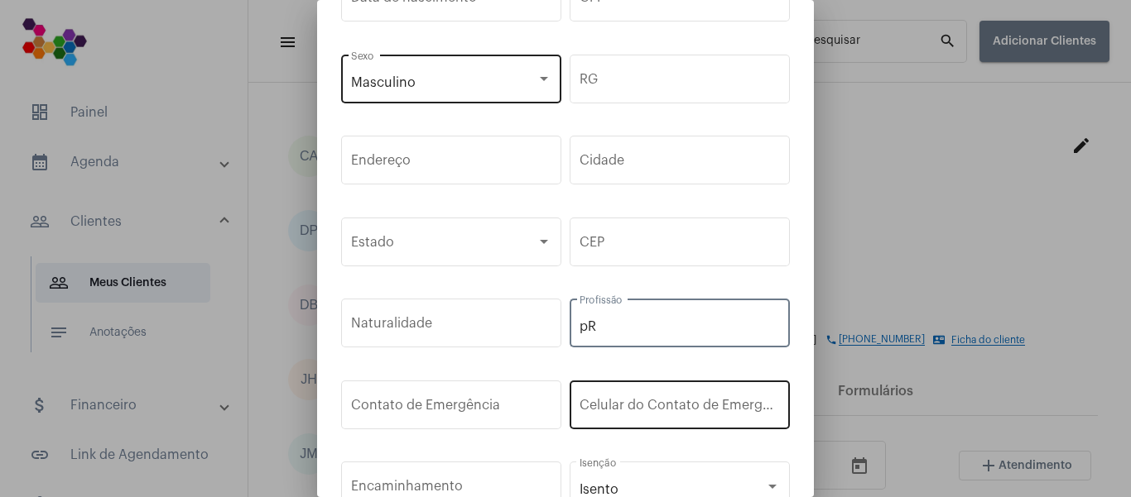
type input "p"
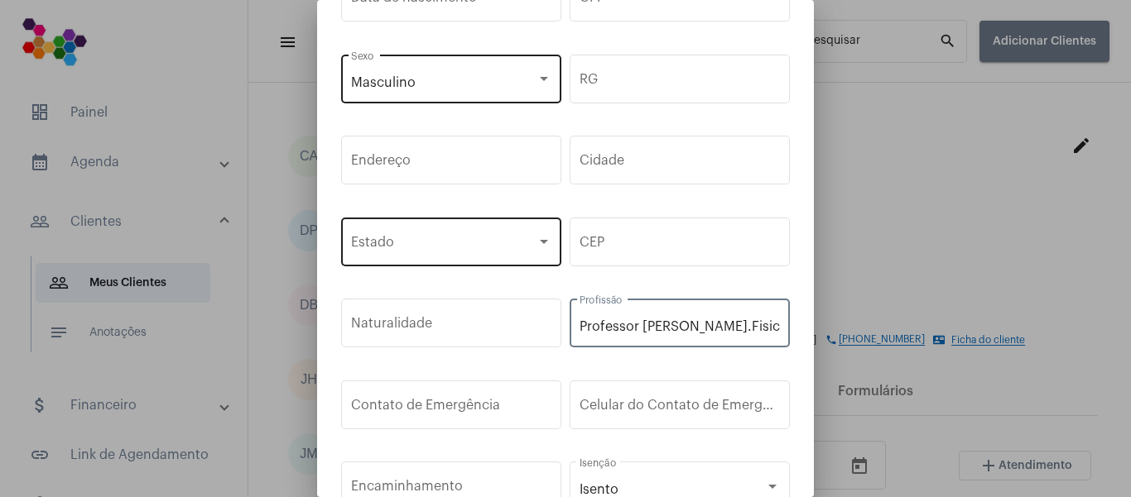
type input "Professor [PERSON_NAME].Fisica"
click at [475, 239] on span at bounding box center [443, 245] width 185 height 15
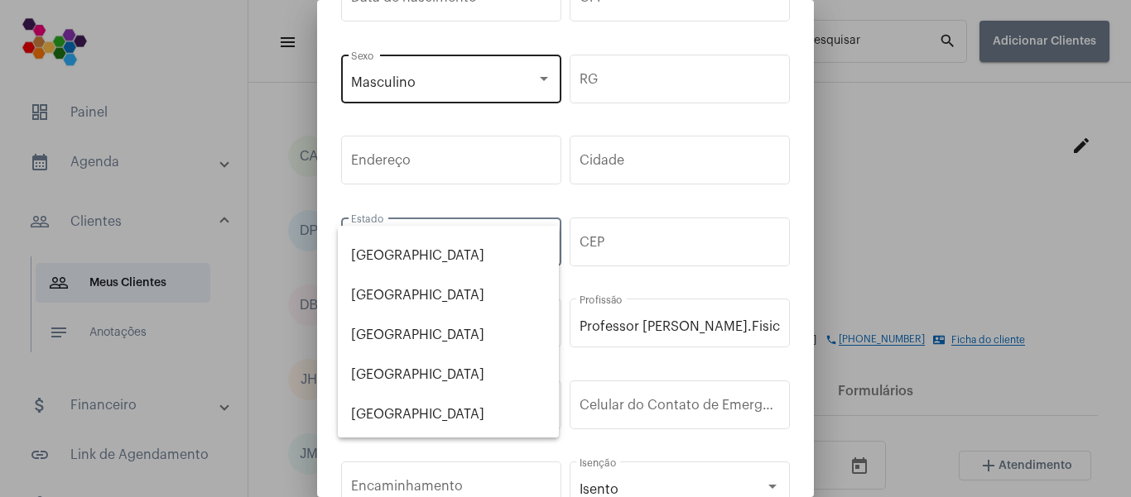
scroll to position [0, 0]
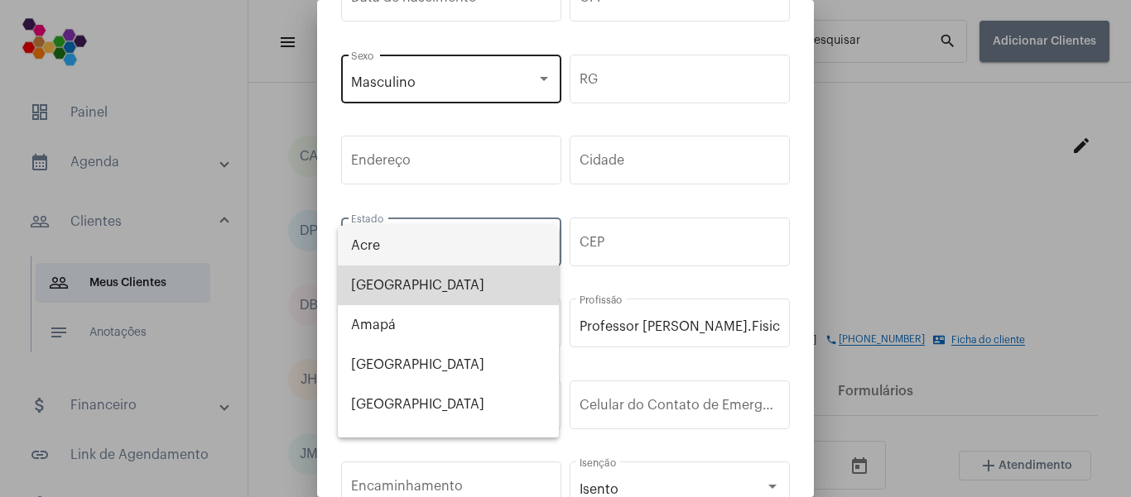
click at [463, 286] on span "[GEOGRAPHIC_DATA]" at bounding box center [448, 286] width 195 height 40
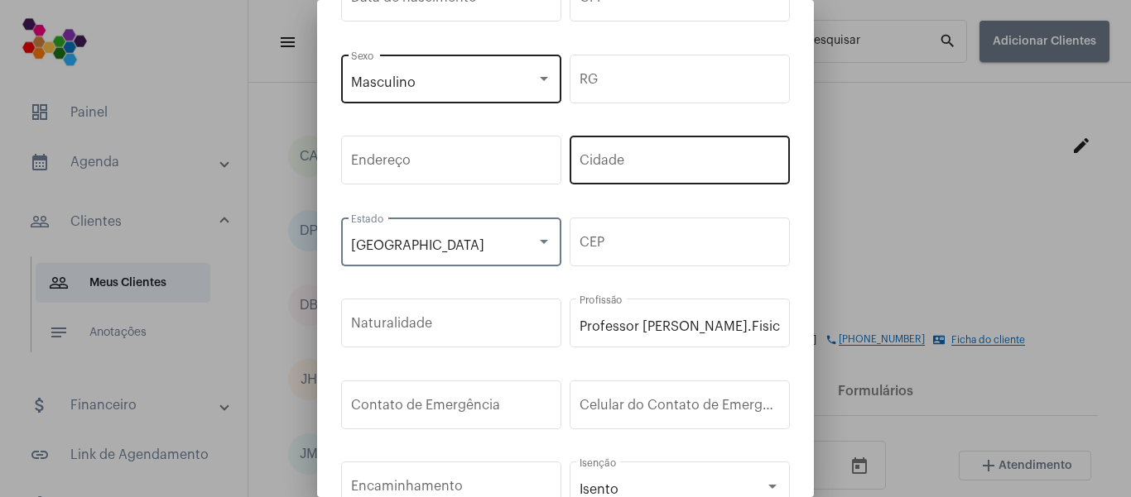
click at [644, 157] on input "Cidade" at bounding box center [679, 163] width 200 height 15
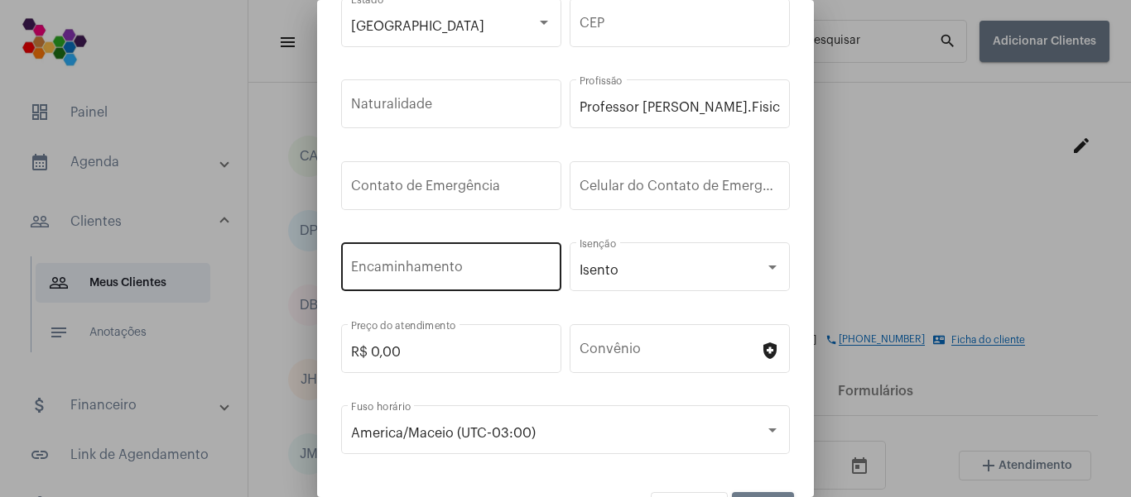
scroll to position [329, 0]
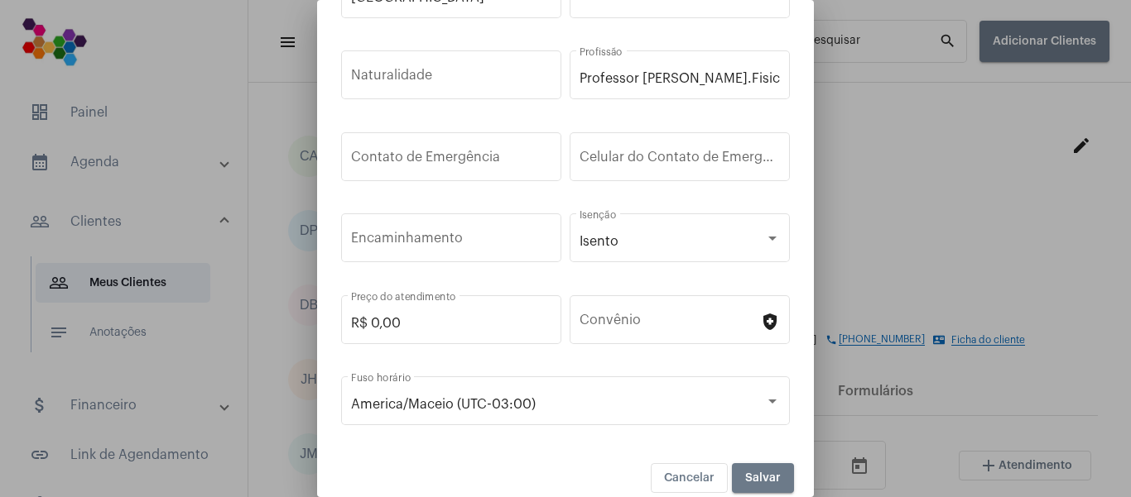
type input "Maceió"
click at [755, 474] on span "Salvar" at bounding box center [763, 479] width 36 height 12
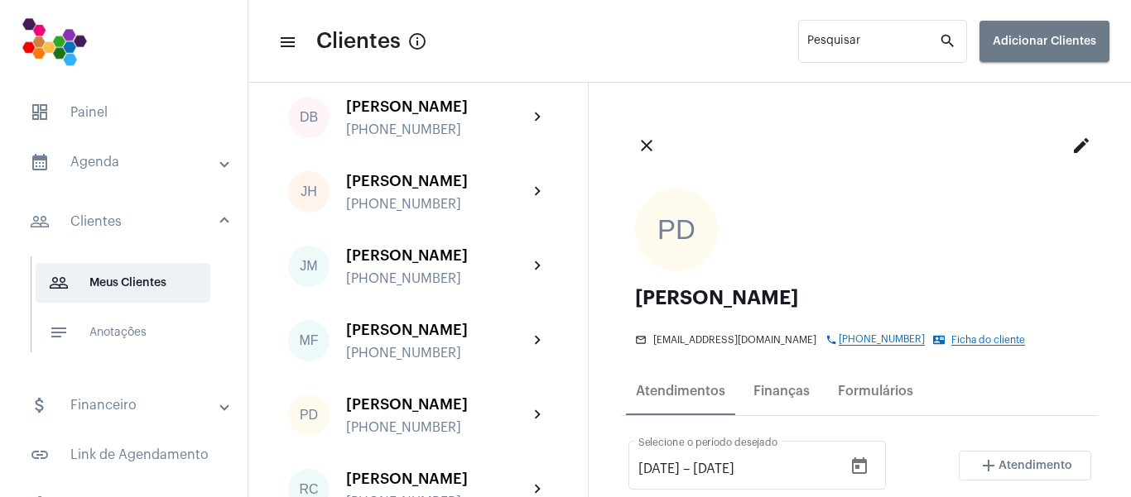
scroll to position [218, 0]
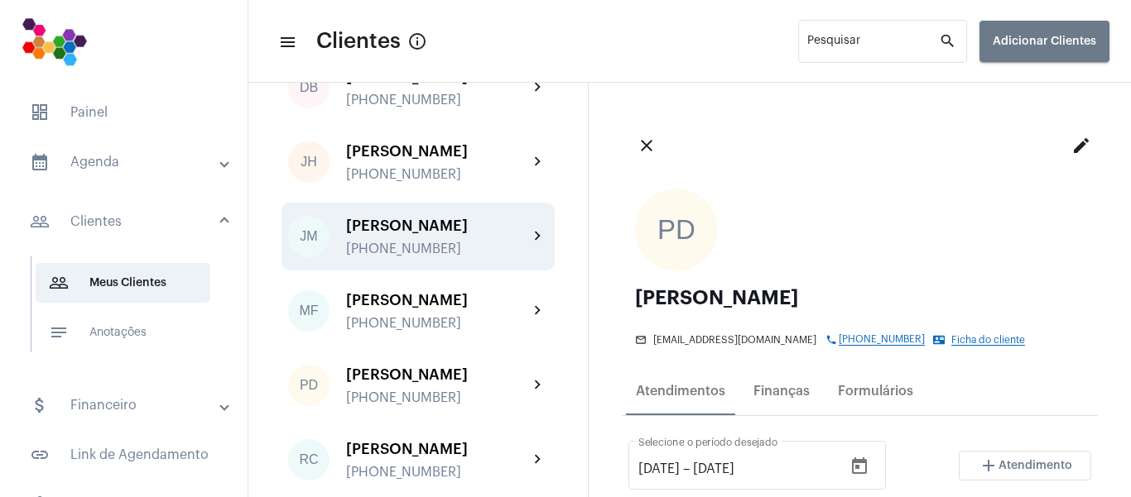
click at [449, 234] on div "[PERSON_NAME]" at bounding box center [437, 226] width 182 height 17
click at [1071, 147] on mat-icon "edit" at bounding box center [1081, 146] width 20 height 20
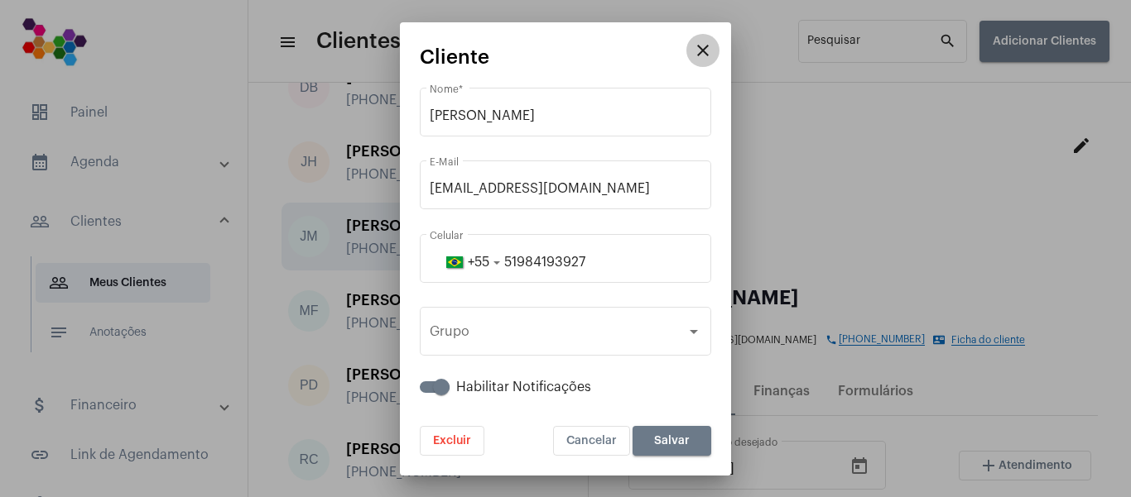
click at [696, 46] on mat-icon "close" at bounding box center [703, 51] width 20 height 20
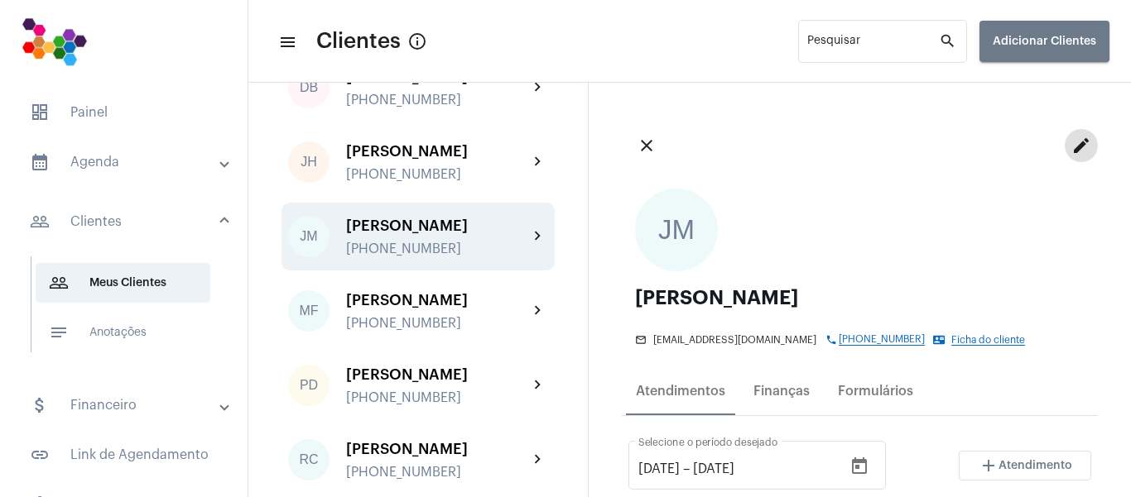
click at [686, 238] on div "JM" at bounding box center [676, 230] width 83 height 83
click at [1071, 143] on mat-icon "edit" at bounding box center [1081, 146] width 20 height 20
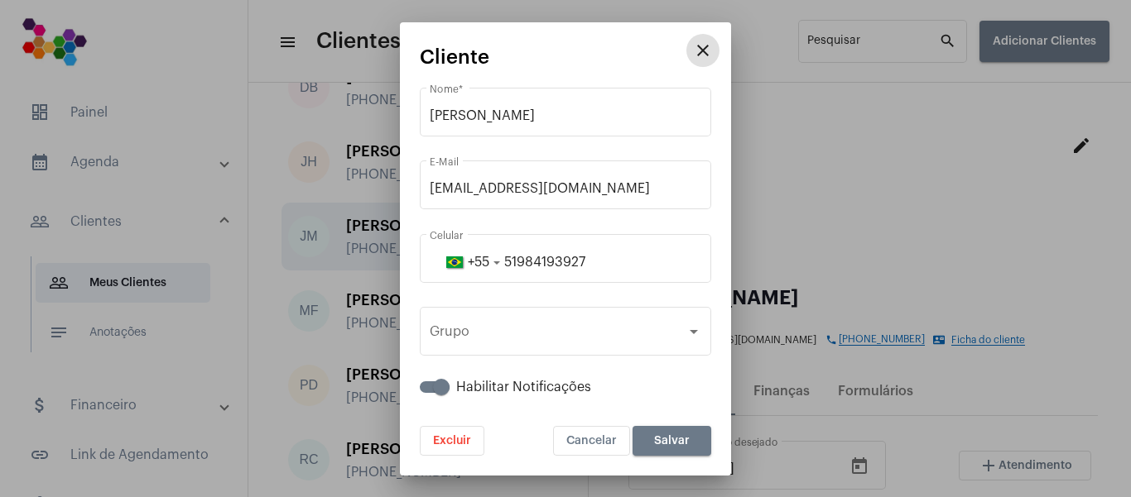
click at [706, 55] on mat-icon "close" at bounding box center [703, 51] width 20 height 20
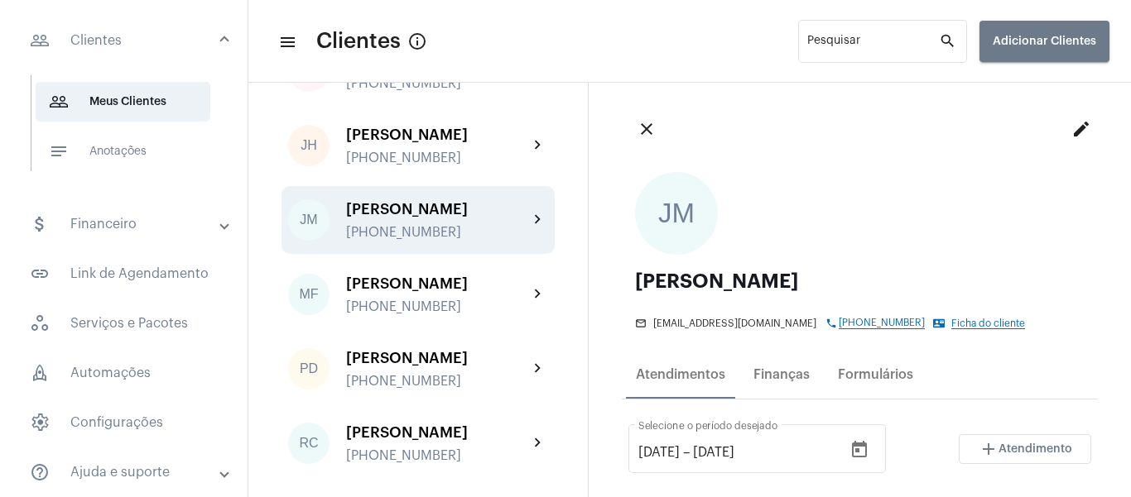
scroll to position [236, 0]
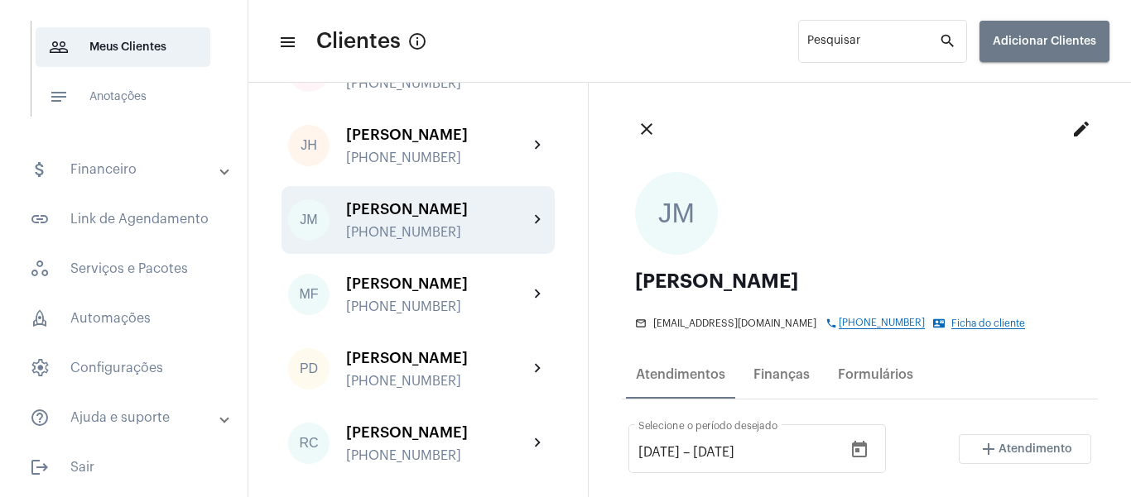
click at [145, 425] on mat-panel-title "help_outline Ajuda e suporte" at bounding box center [125, 418] width 191 height 20
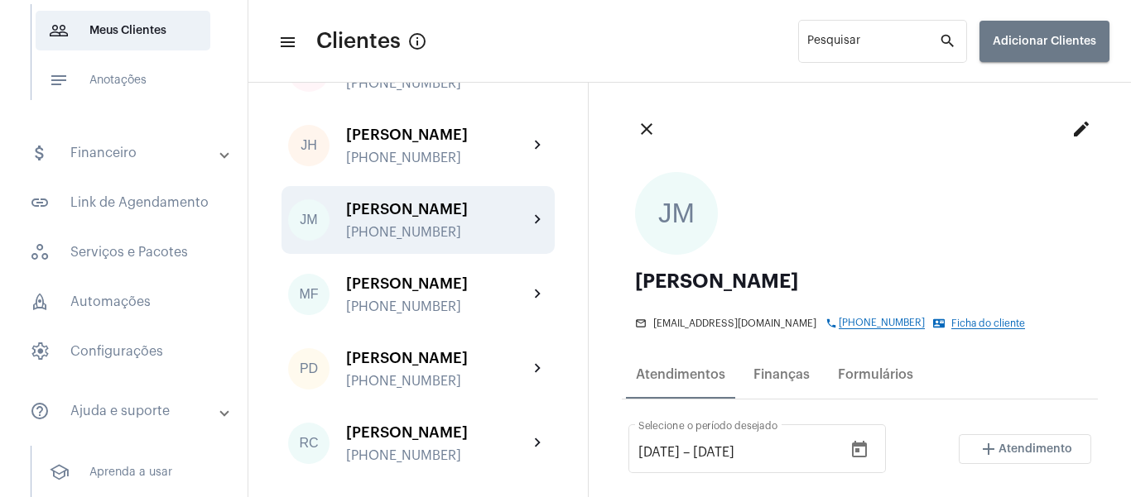
scroll to position [233, 0]
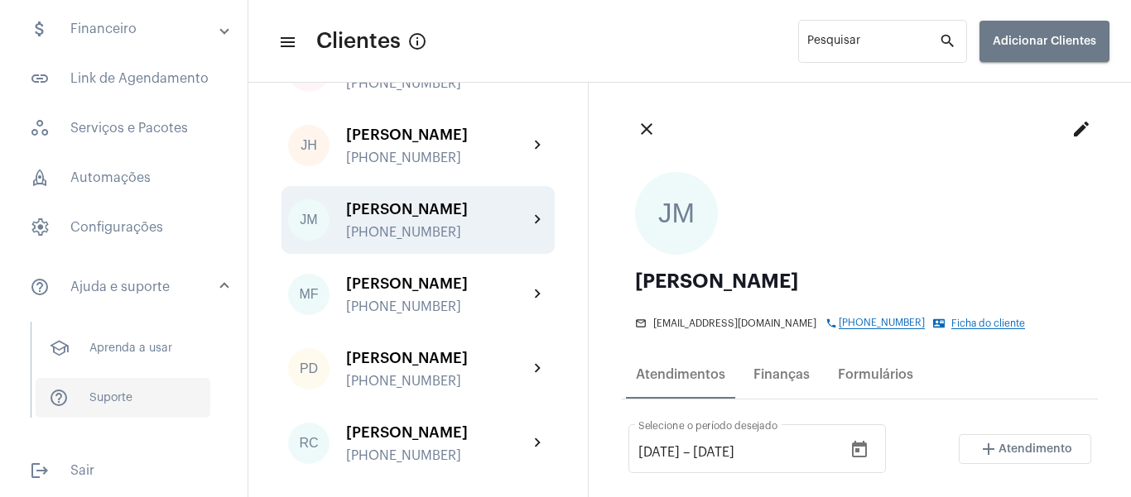
click at [138, 401] on span "help_outline Suporte" at bounding box center [123, 398] width 175 height 40
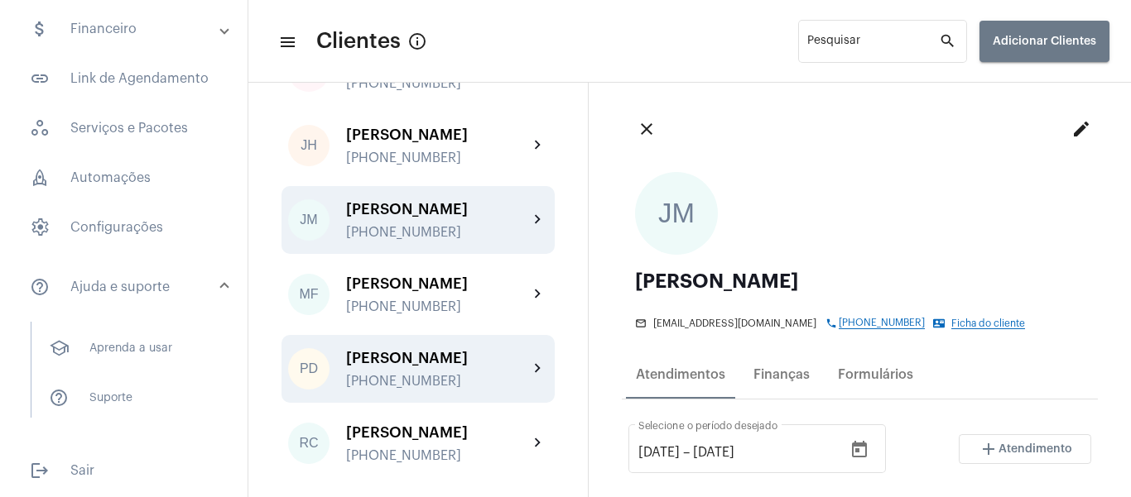
drag, startPoint x: 413, startPoint y: 367, endPoint x: 405, endPoint y: 365, distance: 8.4
click at [412, 366] on div "[PERSON_NAME]" at bounding box center [437, 358] width 182 height 17
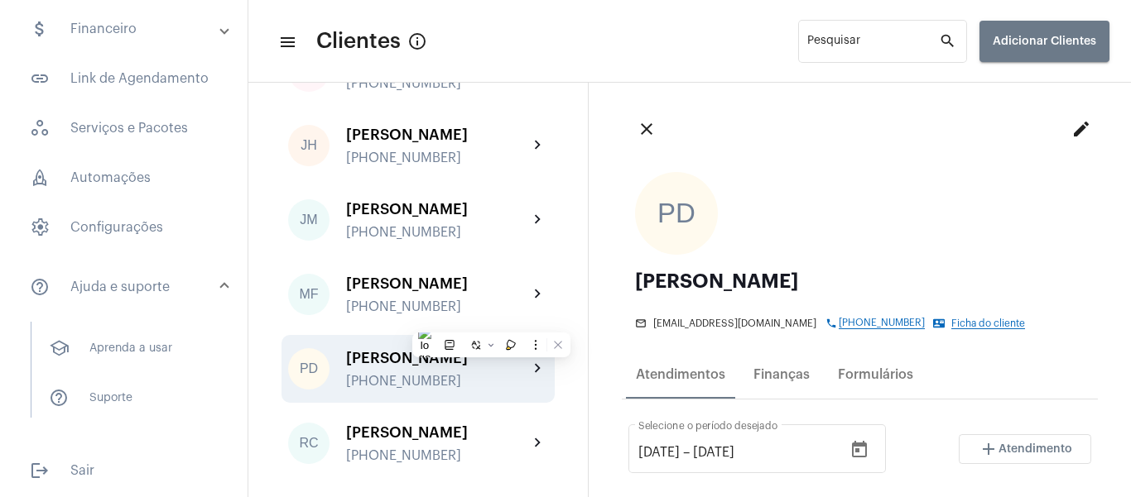
click at [1071, 128] on mat-icon "edit" at bounding box center [1081, 129] width 20 height 20
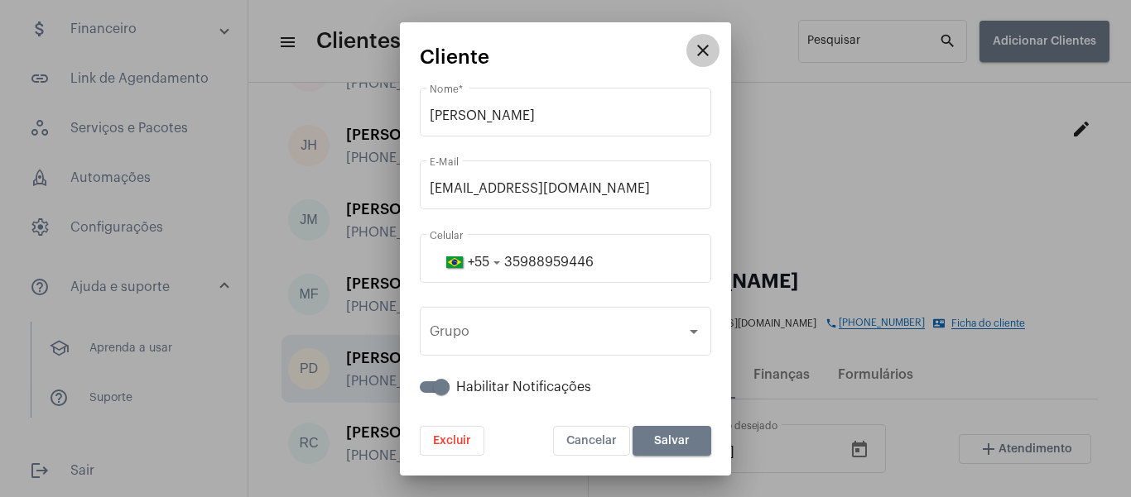
click at [696, 48] on mat-icon "close" at bounding box center [703, 51] width 20 height 20
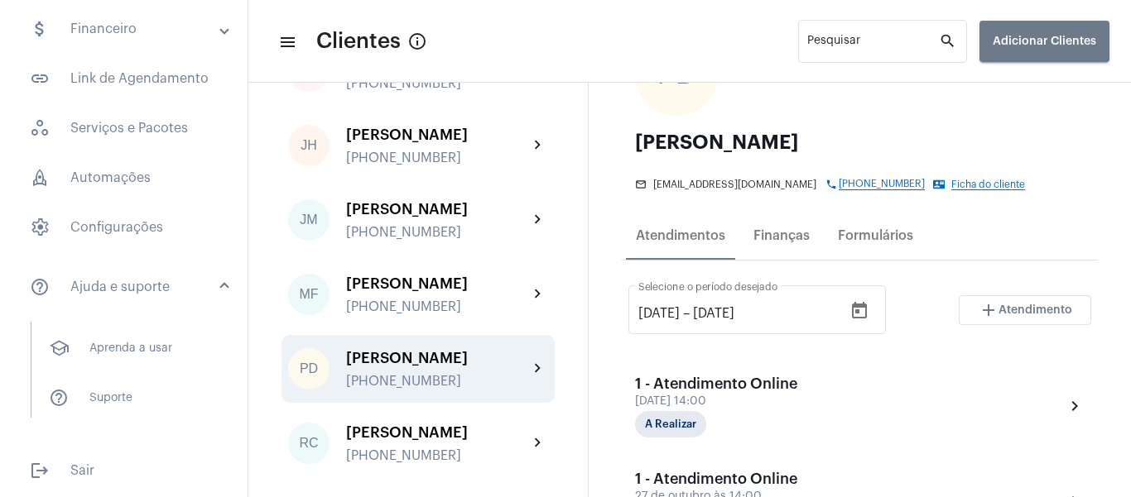
scroll to position [166, 0]
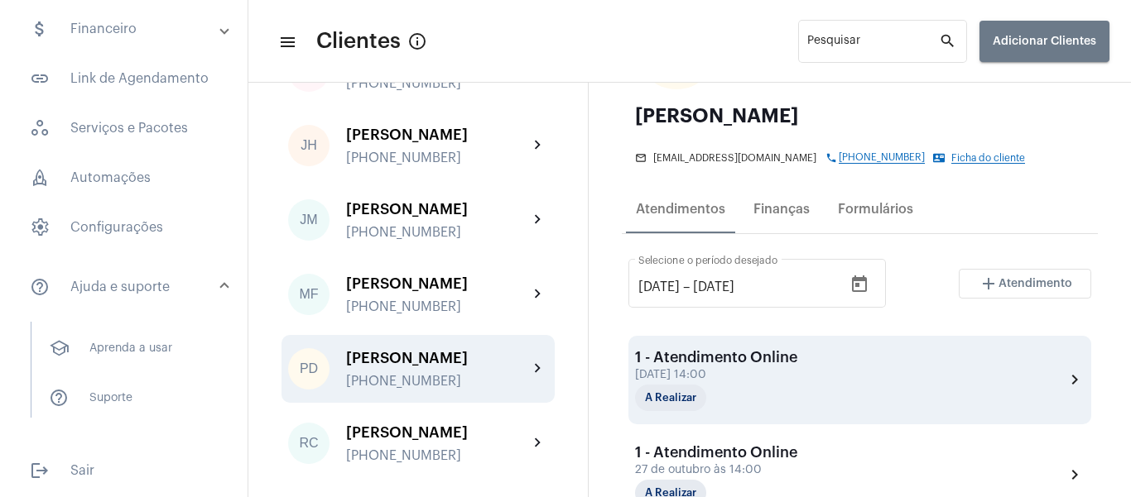
click at [810, 396] on div "1 - Atendimento Online [DATE] 14:00 A Realizar chevron_right" at bounding box center [859, 380] width 449 height 62
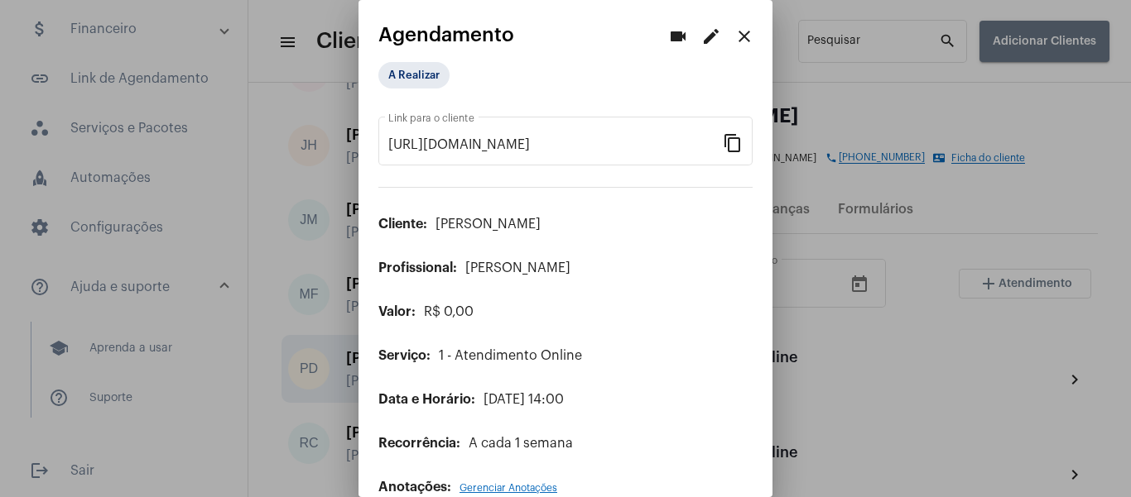
click at [962, 191] on div at bounding box center [565, 248] width 1131 height 497
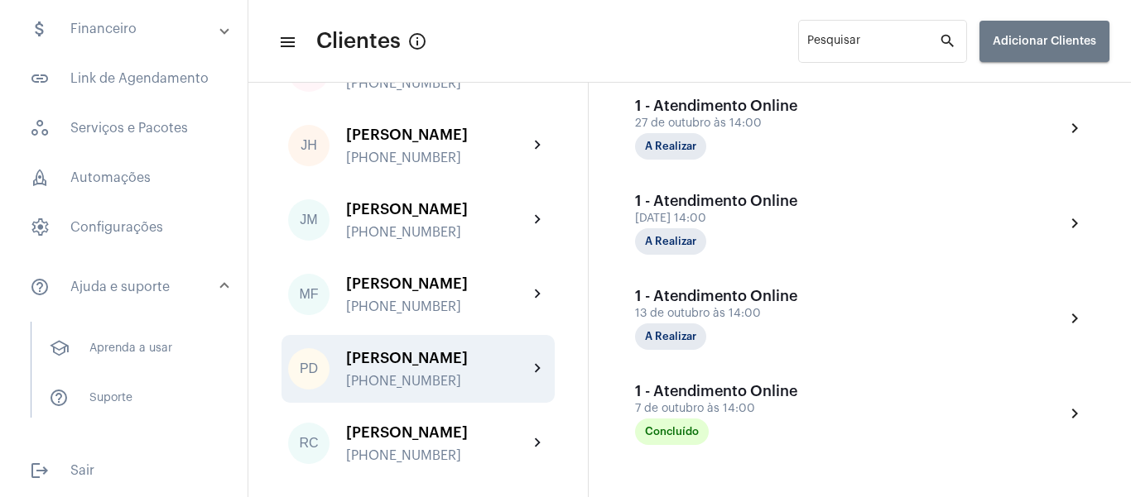
scroll to position [648, 0]
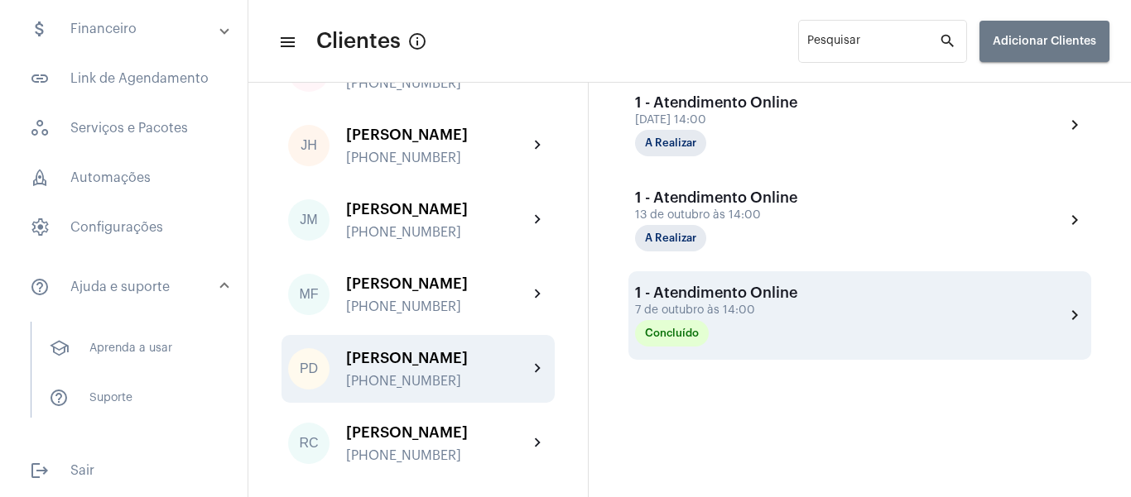
click at [793, 296] on div "1 - Atendimento Online [DATE] 14:00 Concluído chevron_right" at bounding box center [859, 316] width 449 height 62
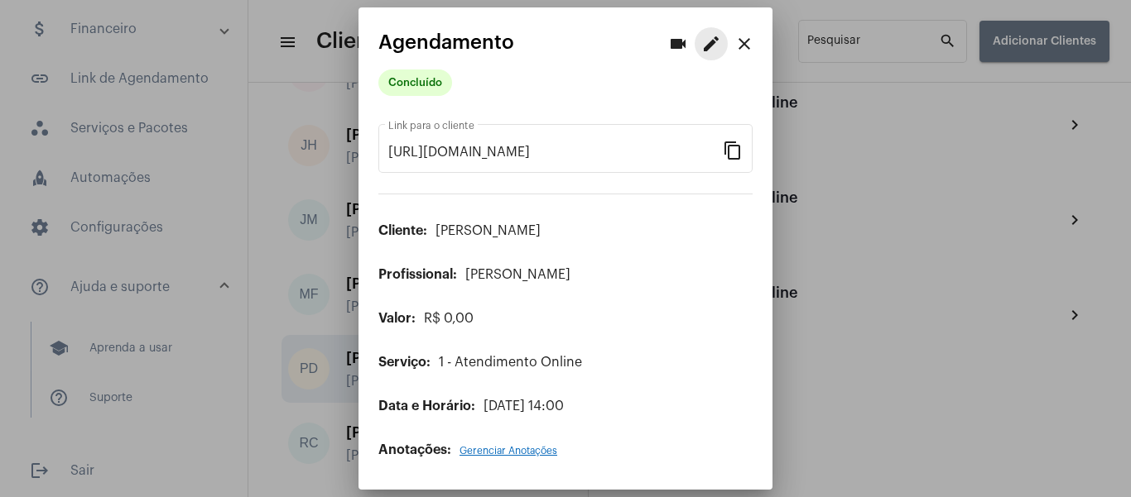
click at [712, 40] on mat-icon "edit" at bounding box center [711, 44] width 20 height 20
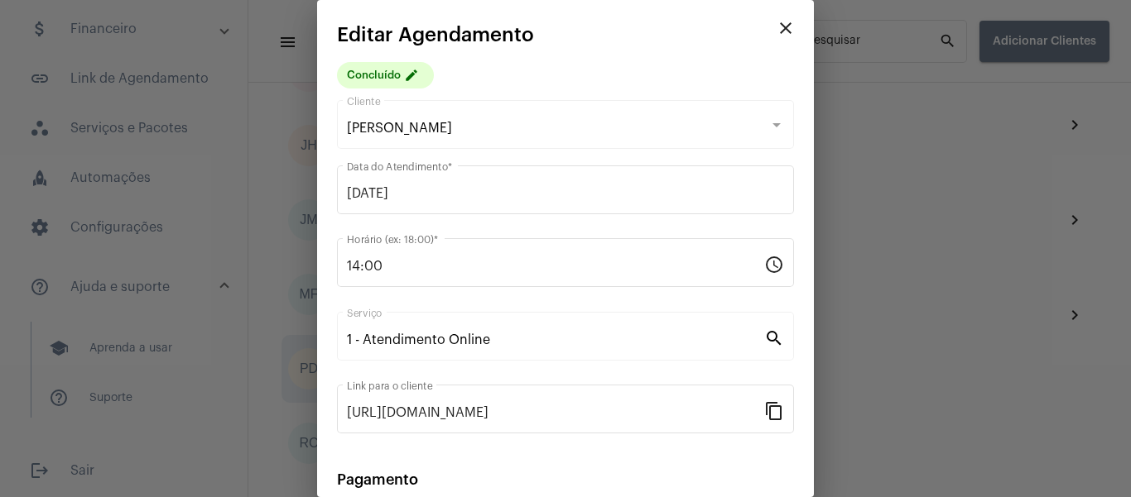
click at [1014, 327] on div at bounding box center [565, 248] width 1131 height 497
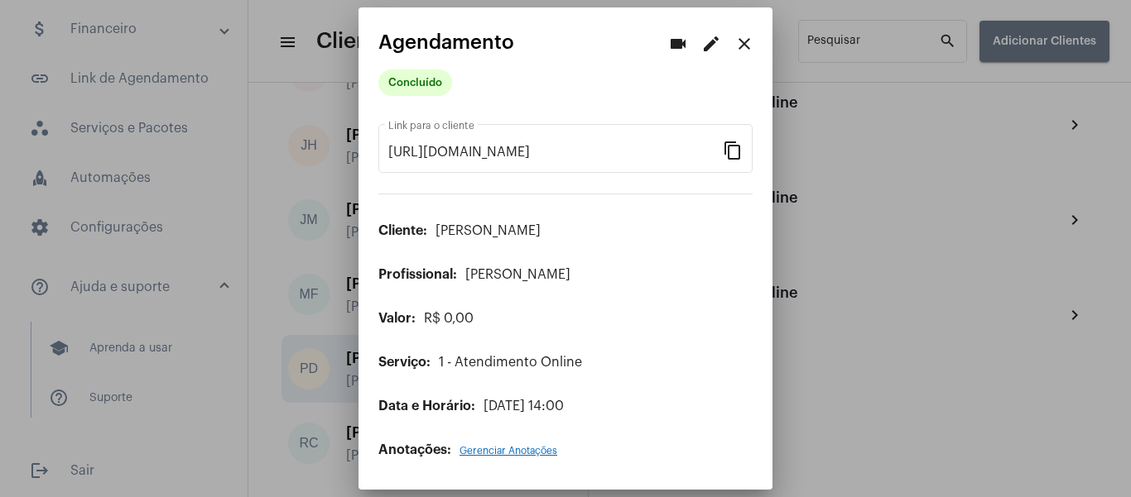
click at [746, 42] on mat-icon "close" at bounding box center [744, 44] width 20 height 20
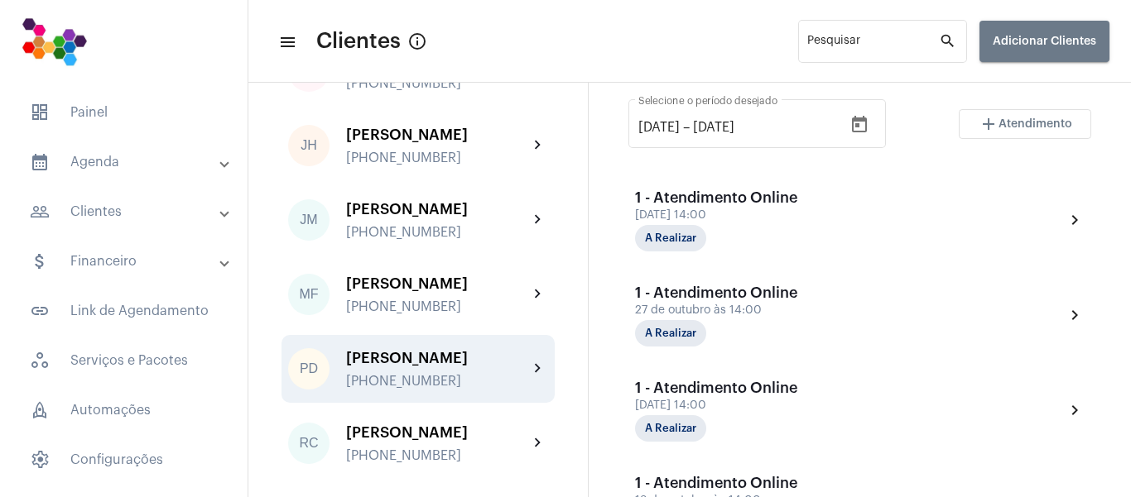
click at [153, 211] on mat-panel-title "people_outline Clientes" at bounding box center [125, 212] width 191 height 20
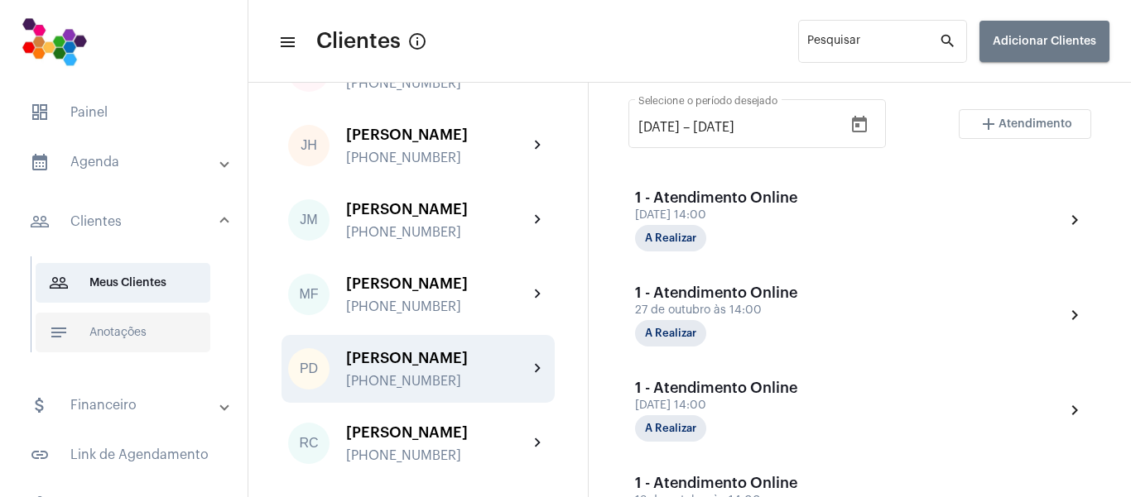
click at [141, 332] on span "notes Anotações" at bounding box center [123, 333] width 175 height 40
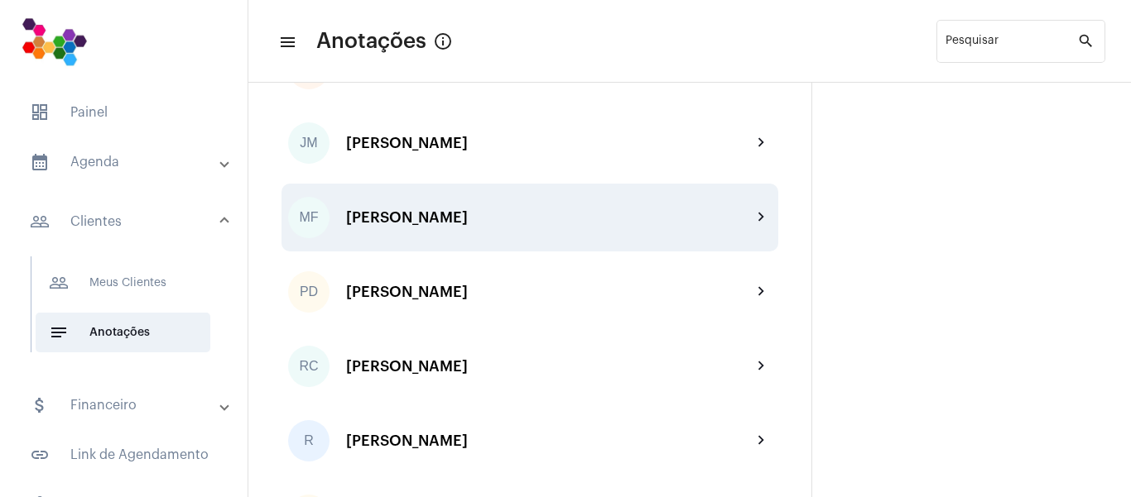
scroll to position [331, 0]
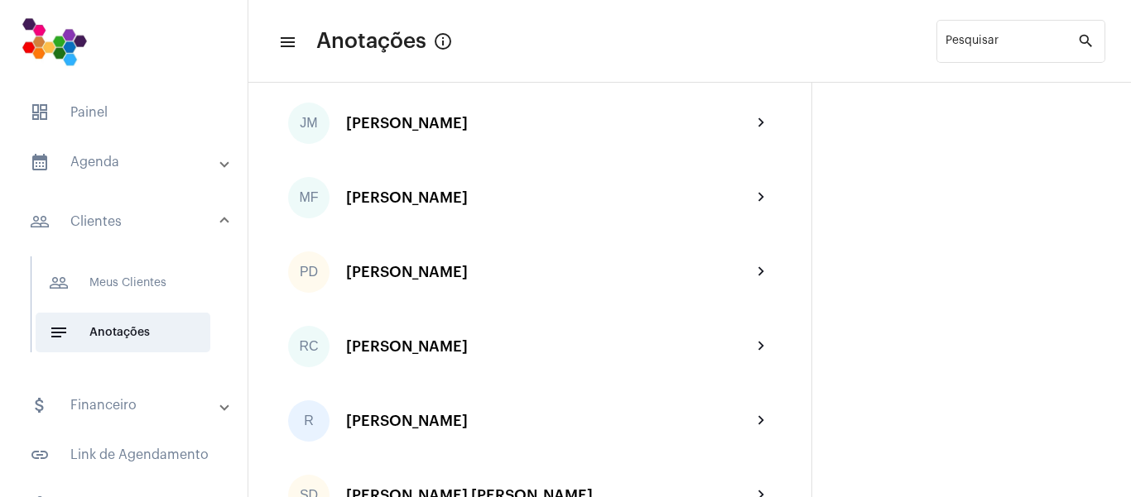
click at [462, 268] on div "[PERSON_NAME]" at bounding box center [549, 272] width 406 height 17
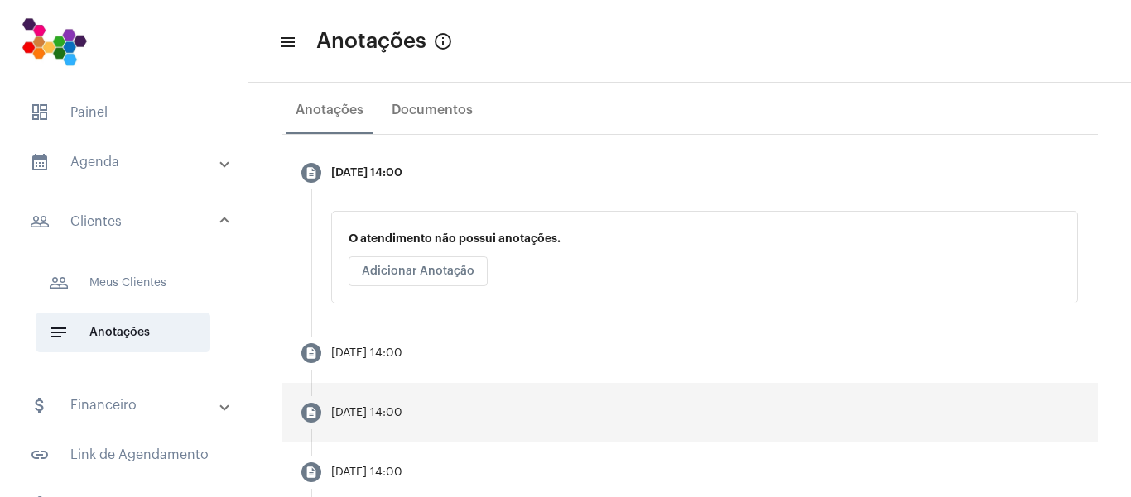
scroll to position [331, 0]
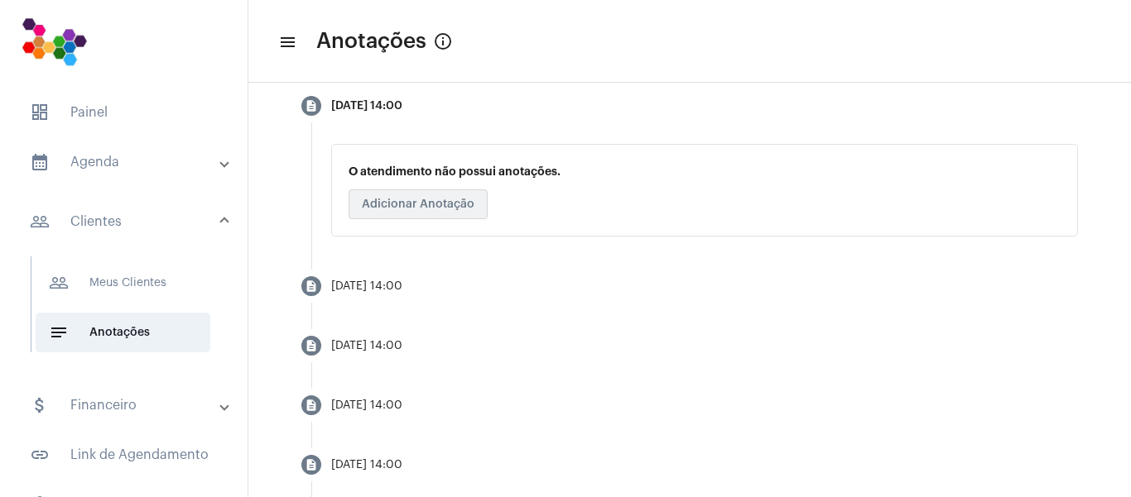
click at [460, 208] on span "Adicionar Anotação" at bounding box center [418, 205] width 113 height 12
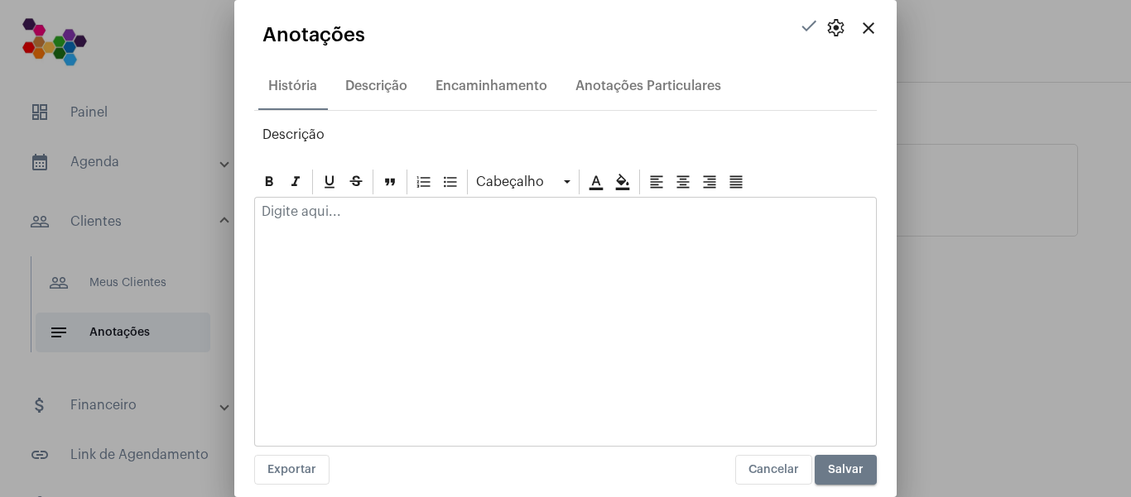
click at [437, 209] on p at bounding box center [566, 211] width 608 height 15
click at [589, 249] on div "[PERSON_NAME], 28 ANOS VICIADO EM JOGOS" at bounding box center [565, 231] width 621 height 66
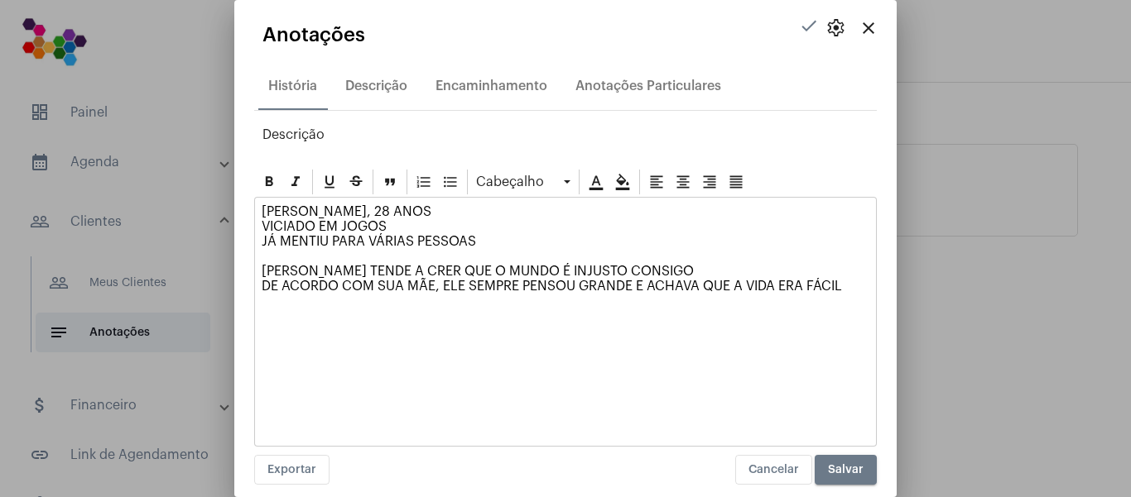
click at [392, 219] on p "[PERSON_NAME], 28 ANOS VICIADO EM JOGOS JÁ MENTIU PARA VÁRIAS PESSOAS [PERSON_N…" at bounding box center [566, 256] width 608 height 104
click at [396, 211] on p "[PERSON_NAME], 28 ANOS VICIADO EM JOGOS JÁ MENTIU PARA VÁRIAS PESSOAS [PERSON_N…" at bounding box center [566, 256] width 608 height 104
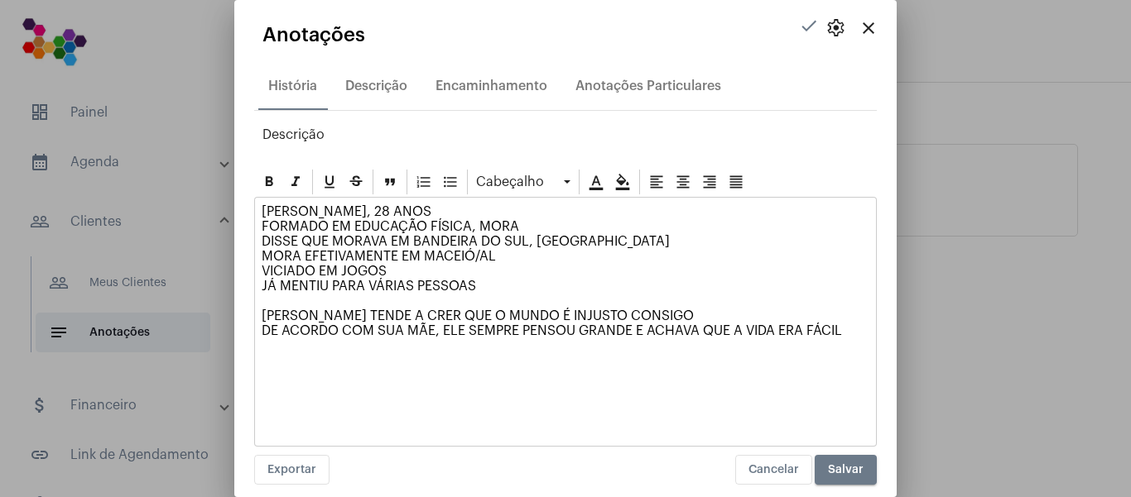
click at [851, 337] on p "[PERSON_NAME], 28 ANOS FORMADO EM EDUCAÇÃO FÍSICA, [PERSON_NAME] DISSE QUE MORA…" at bounding box center [566, 278] width 608 height 149
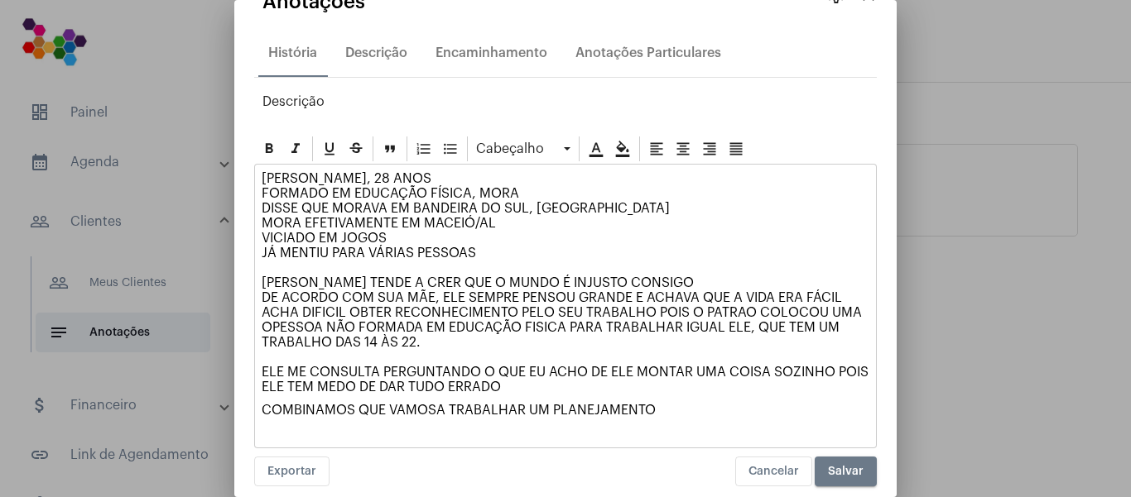
scroll to position [50, 0]
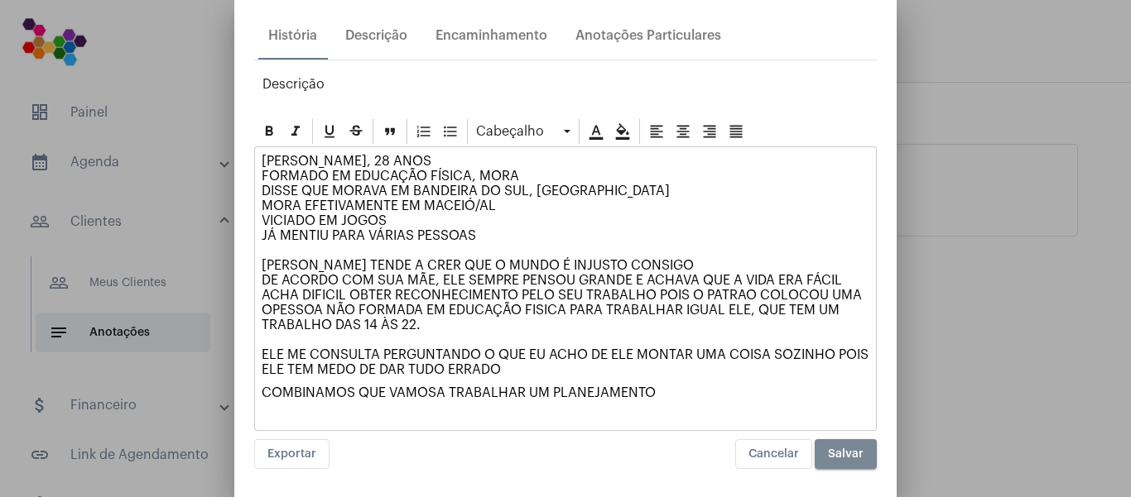
click at [829, 453] on span "Salvar" at bounding box center [846, 455] width 36 height 12
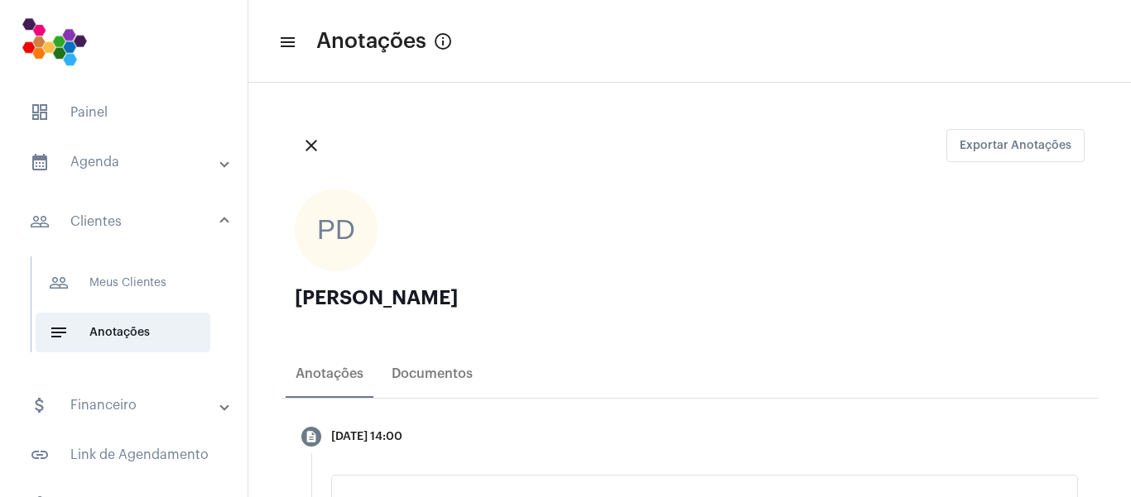
click at [104, 216] on mat-panel-title "people_outline Clientes" at bounding box center [125, 222] width 191 height 20
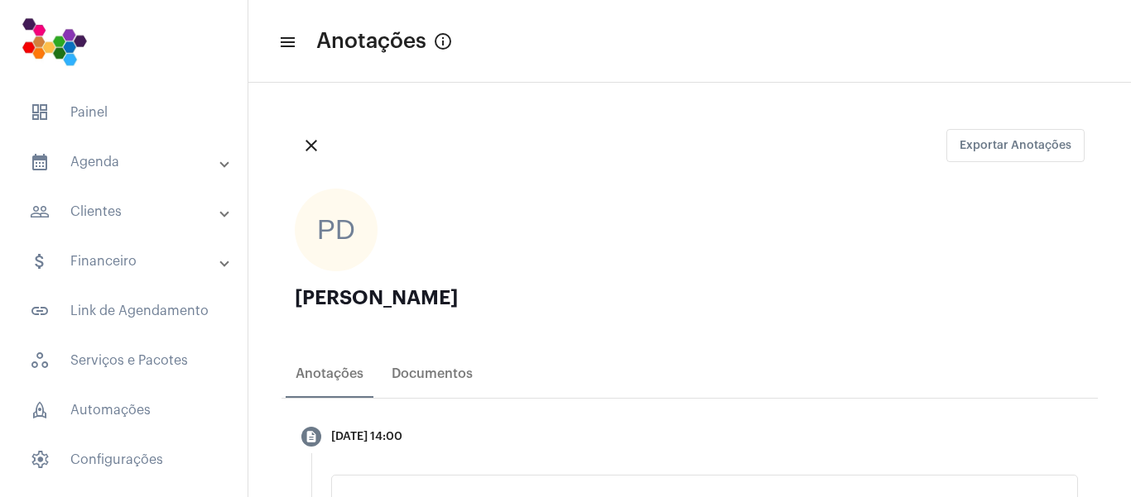
click at [219, 219] on mat-expansion-panel-header "people_outline Clientes" at bounding box center [129, 212] width 238 height 40
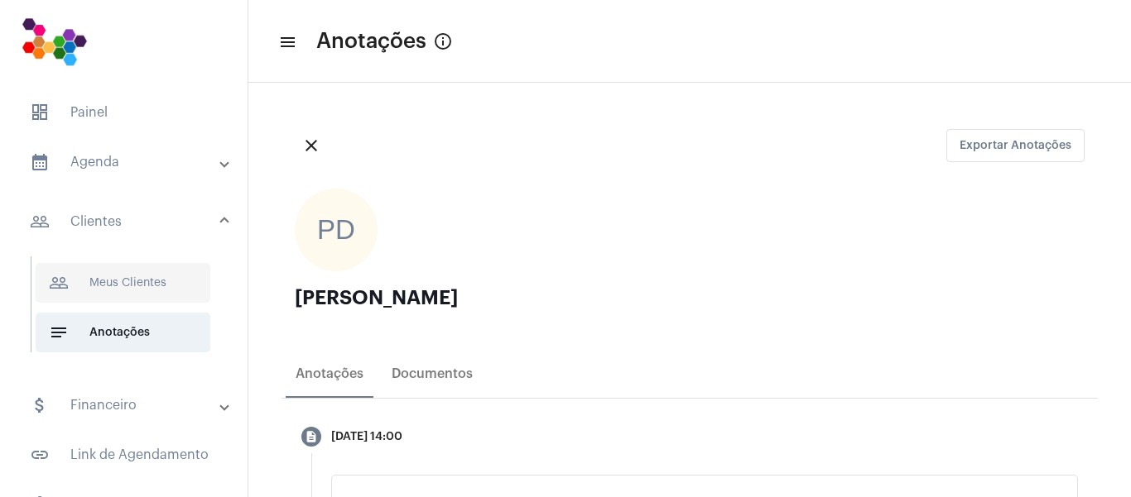
click at [154, 278] on span "people_outline Meus Clientes" at bounding box center [123, 283] width 175 height 40
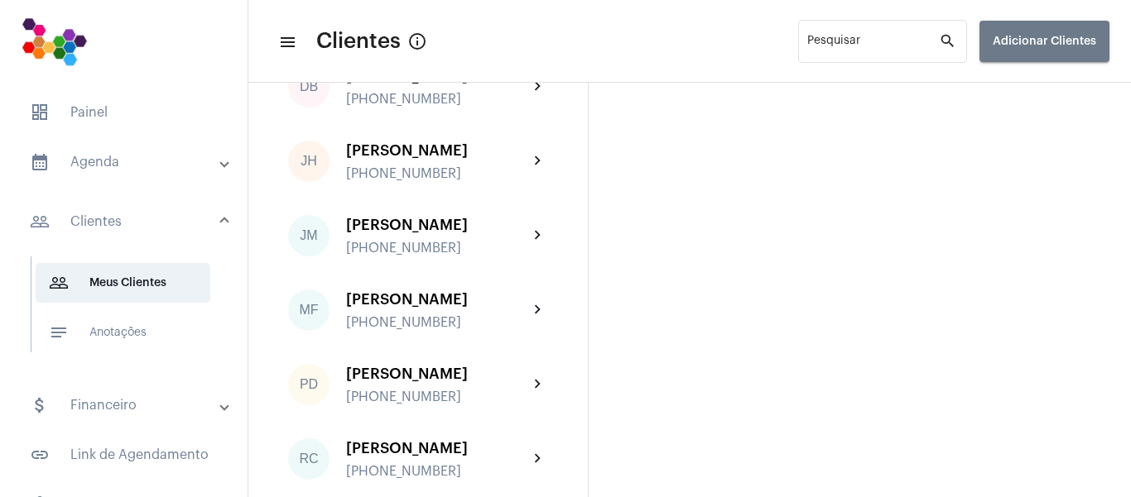
scroll to position [456, 0]
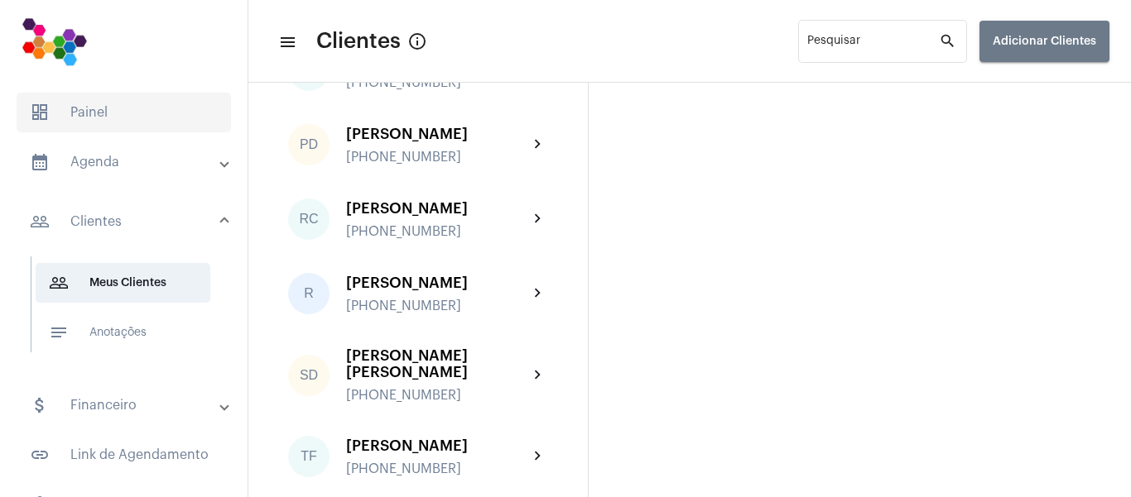
click at [88, 108] on span "dashboard Painel" at bounding box center [124, 113] width 214 height 40
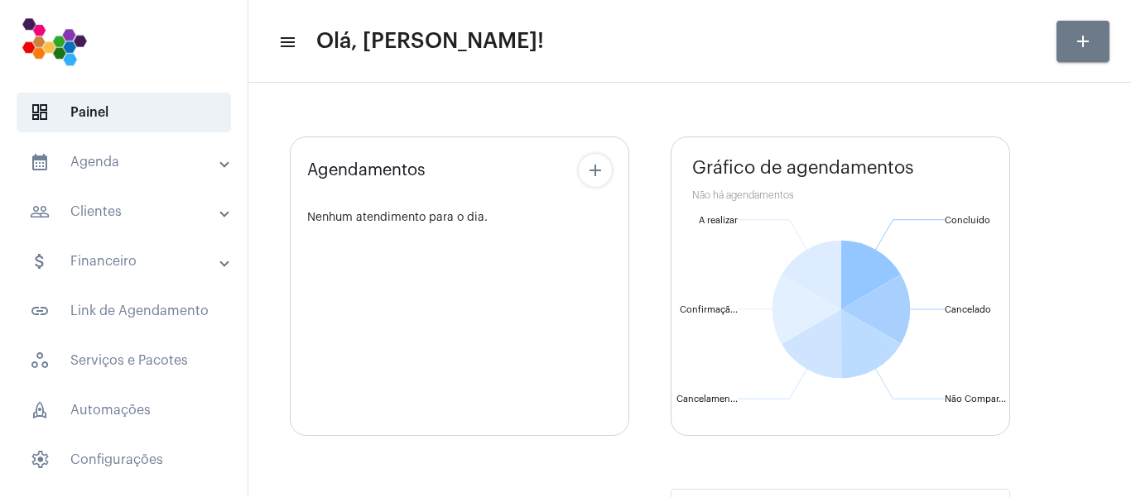
type input "[URL][DOMAIN_NAME]"
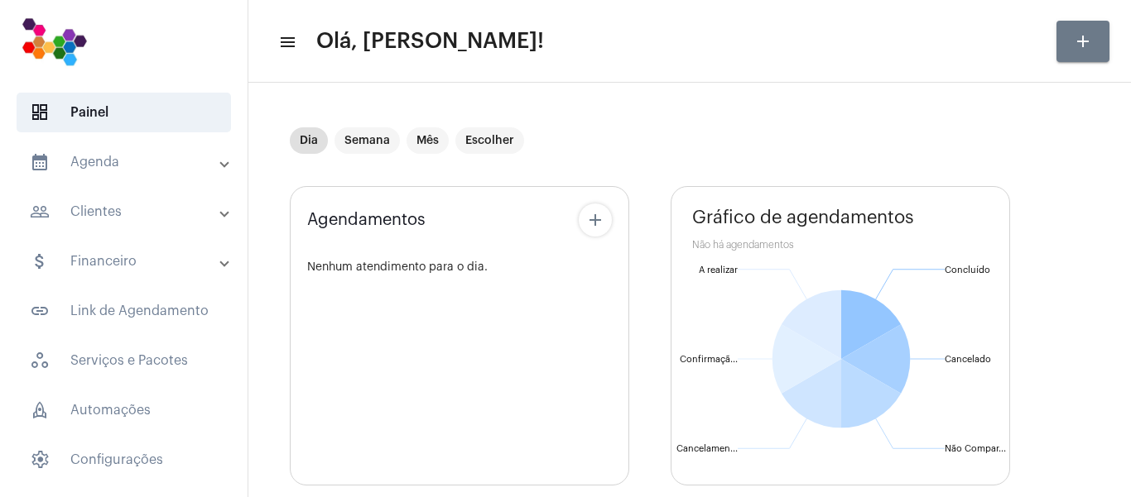
click at [103, 167] on mat-panel-title "calendar_month_outlined Agenda" at bounding box center [125, 162] width 191 height 20
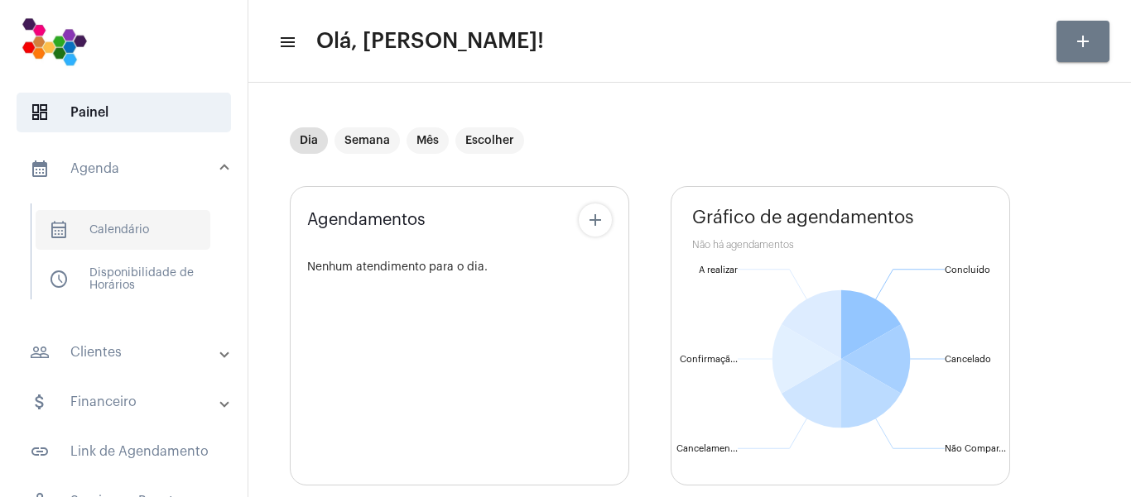
click at [110, 221] on span "calendar_month_outlined Calendário" at bounding box center [123, 230] width 175 height 40
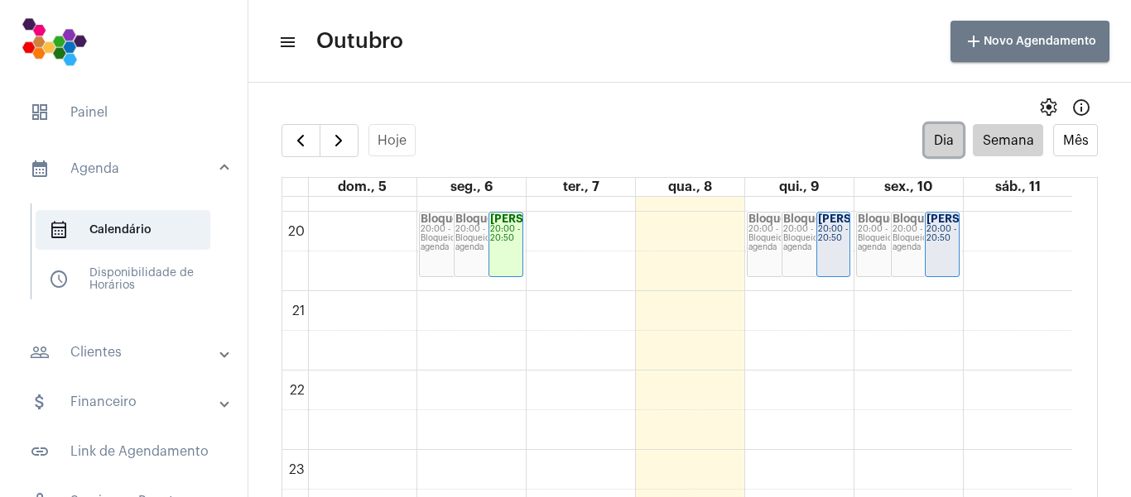
click at [940, 148] on button "Dia" at bounding box center [944, 140] width 39 height 32
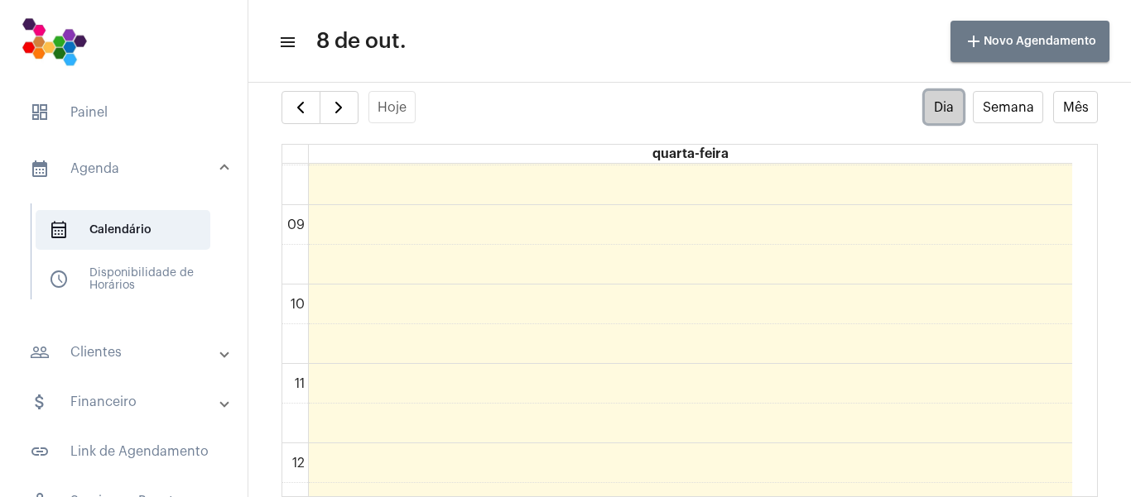
scroll to position [643, 0]
click at [303, 107] on span "button" at bounding box center [301, 108] width 20 height 20
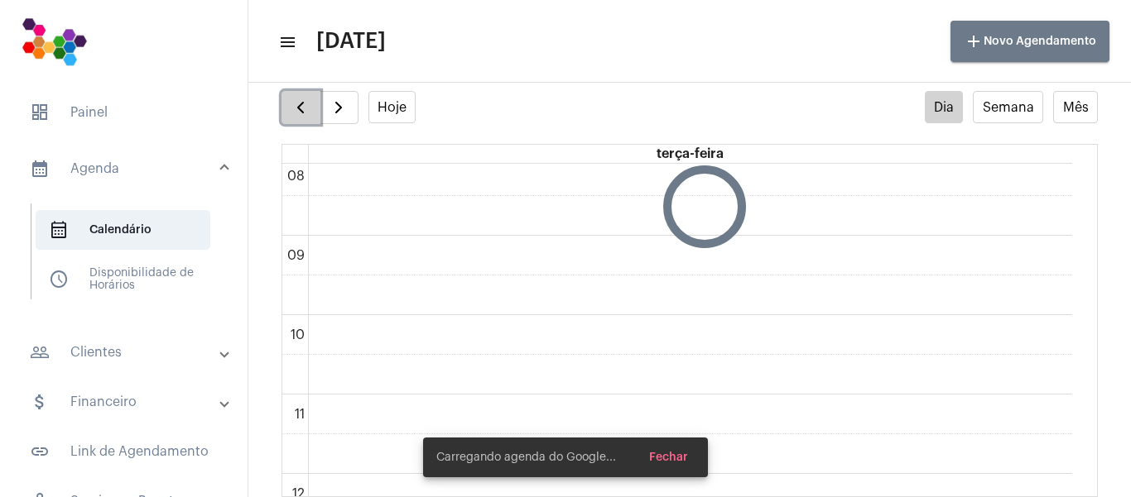
scroll to position [478, 0]
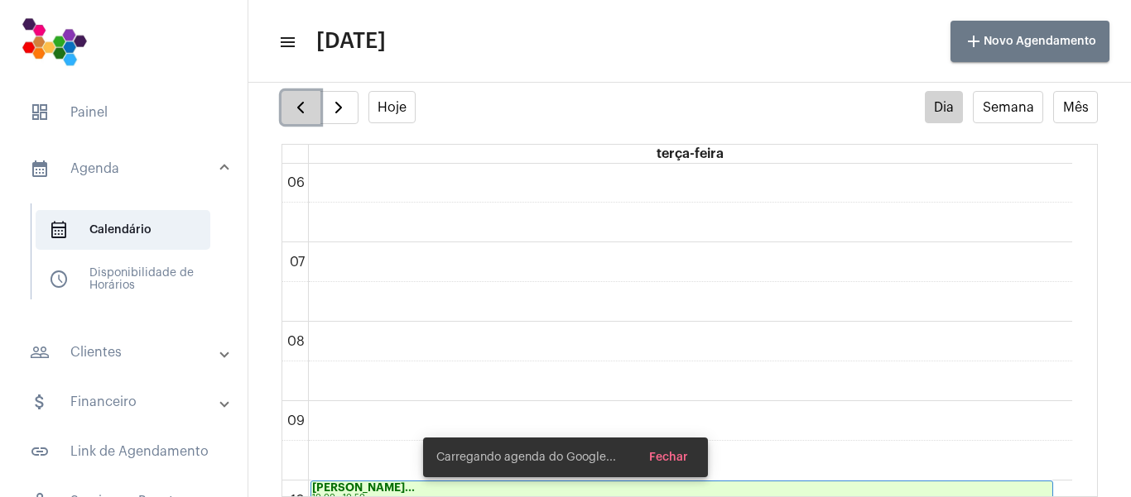
click at [303, 107] on span "button" at bounding box center [301, 108] width 20 height 20
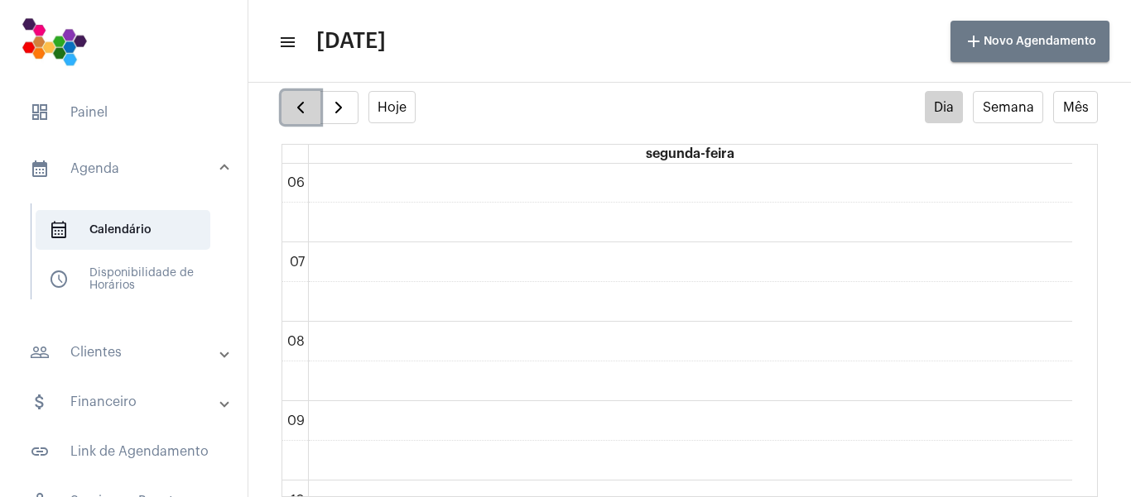
click at [305, 107] on span "button" at bounding box center [301, 108] width 20 height 20
click at [738, 21] on mat-toolbar-row "menu [DATE] add Novo Agendamento" at bounding box center [689, 41] width 882 height 53
click at [348, 108] on span "button" at bounding box center [339, 108] width 20 height 20
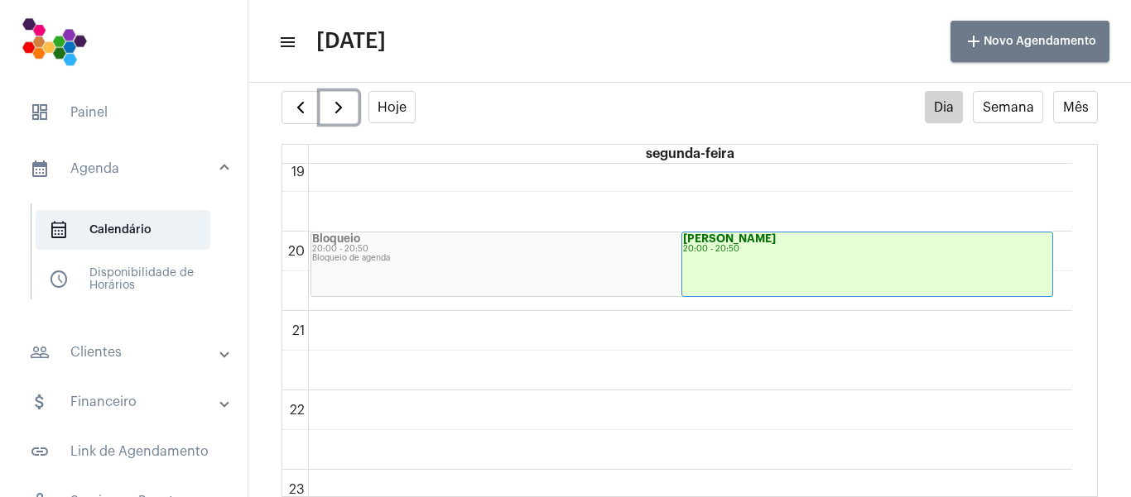
scroll to position [1492, 0]
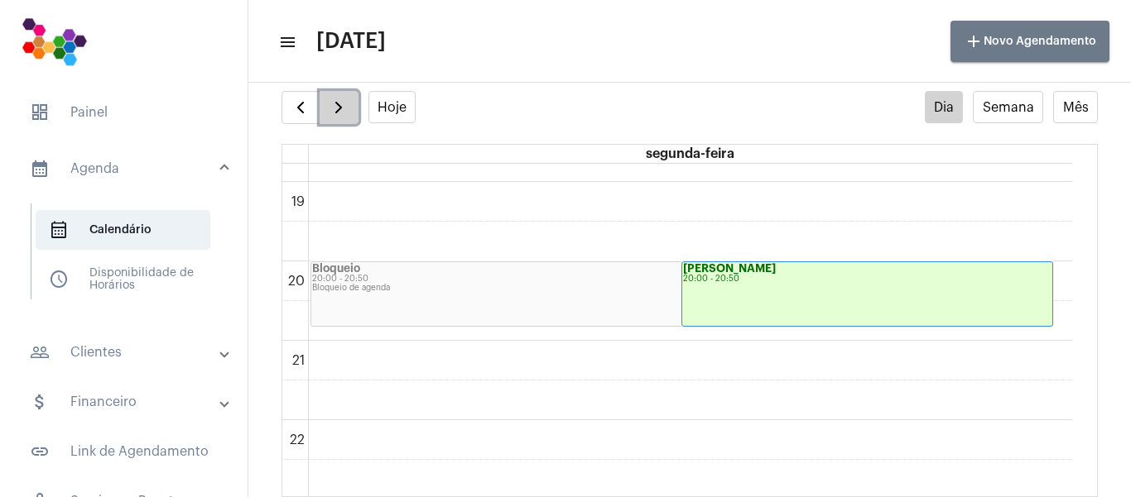
click at [342, 104] on span "button" at bounding box center [339, 108] width 20 height 20
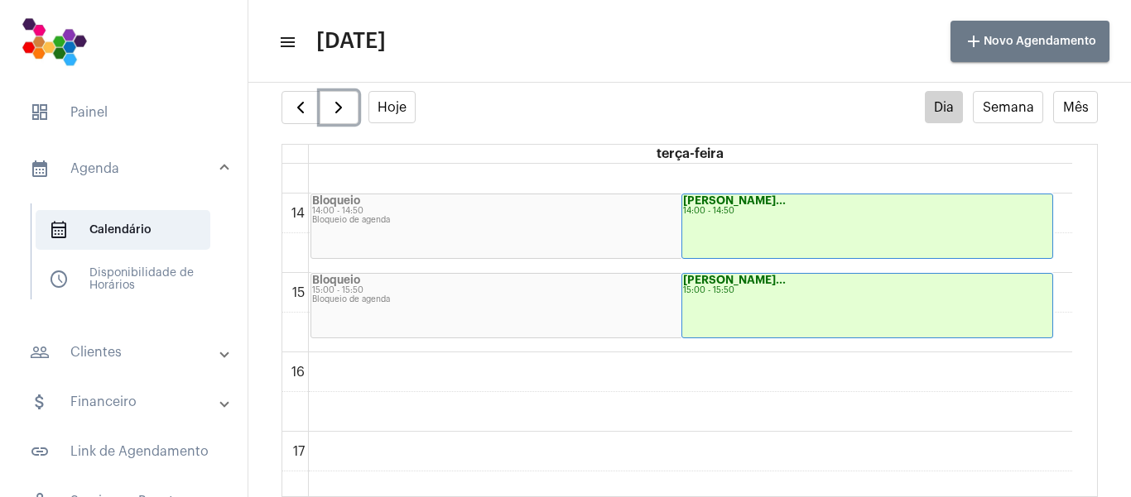
scroll to position [1078, 0]
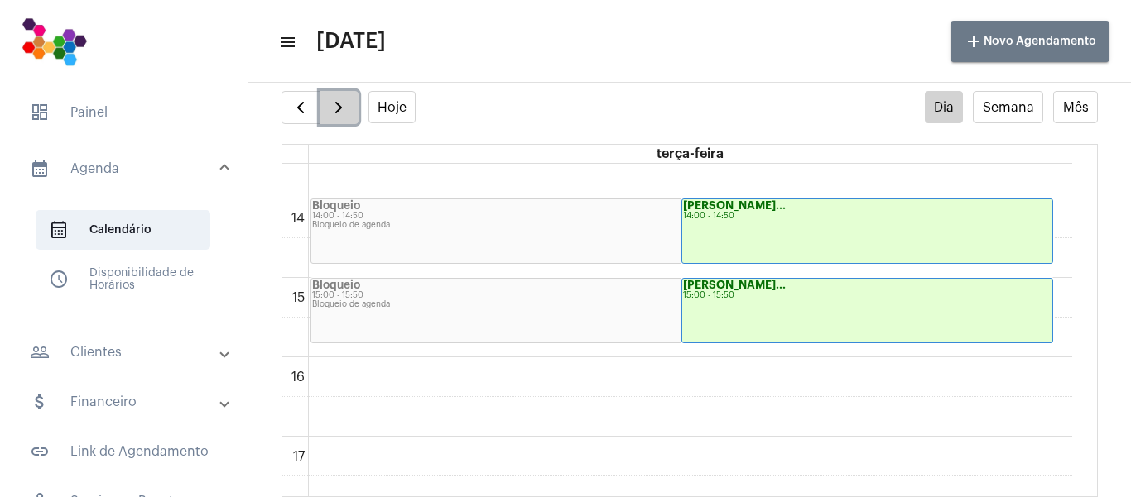
click at [340, 108] on span "button" at bounding box center [339, 108] width 20 height 20
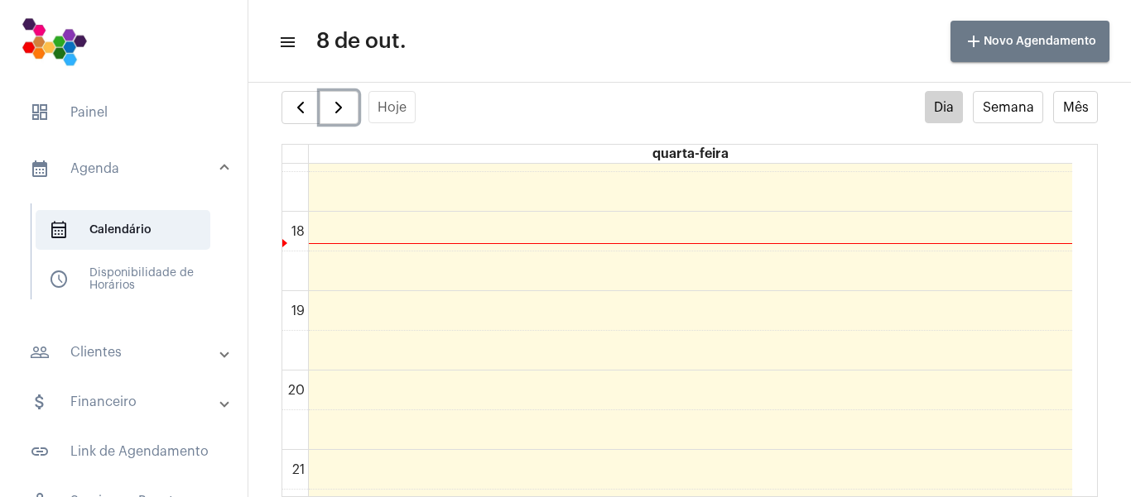
scroll to position [1574, 0]
